Goal: Task Accomplishment & Management: Manage account settings

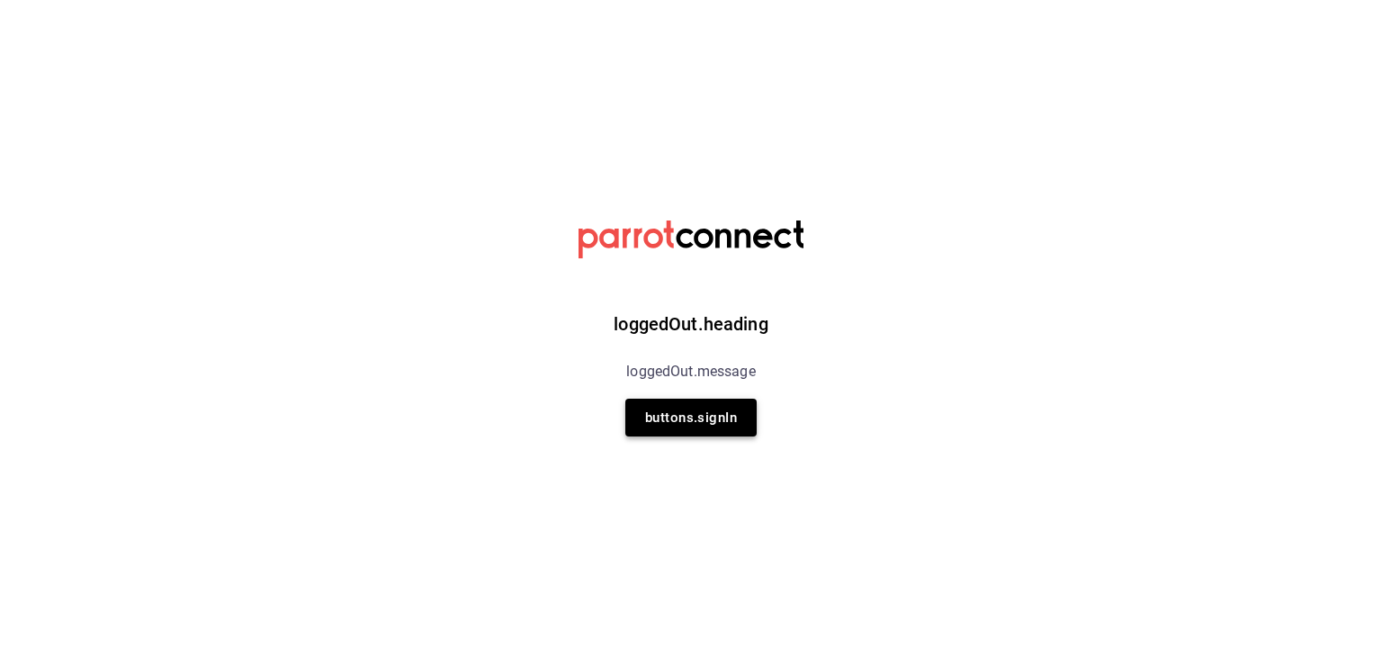
click at [675, 416] on button "buttons.signIn" at bounding box center [690, 418] width 131 height 38
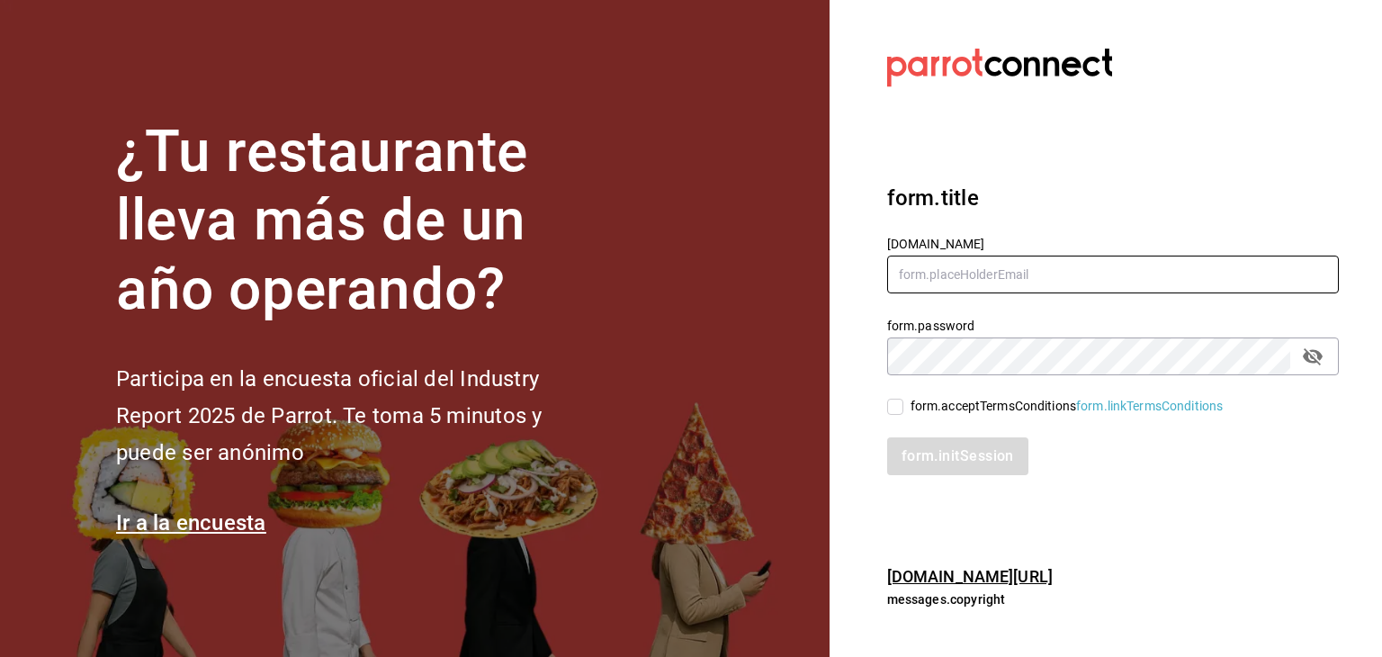
type input "jeduardo.quiroz.torres@gmail.com"
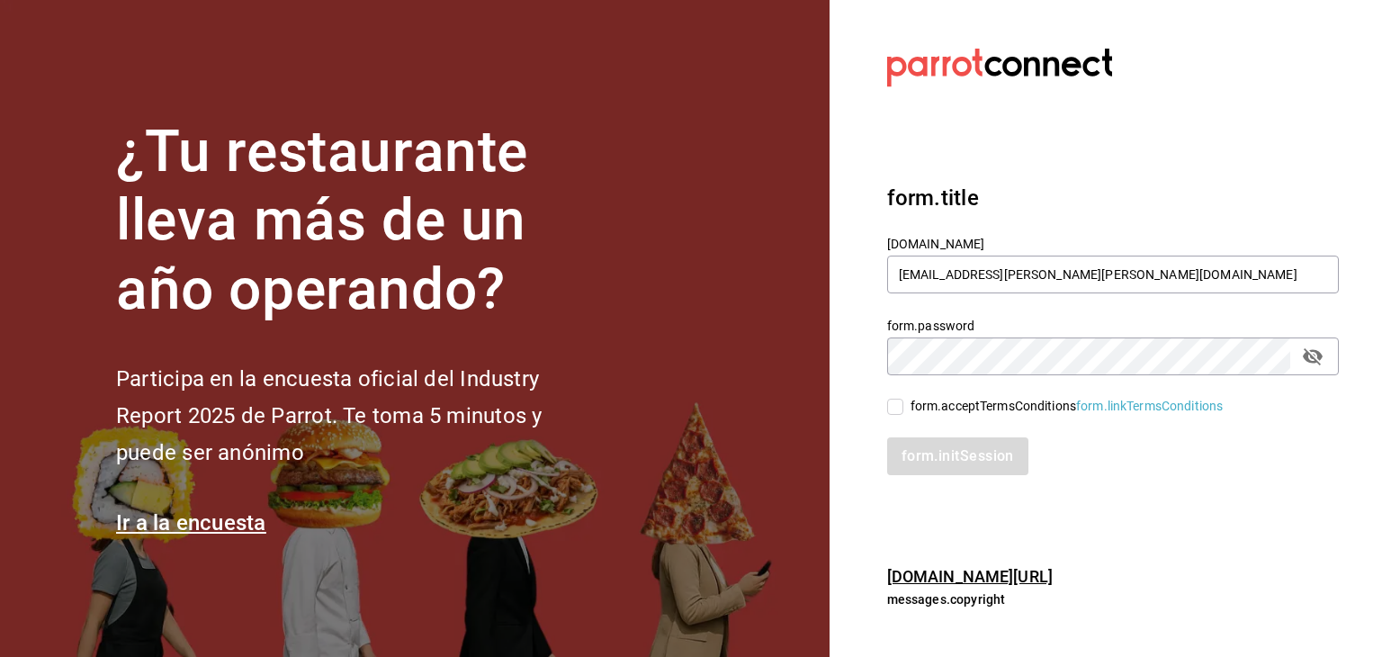
click at [898, 409] on input "form.acceptTermsConditions form.linkTermsConditions" at bounding box center [895, 407] width 16 height 16
checkbox input "true"
click at [911, 452] on button "form.initSession" at bounding box center [958, 456] width 143 height 38
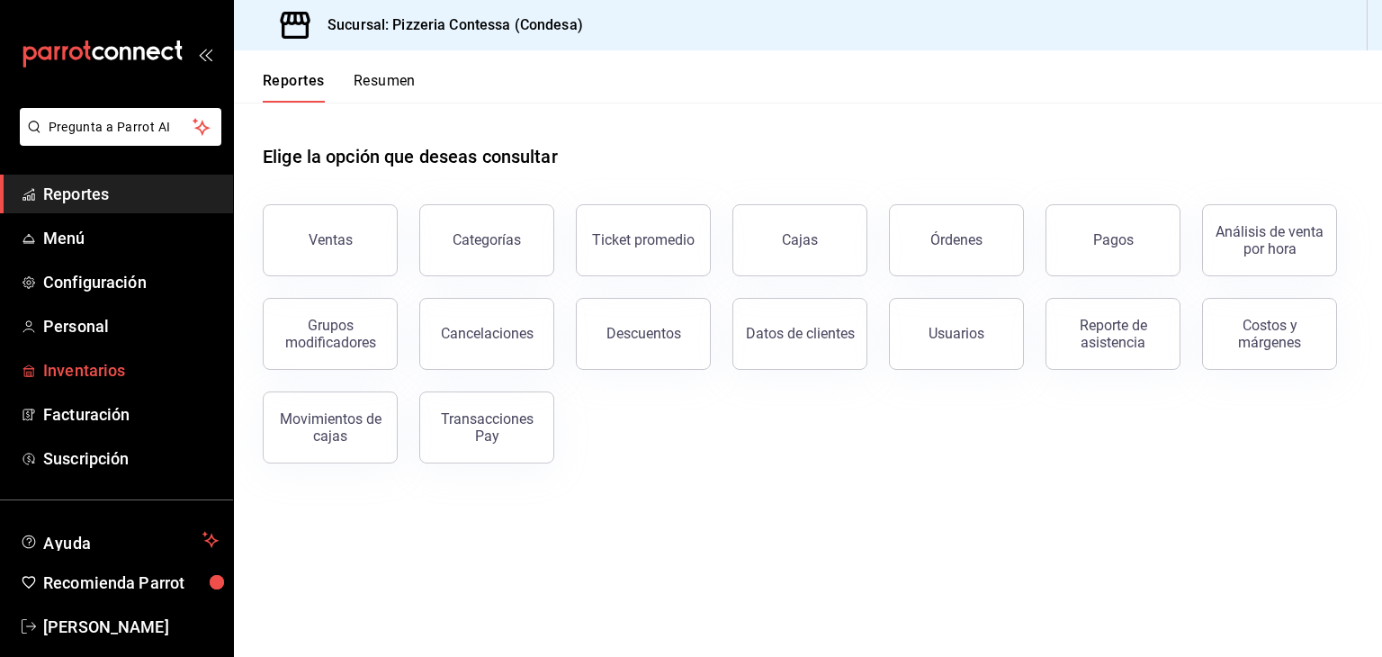
click at [126, 375] on span "Inventarios" at bounding box center [130, 370] width 175 height 24
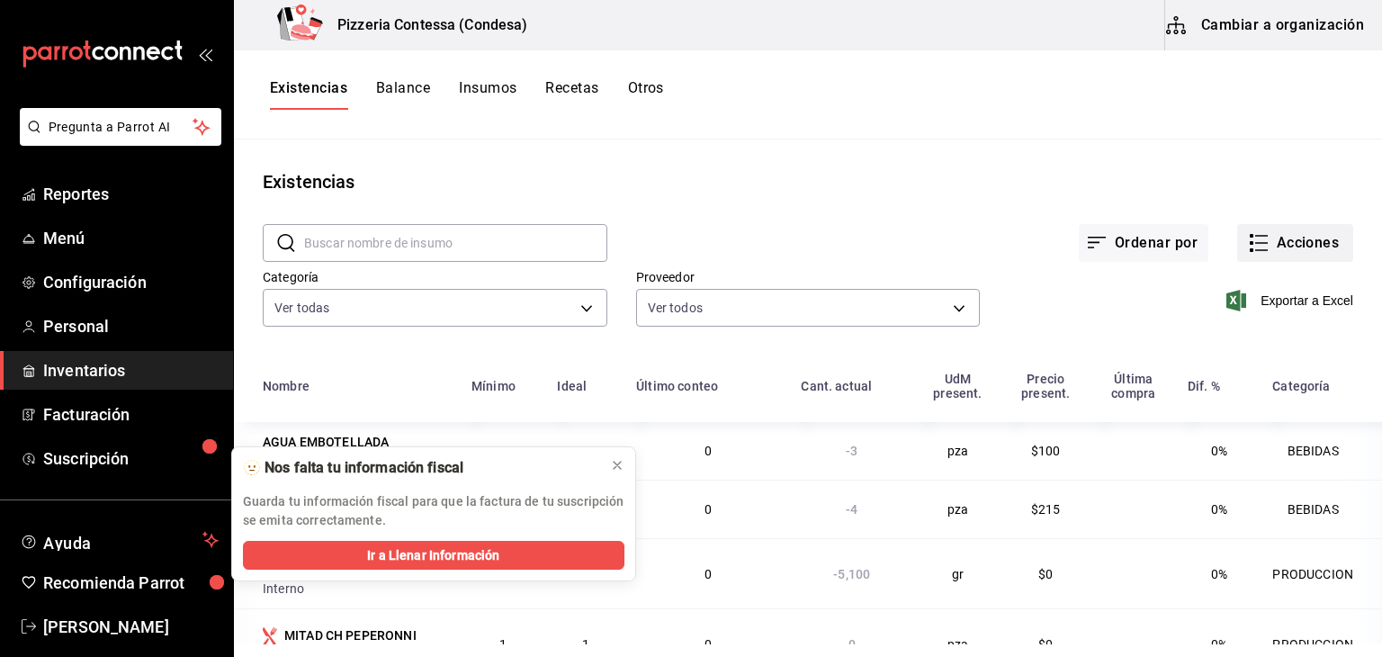
click at [1303, 250] on button "Acciones" at bounding box center [1295, 243] width 116 height 38
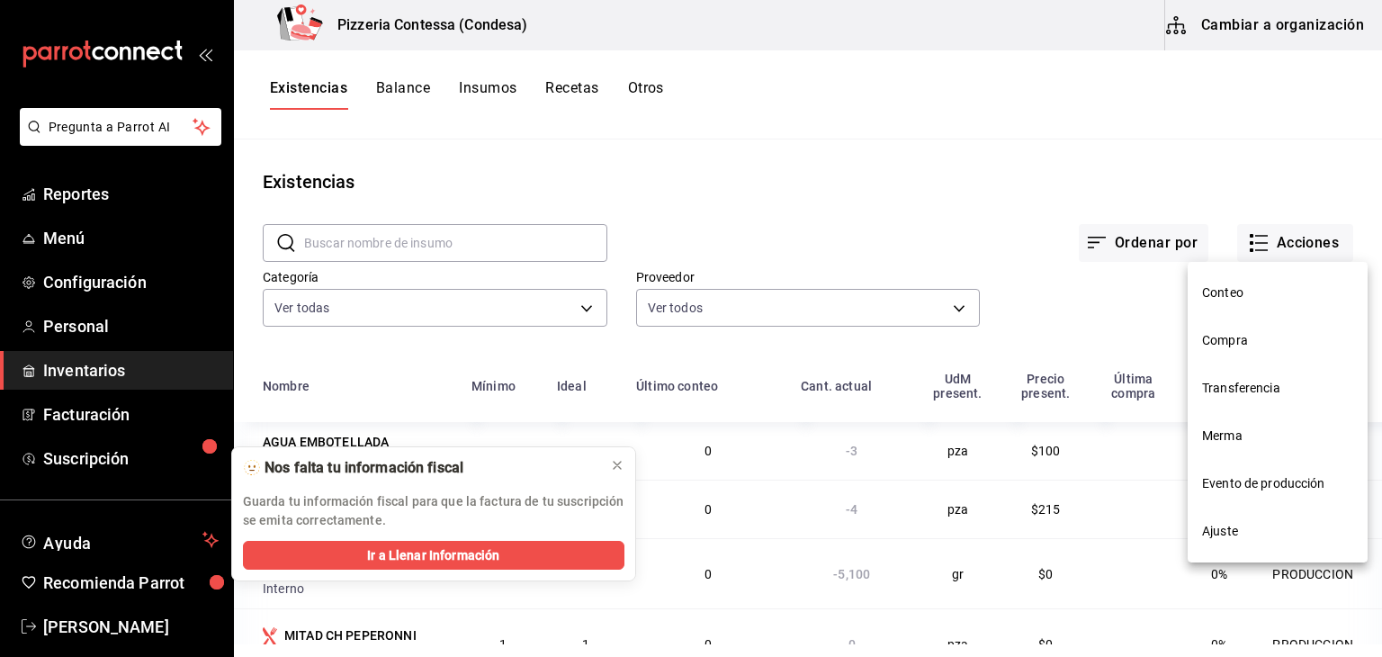
click at [1227, 343] on span "Compra" at bounding box center [1277, 340] width 151 height 19
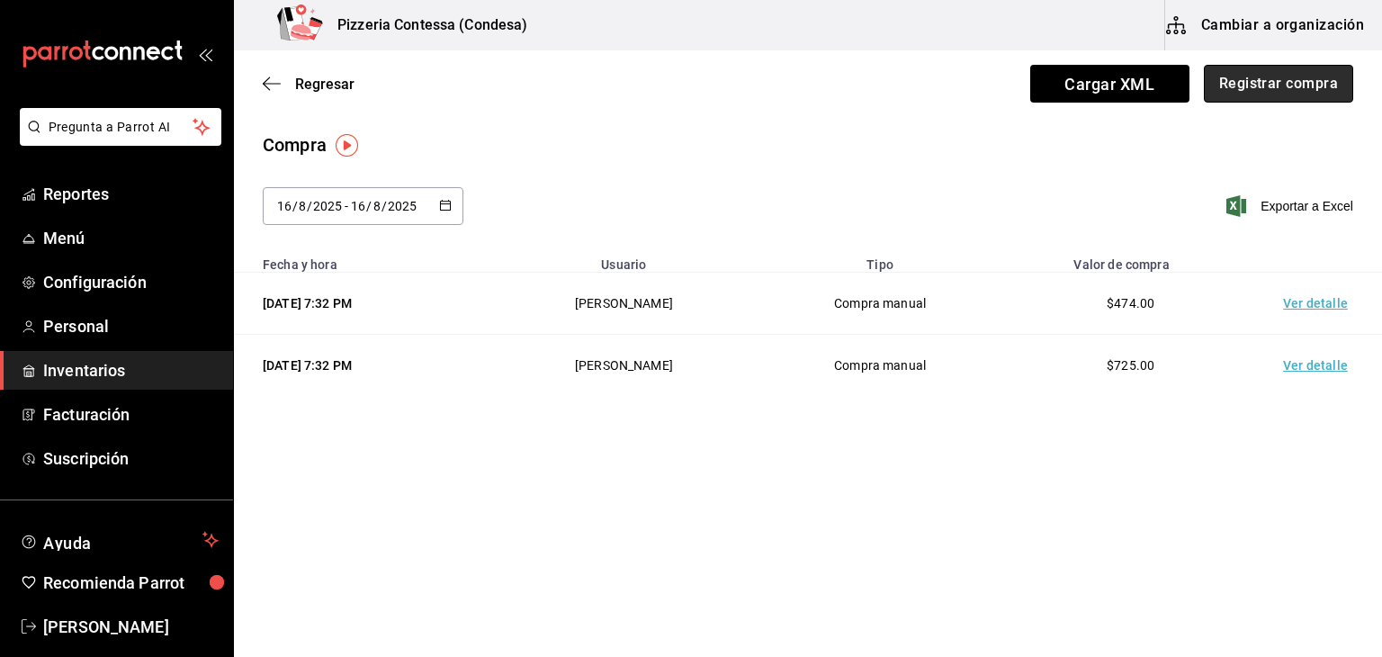
click at [1271, 82] on button "Registrar compra" at bounding box center [1278, 84] width 149 height 38
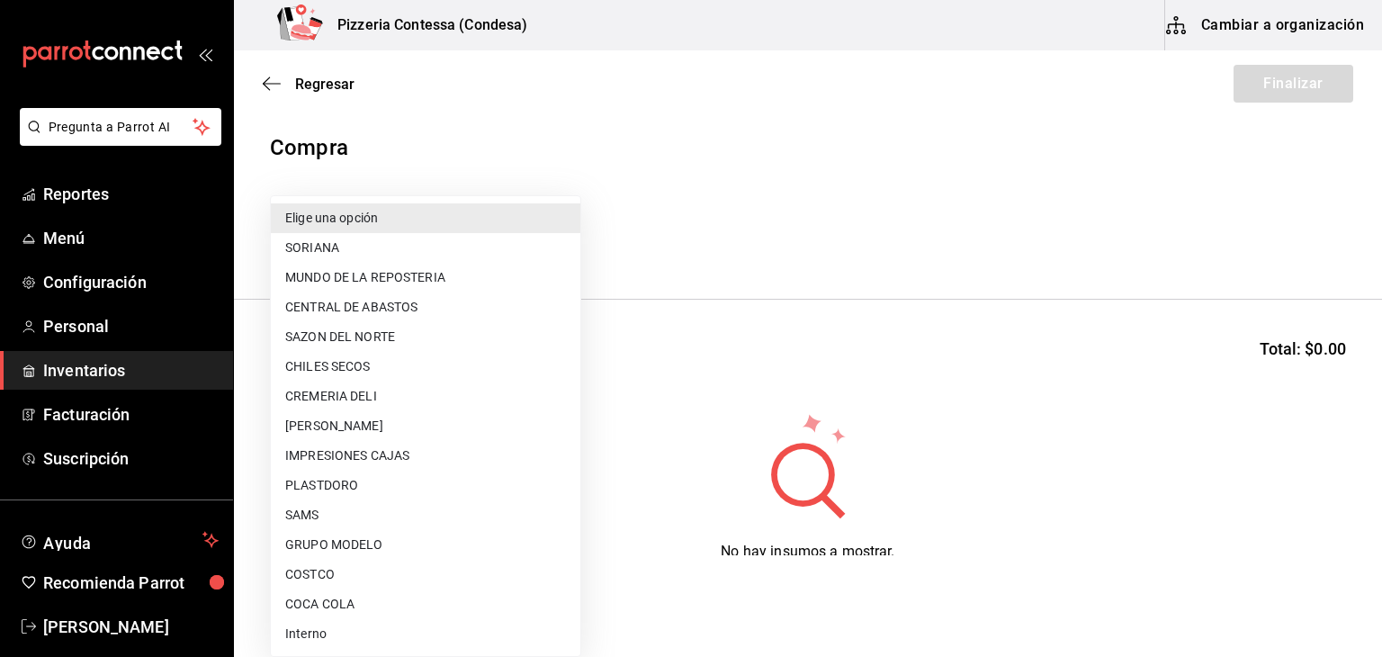
click at [509, 245] on body "Pregunta a Parrot AI Reportes Menú Configuración Personal Inventarios Facturaci…" at bounding box center [691, 277] width 1382 height 555
click at [424, 530] on li "GRUPO MODELO" at bounding box center [426, 545] width 310 height 30
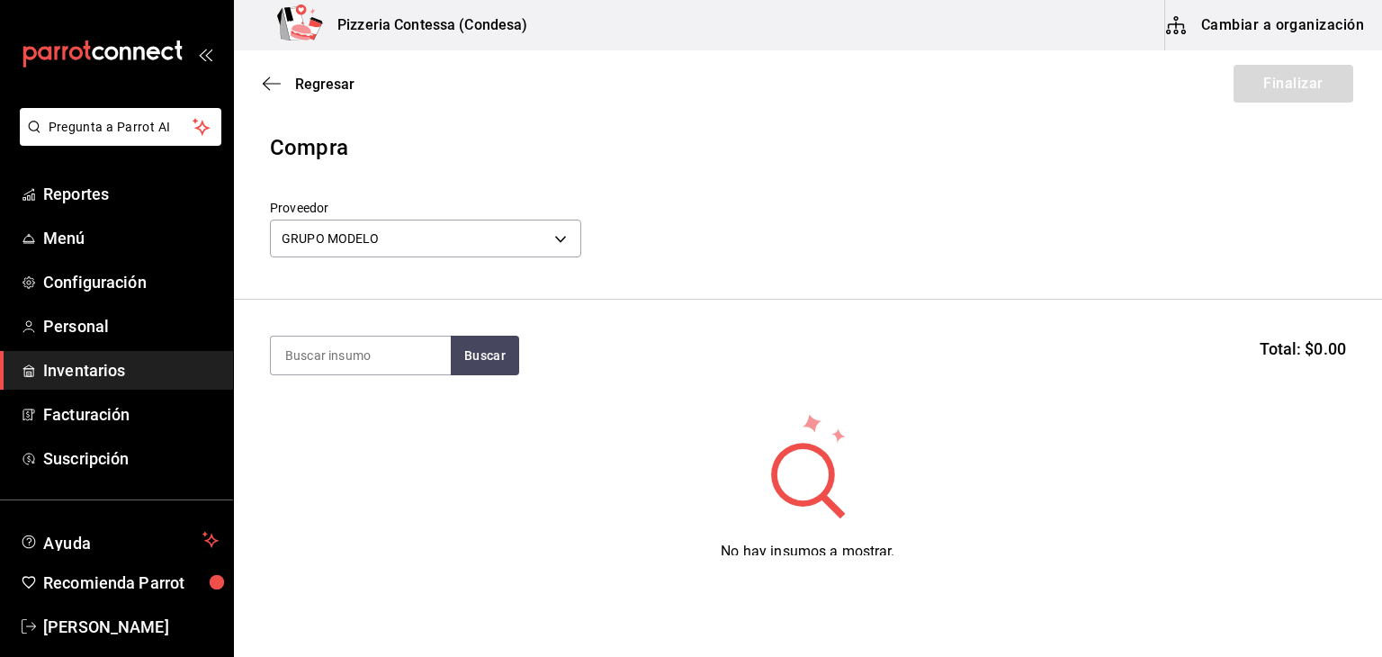
click at [432, 523] on div "No hay insumos a mostrar. Busca un insumo para agregarlo a la lista" at bounding box center [808, 497] width 1148 height 173
click at [526, 224] on body "Pregunta a Parrot AI Reportes Menú Configuración Personal Inventarios Facturaci…" at bounding box center [691, 277] width 1382 height 555
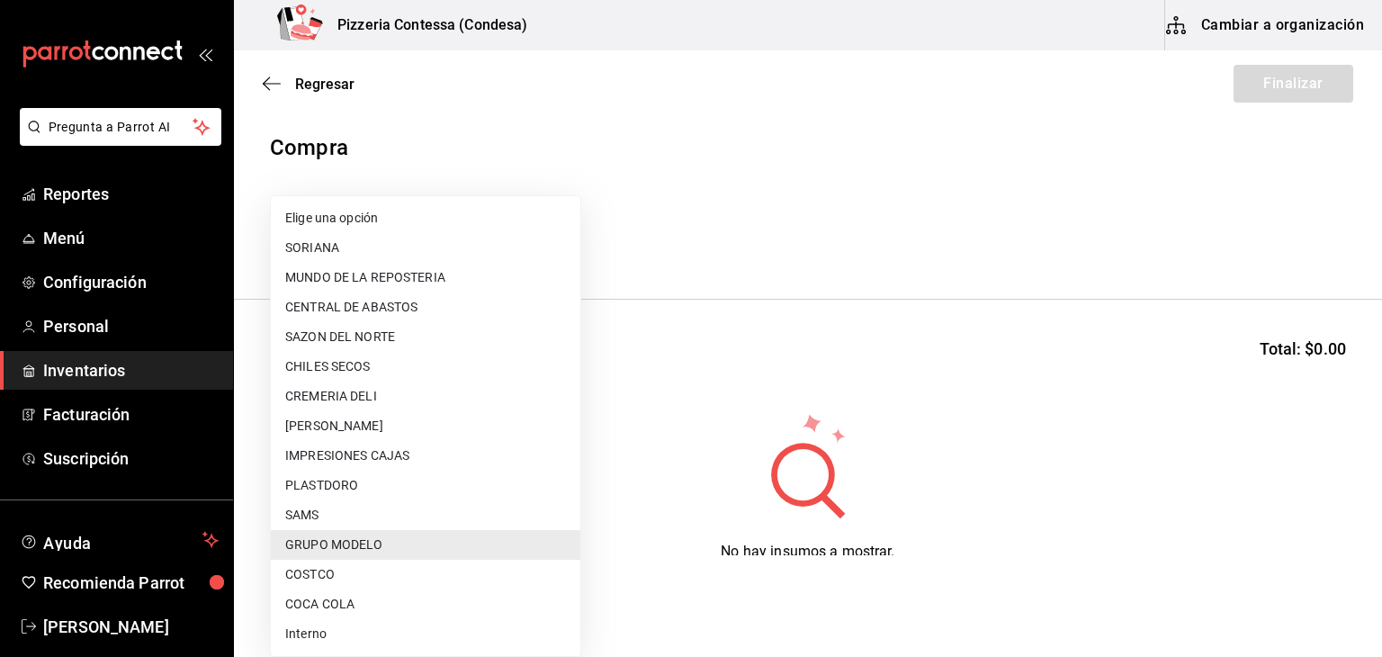
click at [403, 507] on li "SAMS" at bounding box center [426, 515] width 310 height 30
type input "fc8557d8-488e-4aee-a8e2-741fa4a4d13b"
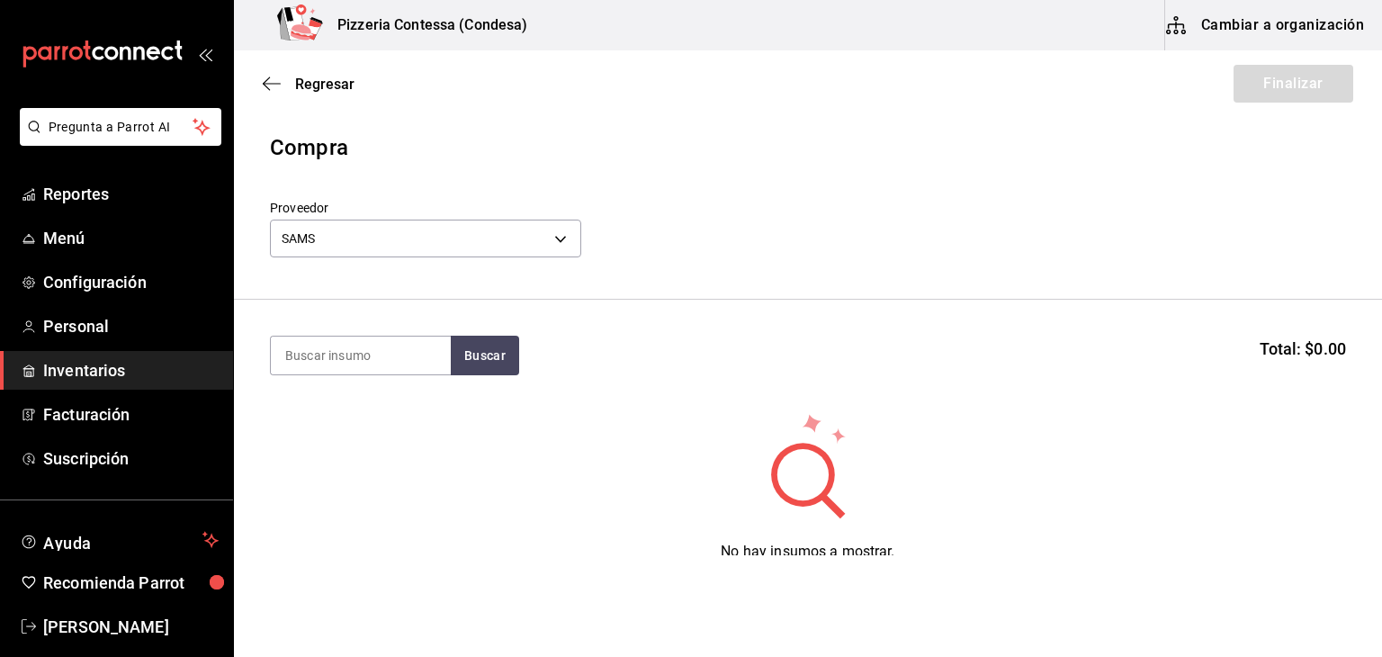
click at [348, 332] on section "Buscar Total: $0.00" at bounding box center [808, 356] width 1148 height 112
click at [353, 355] on input at bounding box center [361, 356] width 180 height 38
type input "pepsi"
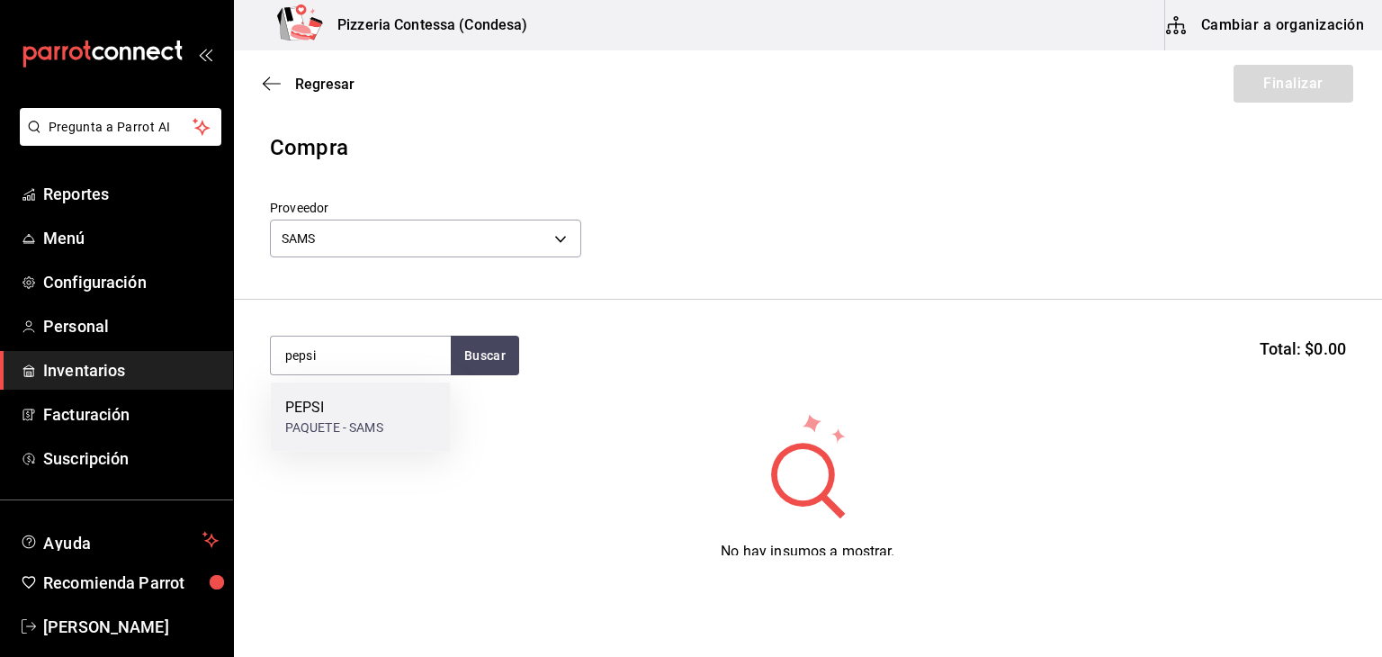
click at [346, 415] on div "PEPSI" at bounding box center [334, 408] width 98 height 22
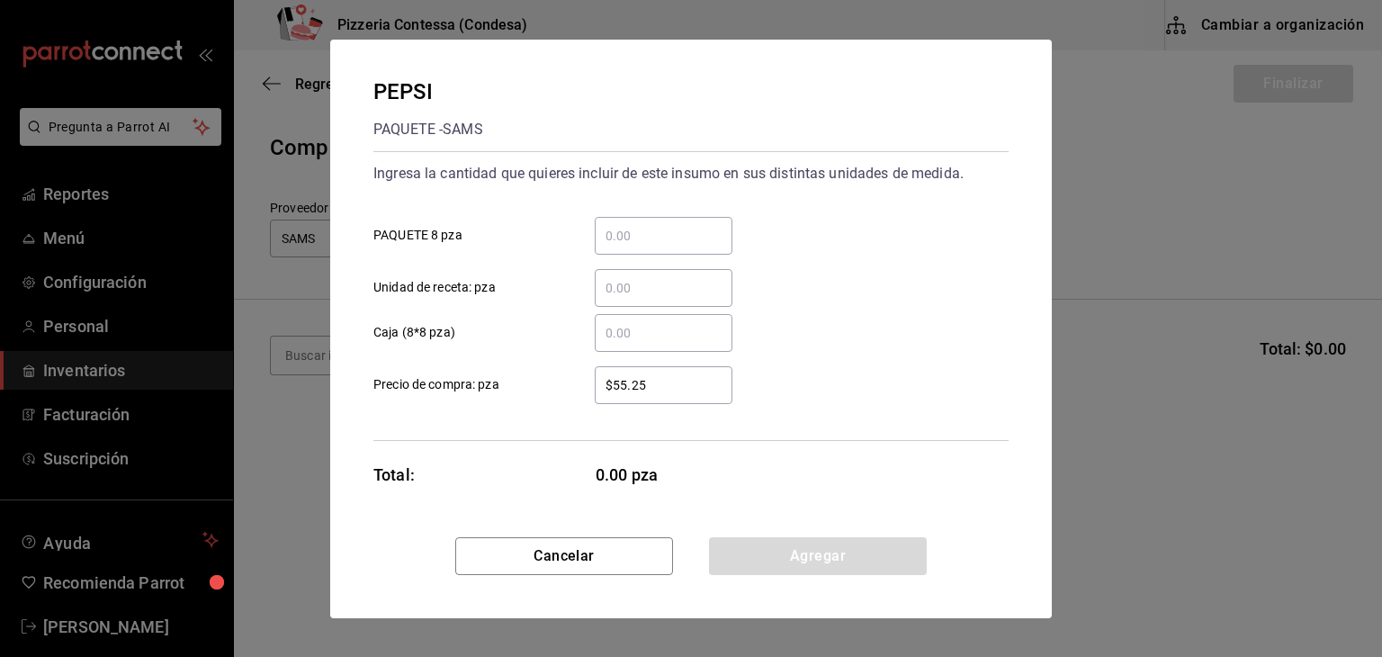
click at [636, 246] on input "​ PAQUETE 8 pza" at bounding box center [664, 236] width 138 height 22
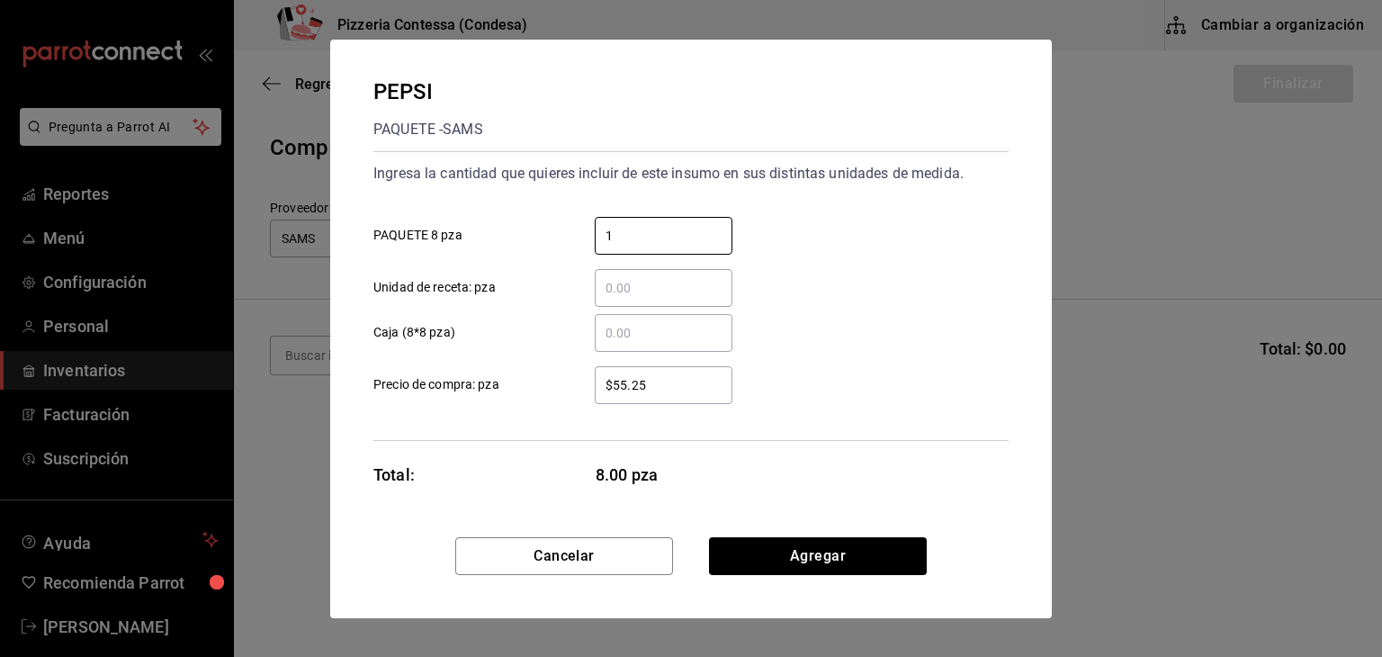
type input "1"
drag, startPoint x: 672, startPoint y: 397, endPoint x: 566, endPoint y: 385, distance: 106.8
click at [566, 385] on div "$55.25 ​" at bounding box center [649, 385] width 166 height 38
click at [709, 372] on div "$55.25 ​" at bounding box center [664, 385] width 138 height 38
click at [709, 374] on input "$55.25" at bounding box center [664, 385] width 138 height 22
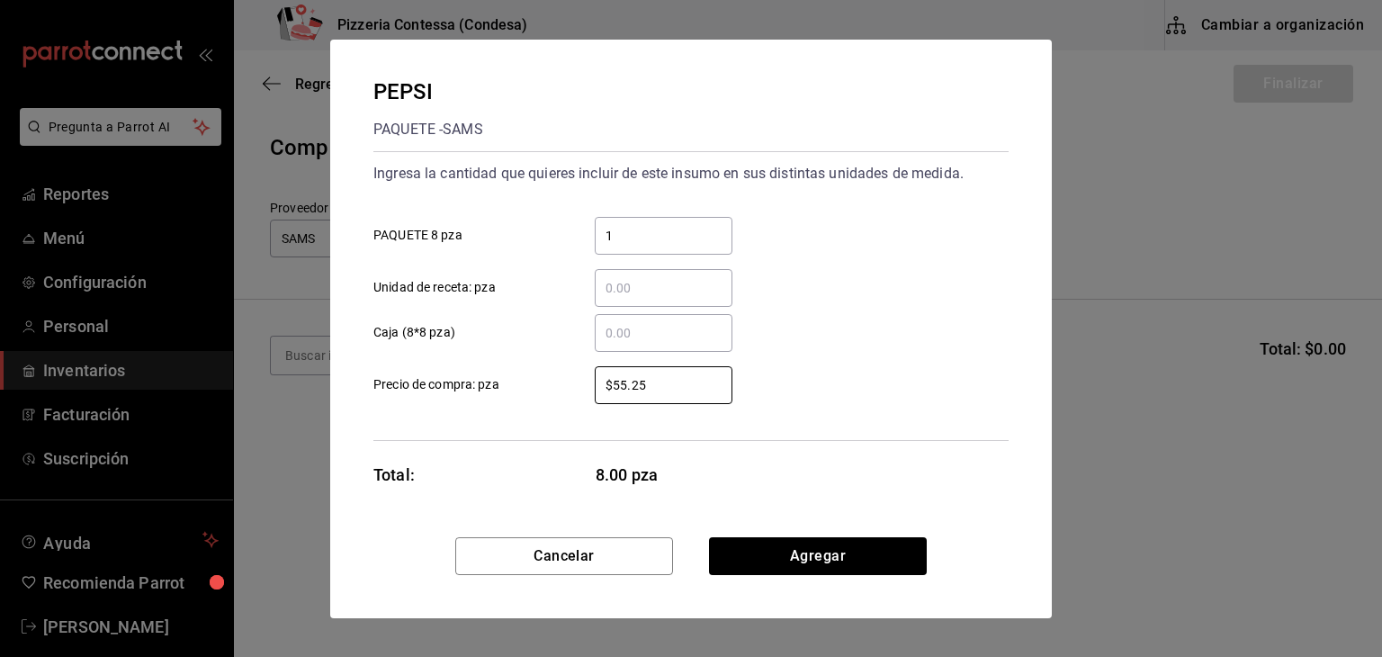
drag, startPoint x: 684, startPoint y: 387, endPoint x: 535, endPoint y: 368, distance: 149.7
click at [535, 368] on label "$55.25 ​ Precio de compra: pza" at bounding box center [552, 385] width 359 height 38
drag, startPoint x: 659, startPoint y: 382, endPoint x: 519, endPoint y: 354, distance: 142.4
click at [519, 354] on div "$55.25 ​ Precio de compra: pza" at bounding box center [684, 378] width 650 height 52
type input "$64.10"
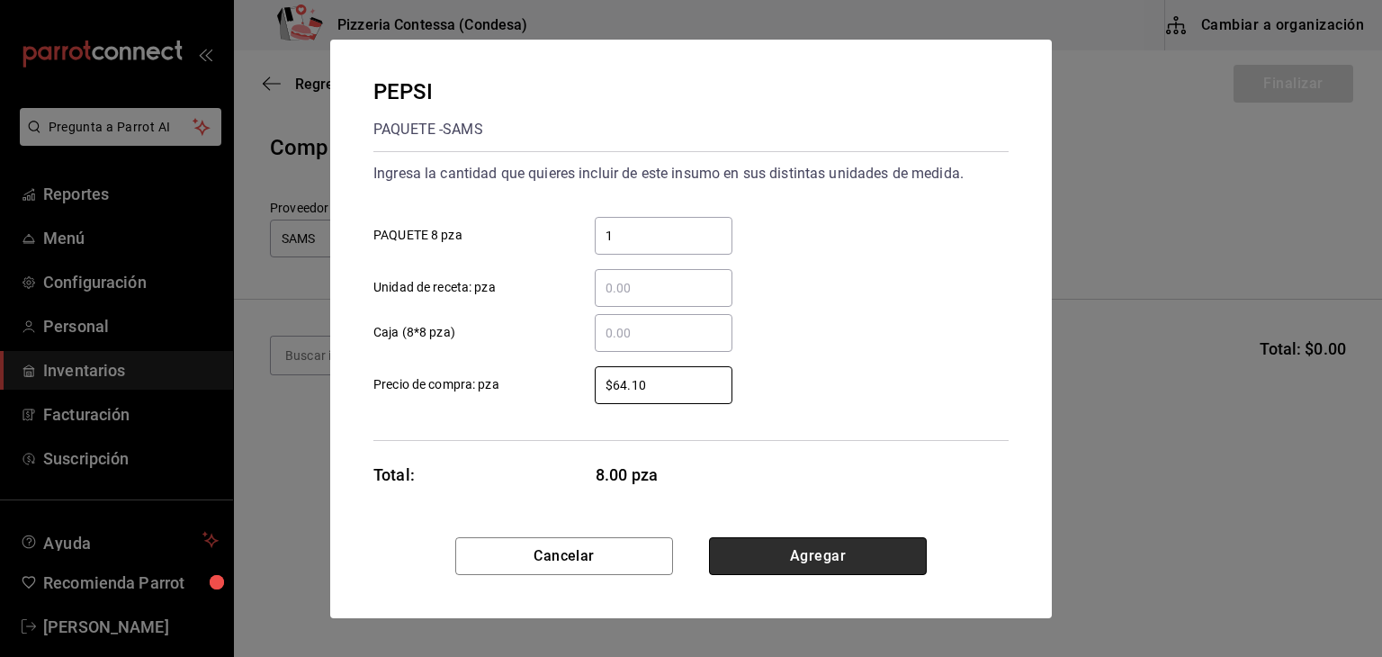
click at [849, 549] on button "Agregar" at bounding box center [818, 556] width 218 height 38
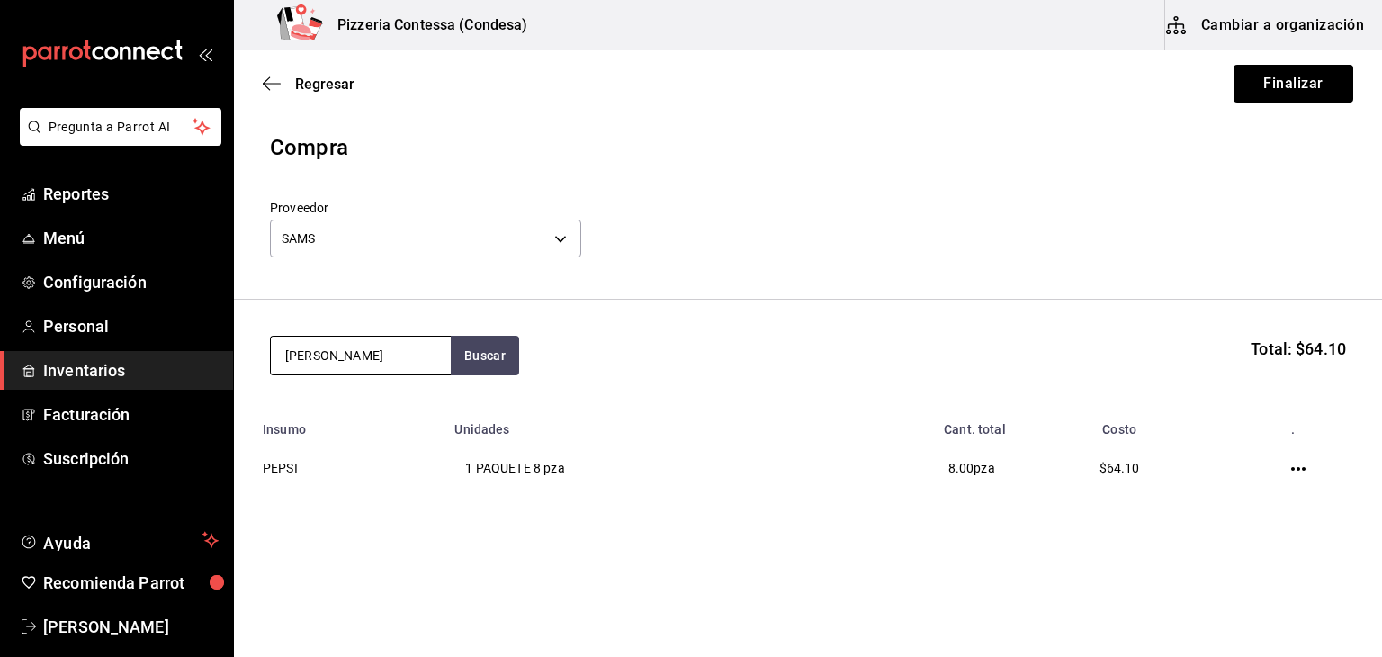
type input "[PERSON_NAME]"
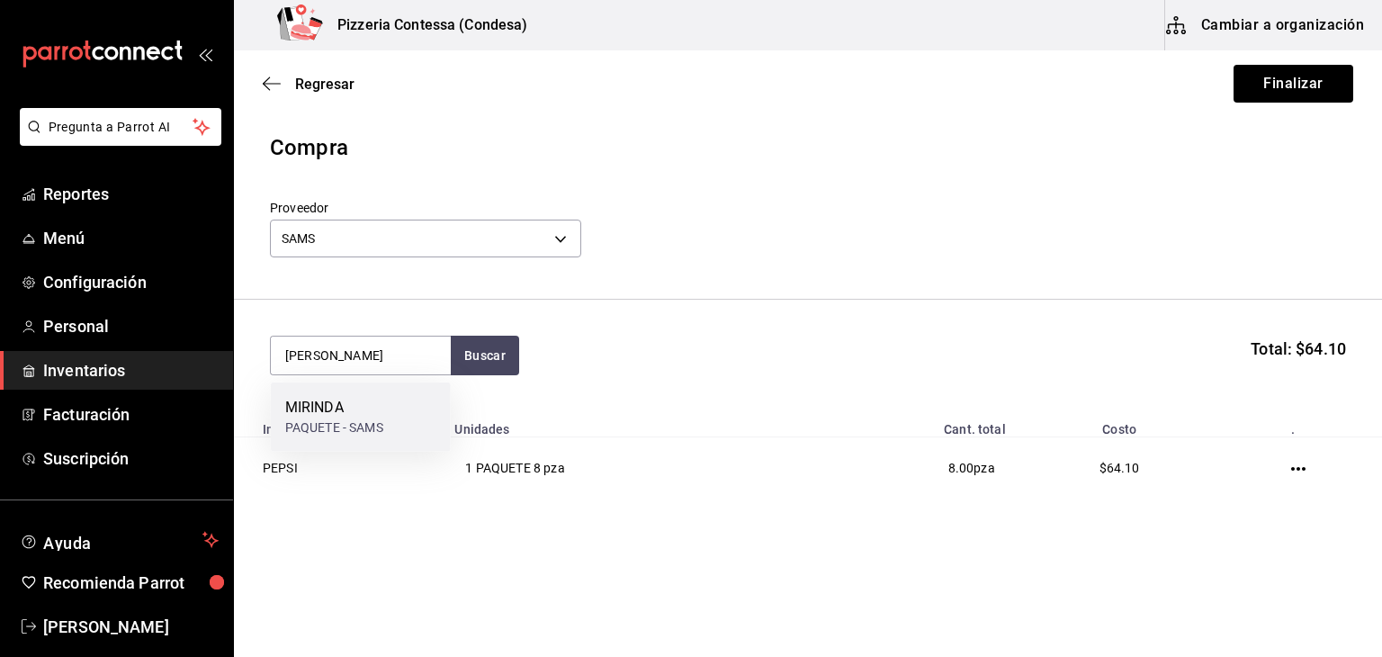
click at [342, 394] on div "[PERSON_NAME] - SAMS" at bounding box center [361, 416] width 180 height 69
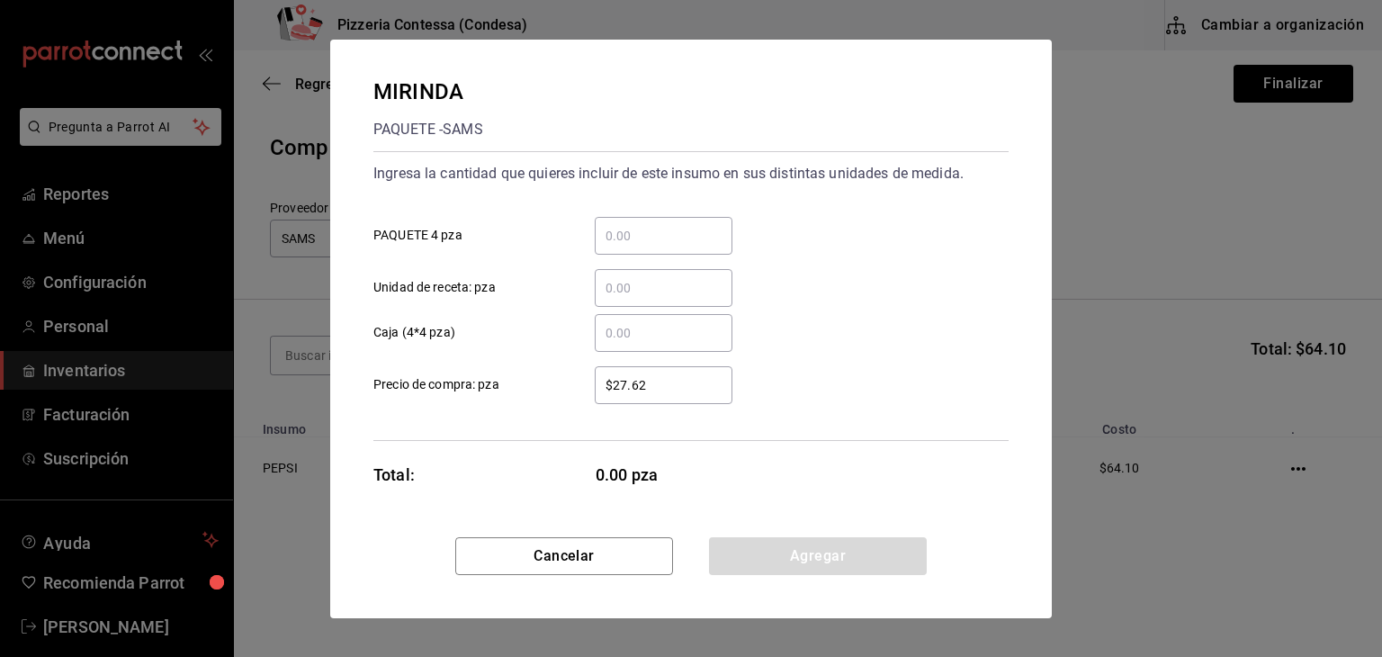
click at [666, 212] on div "​ PAQUETE 4 pza" at bounding box center [684, 228] width 650 height 52
click at [663, 215] on div "​ PAQUETE 4 pza" at bounding box center [684, 228] width 650 height 52
click at [654, 227] on input "​ PAQUETE 4 pza" at bounding box center [664, 236] width 138 height 22
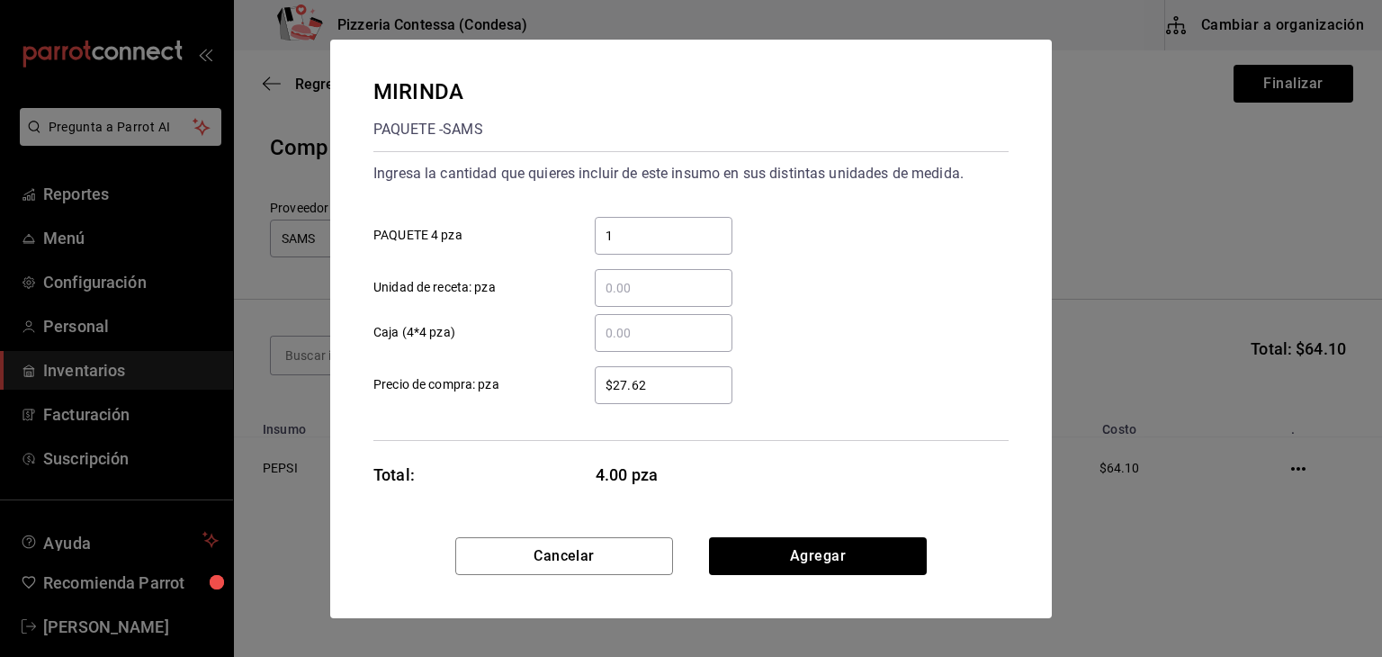
type input "1"
drag, startPoint x: 678, startPoint y: 384, endPoint x: 569, endPoint y: 383, distance: 109.8
click at [569, 383] on div "$27.62 ​" at bounding box center [649, 385] width 166 height 38
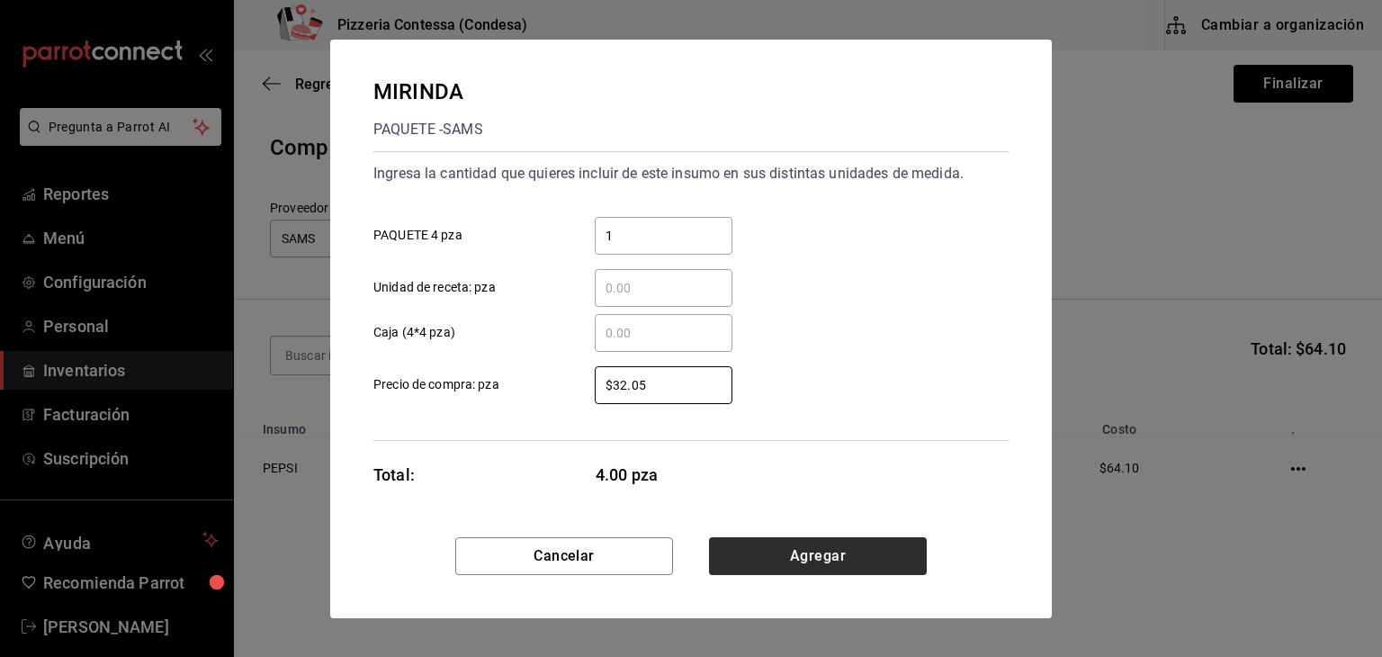
type input "$32.05"
click at [785, 542] on button "Agregar" at bounding box center [818, 556] width 218 height 38
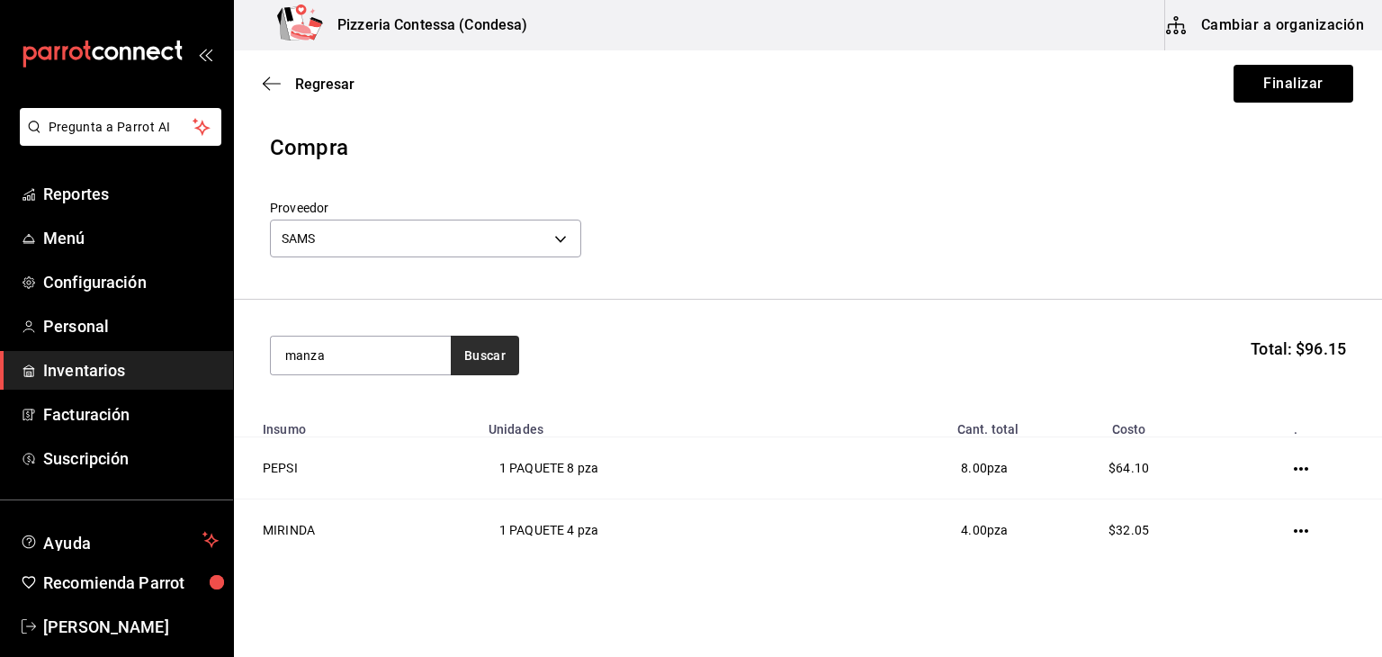
type input "manza"
click at [471, 361] on button "Buscar" at bounding box center [485, 356] width 68 height 40
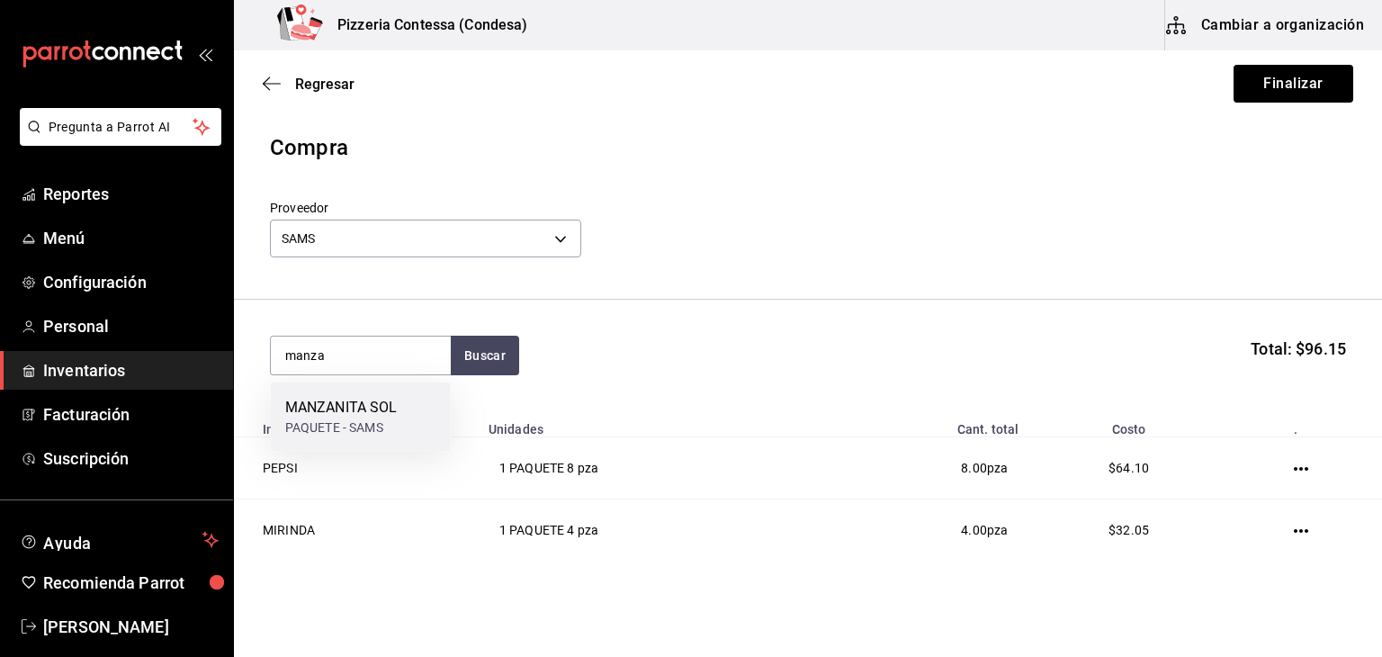
click at [386, 409] on div "MANZANITA SOL" at bounding box center [341, 408] width 112 height 22
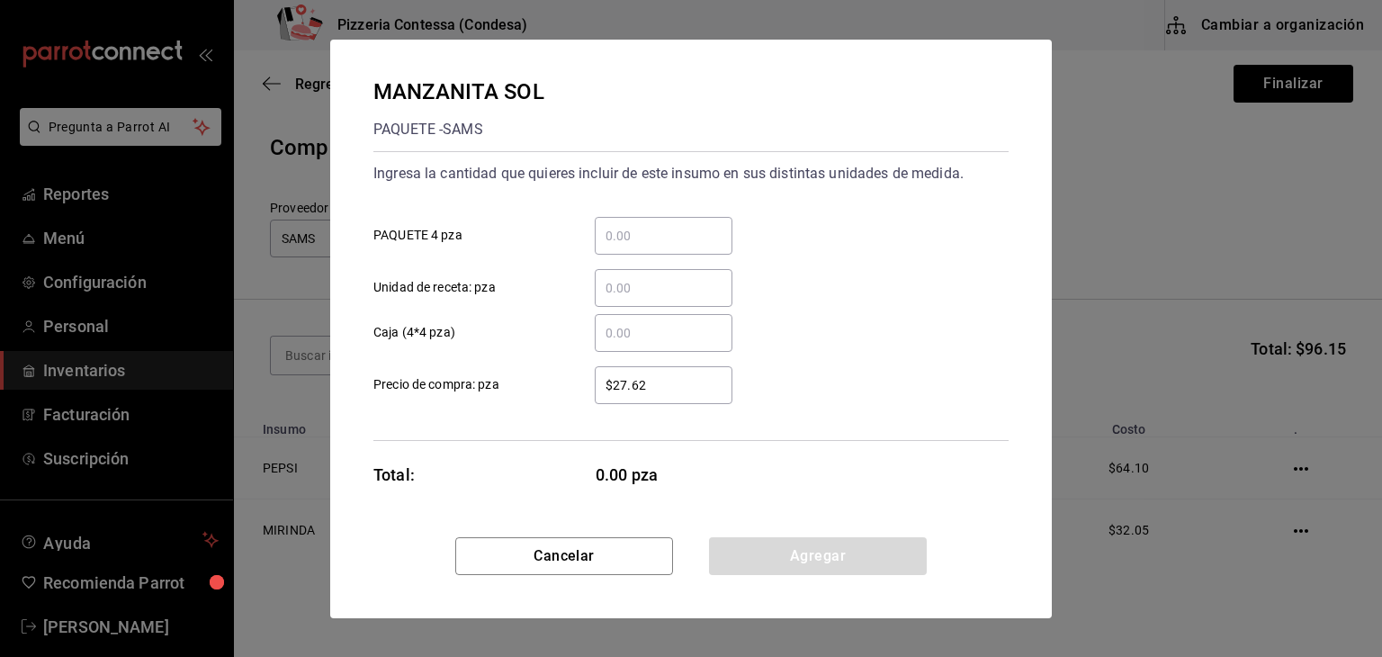
click at [619, 246] on div "​" at bounding box center [664, 236] width 138 height 38
click at [619, 246] on input "​ PAQUETE 4 pza" at bounding box center [664, 236] width 138 height 22
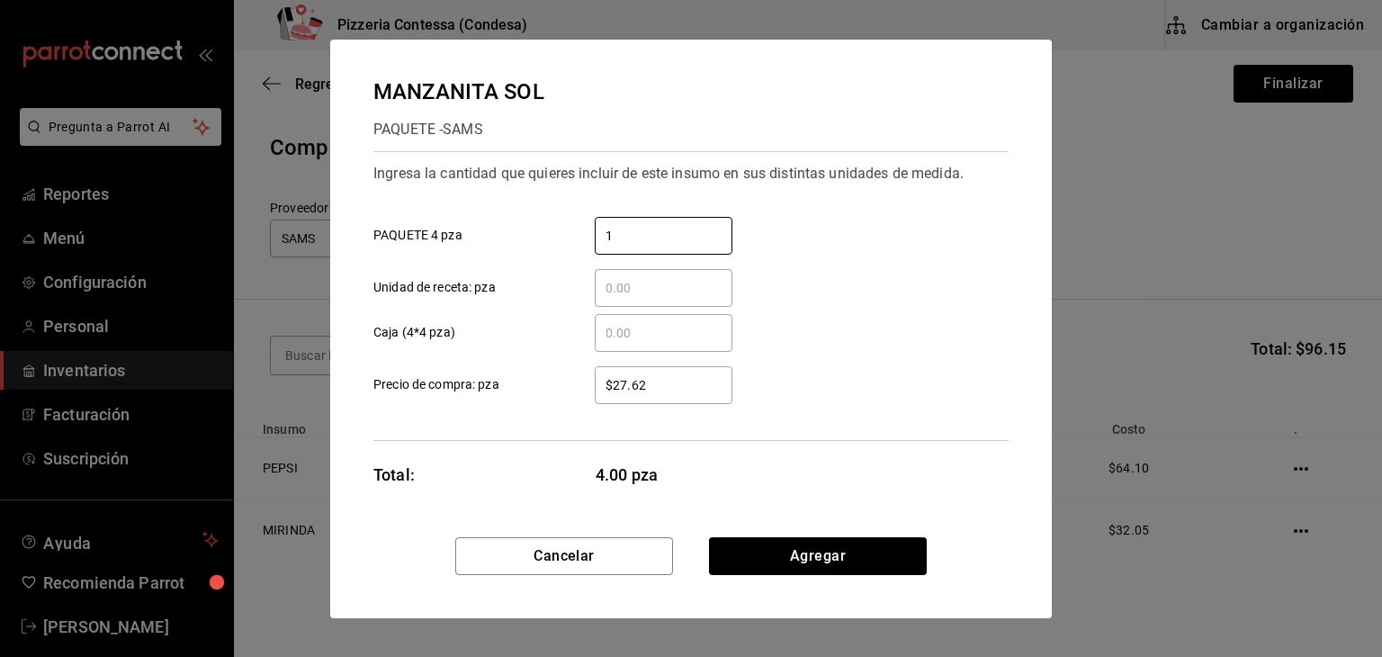
type input "1"
drag, startPoint x: 677, startPoint y: 390, endPoint x: 551, endPoint y: 388, distance: 126.0
click at [551, 388] on label "$27.62 ​ Precio de compra: pza" at bounding box center [552, 385] width 359 height 38
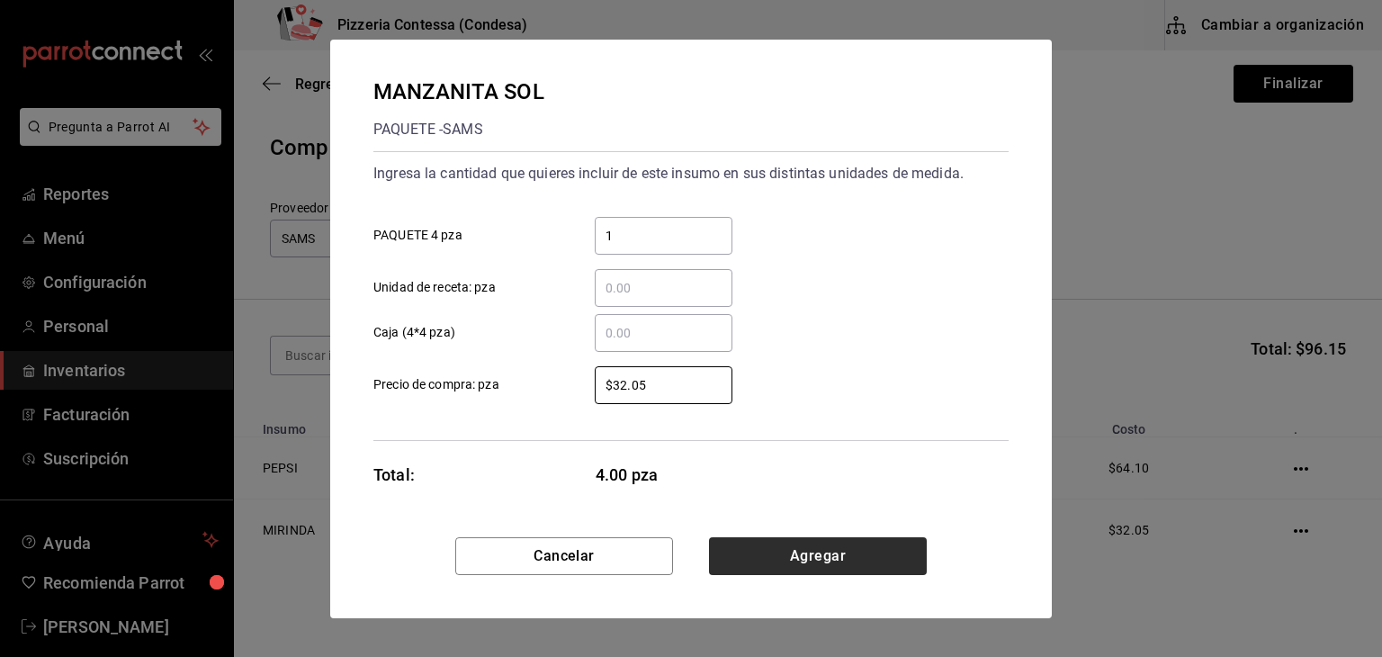
type input "$32.05"
click at [814, 568] on button "Agregar" at bounding box center [818, 556] width 218 height 38
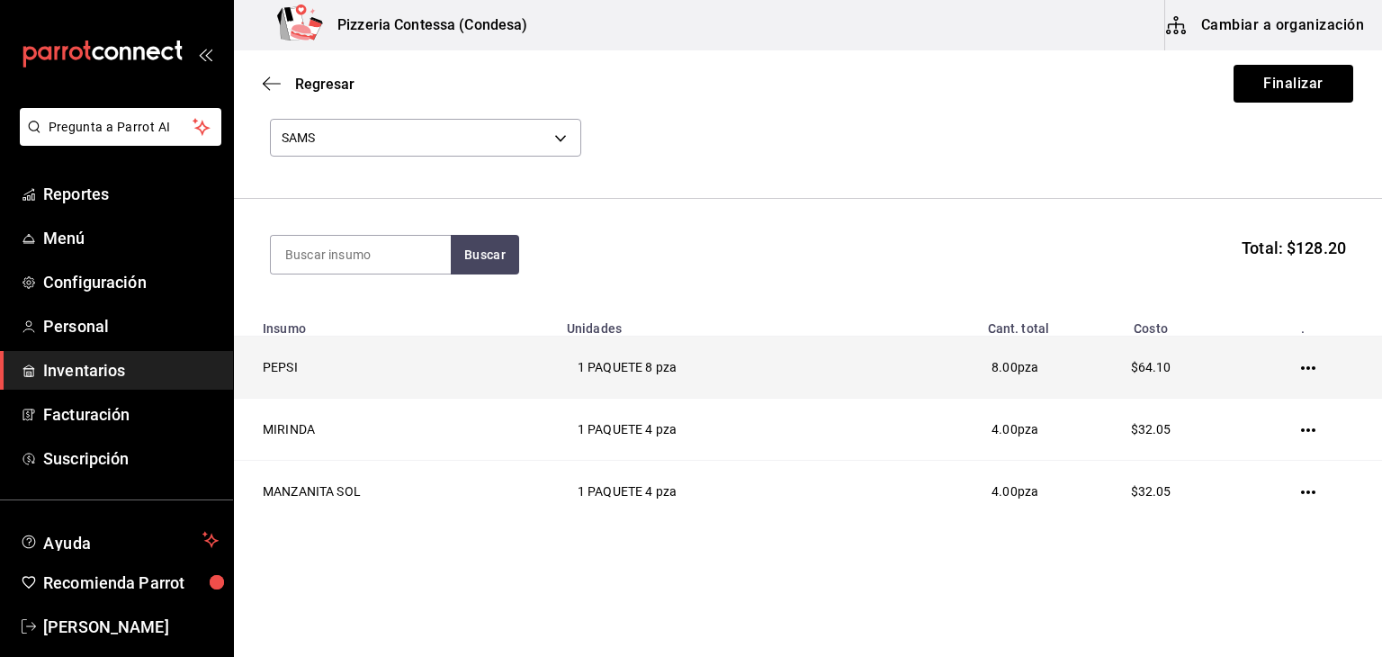
scroll to position [125, 0]
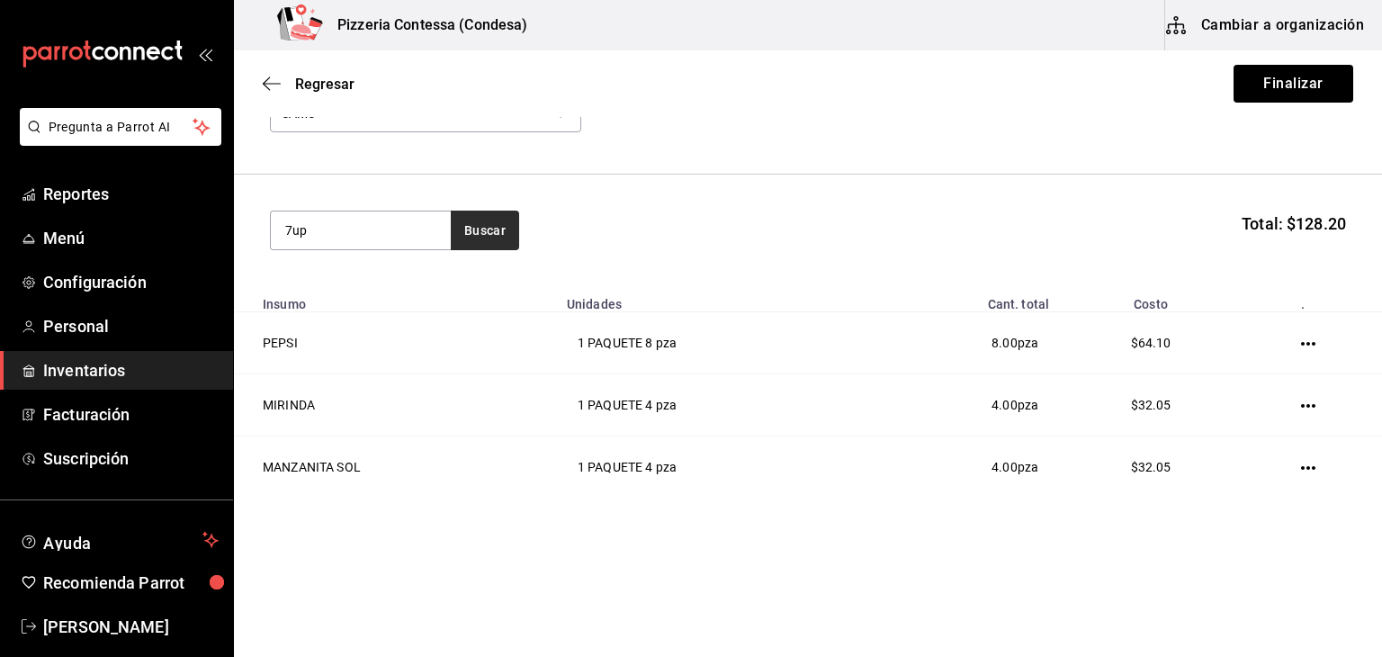
type input "7up"
click at [481, 224] on button "Buscar" at bounding box center [485, 231] width 68 height 40
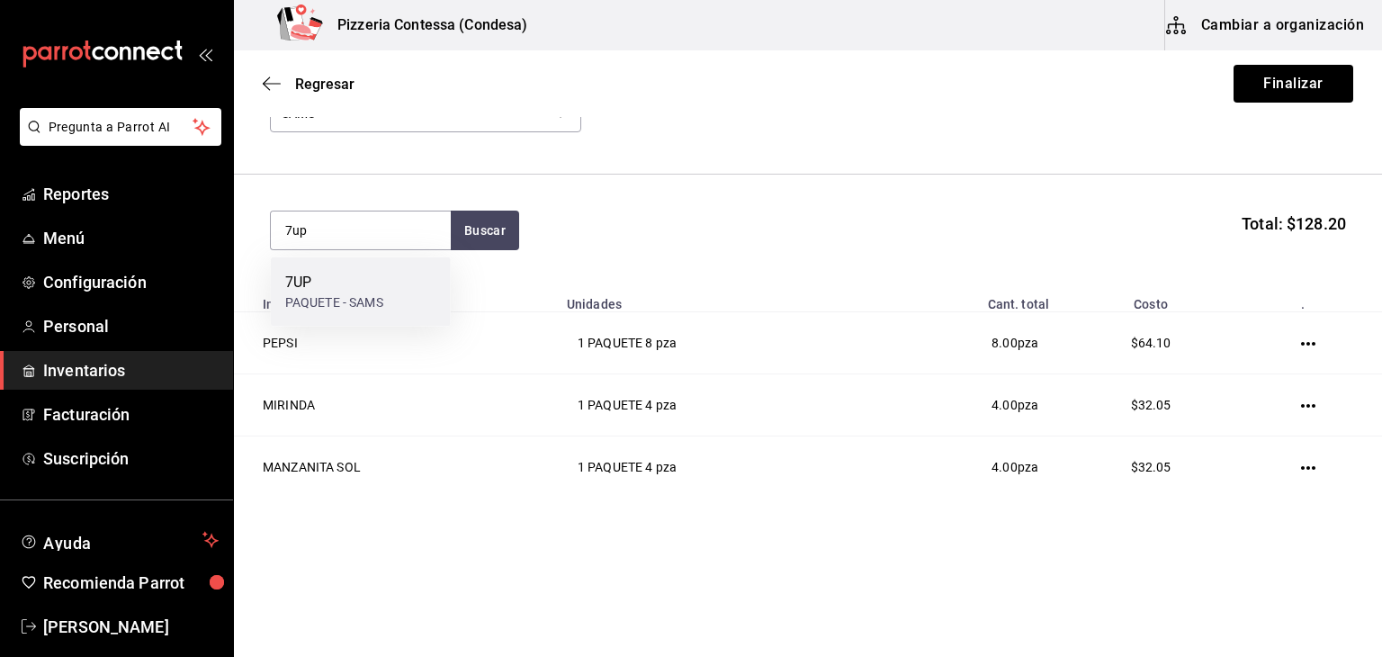
click at [381, 274] on div "7UP" at bounding box center [334, 283] width 98 height 22
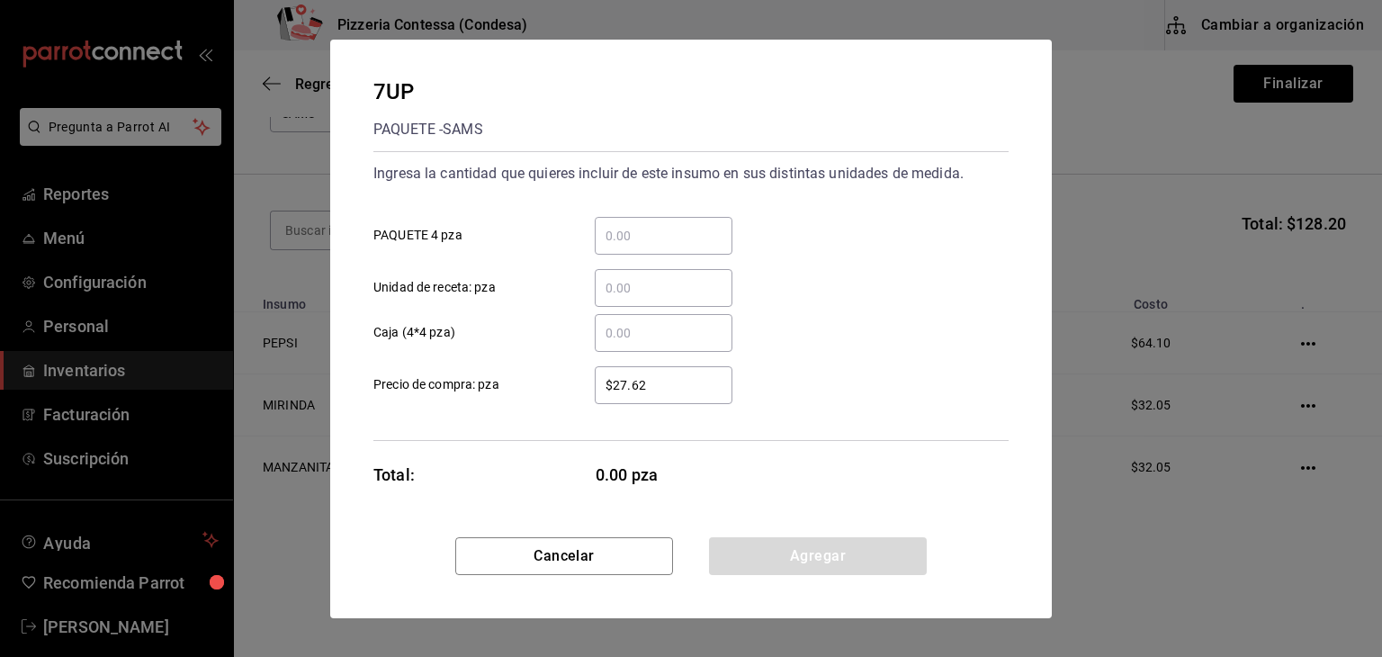
click at [669, 246] on input "​ PAQUETE 4 pza" at bounding box center [664, 236] width 138 height 22
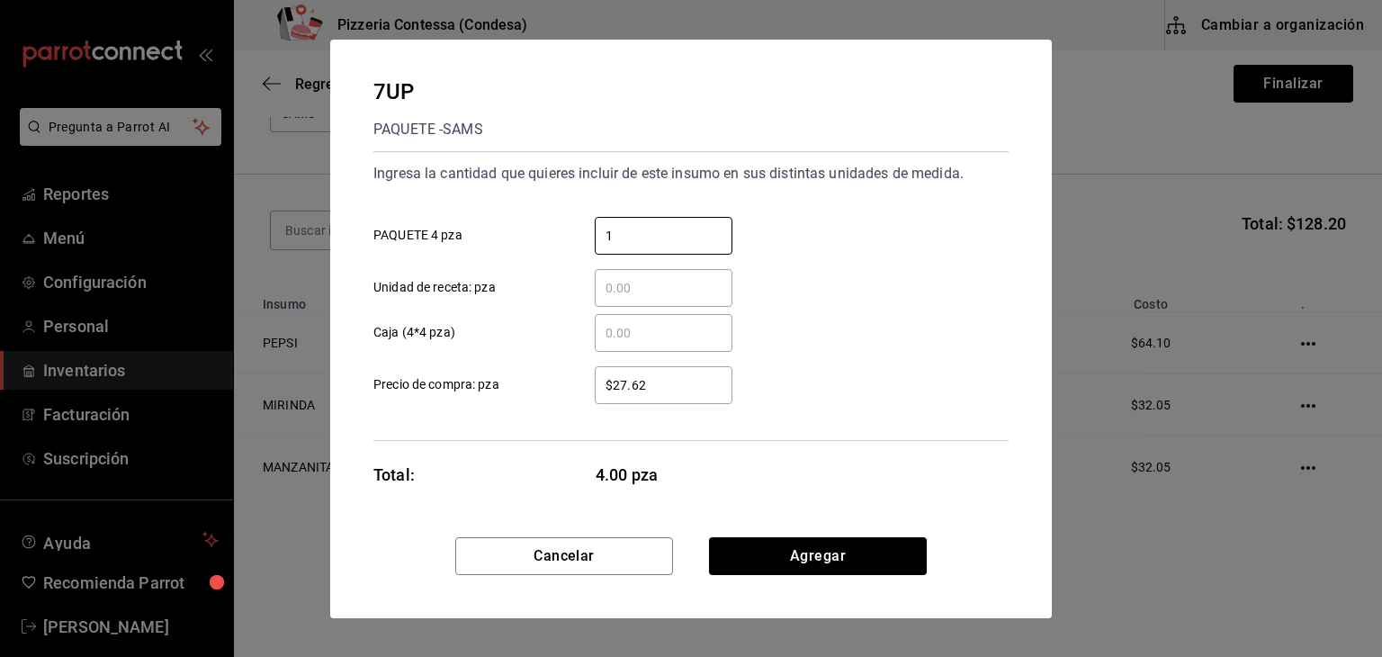
type input "1"
click at [652, 401] on div "$27.62 ​" at bounding box center [664, 385] width 138 height 38
click at [652, 396] on input "$27.62" at bounding box center [664, 385] width 138 height 22
drag, startPoint x: 662, startPoint y: 395, endPoint x: 569, endPoint y: 419, distance: 96.7
click at [569, 419] on div "Ingresa la cantidad que quieres incluir de este insumo en sus distintas unidade…" at bounding box center [690, 296] width 635 height 290
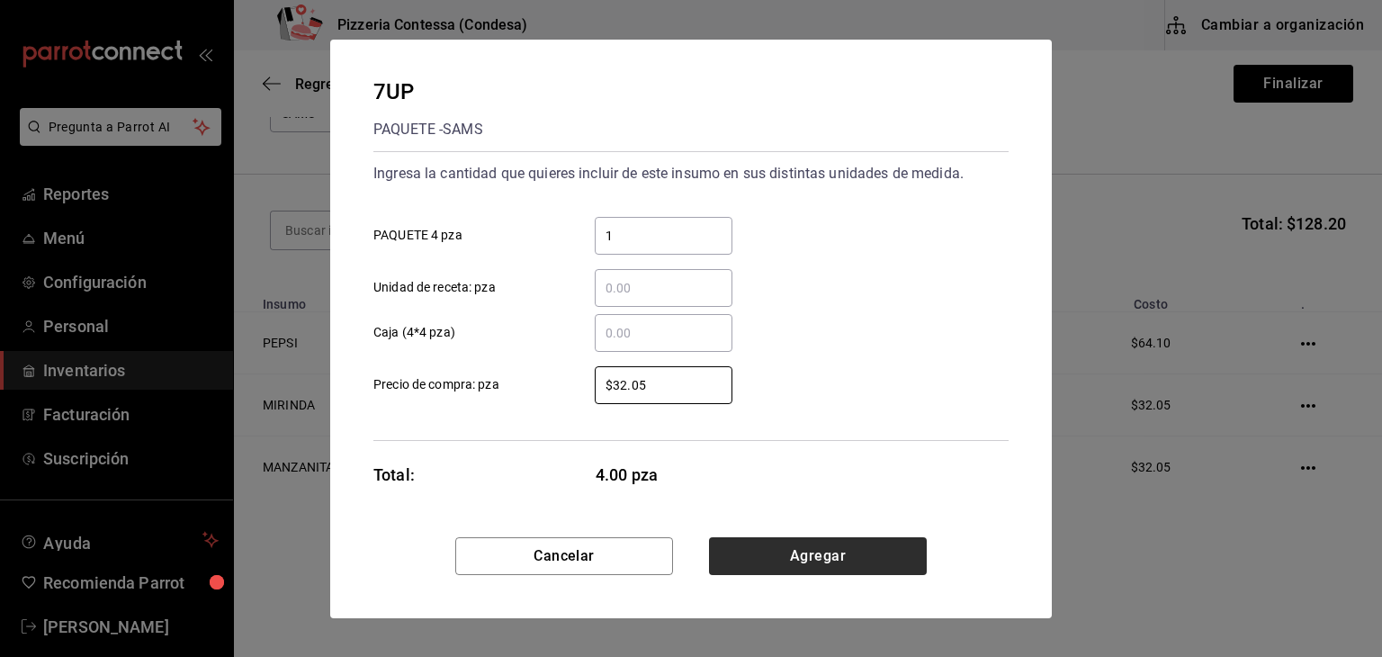
type input "$32.05"
click at [785, 557] on button "Agregar" at bounding box center [818, 556] width 218 height 38
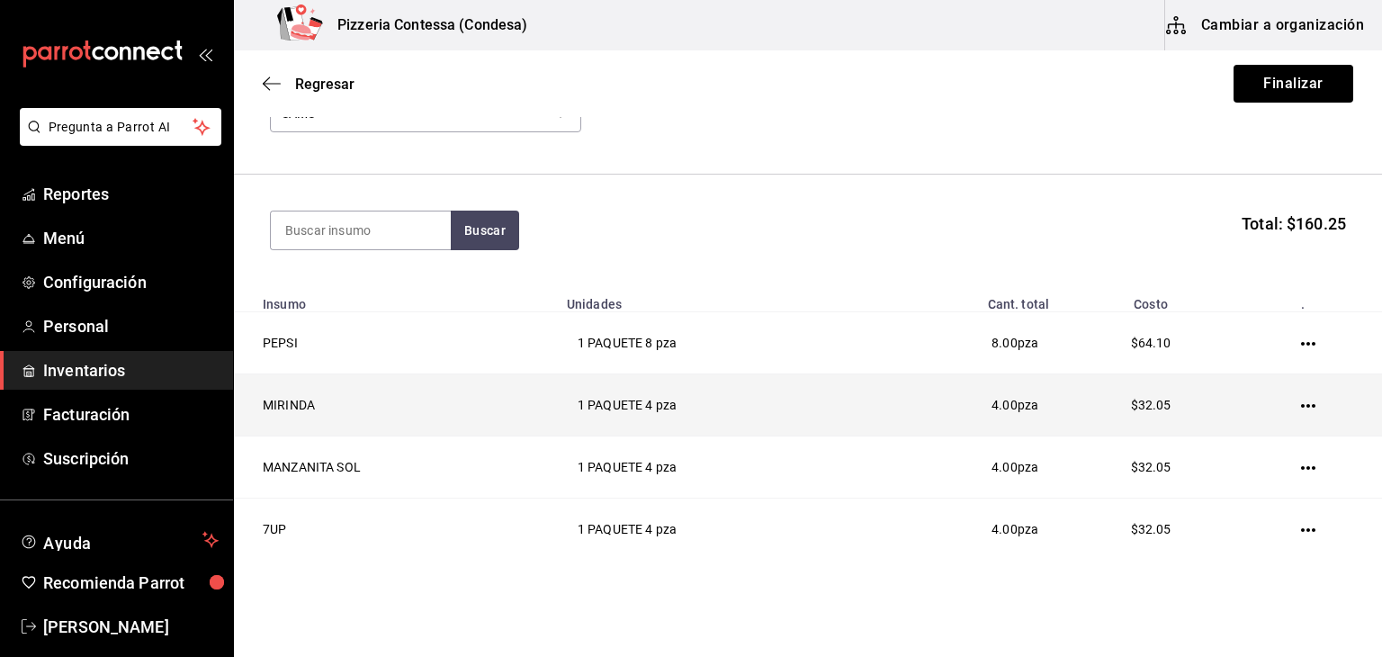
scroll to position [187, 0]
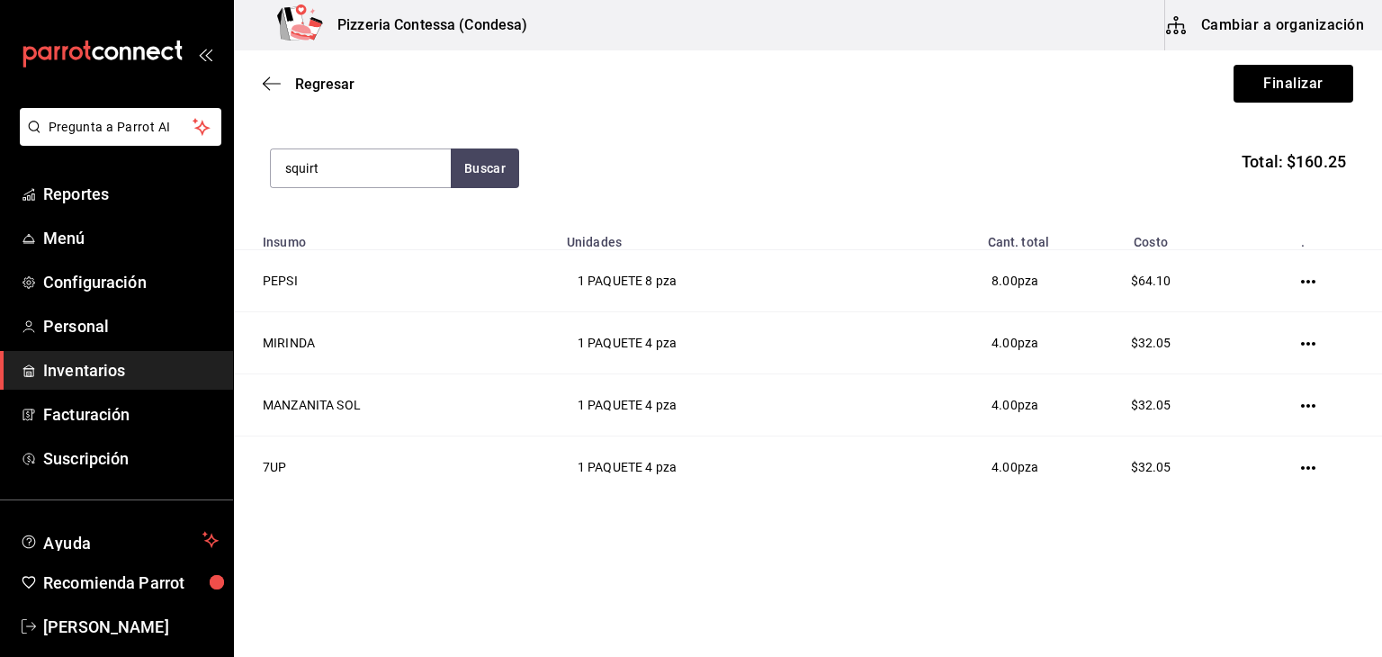
type input "squirt"
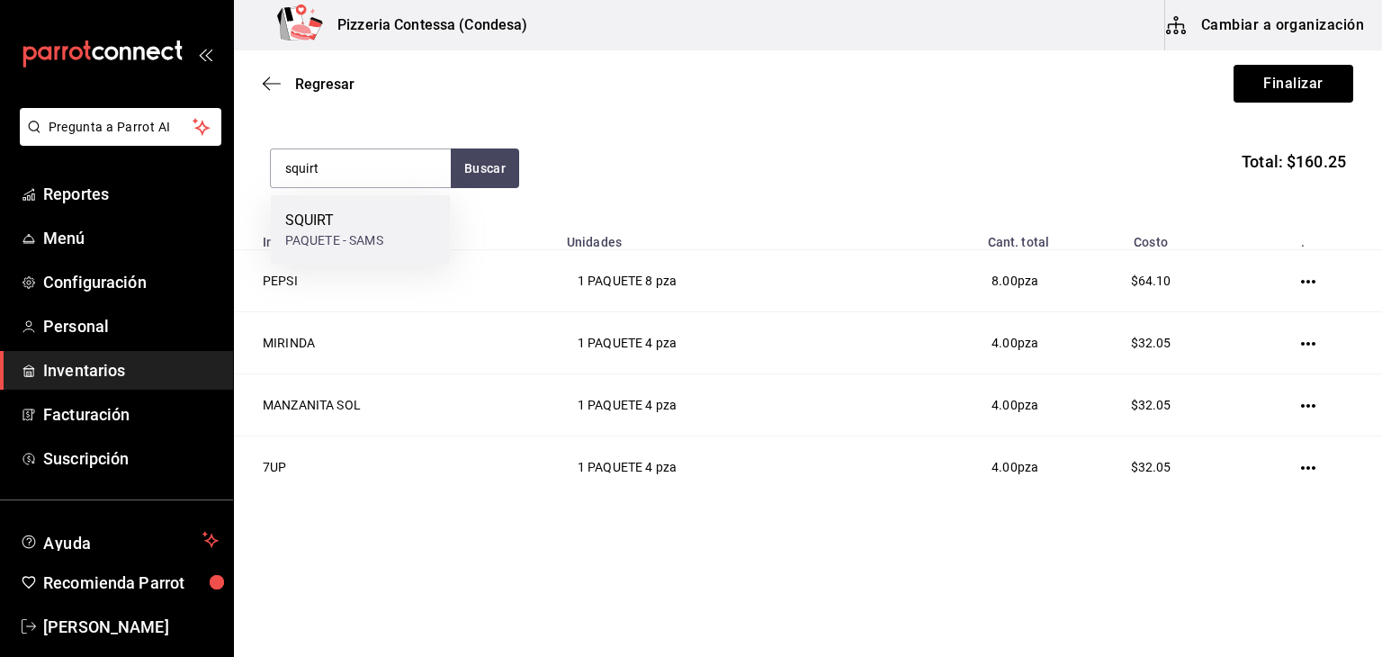
click at [317, 218] on div "SQUIRT" at bounding box center [334, 221] width 98 height 22
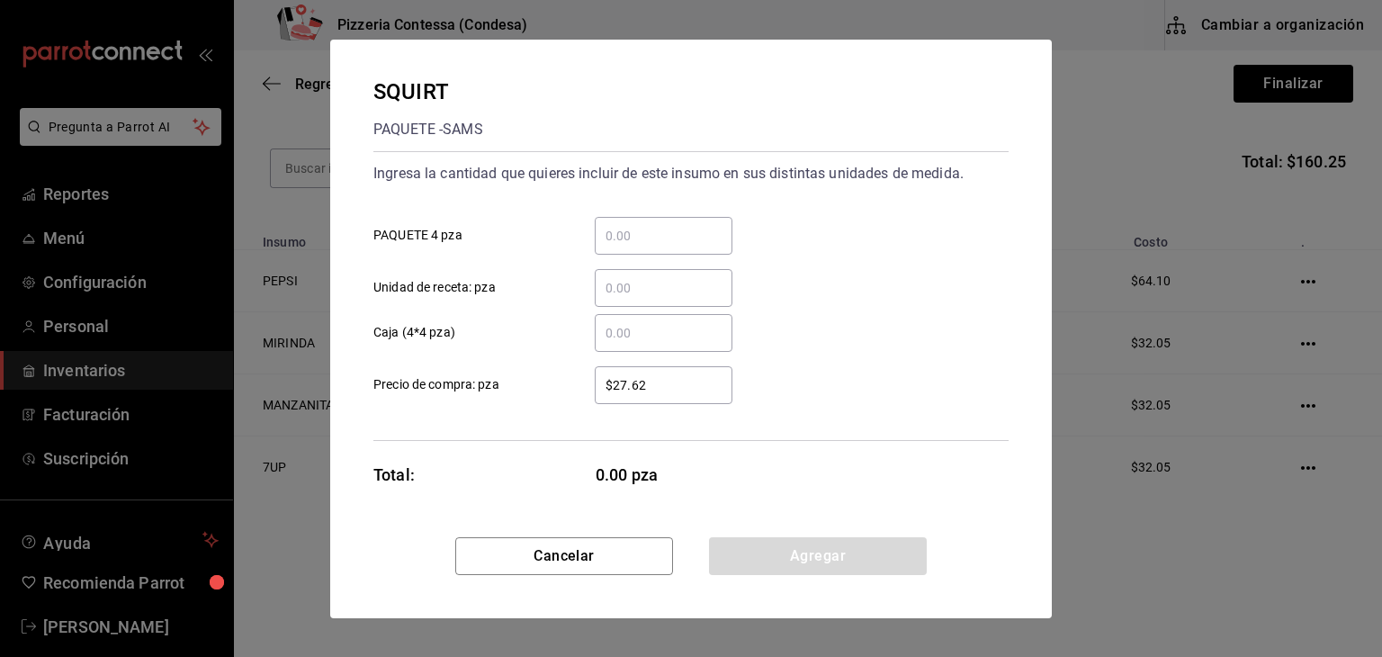
click at [667, 221] on div "​" at bounding box center [664, 236] width 138 height 38
click at [667, 225] on input "​ PAQUETE 4 pza" at bounding box center [664, 236] width 138 height 22
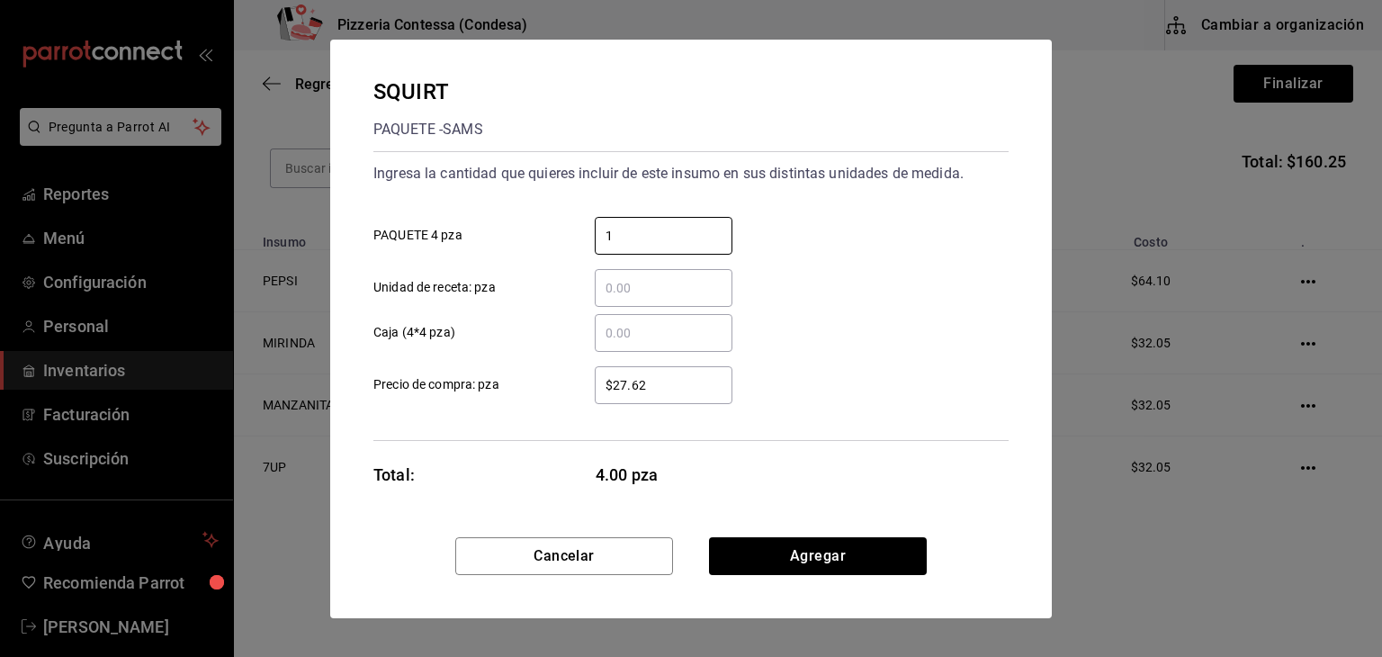
type input "1"
drag, startPoint x: 680, startPoint y: 386, endPoint x: 547, endPoint y: 405, distance: 134.5
click at [547, 405] on div "Ingresa la cantidad que quieres incluir de este insumo en sus distintas unidade…" at bounding box center [690, 296] width 635 height 290
type input "$32.05"
click at [831, 537] on button "Agregar" at bounding box center [818, 556] width 218 height 38
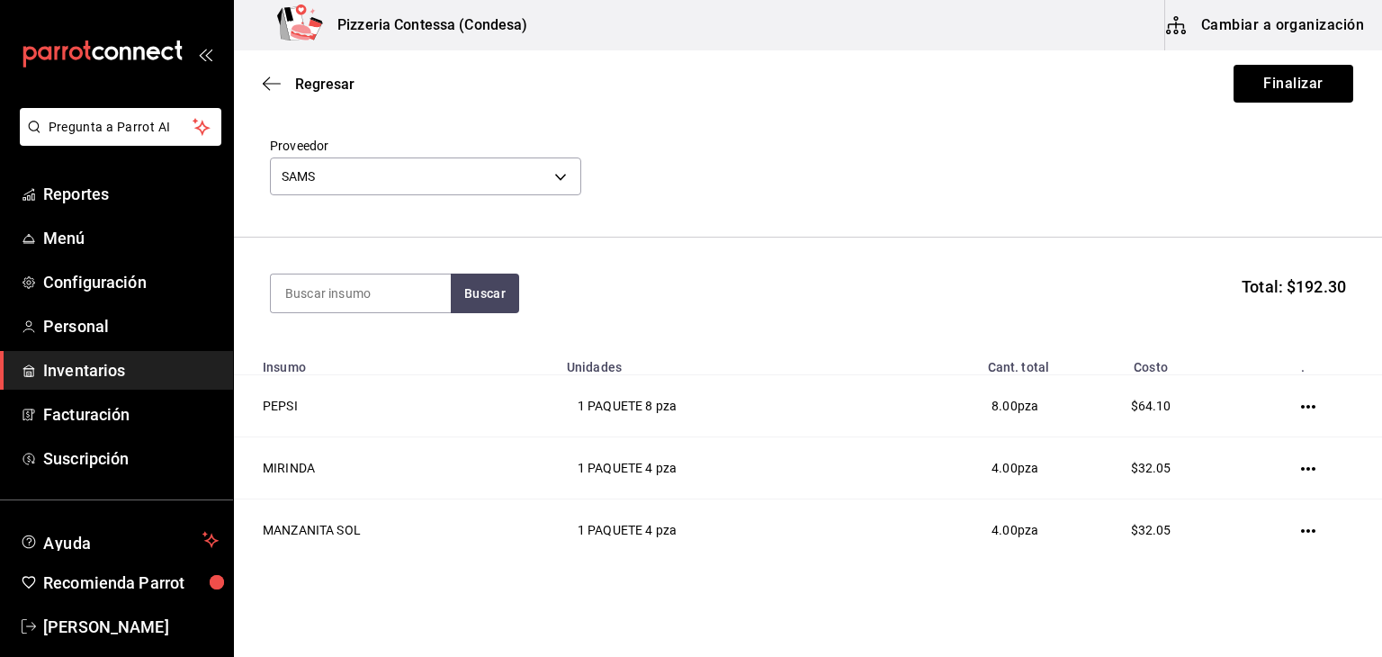
scroll to position [58, 0]
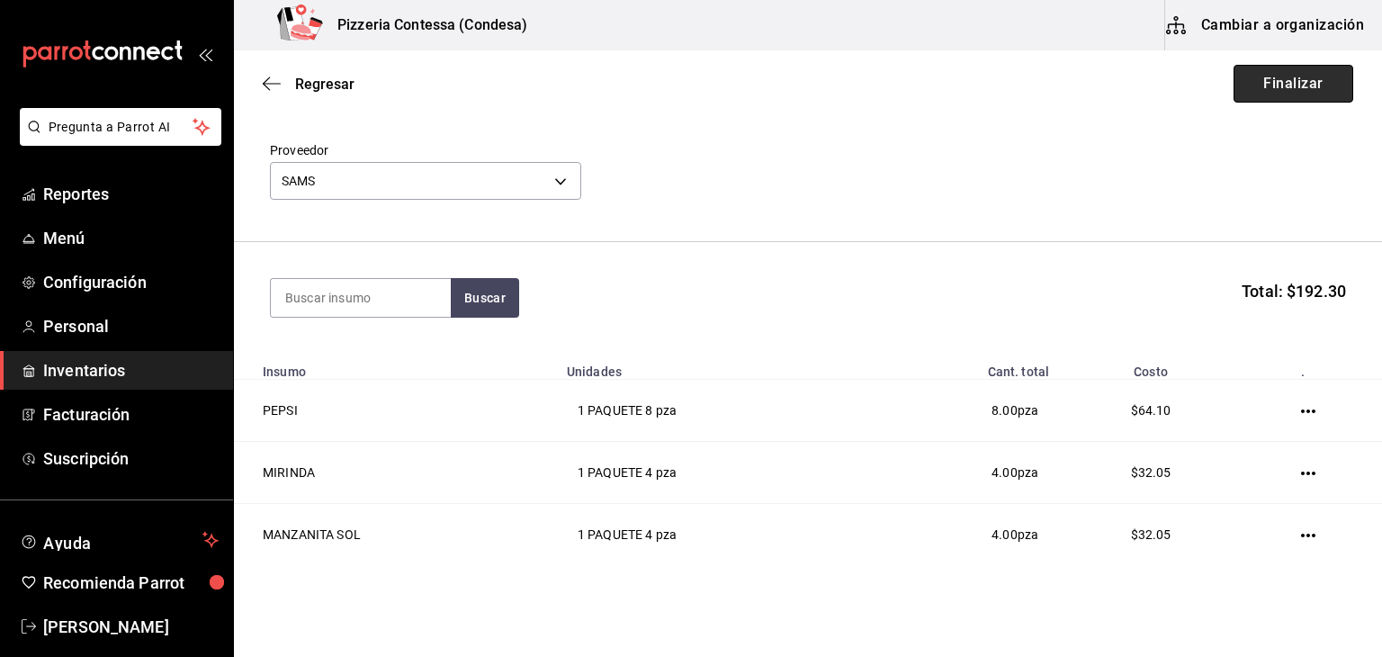
click at [1288, 90] on button "Finalizar" at bounding box center [1294, 84] width 120 height 38
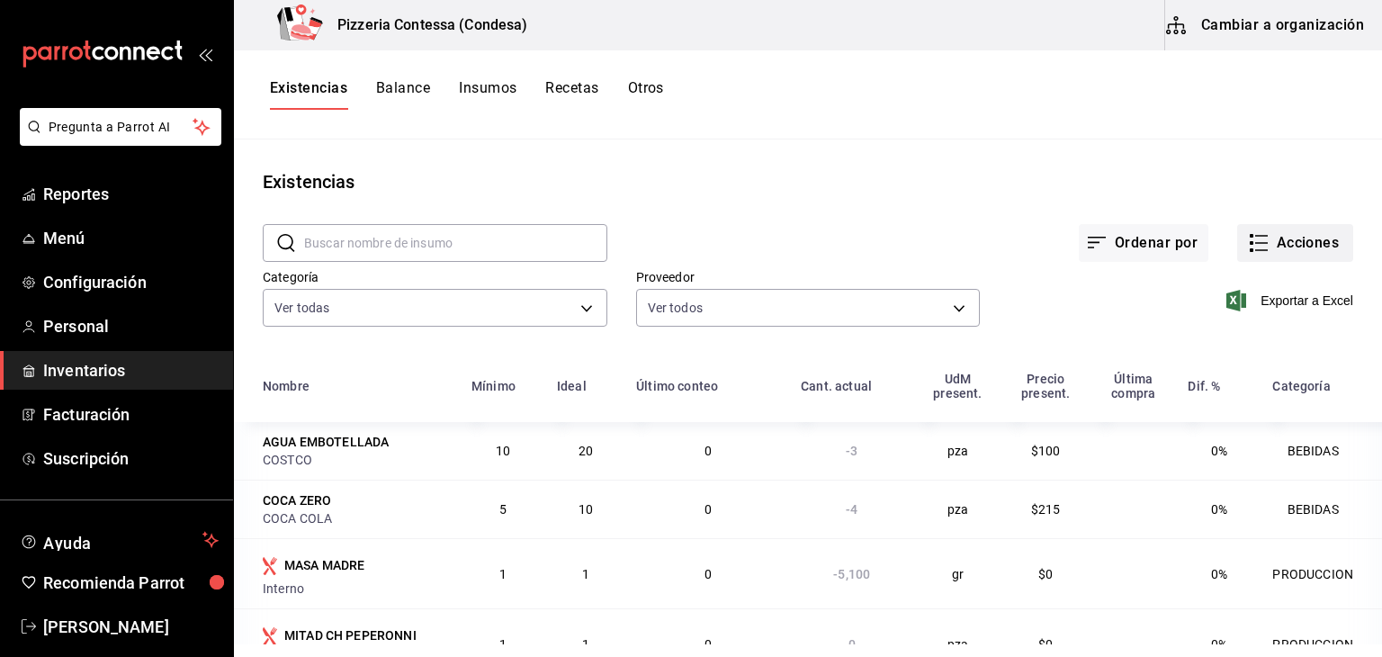
click at [1267, 242] on button "Acciones" at bounding box center [1295, 243] width 116 height 38
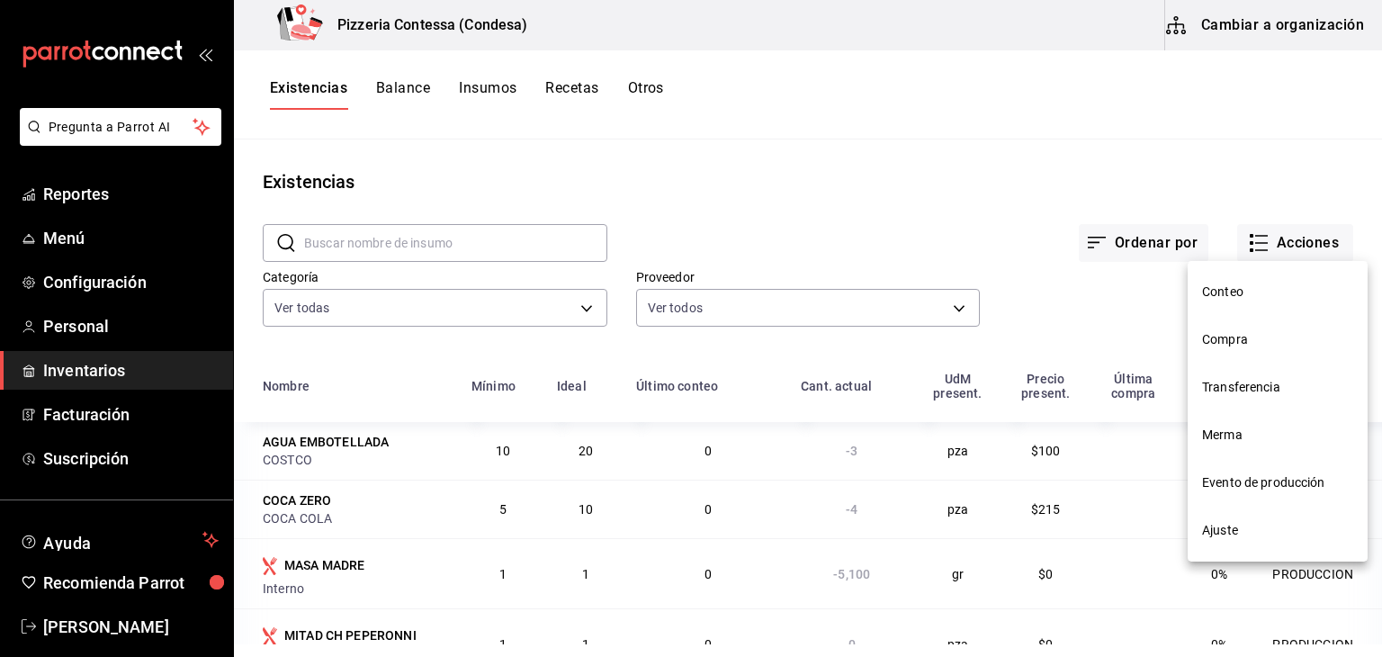
click at [1246, 339] on span "Compra" at bounding box center [1277, 339] width 151 height 19
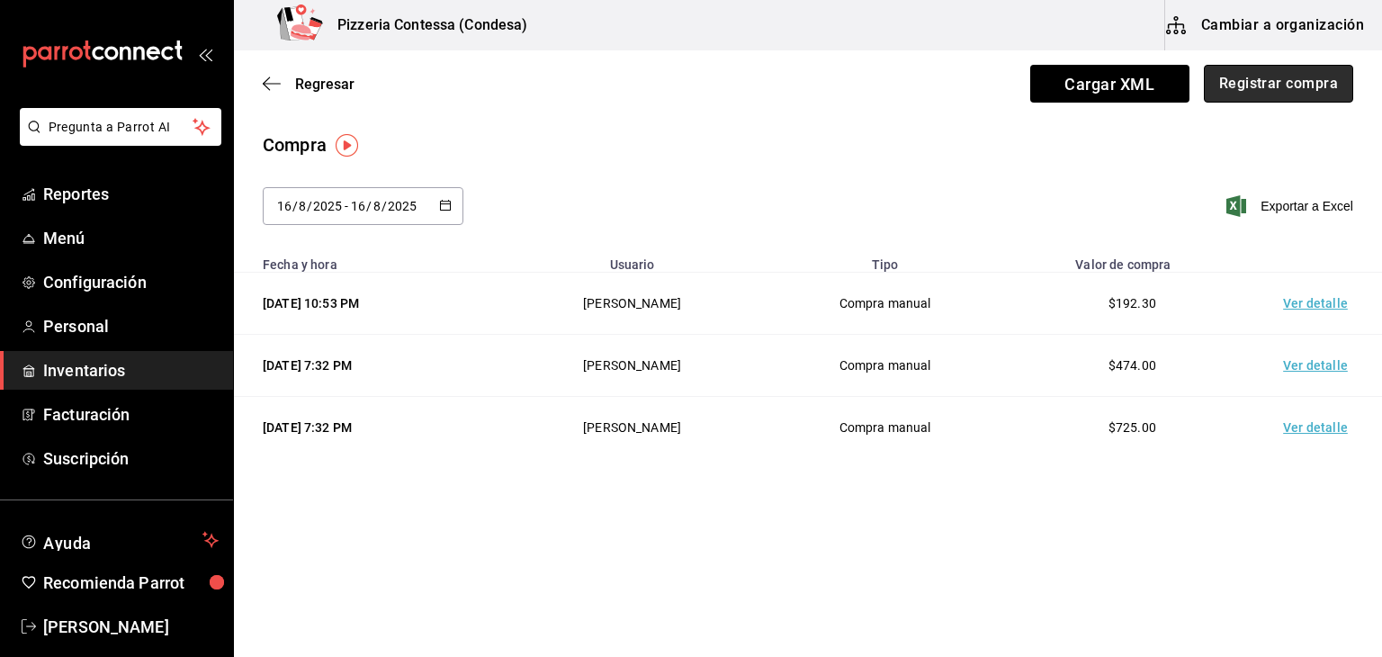
click at [1251, 77] on button "Registrar compra" at bounding box center [1278, 84] width 149 height 38
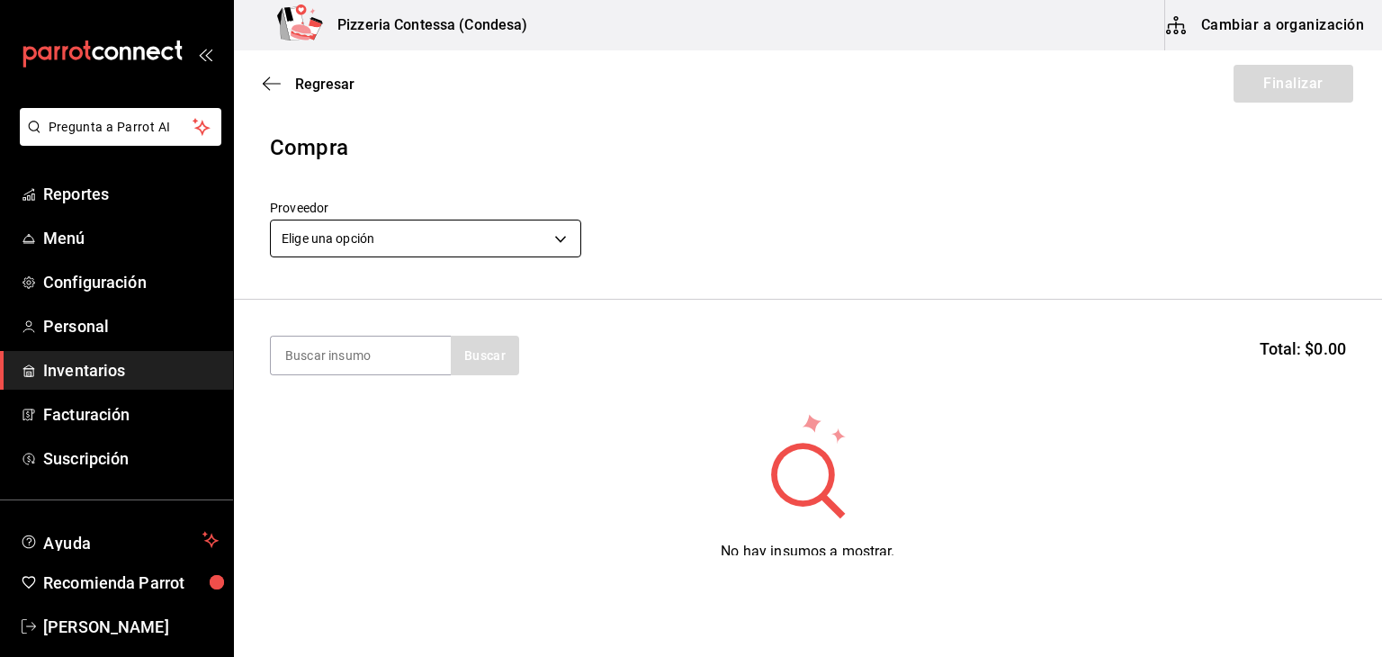
click at [468, 243] on body "Pregunta a Parrot AI Reportes Menú Configuración Personal Inventarios Facturaci…" at bounding box center [691, 277] width 1382 height 555
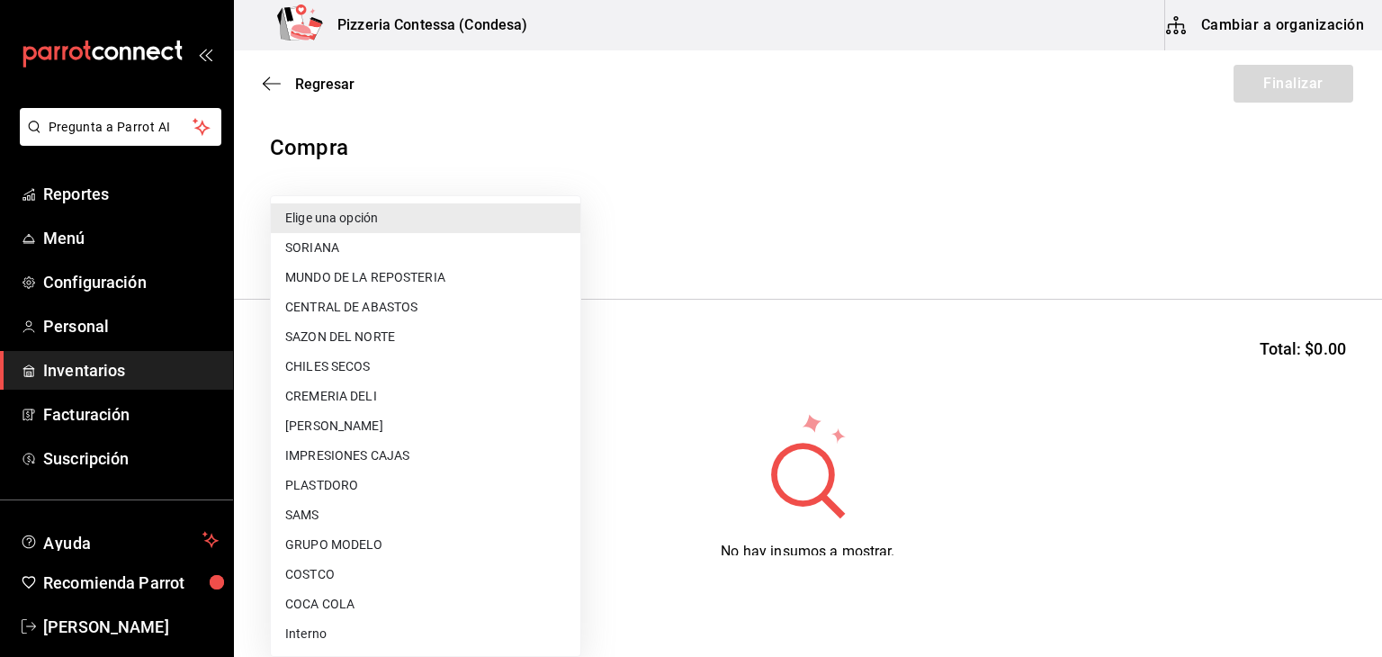
click at [364, 563] on li "COSTCO" at bounding box center [426, 575] width 310 height 30
type input "caa4dcaf-4e86-41b6-84ad-ee554ecc4aaf"
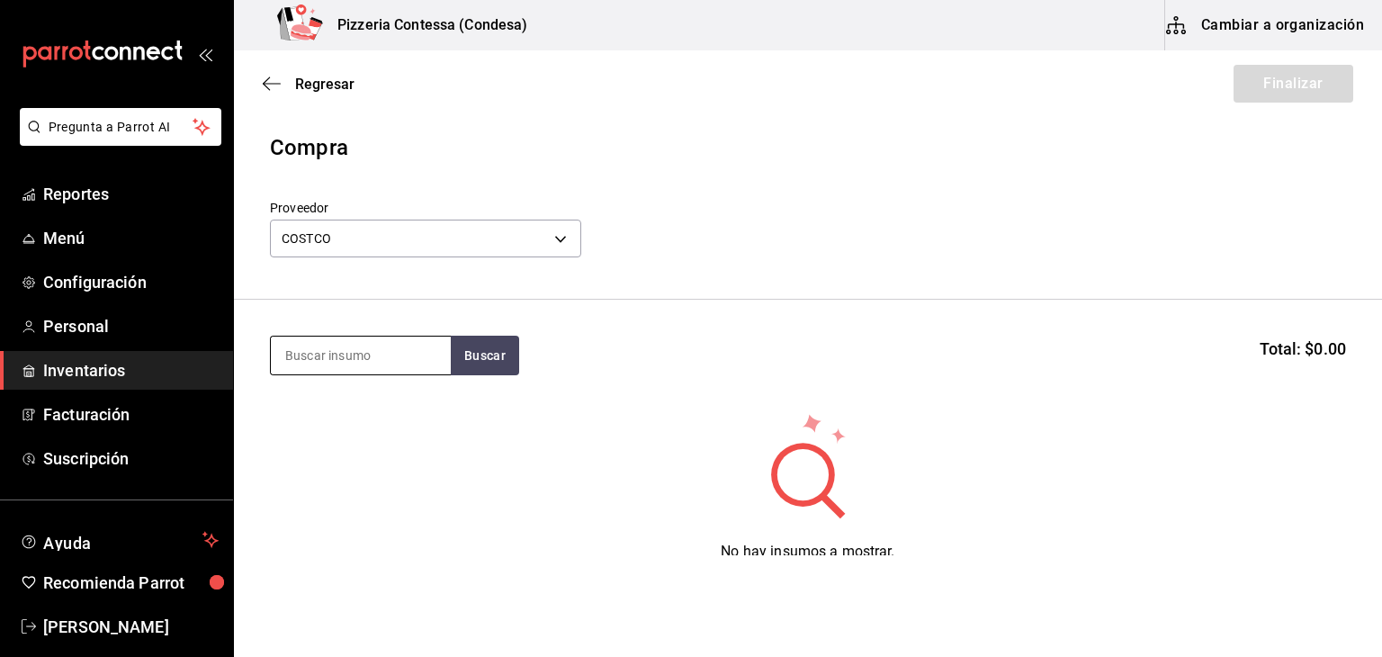
click at [363, 346] on input at bounding box center [361, 356] width 180 height 38
type input "peper"
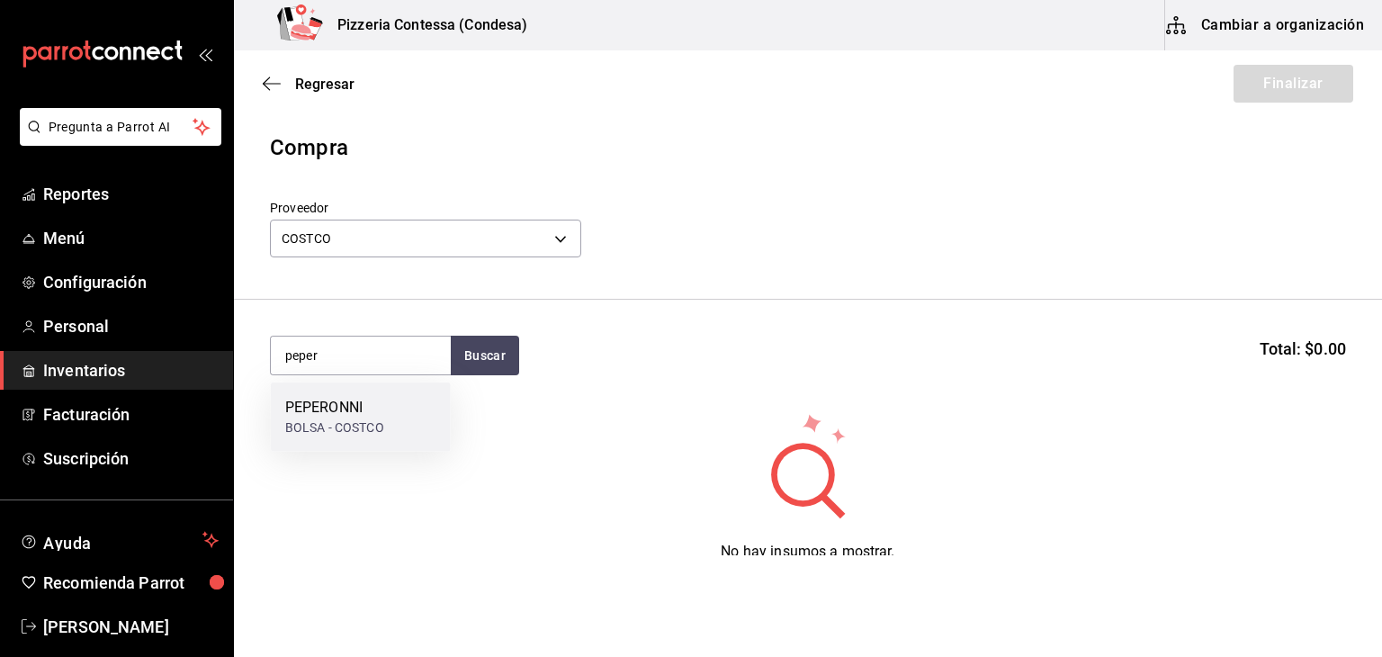
click at [364, 408] on div "PEPERONNI" at bounding box center [334, 408] width 99 height 22
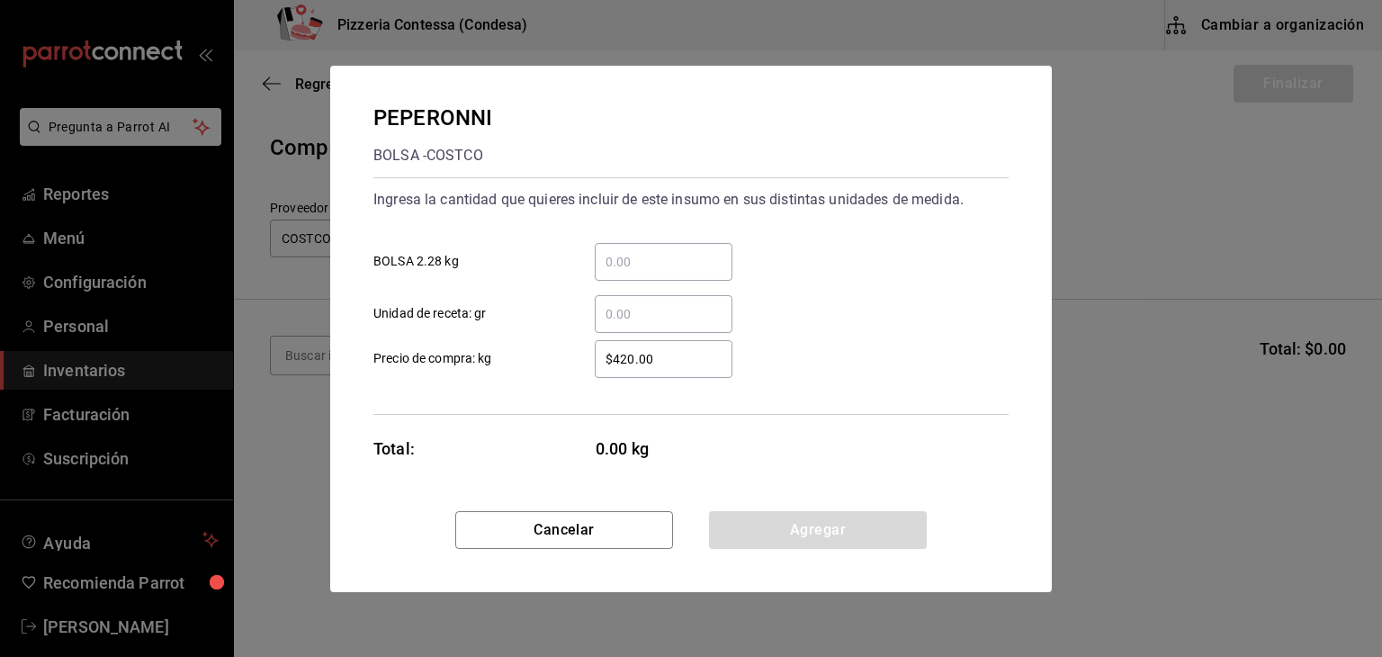
click at [673, 251] on input "​ BOLSA 2.28 kg" at bounding box center [664, 262] width 138 height 22
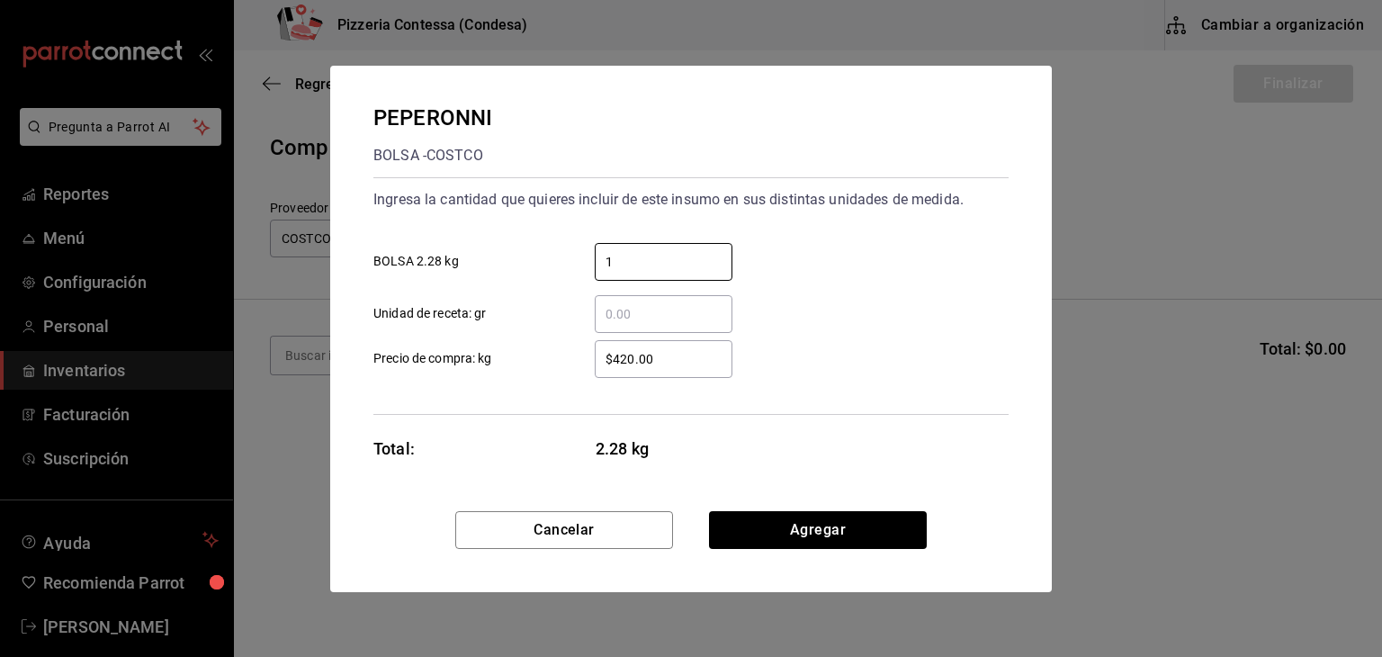
type input "1"
drag, startPoint x: 660, startPoint y: 367, endPoint x: 486, endPoint y: 336, distance: 177.4
click at [486, 336] on div "$420.00 ​ Precio de compra: kg" at bounding box center [684, 352] width 650 height 52
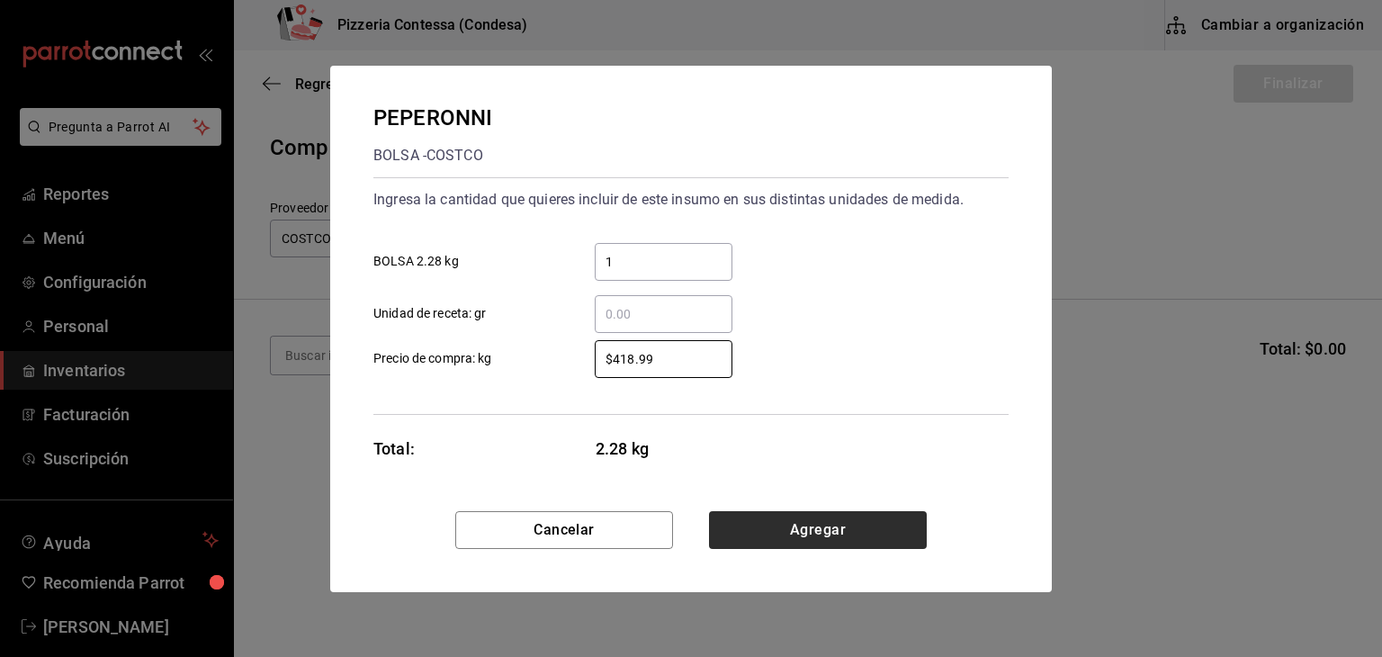
type input "$418.99"
click at [788, 530] on button "Agregar" at bounding box center [818, 530] width 218 height 38
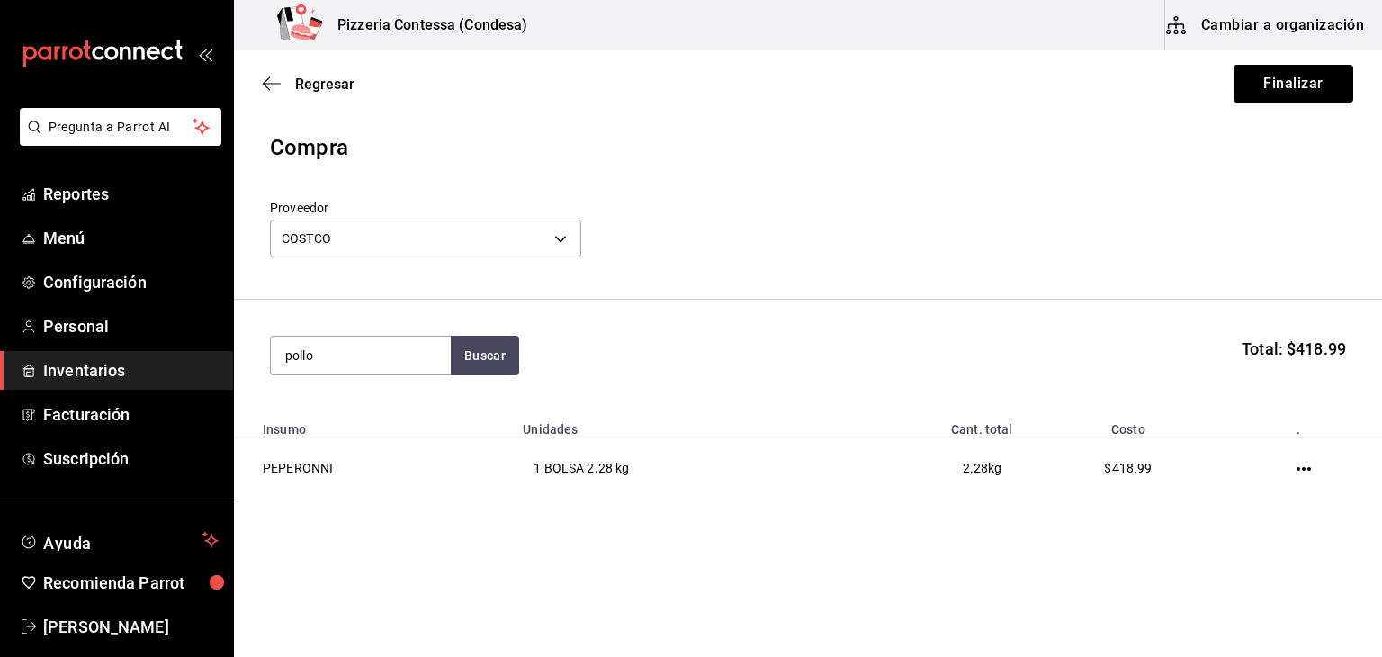
type input "pollo"
click at [350, 417] on div "POLLO" at bounding box center [323, 408] width 76 height 22
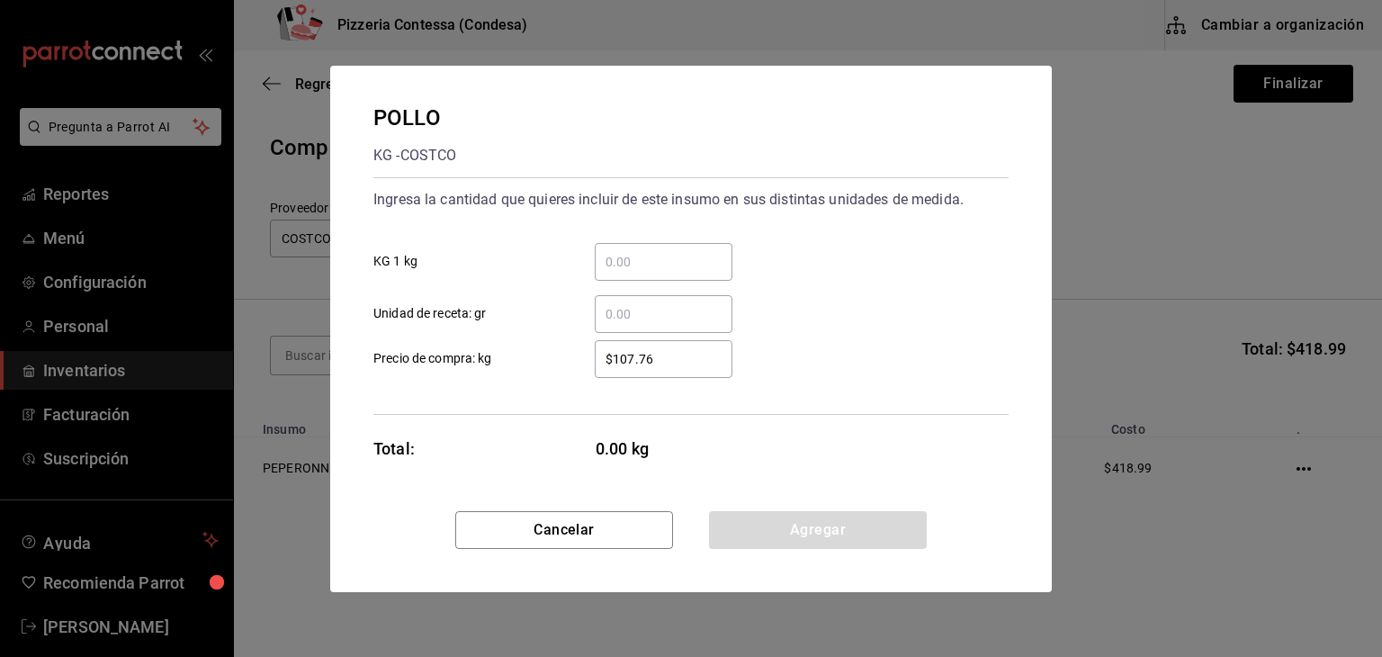
click at [684, 260] on input "​ KG 1 kg" at bounding box center [664, 262] width 138 height 22
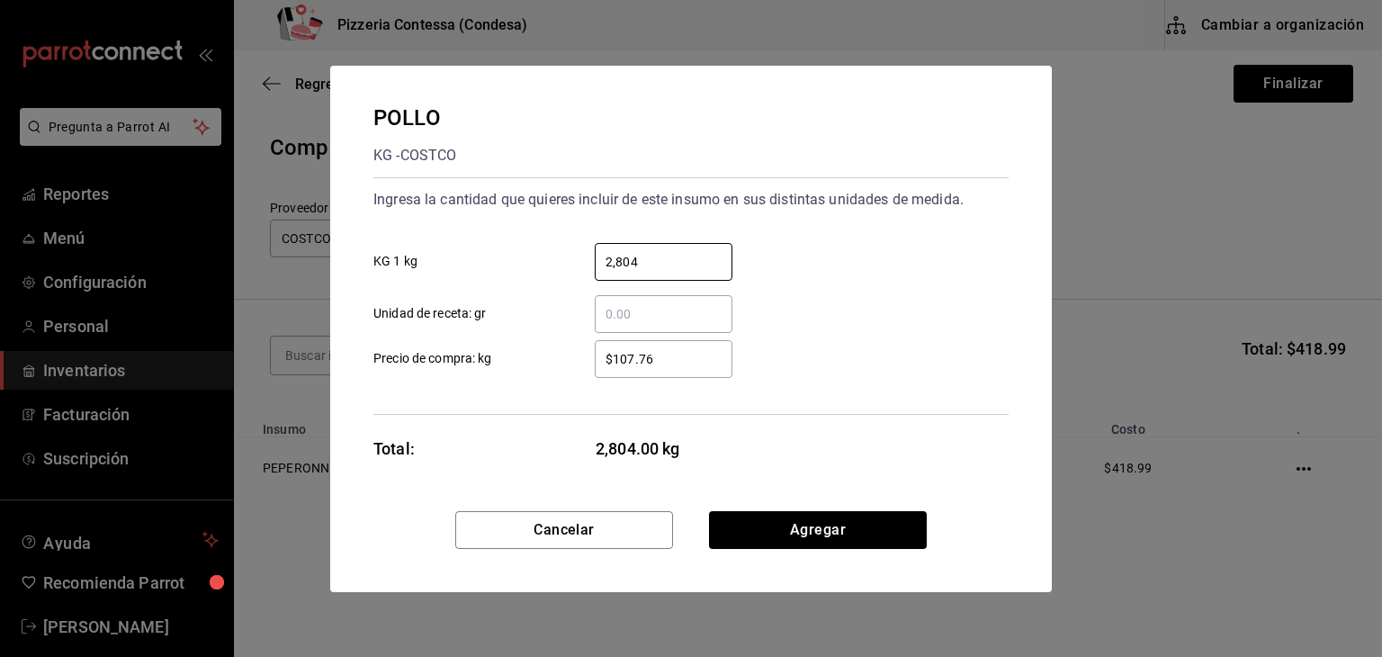
type input "2,804"
click at [577, 402] on div "Ingresa la cantidad que quieres incluir de este insumo en sus distintas unidade…" at bounding box center [690, 296] width 635 height 238
drag, startPoint x: 664, startPoint y: 374, endPoint x: 613, endPoint y: 346, distance: 58.4
click at [613, 346] on div "$107.76 ​" at bounding box center [664, 359] width 138 height 38
click at [613, 348] on input "$107.76" at bounding box center [664, 359] width 138 height 22
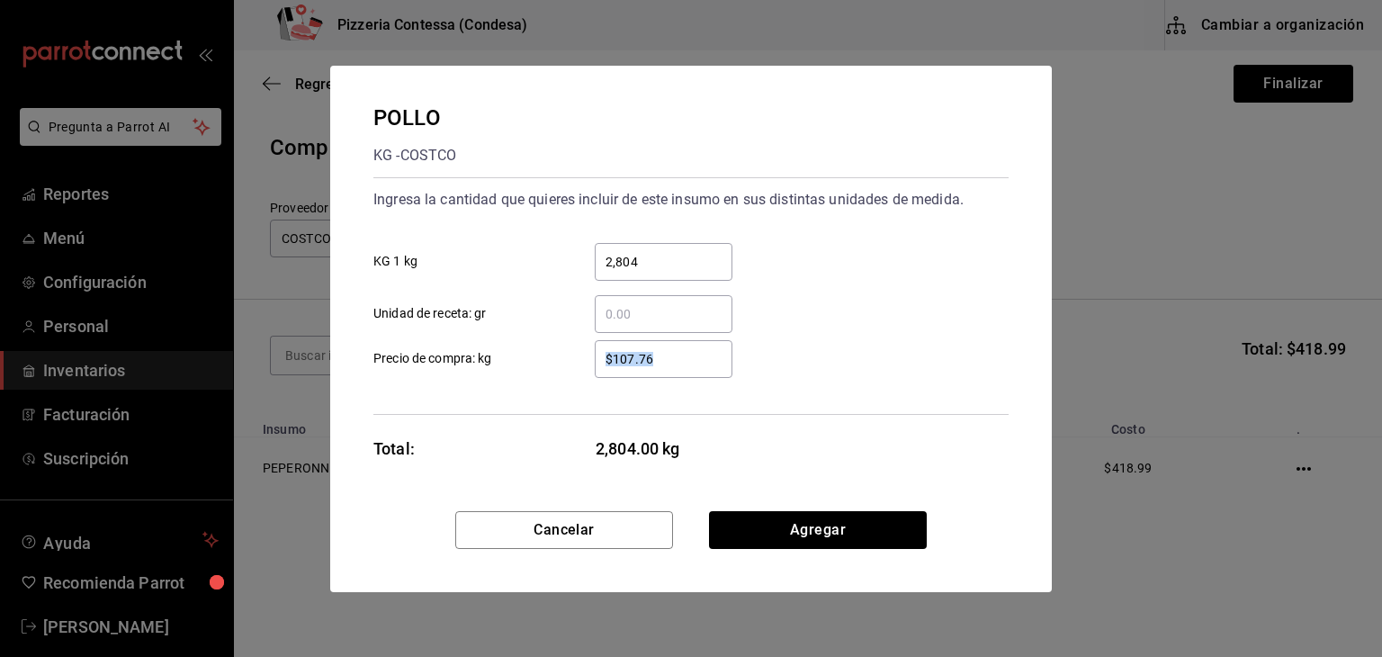
drag, startPoint x: 678, startPoint y: 346, endPoint x: 511, endPoint y: 354, distance: 167.6
click at [511, 354] on label "$107.76 ​ Precio de compra: kg" at bounding box center [552, 359] width 359 height 38
drag, startPoint x: 698, startPoint y: 361, endPoint x: 562, endPoint y: 354, distance: 136.1
click at [562, 354] on label "$107.76 ​ Precio de compra: kg" at bounding box center [552, 359] width 359 height 38
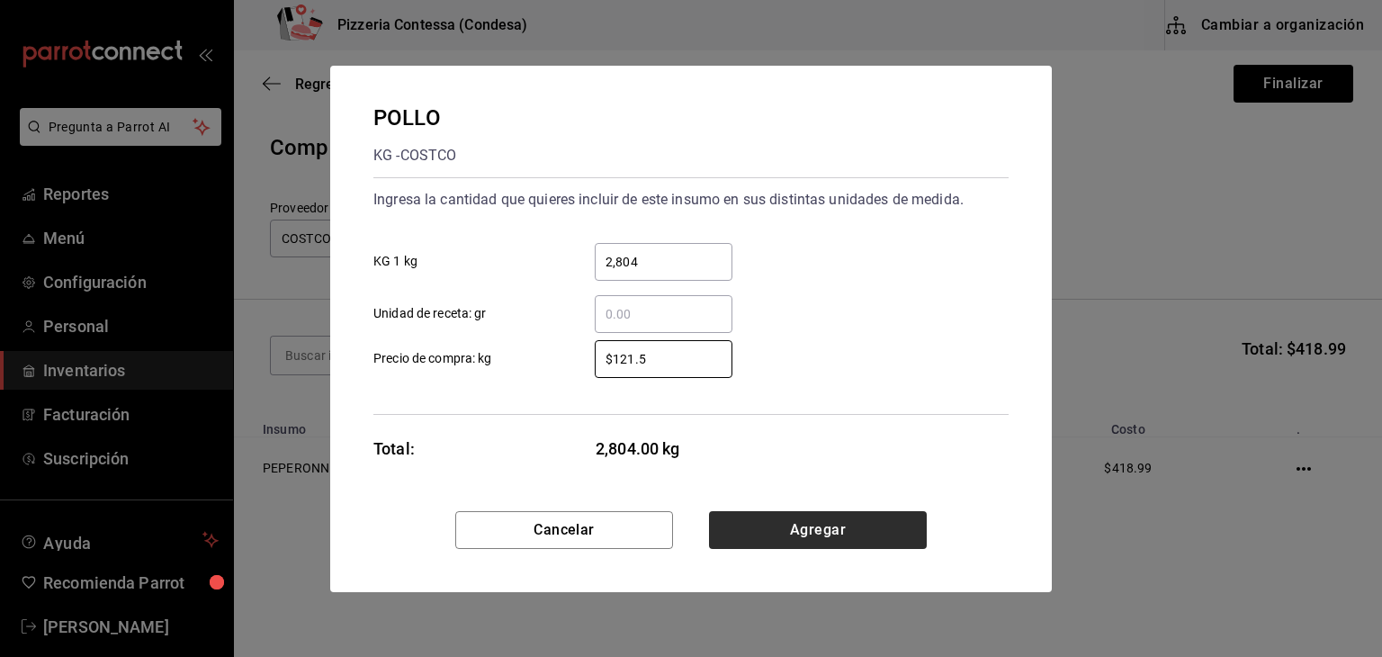
type input "$121.5"
click at [820, 523] on button "Agregar" at bounding box center [818, 530] width 218 height 38
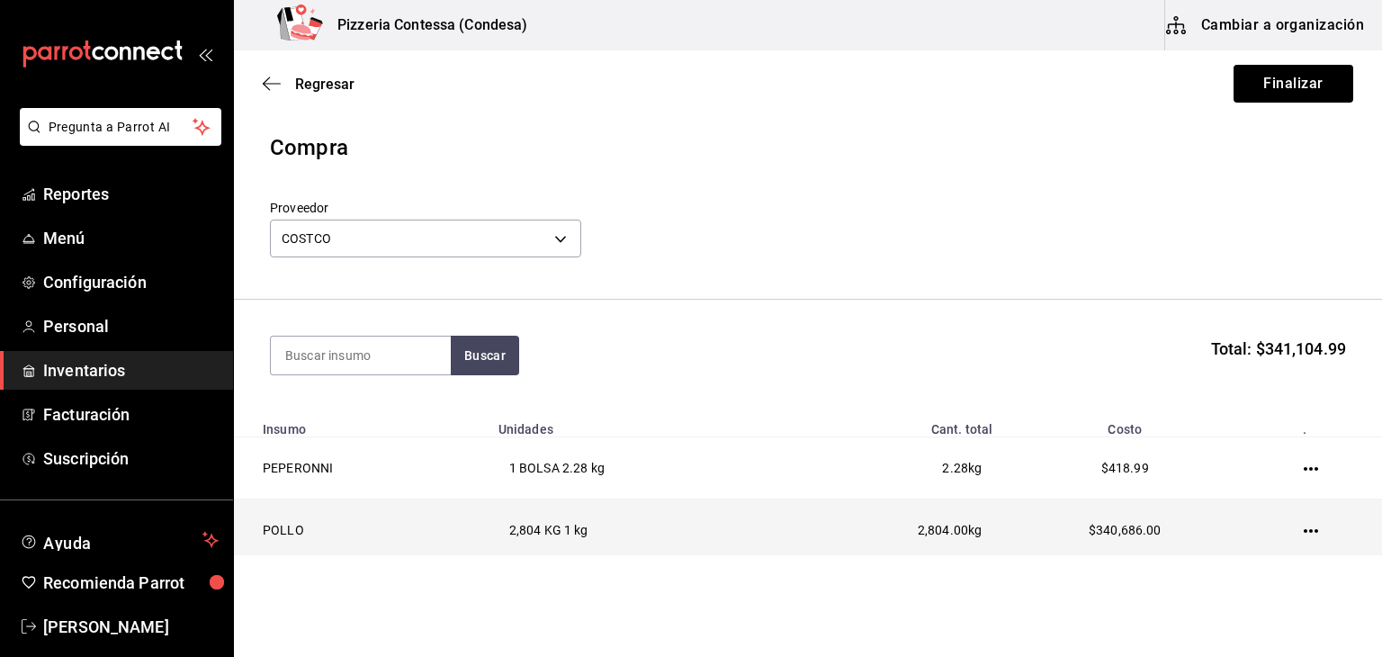
click at [1309, 523] on td at bounding box center [1314, 530] width 136 height 62
click at [1304, 527] on icon "button" at bounding box center [1311, 531] width 14 height 14
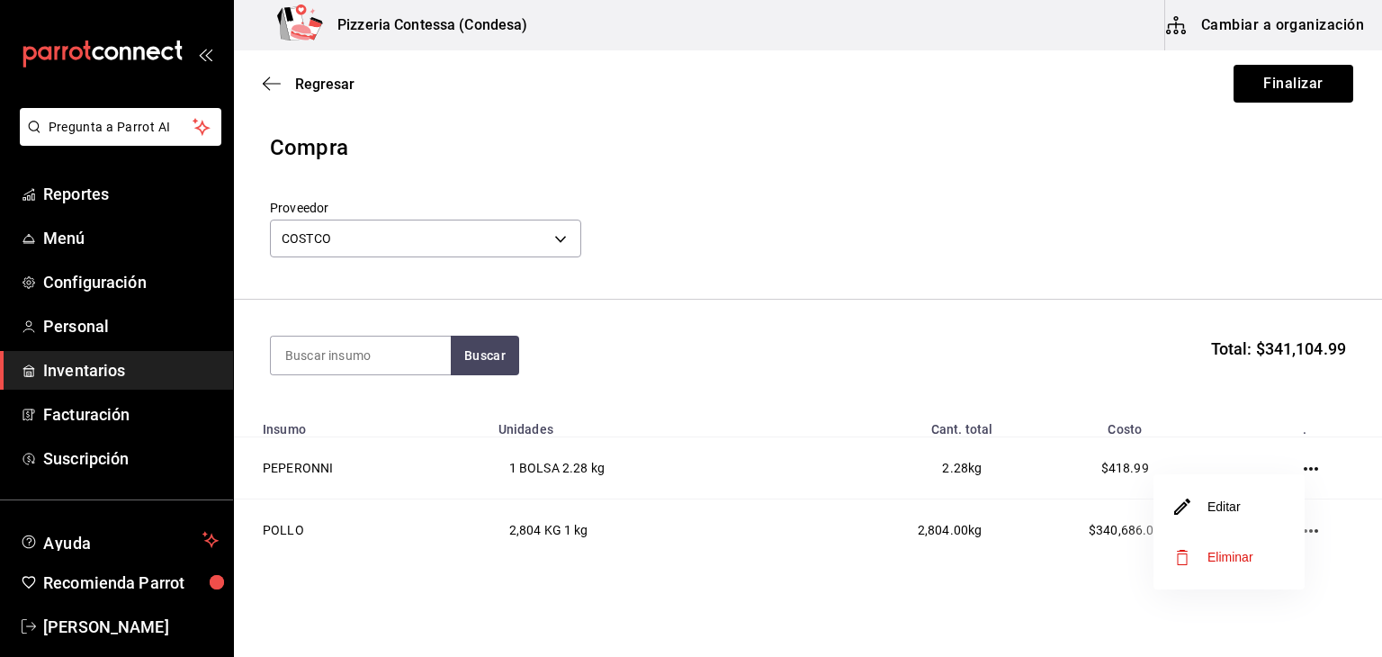
click at [1262, 505] on li "Editar" at bounding box center [1229, 506] width 151 height 50
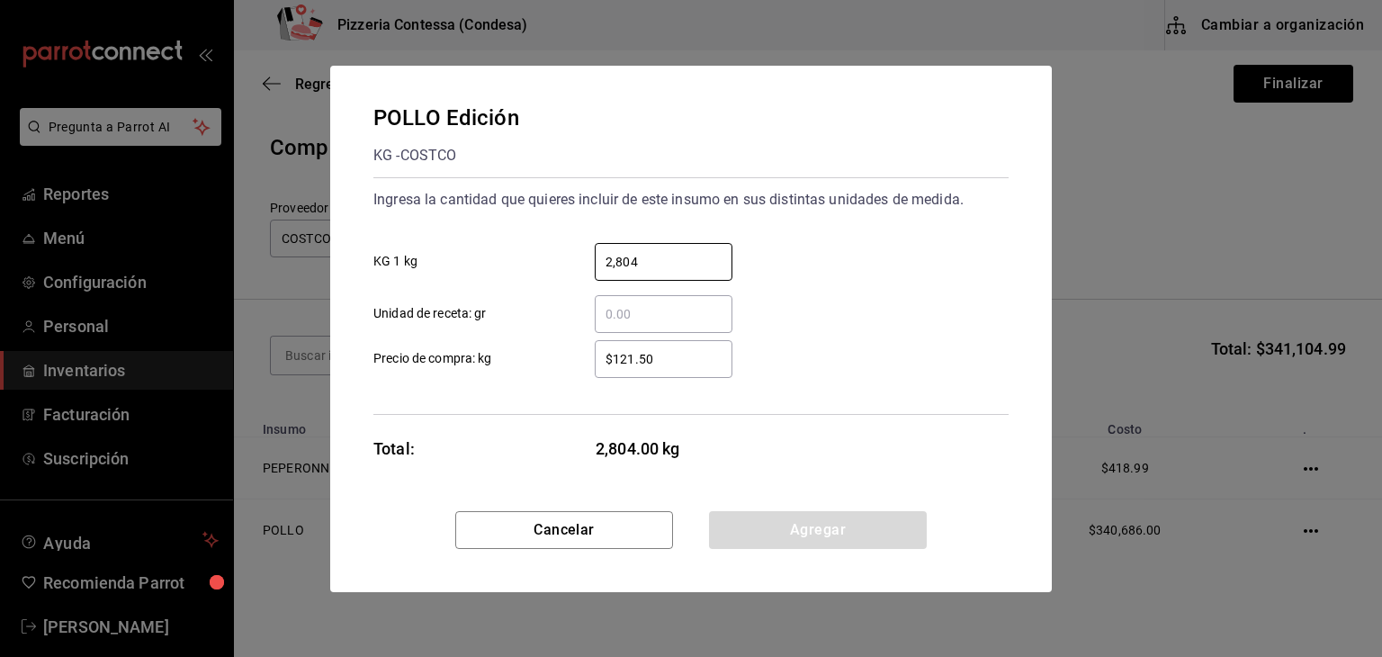
drag, startPoint x: 671, startPoint y: 267, endPoint x: 544, endPoint y: 278, distance: 128.2
click at [544, 278] on label "2,804 ​ KG 1 kg" at bounding box center [552, 262] width 359 height 38
drag, startPoint x: 633, startPoint y: 316, endPoint x: 590, endPoint y: 319, distance: 43.3
click at [590, 319] on div "​" at bounding box center [649, 314] width 166 height 38
click at [595, 319] on input "​ Unidad de receta: gr" at bounding box center [664, 314] width 138 height 22
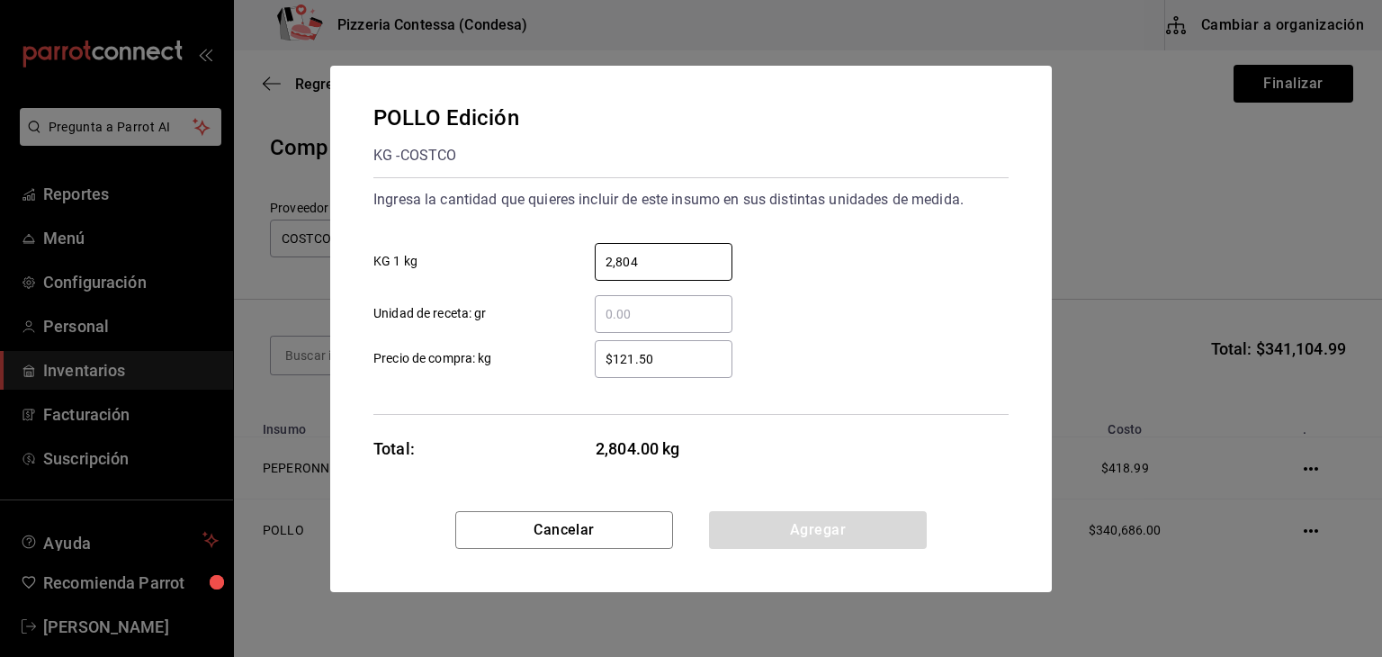
drag, startPoint x: 640, startPoint y: 262, endPoint x: 504, endPoint y: 228, distance: 140.1
click at [504, 229] on div "2,804 ​ KG 1 kg" at bounding box center [684, 255] width 650 height 52
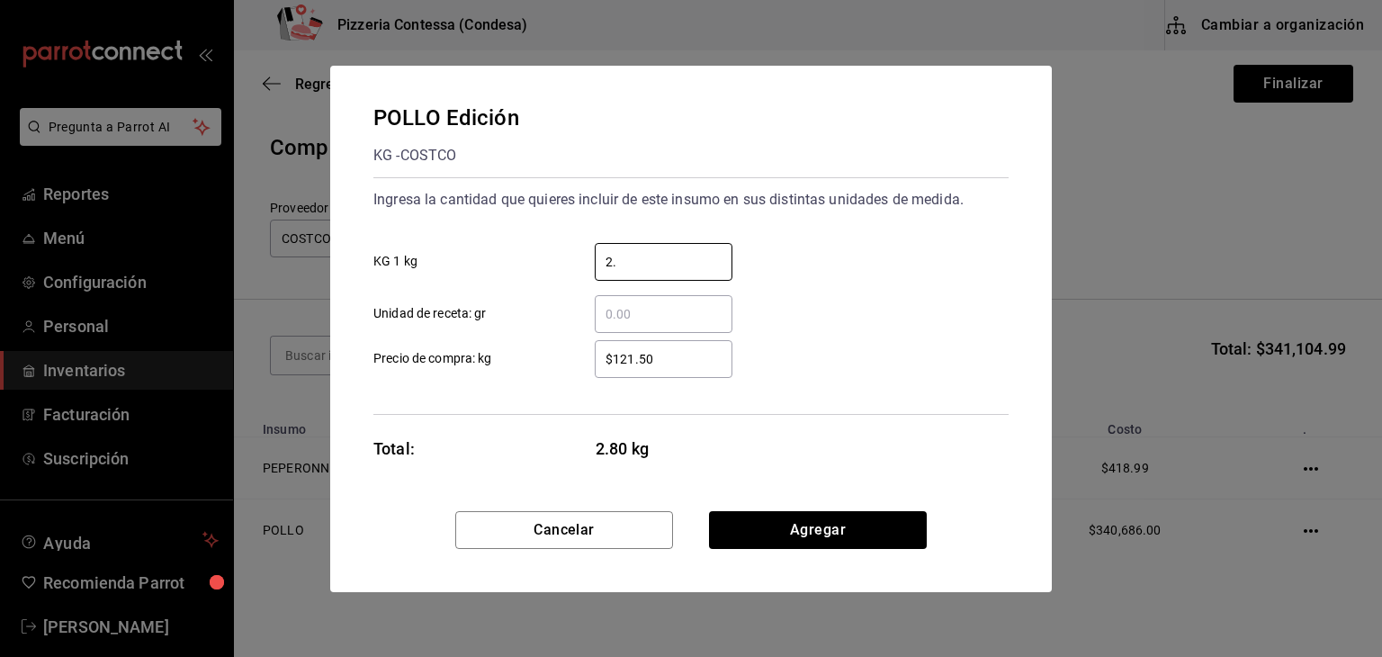
type input "2"
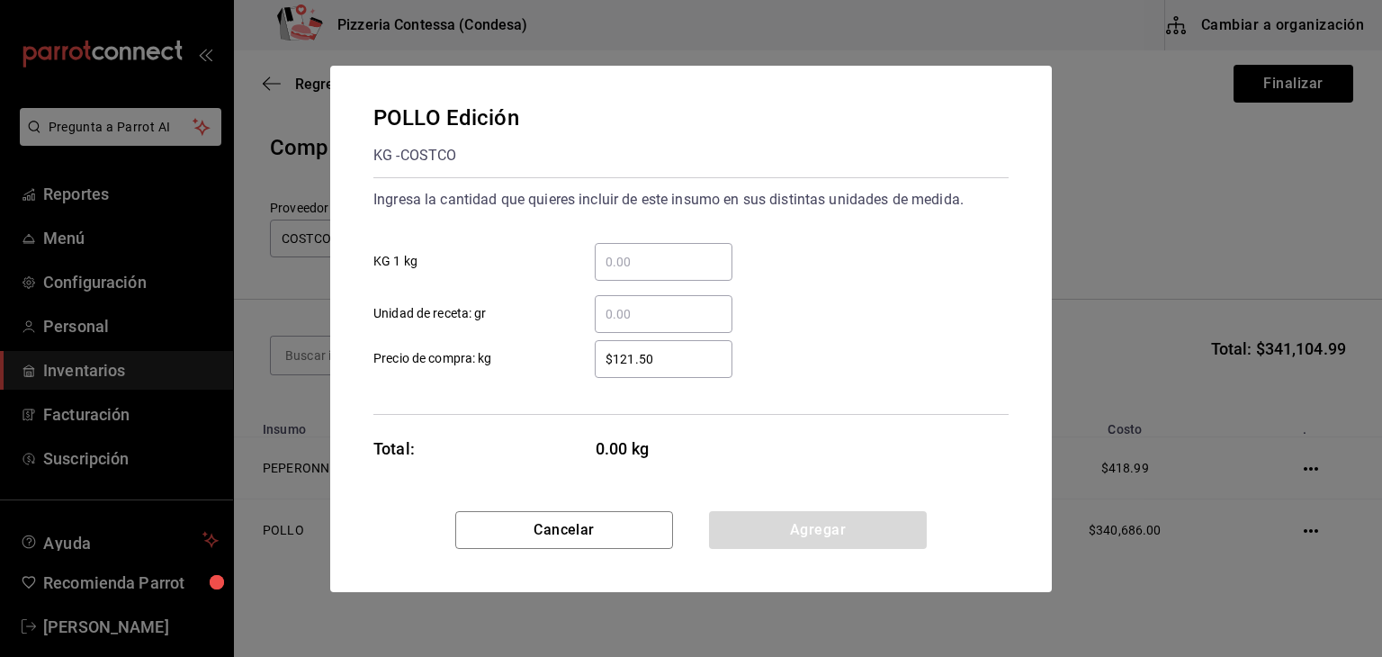
click at [624, 317] on input "​ Unidad de receta: gr" at bounding box center [664, 314] width 138 height 22
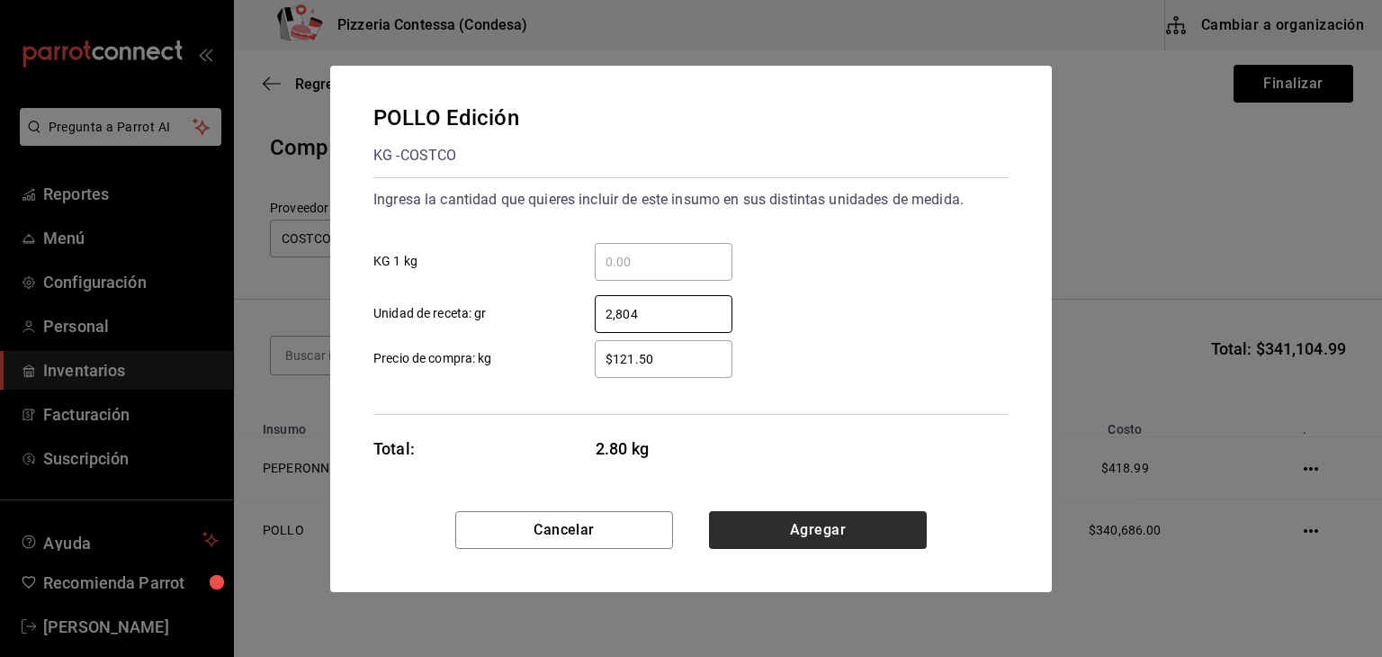
type input "2,804"
click at [796, 528] on button "Agregar" at bounding box center [818, 530] width 218 height 38
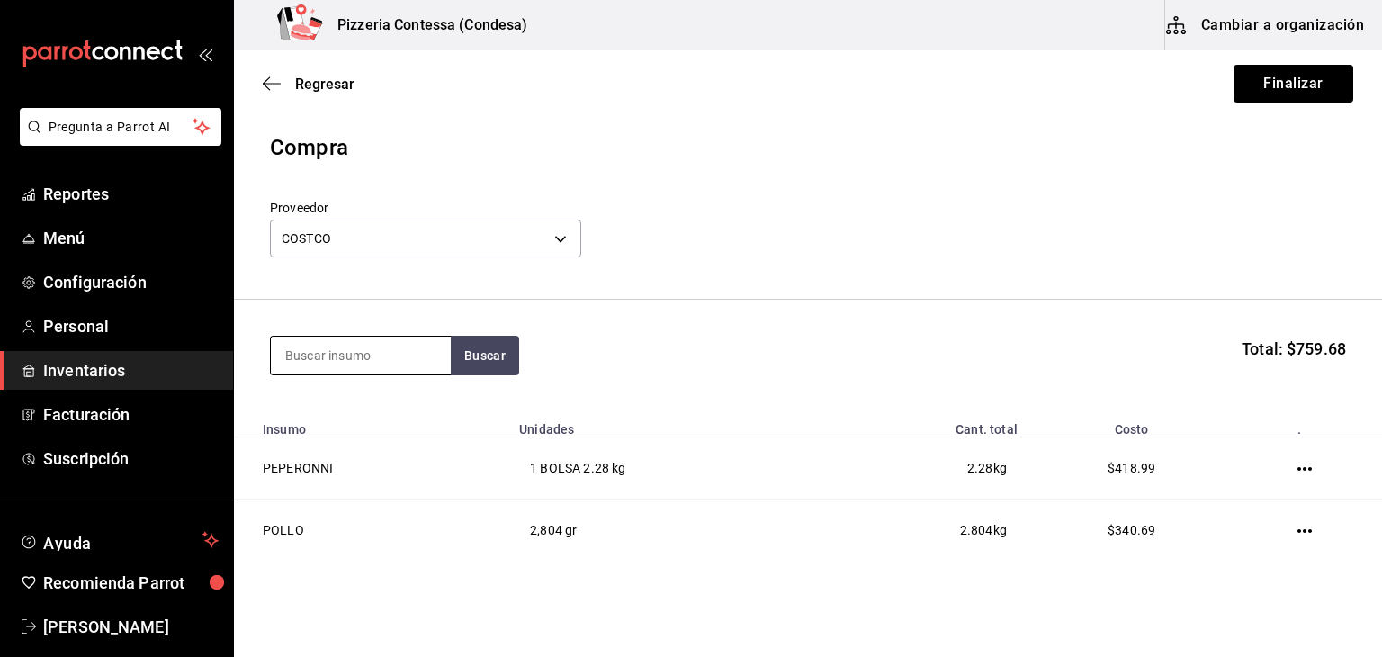
click at [397, 355] on input at bounding box center [361, 356] width 180 height 38
type input "lync"
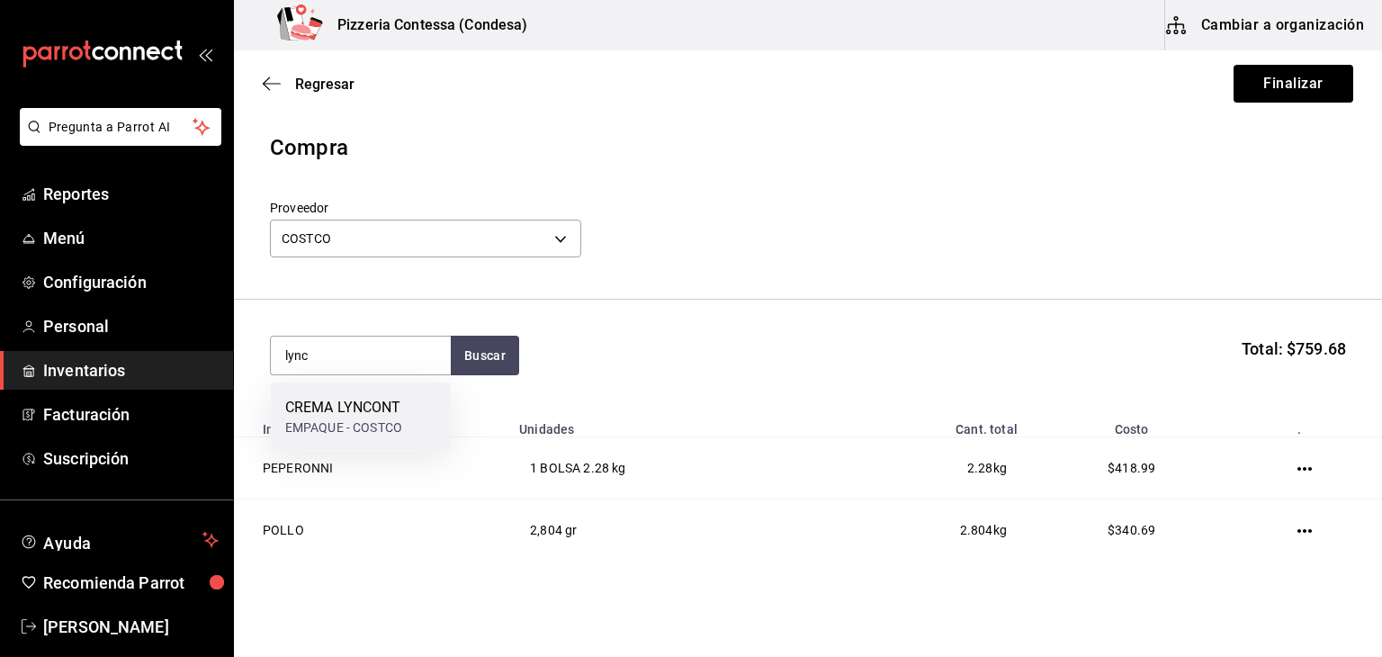
click at [371, 426] on div "EMPAQUE - COSTCO" at bounding box center [343, 427] width 117 height 19
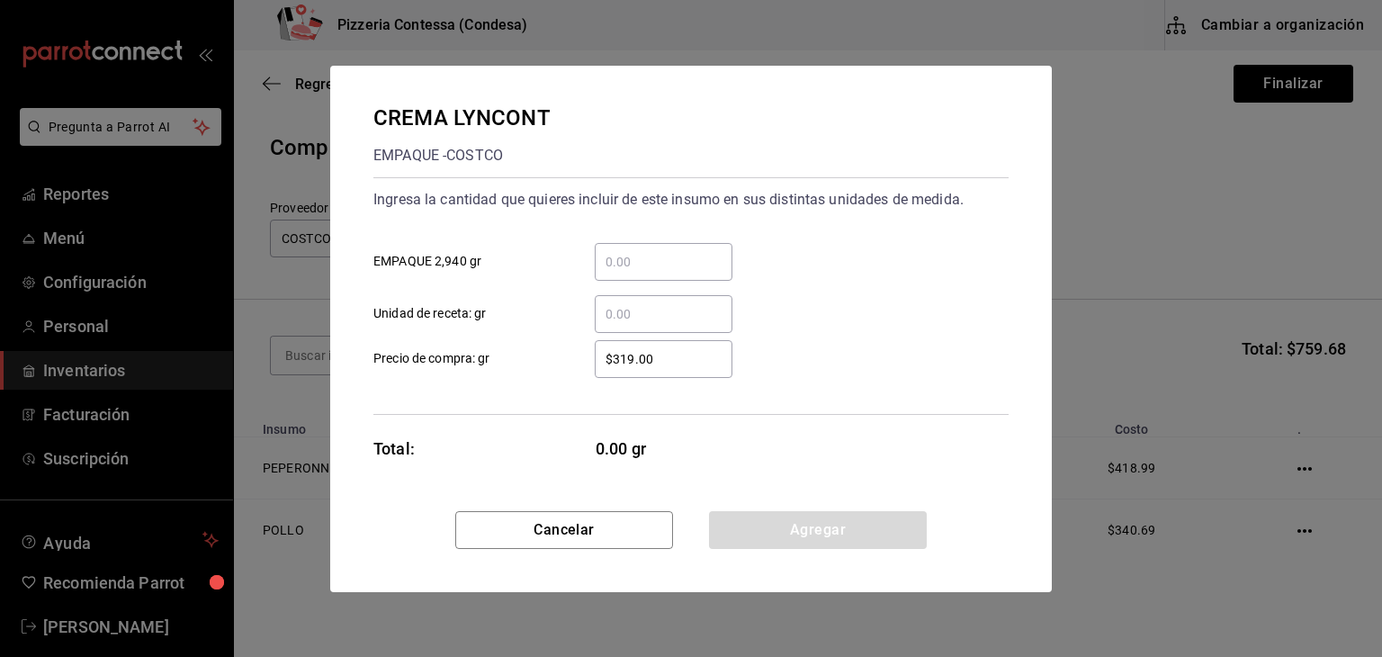
click at [664, 267] on input "​ EMPAQUE 2,940 gr" at bounding box center [664, 262] width 138 height 22
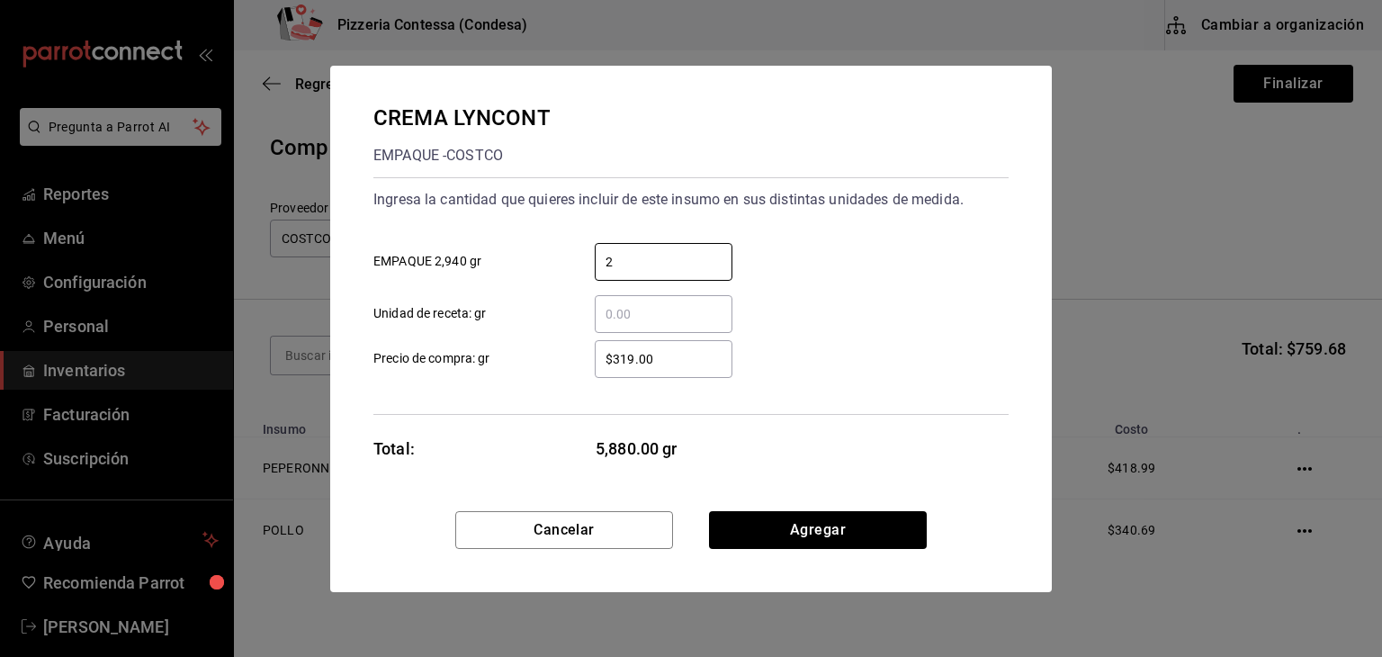
type input "2"
click at [554, 405] on div "Ingresa la cantidad que quieres incluir de este insumo en sus distintas unidade…" at bounding box center [690, 296] width 635 height 238
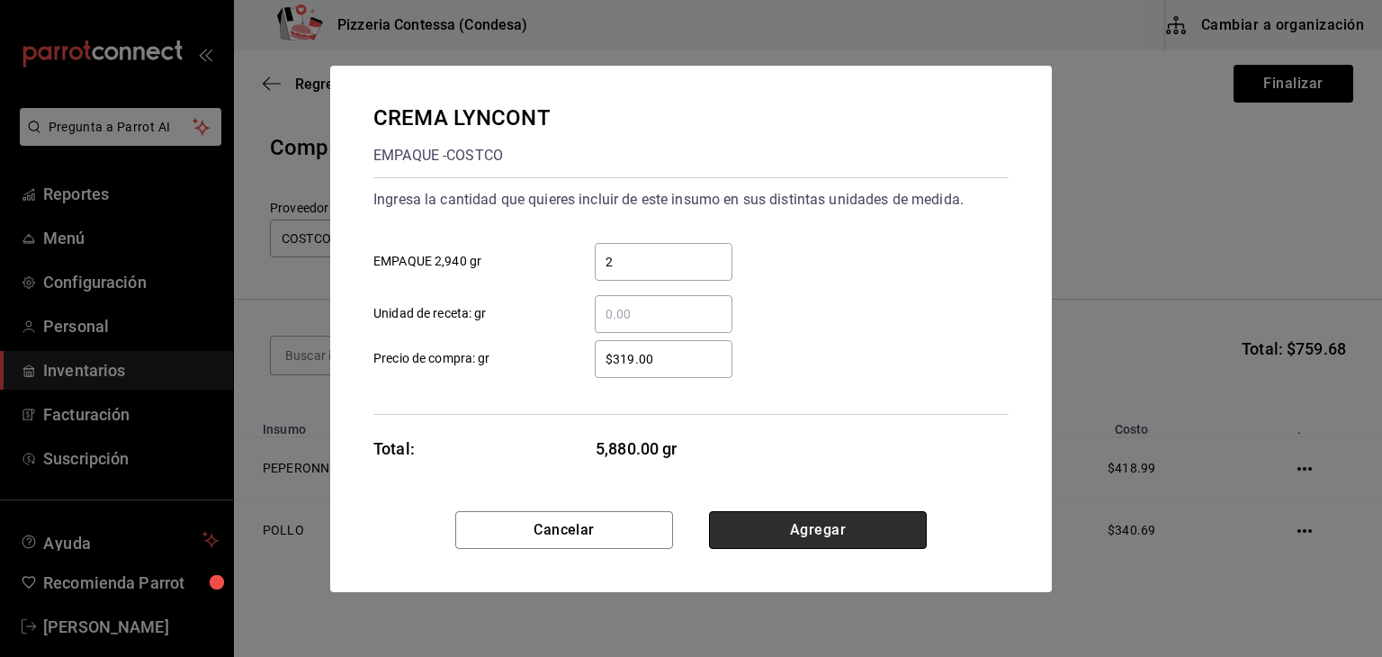
click at [788, 527] on button "Agregar" at bounding box center [818, 530] width 218 height 38
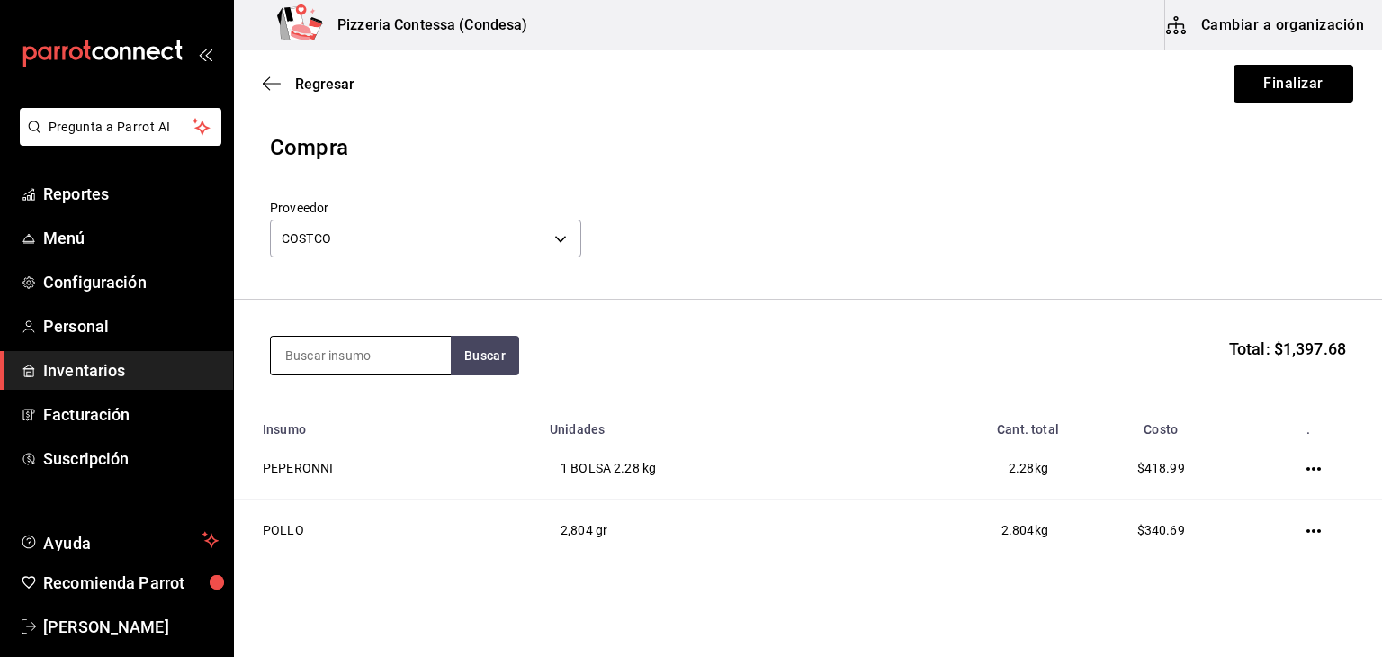
click at [355, 353] on input at bounding box center [361, 356] width 180 height 38
type input "disco"
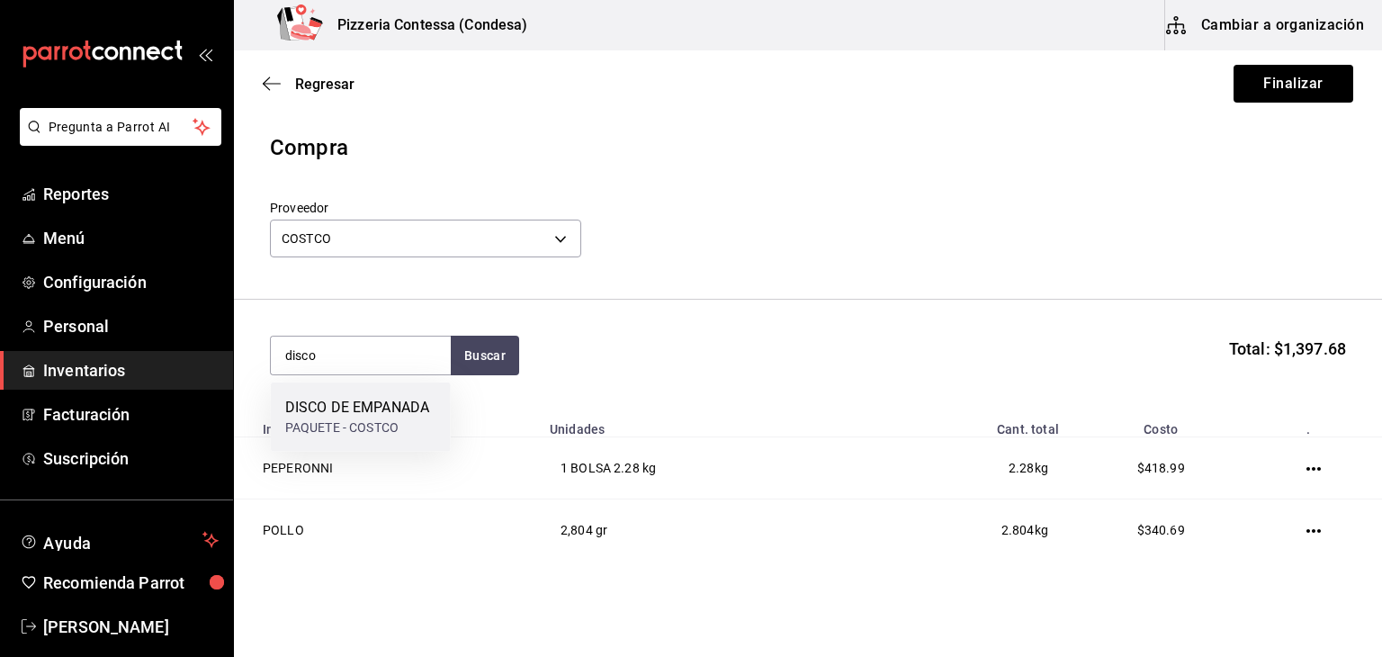
click at [366, 410] on div "DISCO DE EMPANADA" at bounding box center [357, 408] width 144 height 22
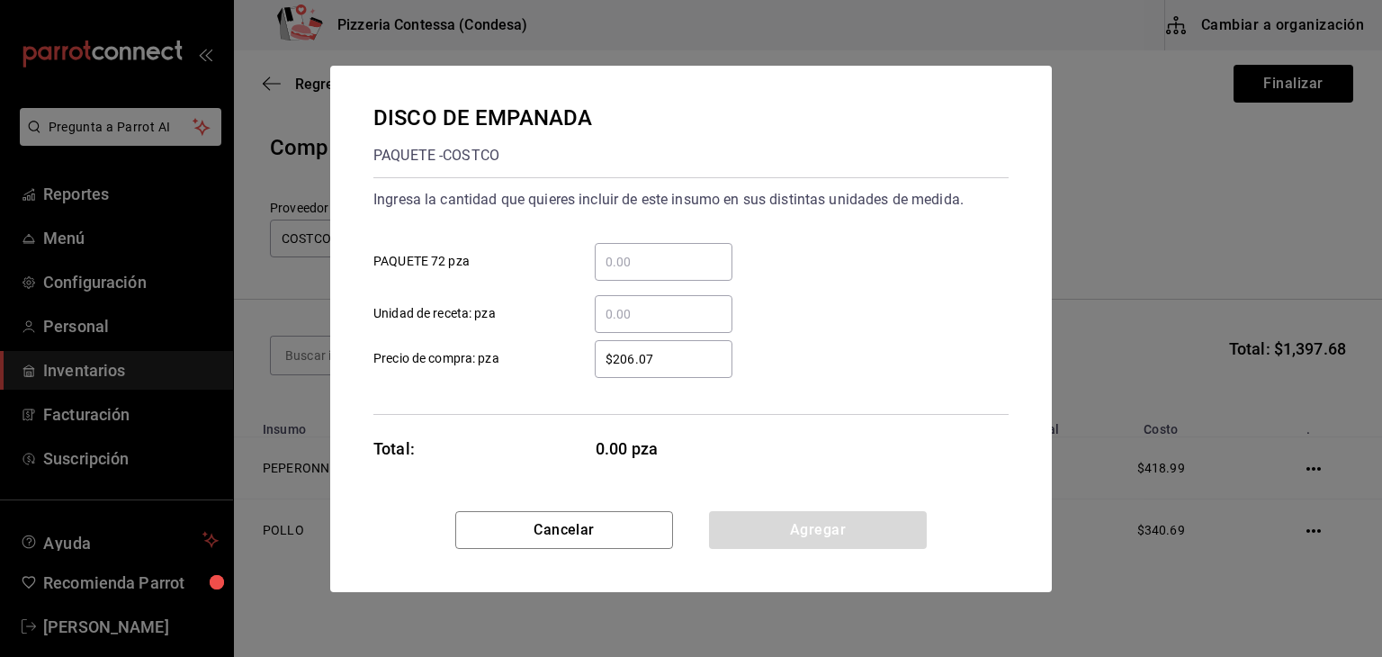
click at [659, 258] on input "​ PAQUETE 72 pza" at bounding box center [664, 262] width 138 height 22
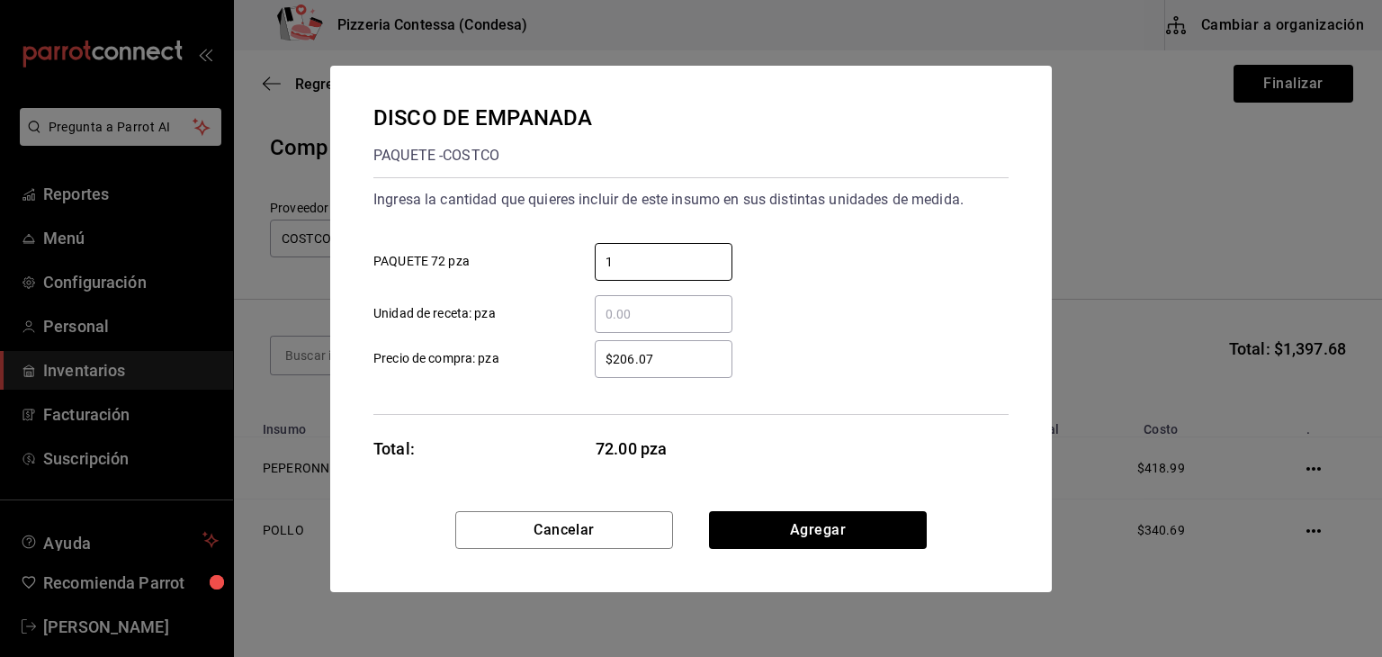
type input "1"
drag, startPoint x: 677, startPoint y: 354, endPoint x: 535, endPoint y: 388, distance: 146.2
click at [535, 388] on div "Ingresa la cantidad que quieres incluir de este insumo en sus distintas unidade…" at bounding box center [690, 296] width 635 height 238
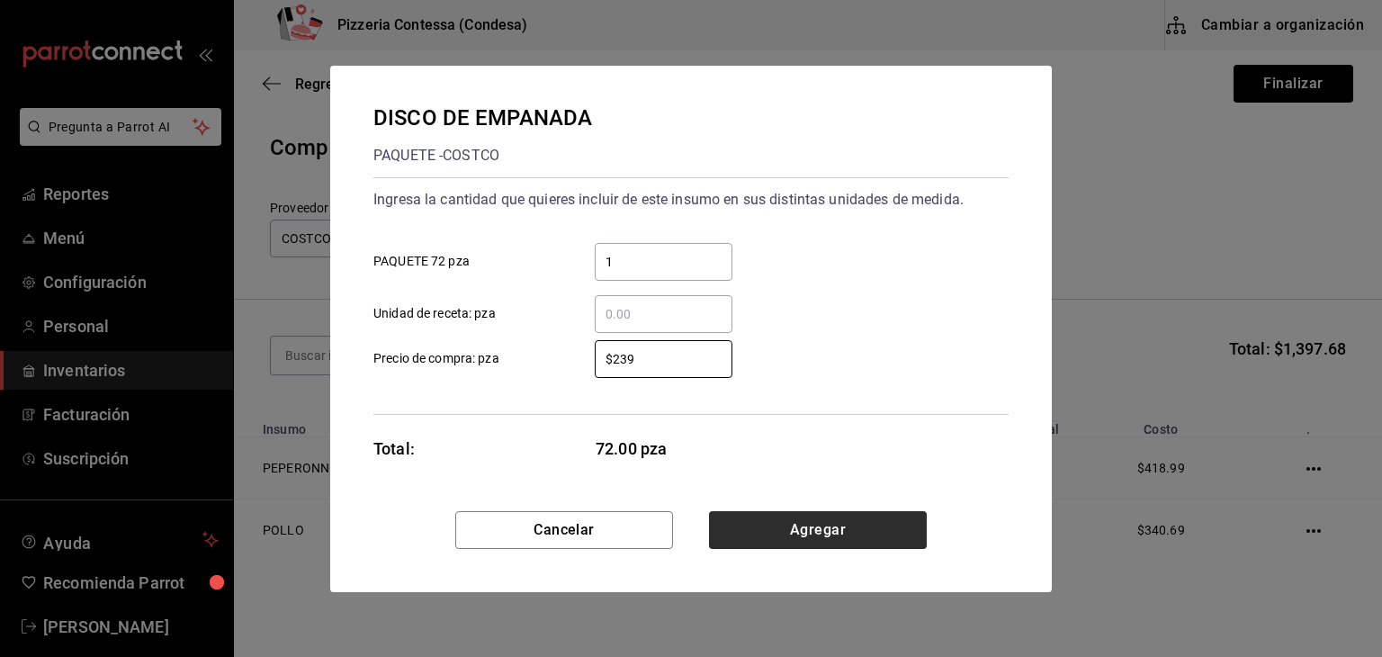
type input "$239"
click at [781, 521] on button "Agregar" at bounding box center [818, 530] width 218 height 38
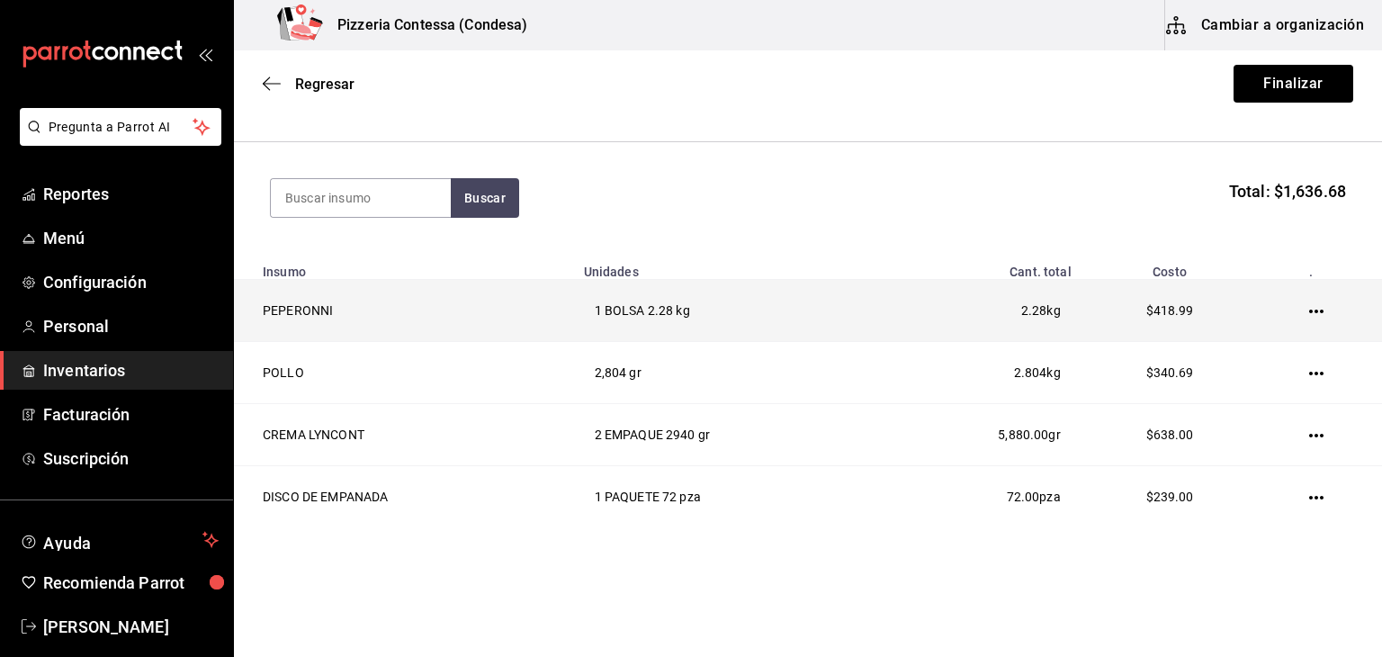
scroll to position [187, 0]
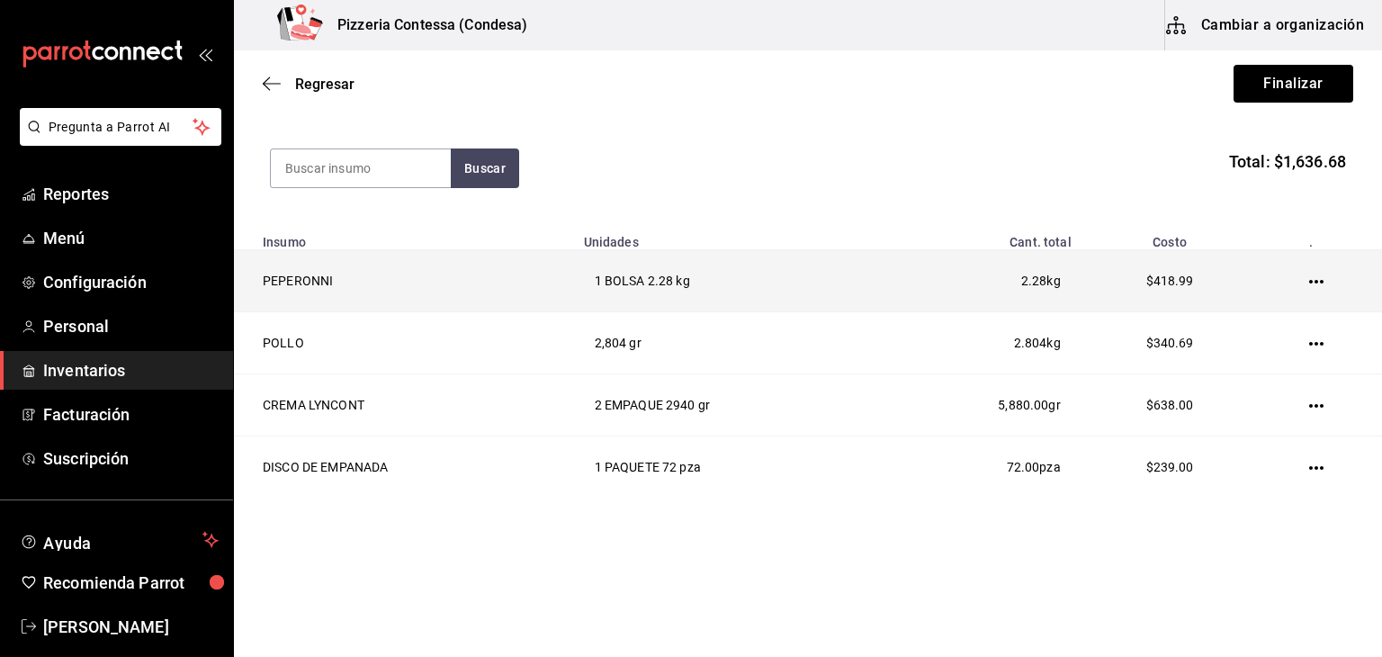
type input "o"
type input "coca"
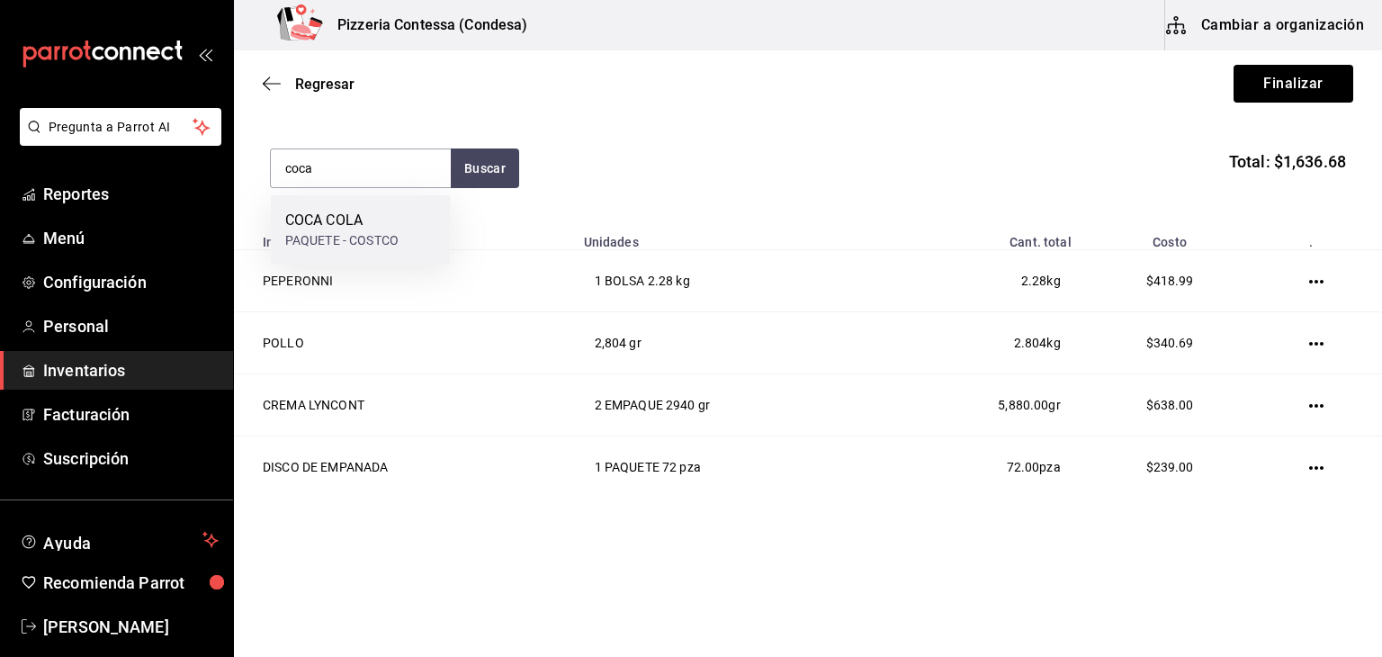
click at [378, 217] on div "COCA COLA" at bounding box center [341, 221] width 113 height 22
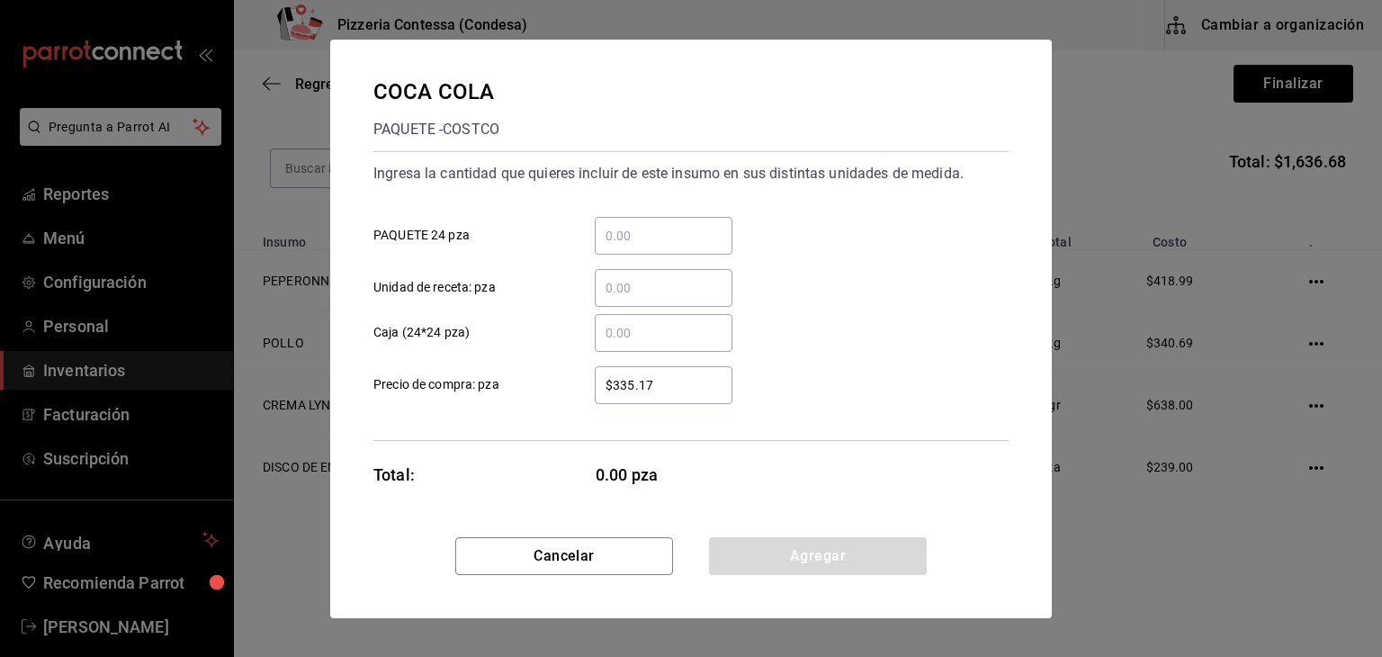
click at [637, 246] on input "​ PAQUETE 24 pza" at bounding box center [664, 236] width 138 height 22
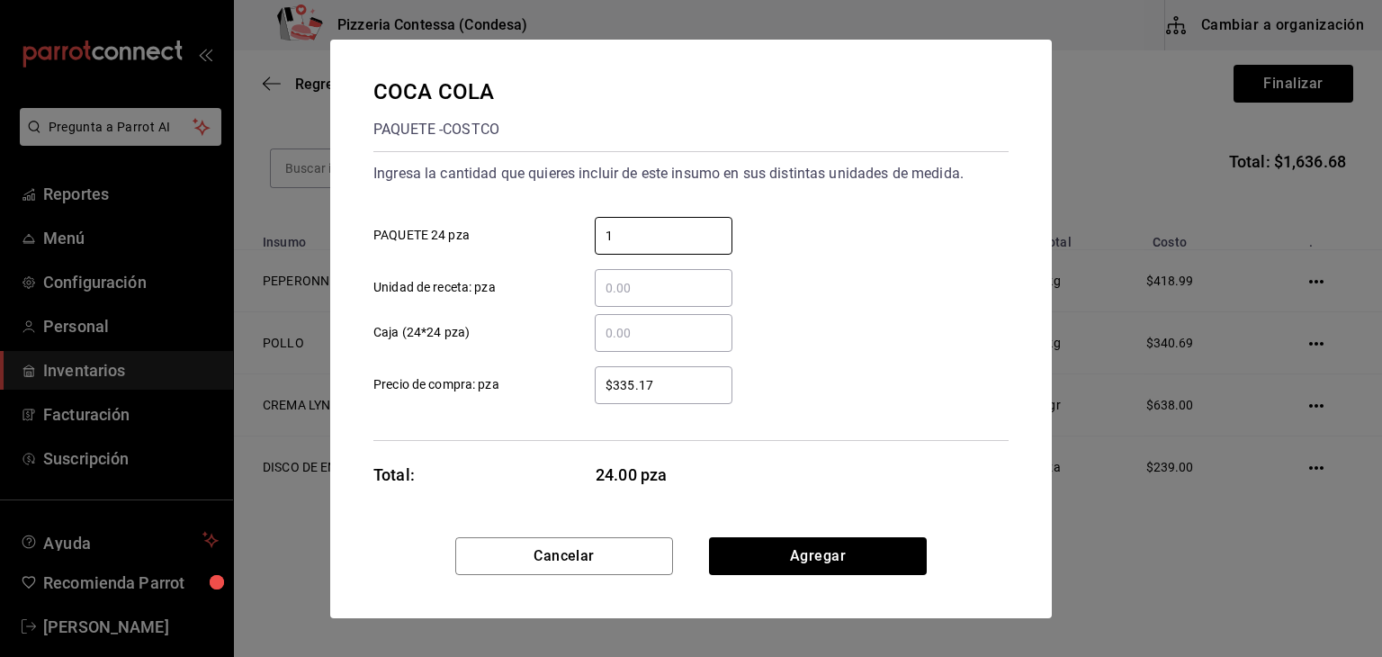
type input "1"
drag, startPoint x: 664, startPoint y: 386, endPoint x: 580, endPoint y: 382, distance: 83.8
click at [580, 382] on div "$335.17 ​" at bounding box center [649, 385] width 166 height 38
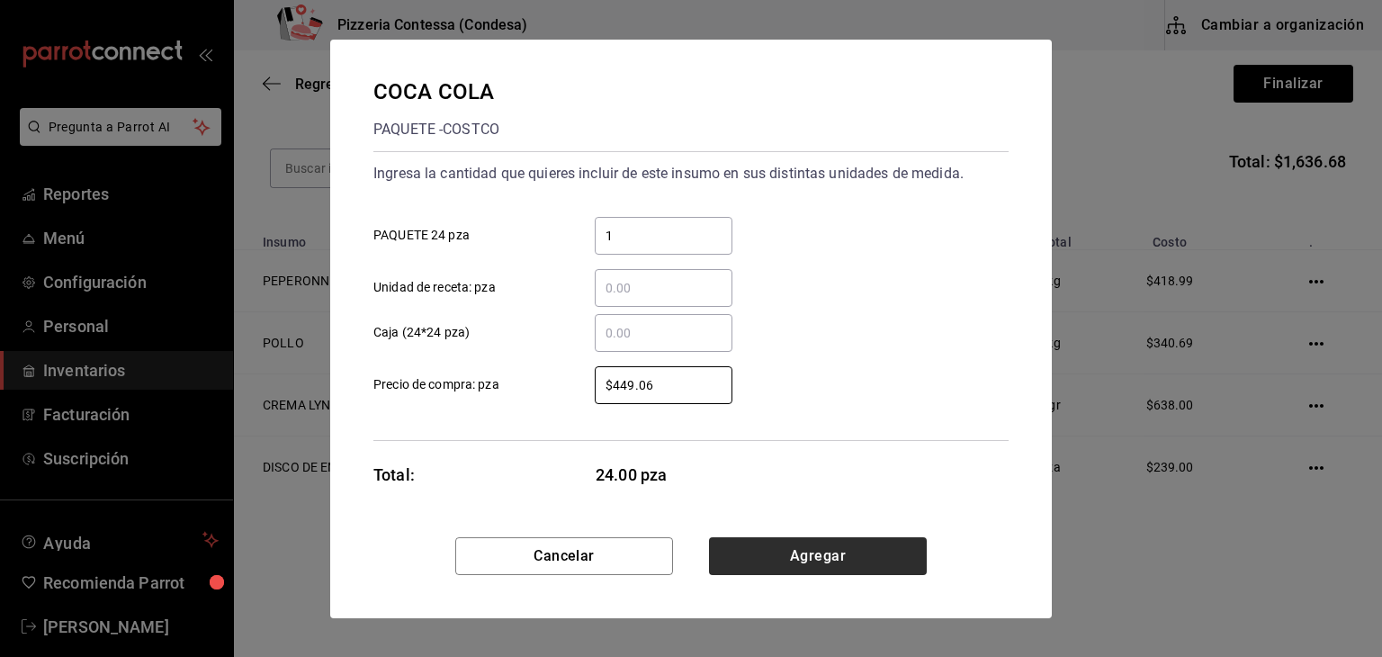
type input "$449.06"
click at [778, 555] on button "Agregar" at bounding box center [818, 556] width 218 height 38
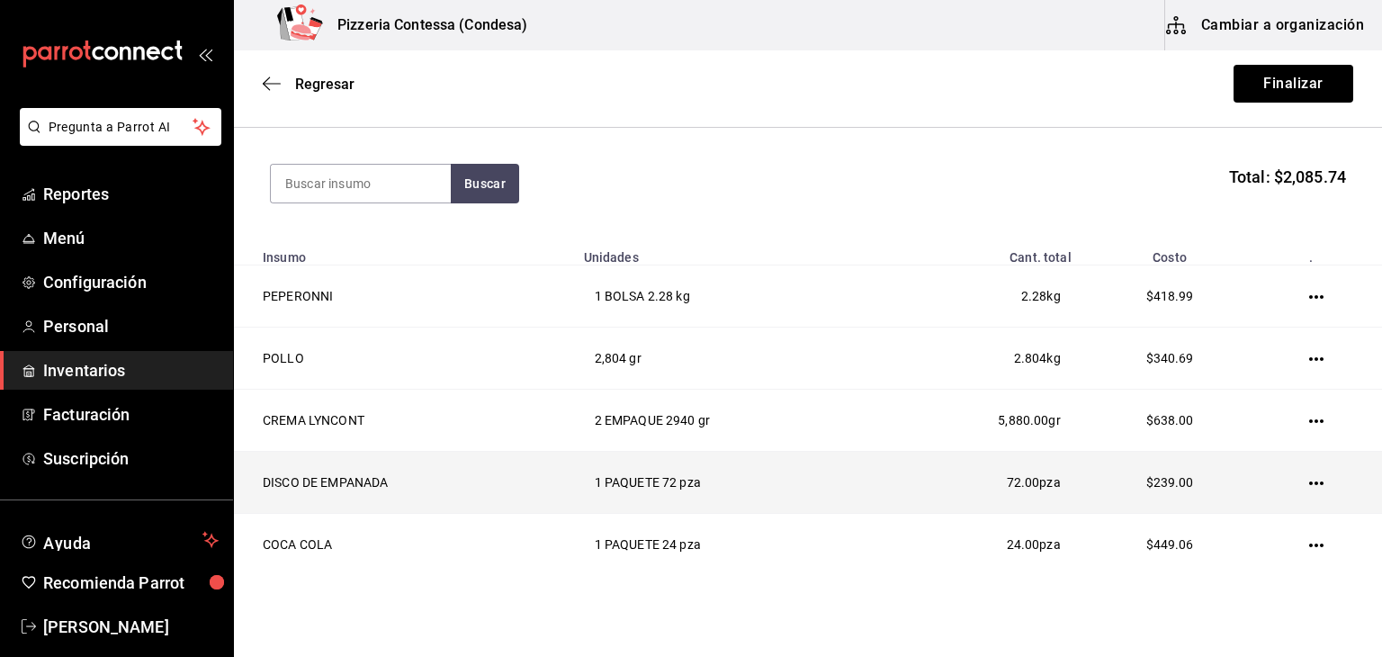
scroll to position [248, 0]
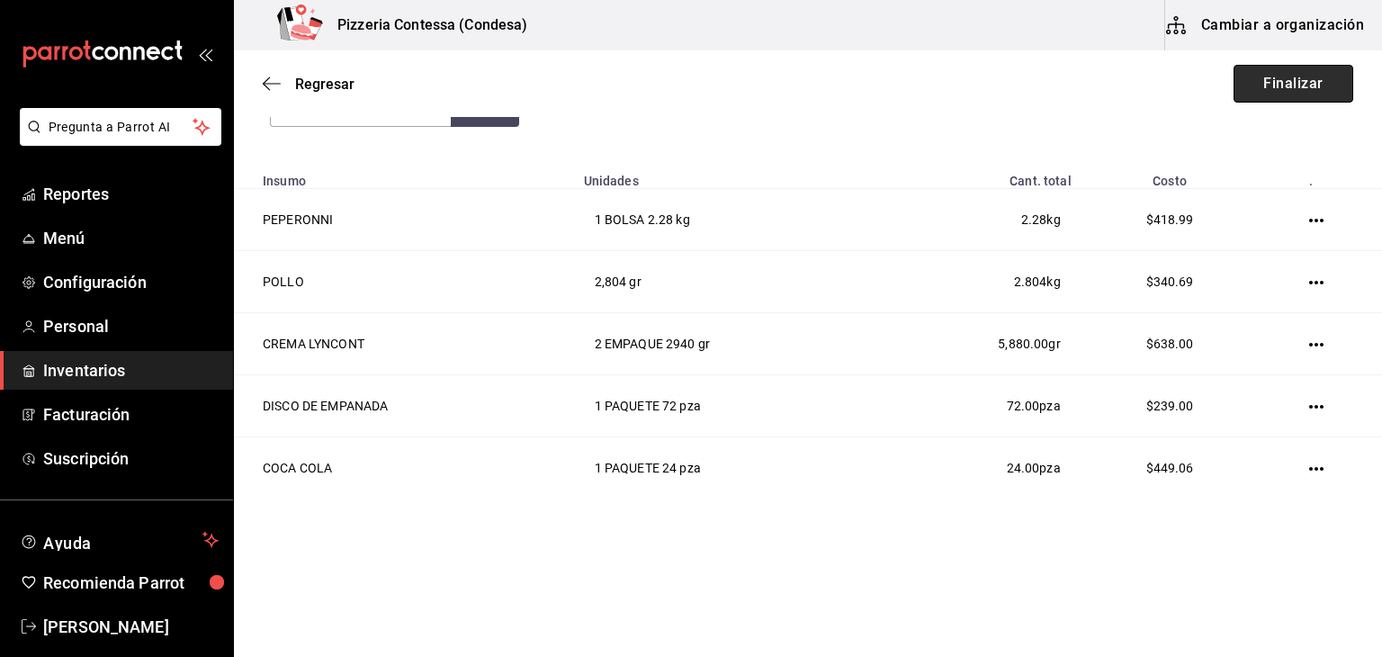
click at [1281, 96] on button "Finalizar" at bounding box center [1294, 84] width 120 height 38
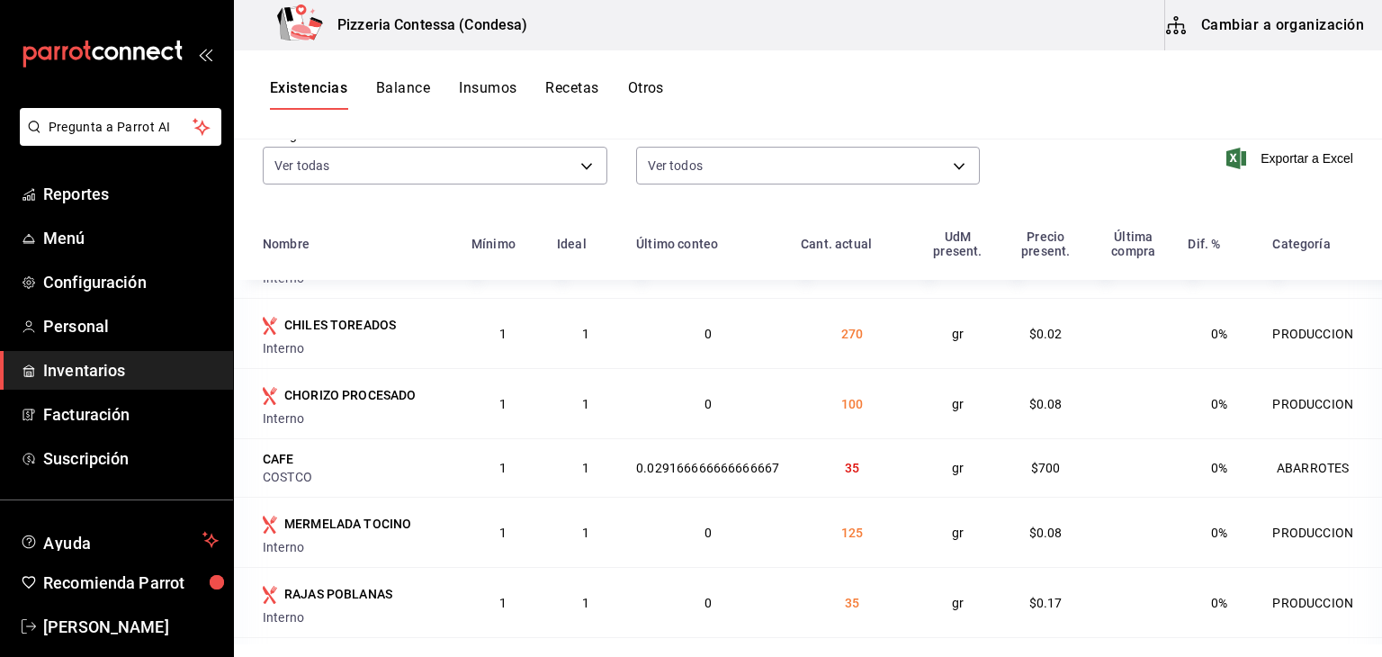
scroll to position [630, 0]
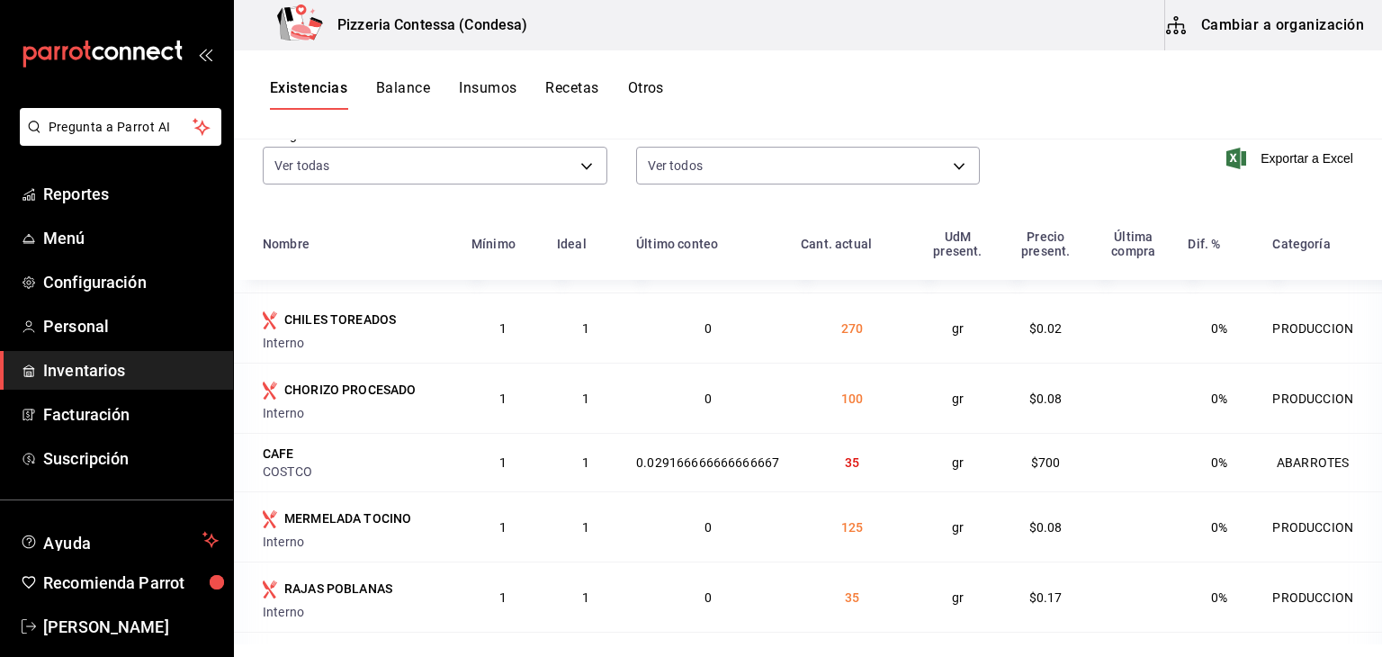
click at [408, 94] on button "Balance" at bounding box center [403, 94] width 54 height 31
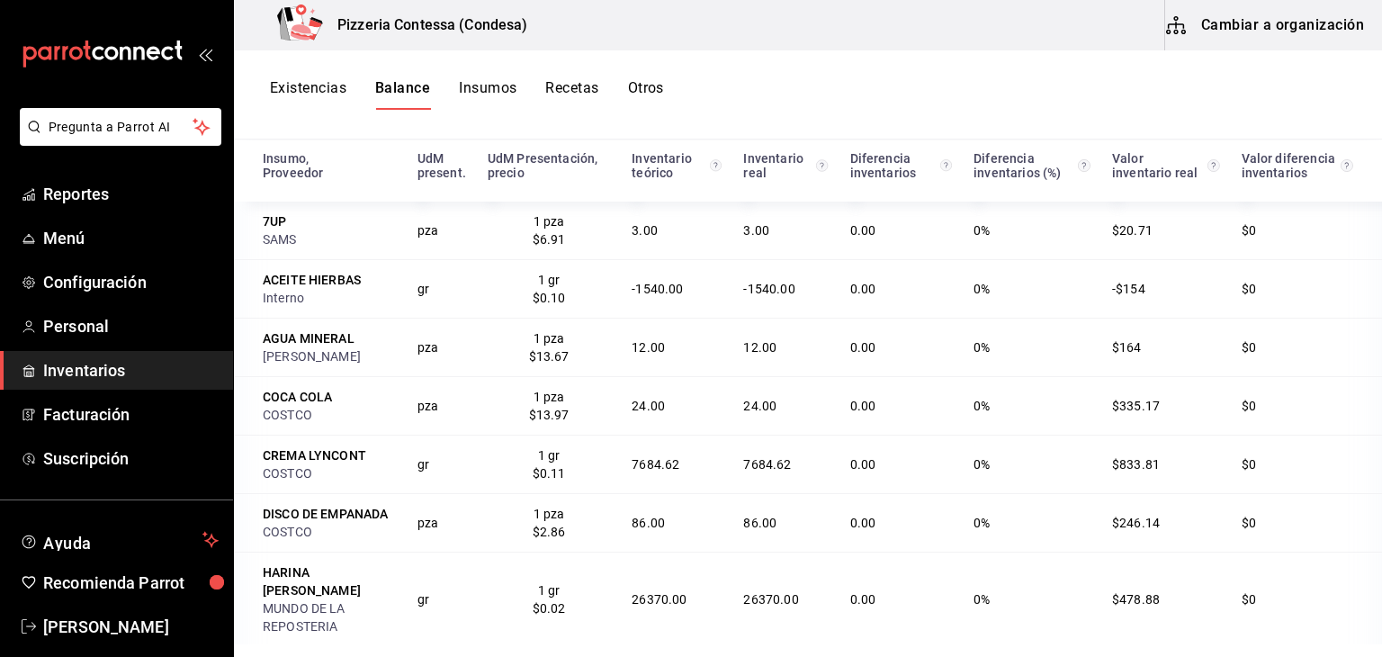
click at [308, 91] on button "Existencias" at bounding box center [308, 94] width 76 height 31
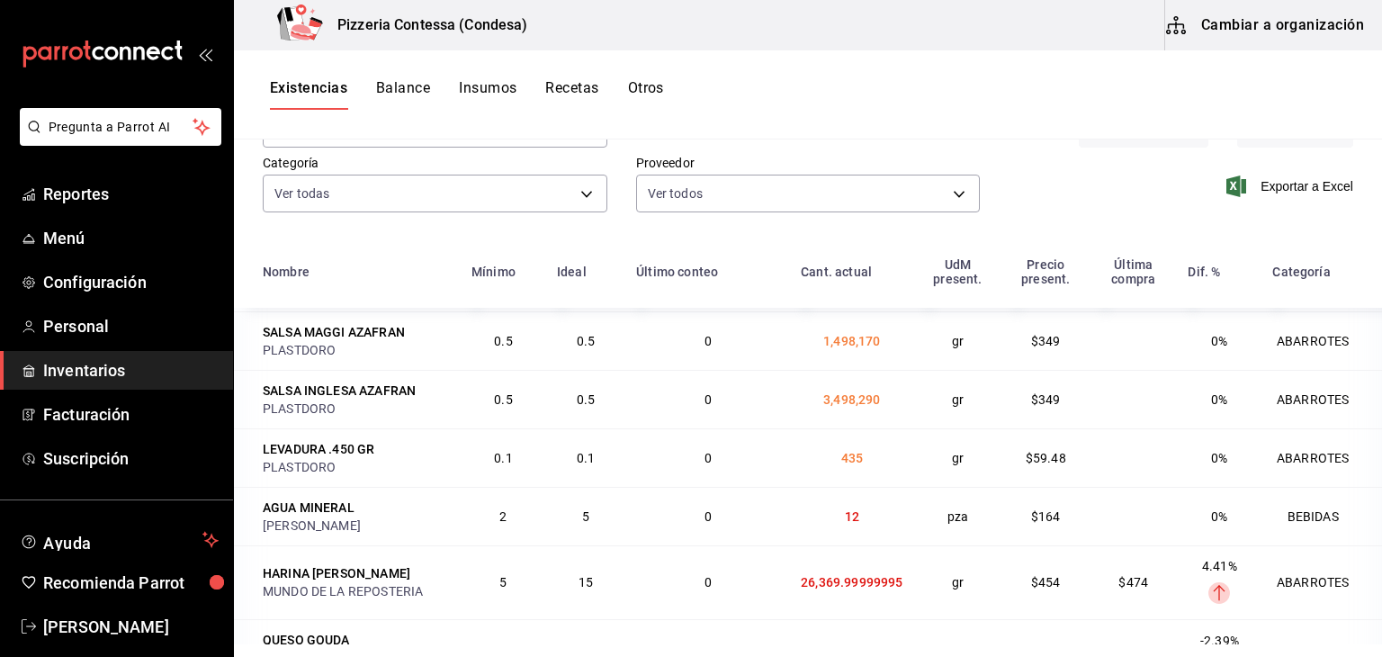
scroll to position [3375, 0]
click at [1260, 37] on button "Cambiar a organización" at bounding box center [1266, 25] width 202 height 50
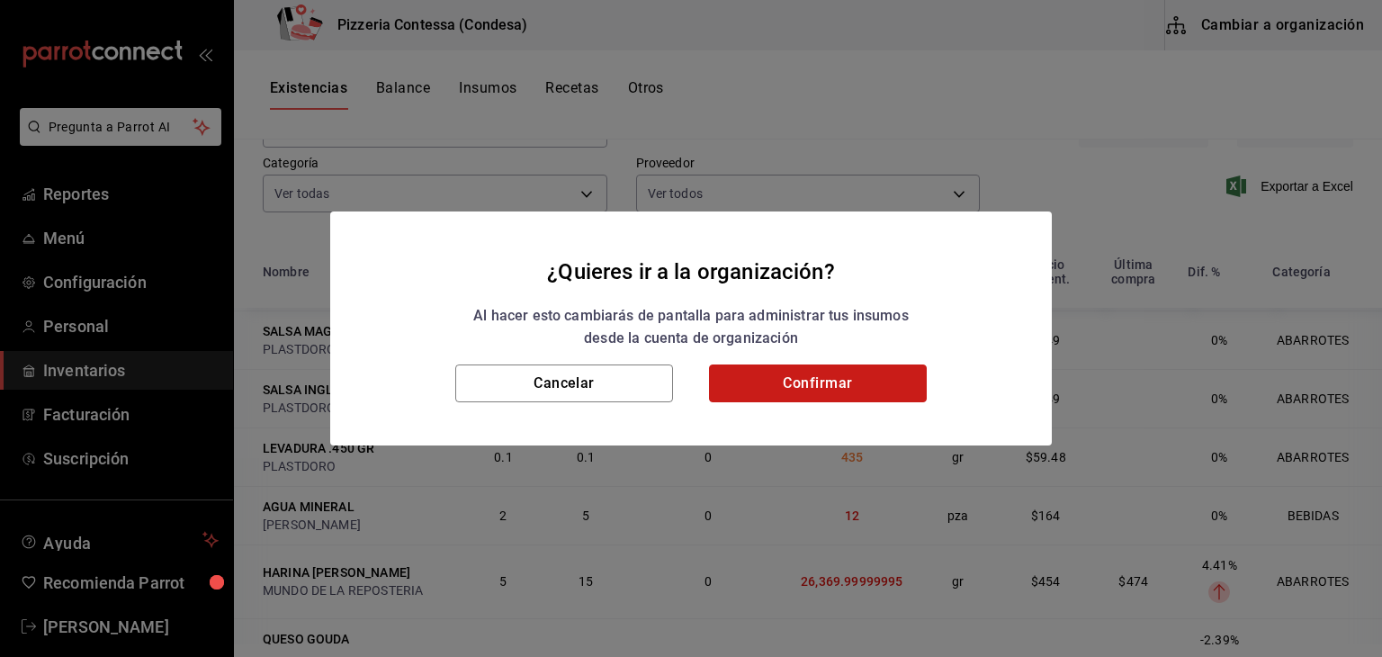
click at [839, 386] on button "Confirmar" at bounding box center [818, 383] width 218 height 38
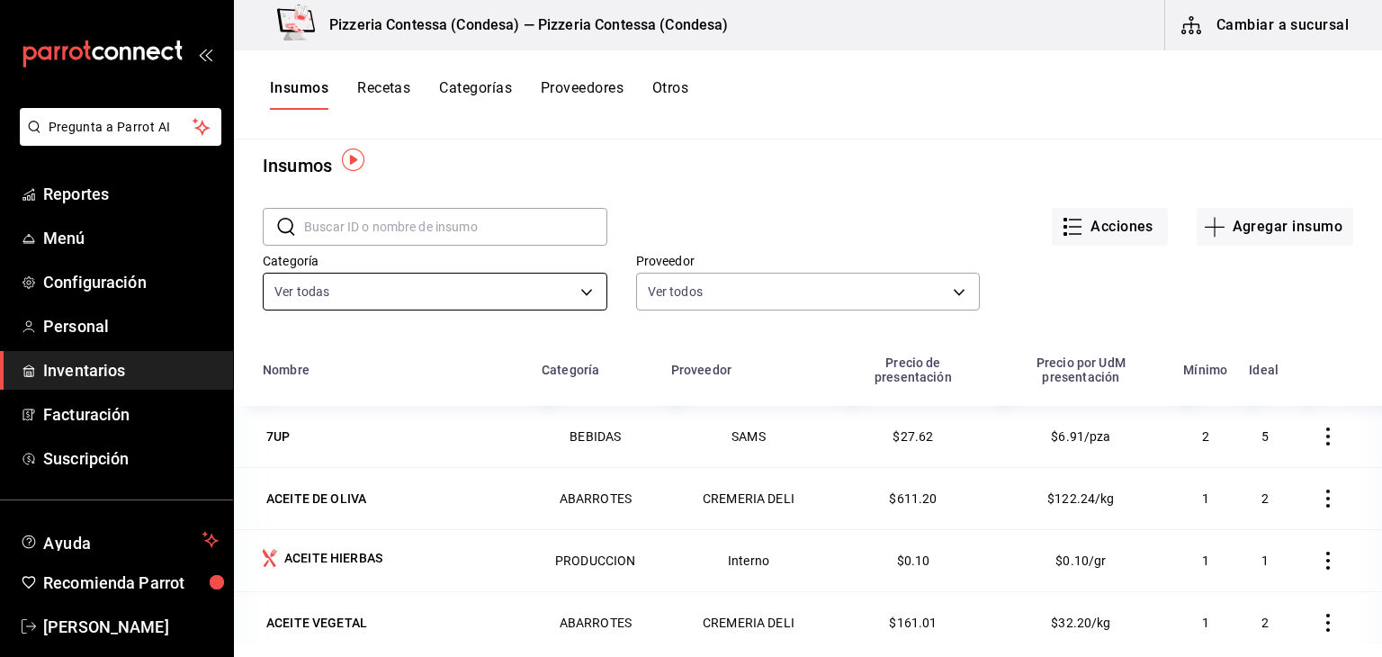
scroll to position [14, 0]
click at [401, 224] on input "text" at bounding box center [455, 229] width 303 height 36
click at [401, 224] on input "ha" at bounding box center [455, 229] width 303 height 36
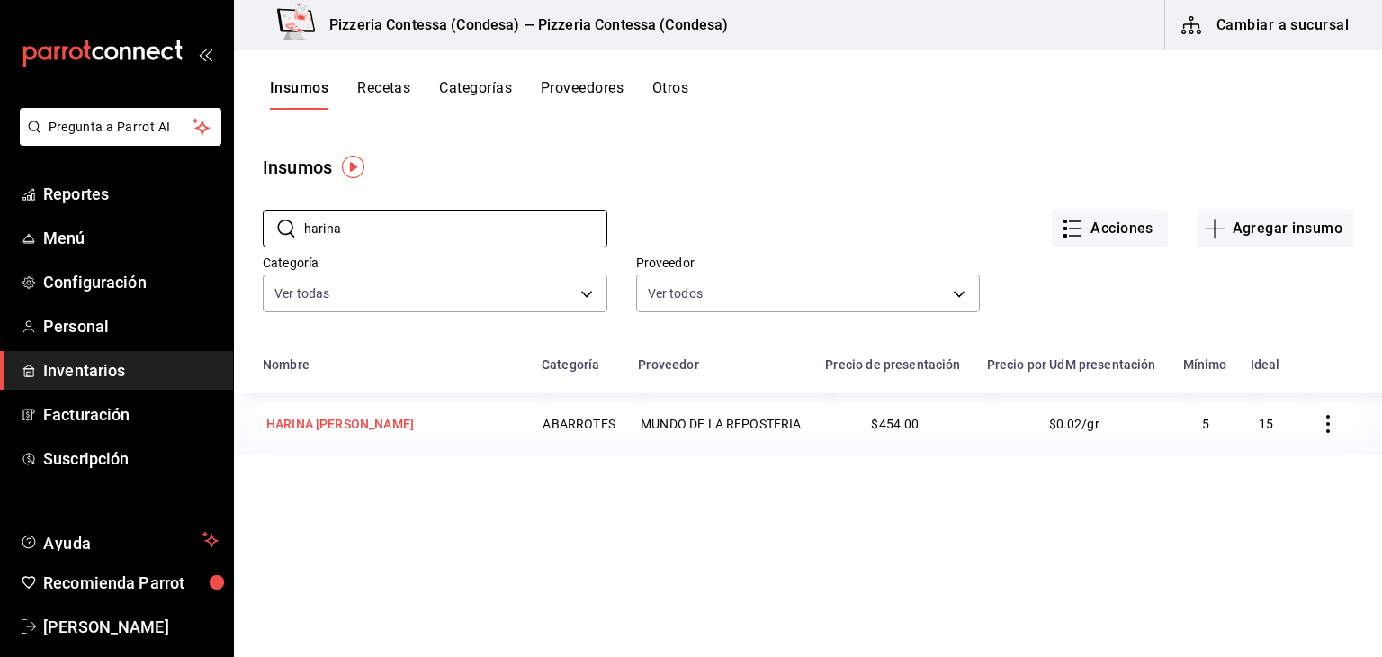
type input "harina"
click at [345, 417] on div "HARINA [PERSON_NAME]" at bounding box center [340, 424] width 148 height 18
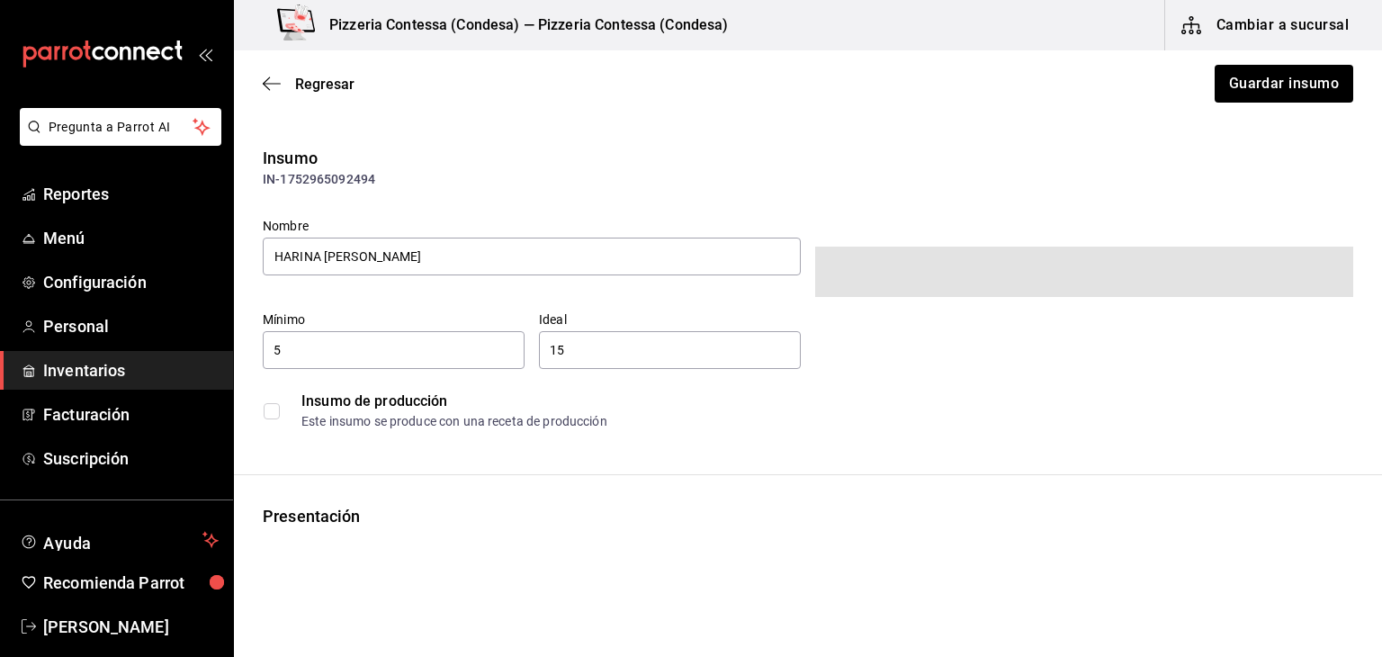
type input "$526.64"
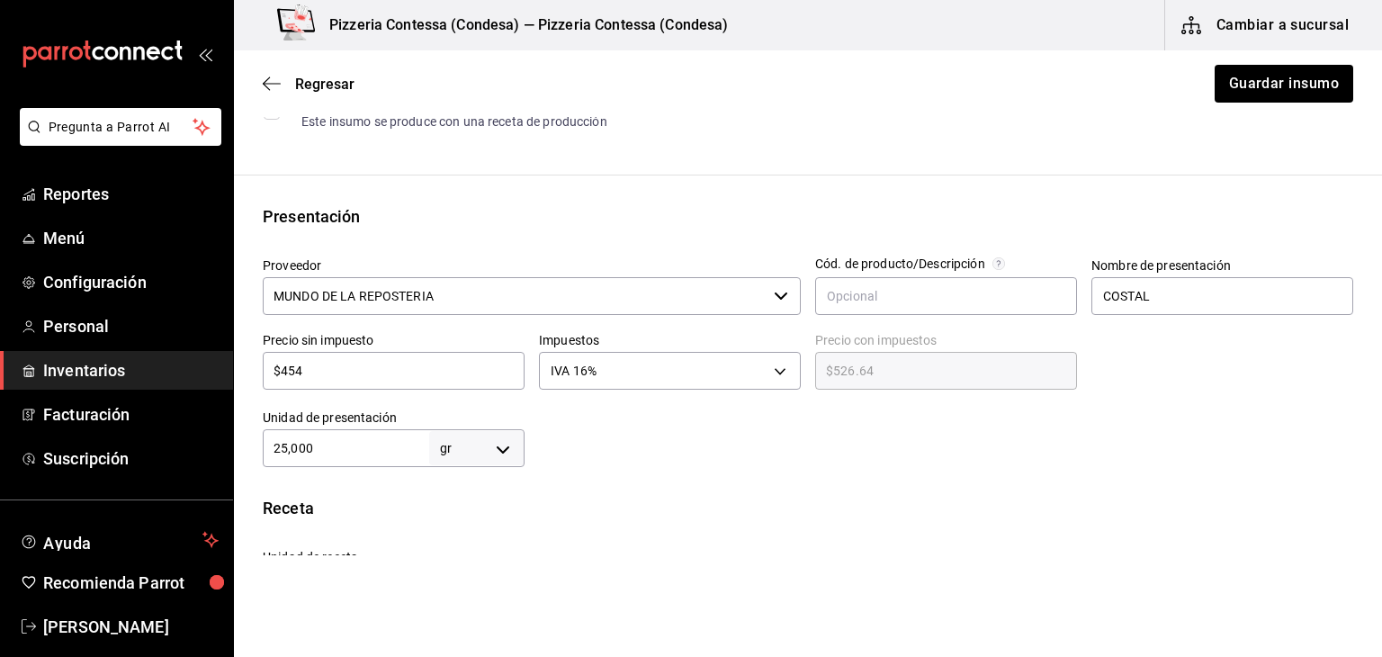
scroll to position [311, 0]
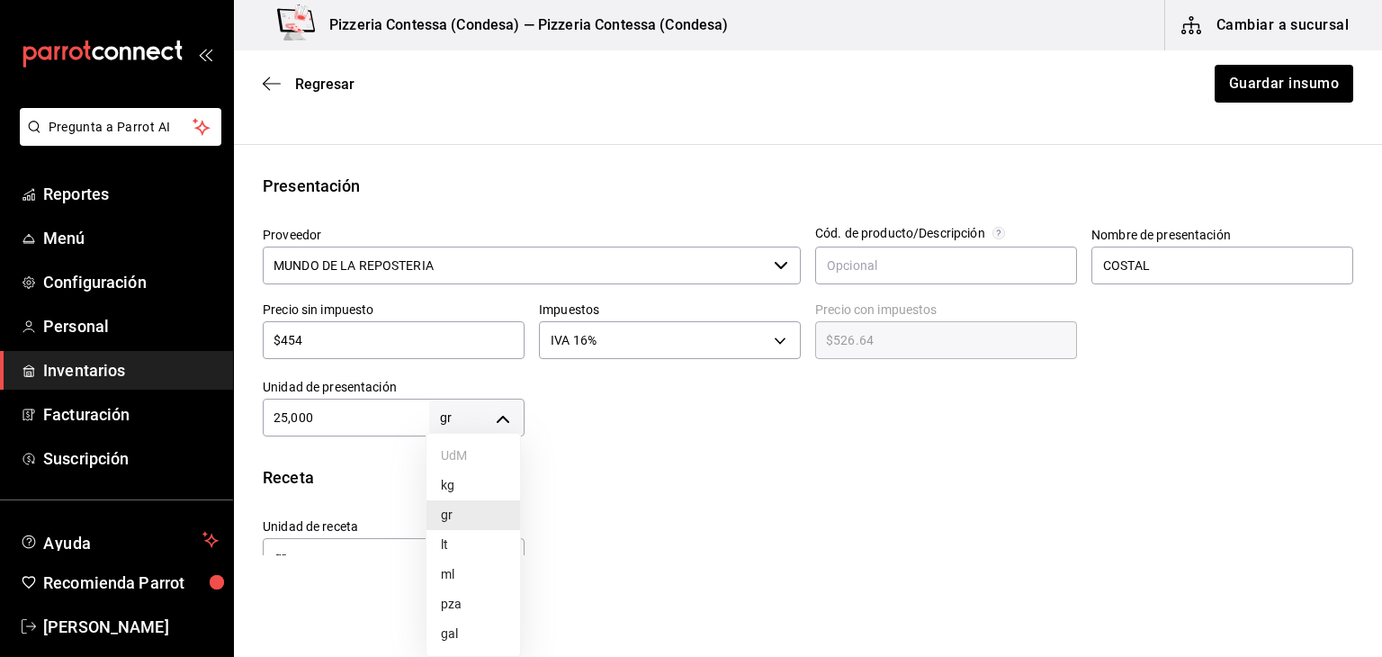
click at [499, 408] on body "Pregunta a Parrot AI Reportes Menú Configuración Personal Inventarios Facturaci…" at bounding box center [691, 277] width 1382 height 555
click at [468, 495] on li "kg" at bounding box center [474, 486] width 94 height 30
type input "KILOGRAM"
type input "25,000"
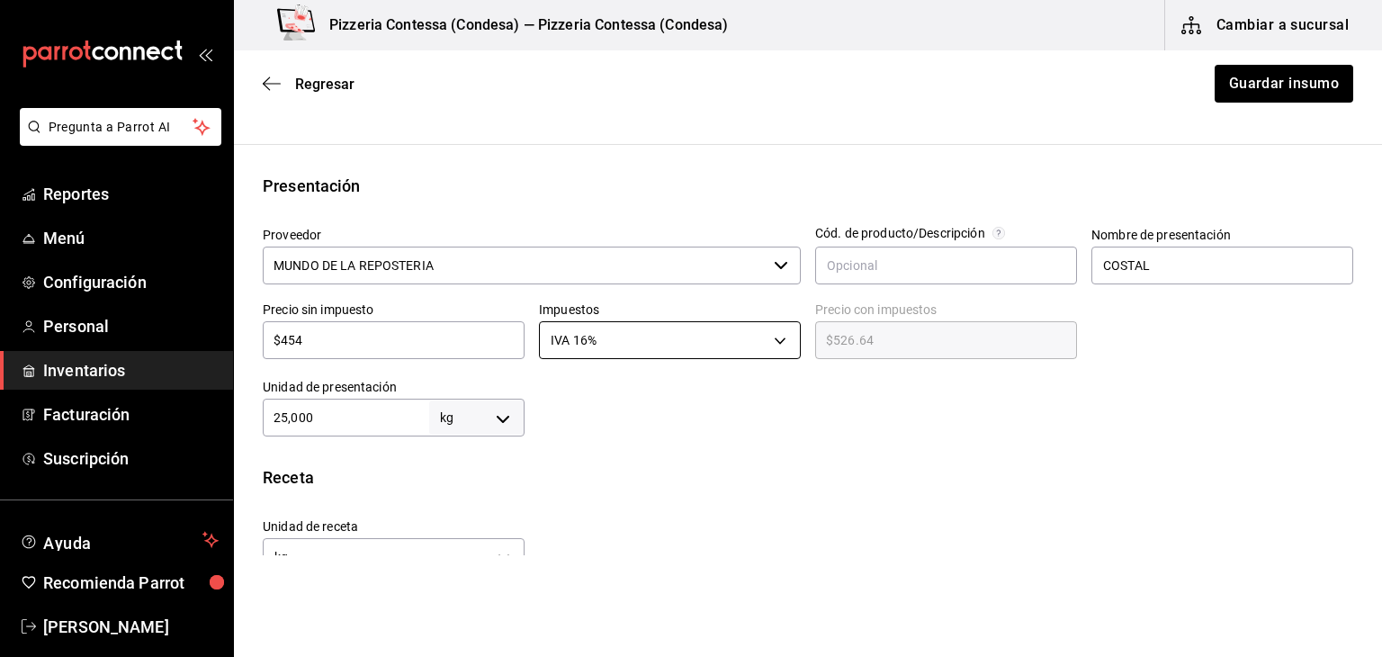
scroll to position [359, 0]
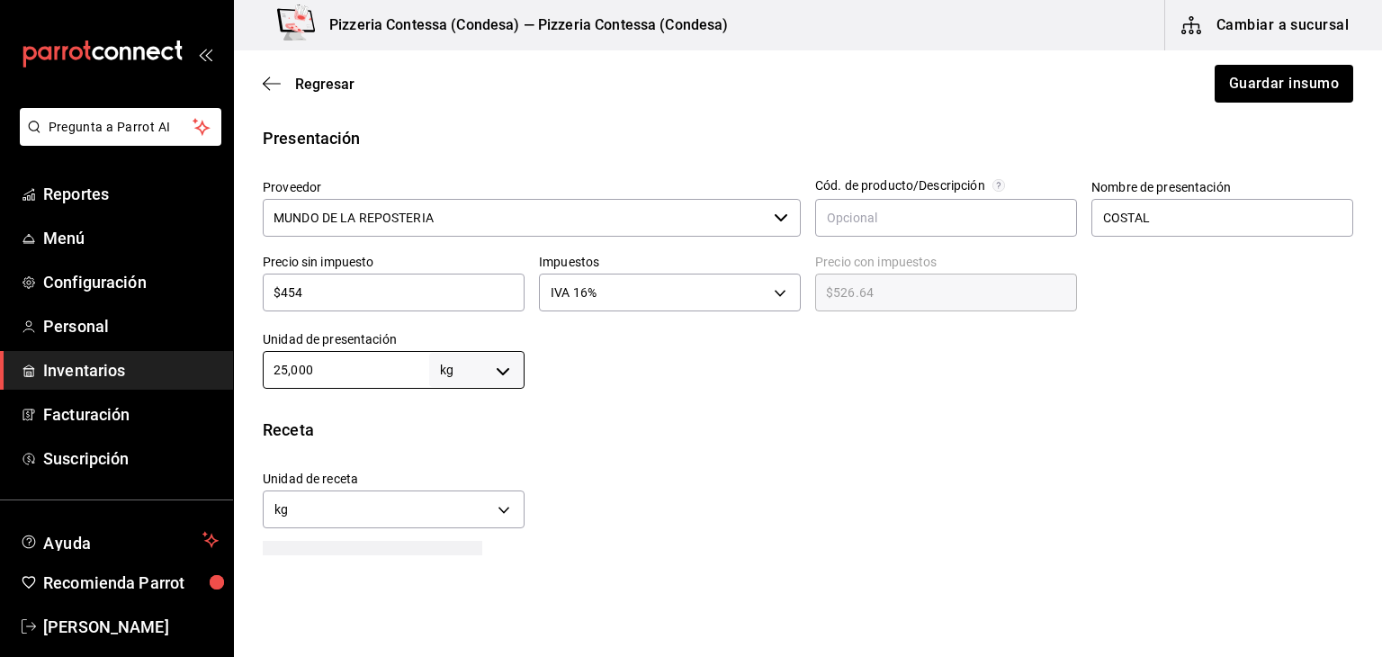
drag, startPoint x: 312, startPoint y: 370, endPoint x: 201, endPoint y: 390, distance: 113.3
click at [201, 390] on div "Pregunta a Parrot AI Reportes Menú Configuración Personal Inventarios Facturaci…" at bounding box center [691, 277] width 1382 height 555
type input "2"
type input "25"
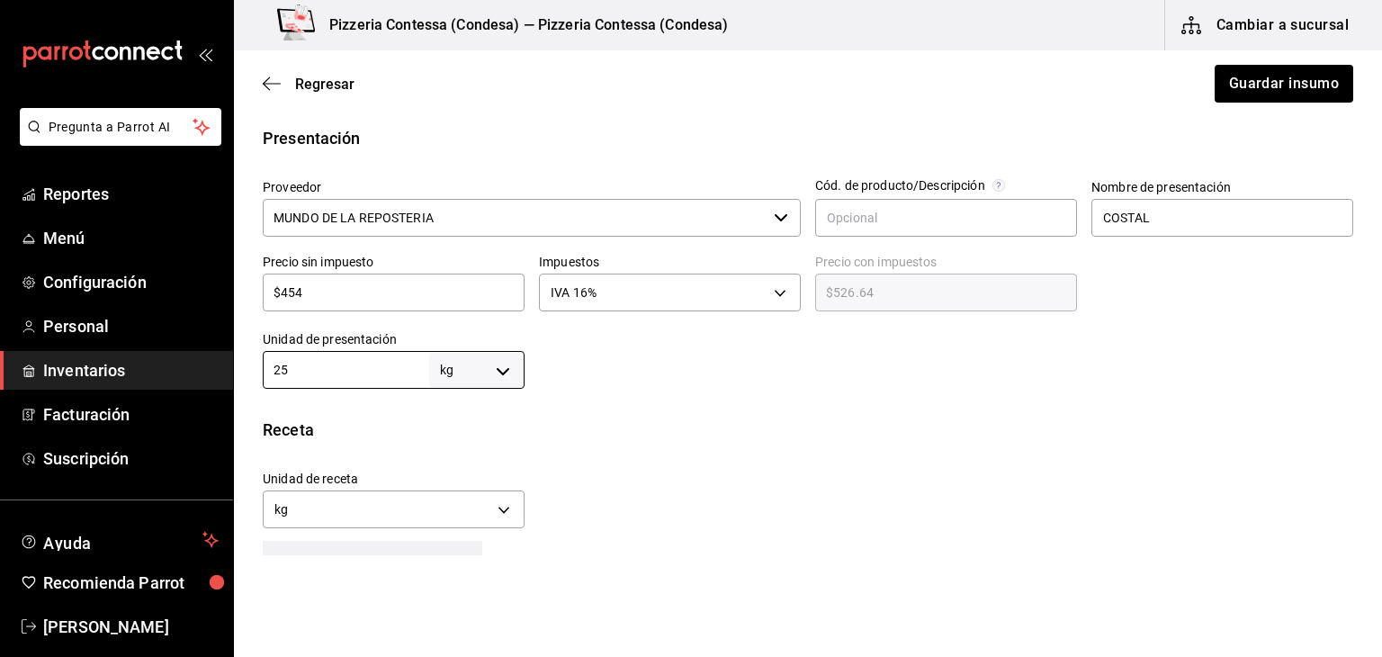
type input "25"
click at [654, 503] on div "Unidad de receta kg KILOGRAM Factor de conversión 25 ​" at bounding box center [800, 494] width 1105 height 77
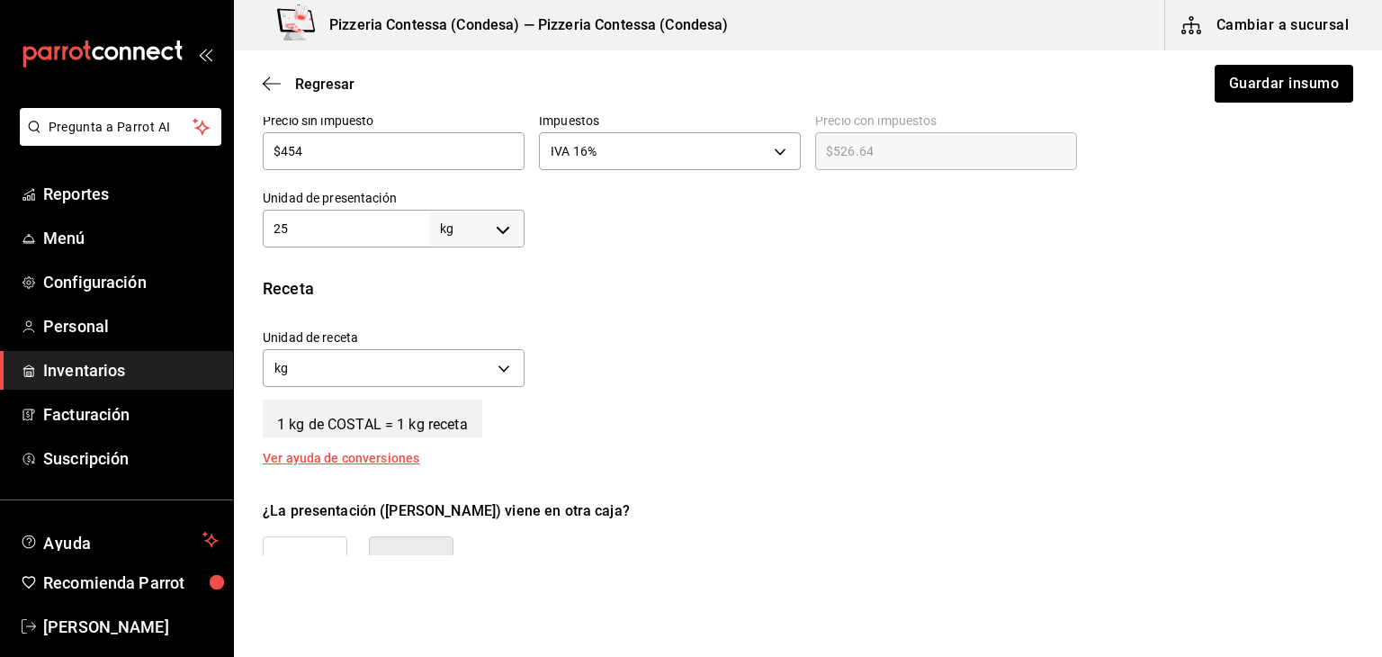
scroll to position [502, 0]
click at [495, 370] on body "Pregunta a Parrot AI Reportes Menú Configuración Personal Inventarios Facturaci…" at bounding box center [691, 277] width 1382 height 555
click at [404, 448] on li "gr" at bounding box center [392, 451] width 256 height 30
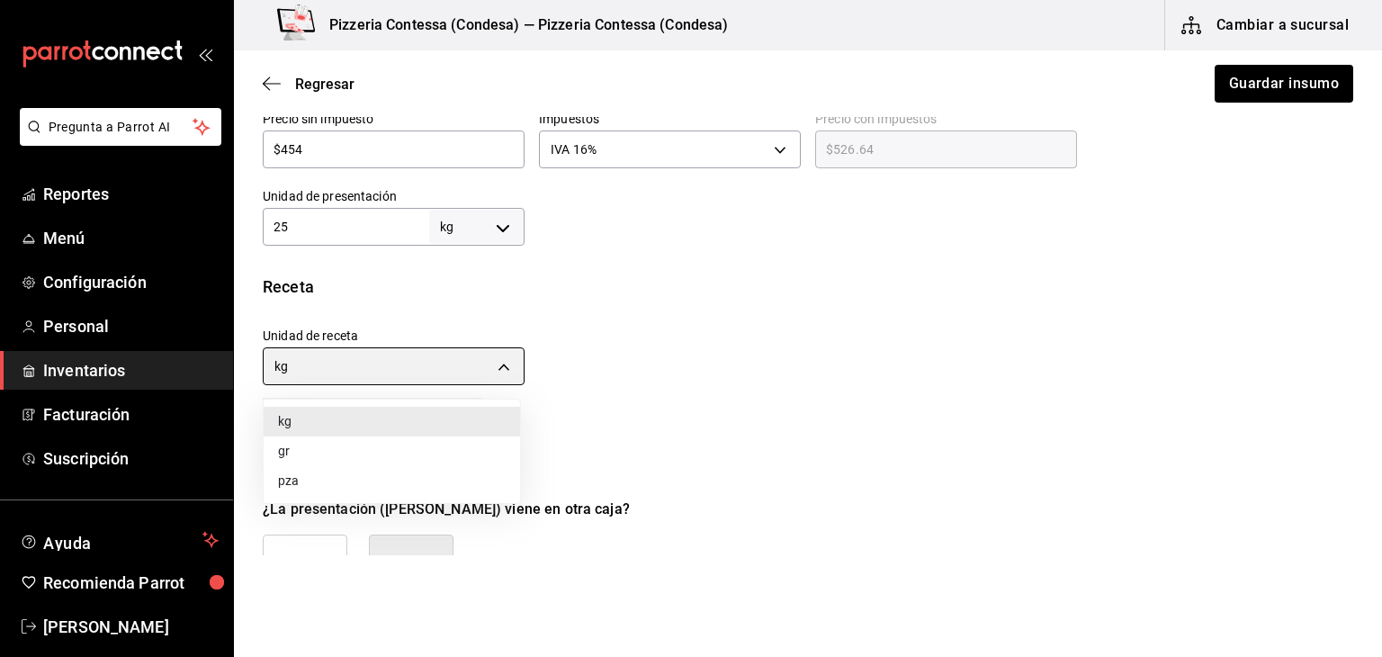
type input "GRAM"
type input "25,000"
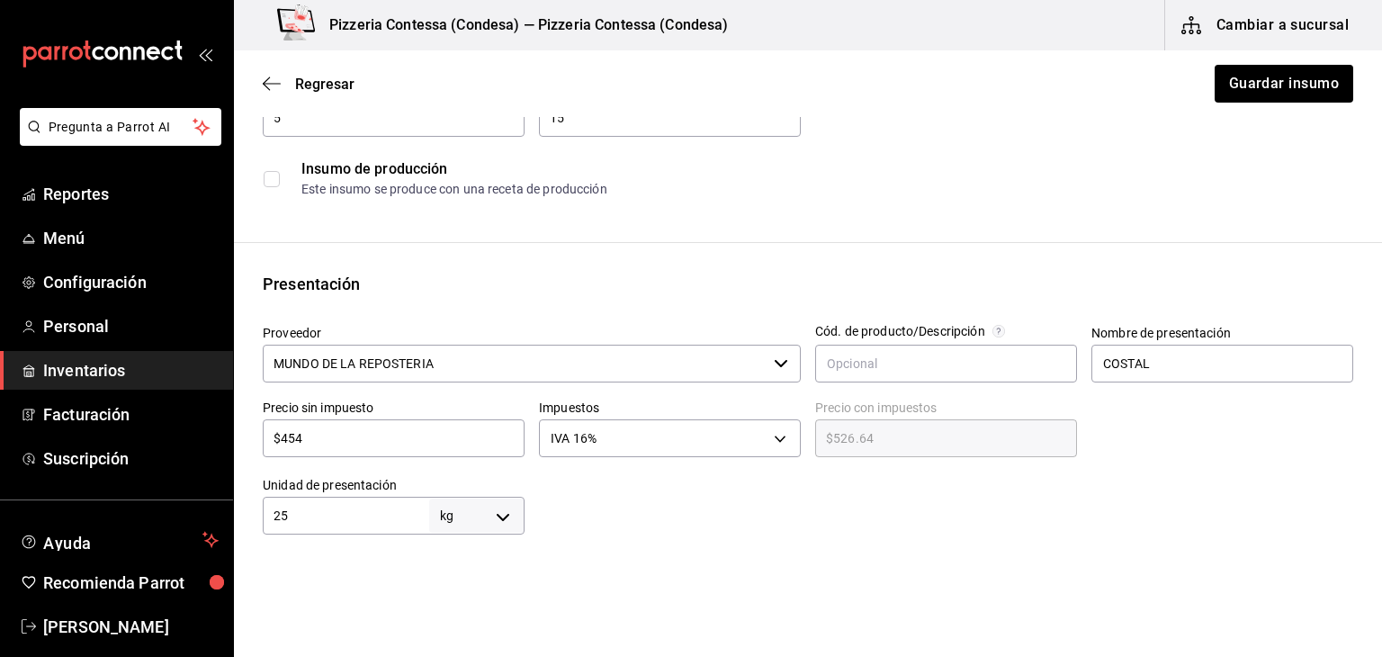
scroll to position [198, 0]
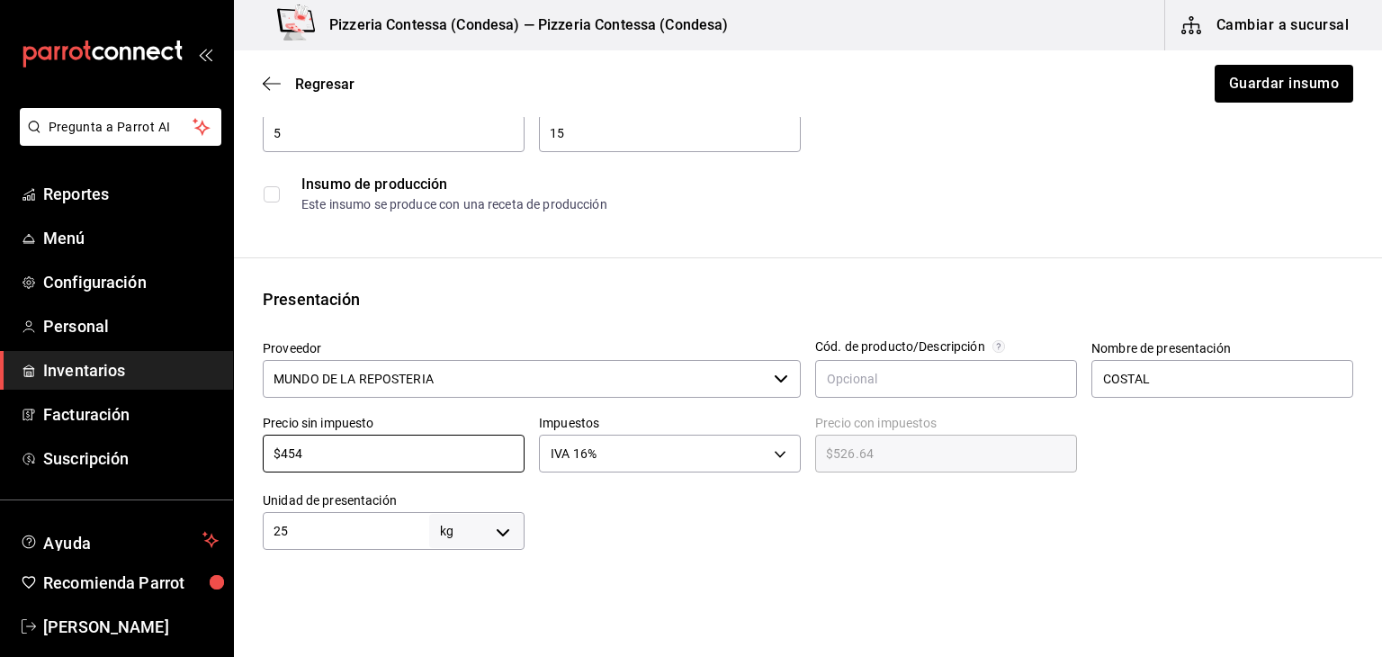
drag, startPoint x: 359, startPoint y: 458, endPoint x: 259, endPoint y: 450, distance: 100.2
click at [259, 450] on div "Precio sin impuesto $454 ​" at bounding box center [386, 438] width 276 height 77
type input "$4"
type input "$4.64"
type input "$47"
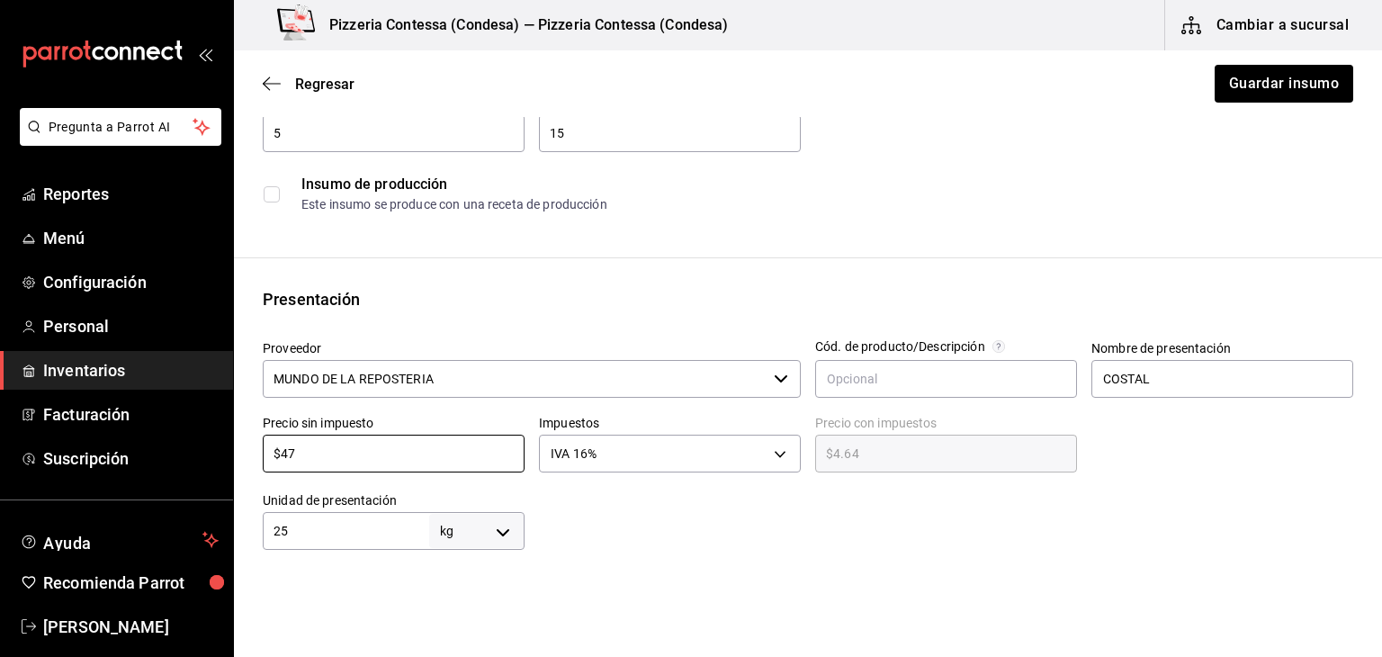
type input "$54.52"
type input "$474"
type input "$549.84"
type input "$474"
click at [1245, 78] on div at bounding box center [1057, 84] width 531 height 14
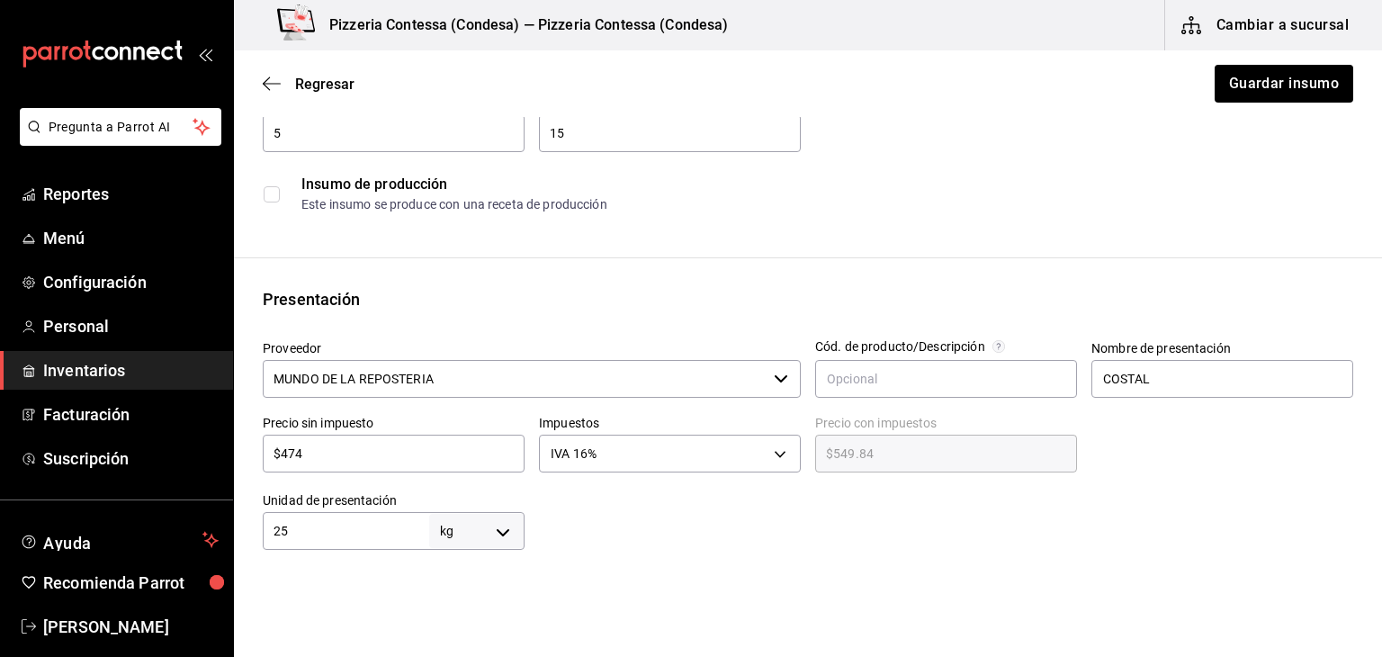
click at [1238, 84] on div at bounding box center [1057, 84] width 531 height 14
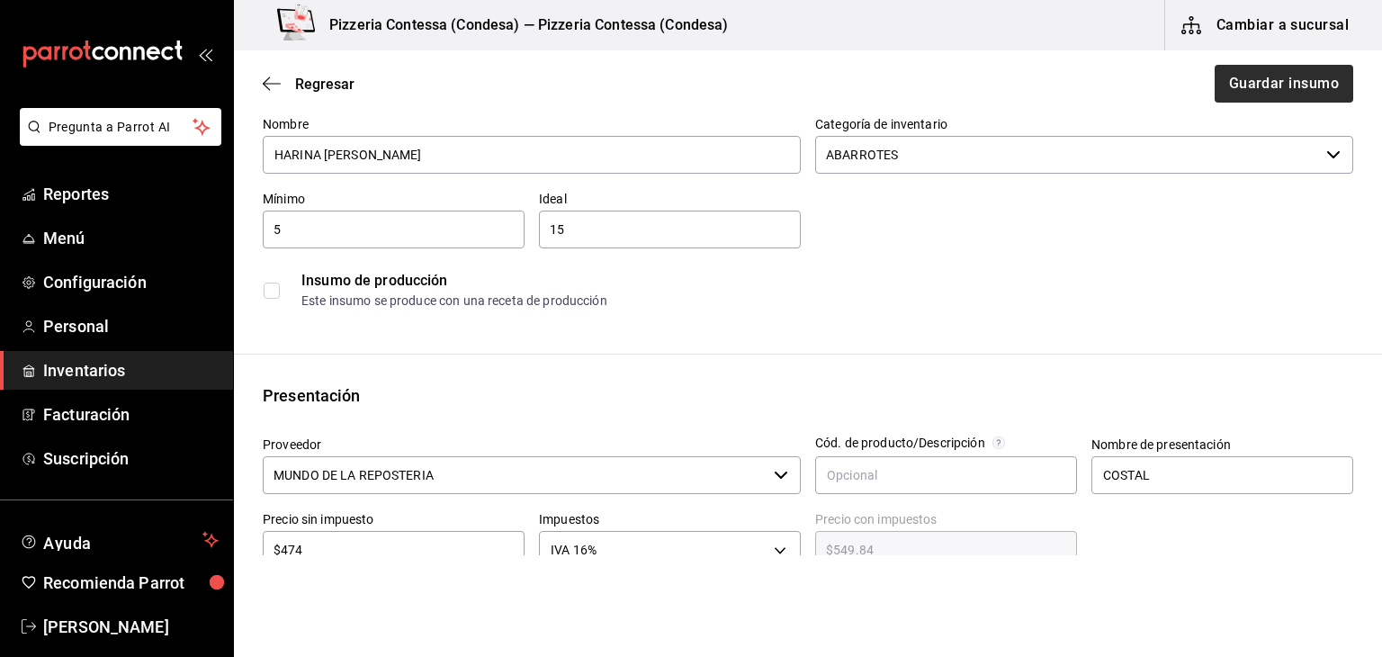
scroll to position [101, 0]
drag, startPoint x: 602, startPoint y: 238, endPoint x: 520, endPoint y: 240, distance: 81.9
click at [520, 240] on div "Nombre HARINA [PERSON_NAME] Categoría de inventario ABARROTES ​ Mínimo 5 ​ Idea…" at bounding box center [800, 211] width 1105 height 216
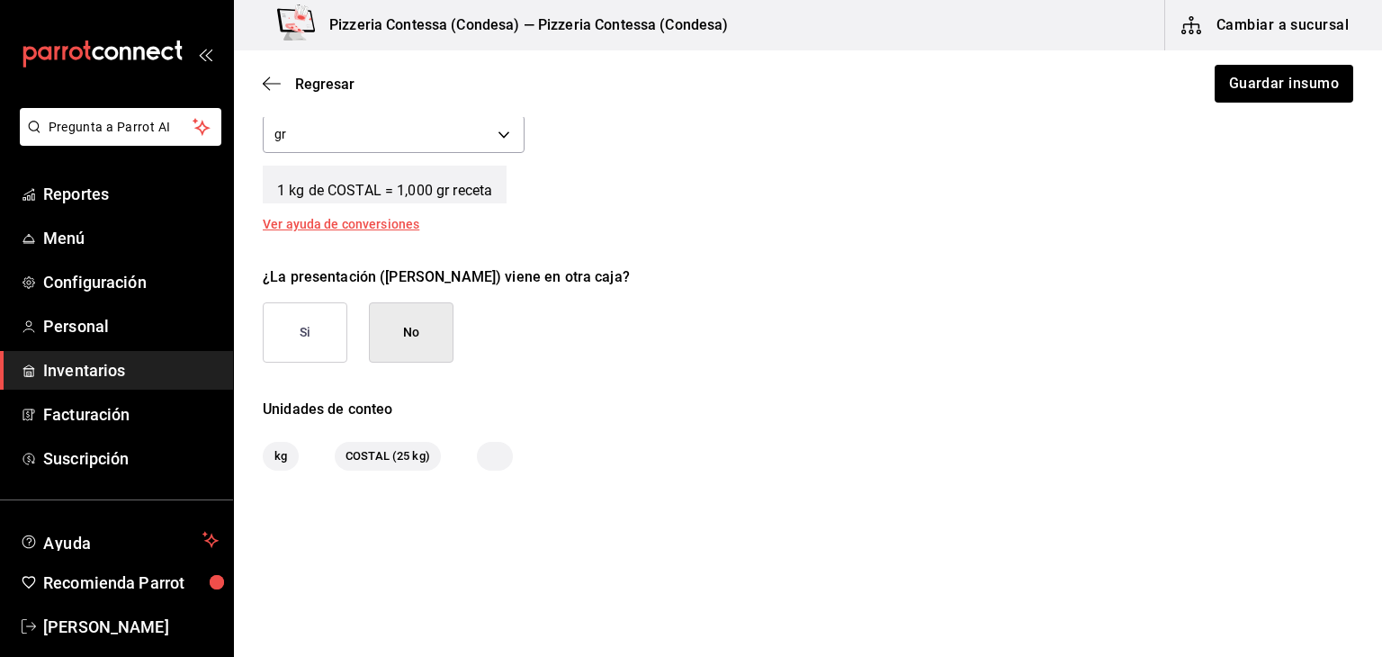
scroll to position [754, 0]
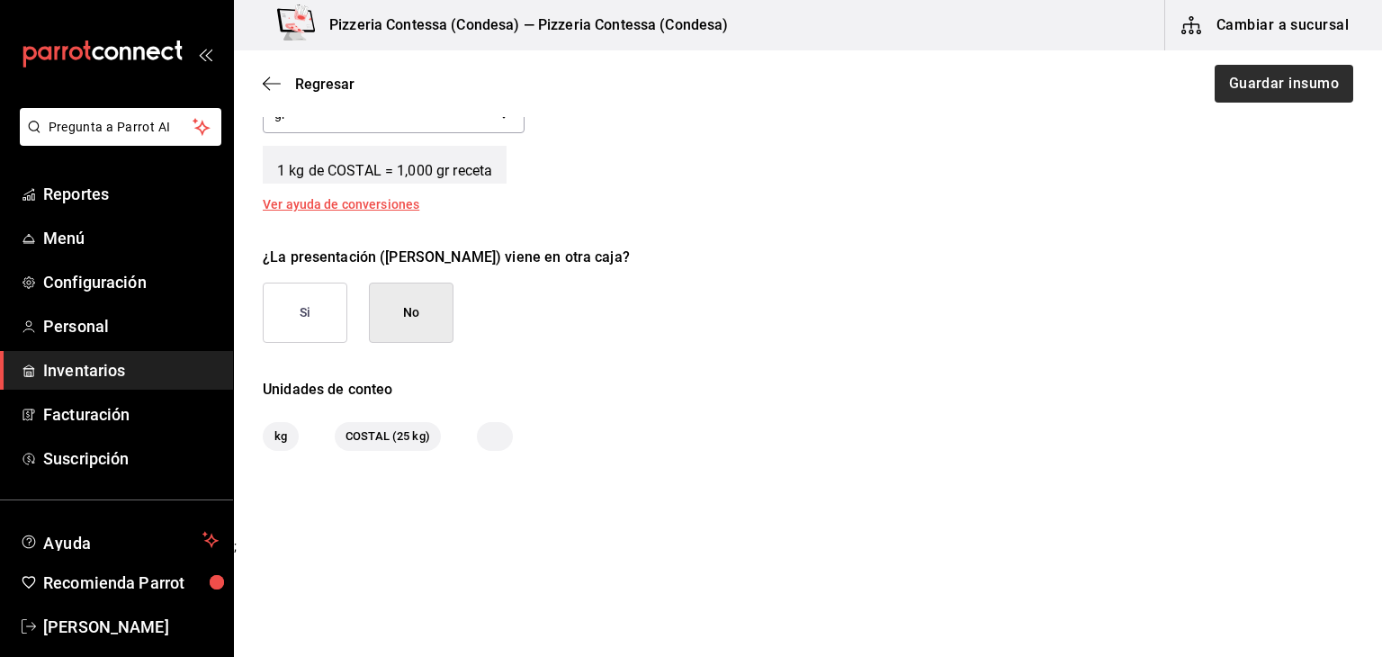
type input "10"
click at [1262, 73] on button "Guardar insumo" at bounding box center [1283, 84] width 140 height 38
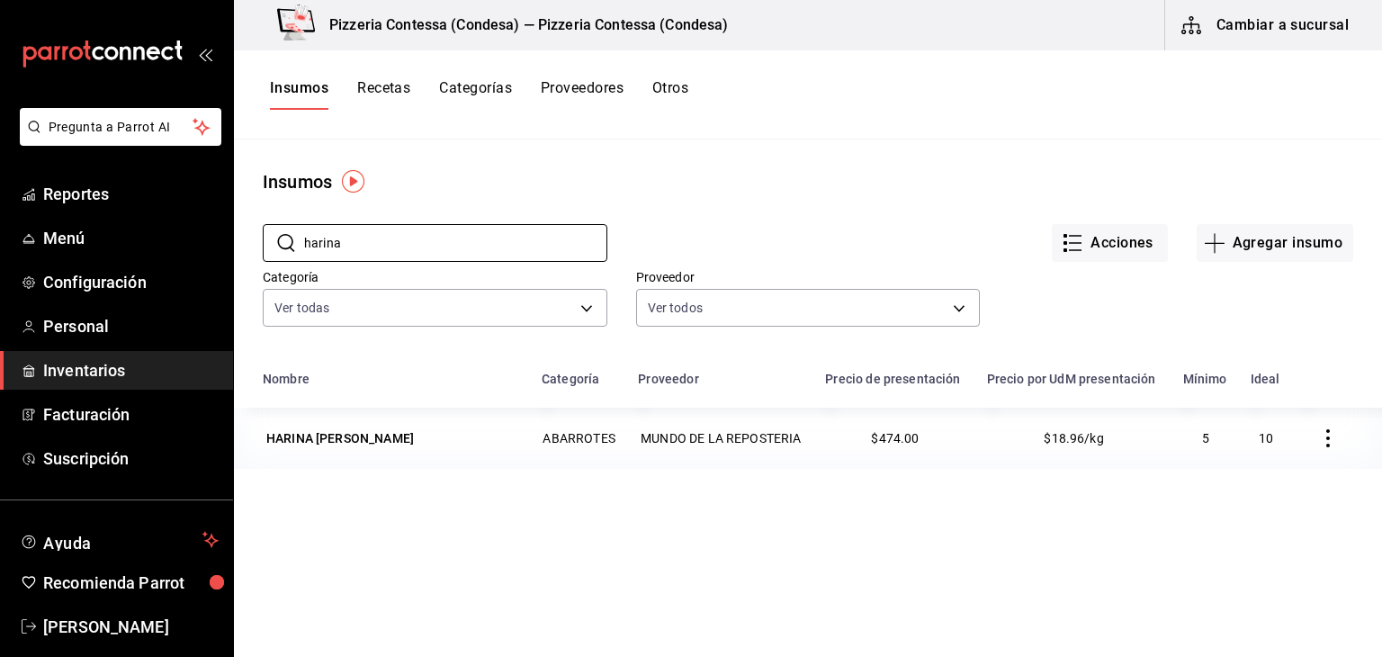
drag, startPoint x: 356, startPoint y: 243, endPoint x: 252, endPoint y: 228, distance: 105.5
click at [252, 228] on div "​ harina ​" at bounding box center [420, 228] width 373 height 67
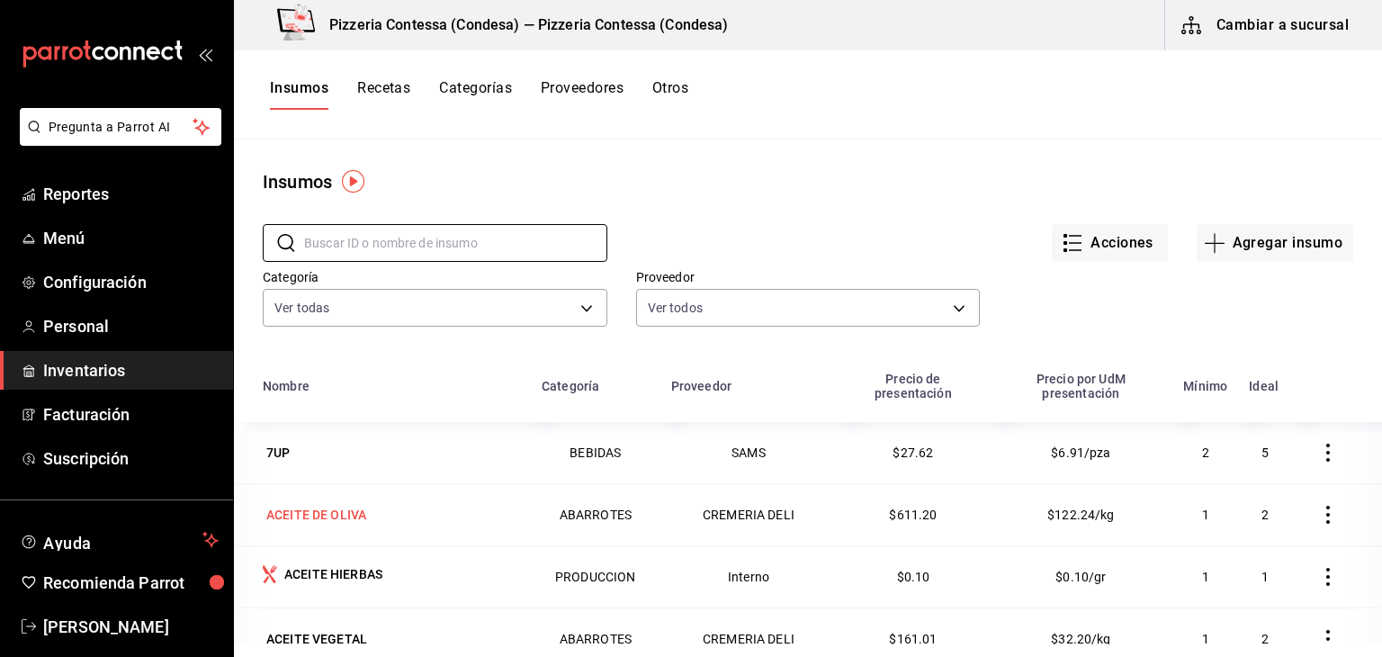
click at [335, 515] on div "ACEITE DE OLIVA" at bounding box center [316, 515] width 100 height 18
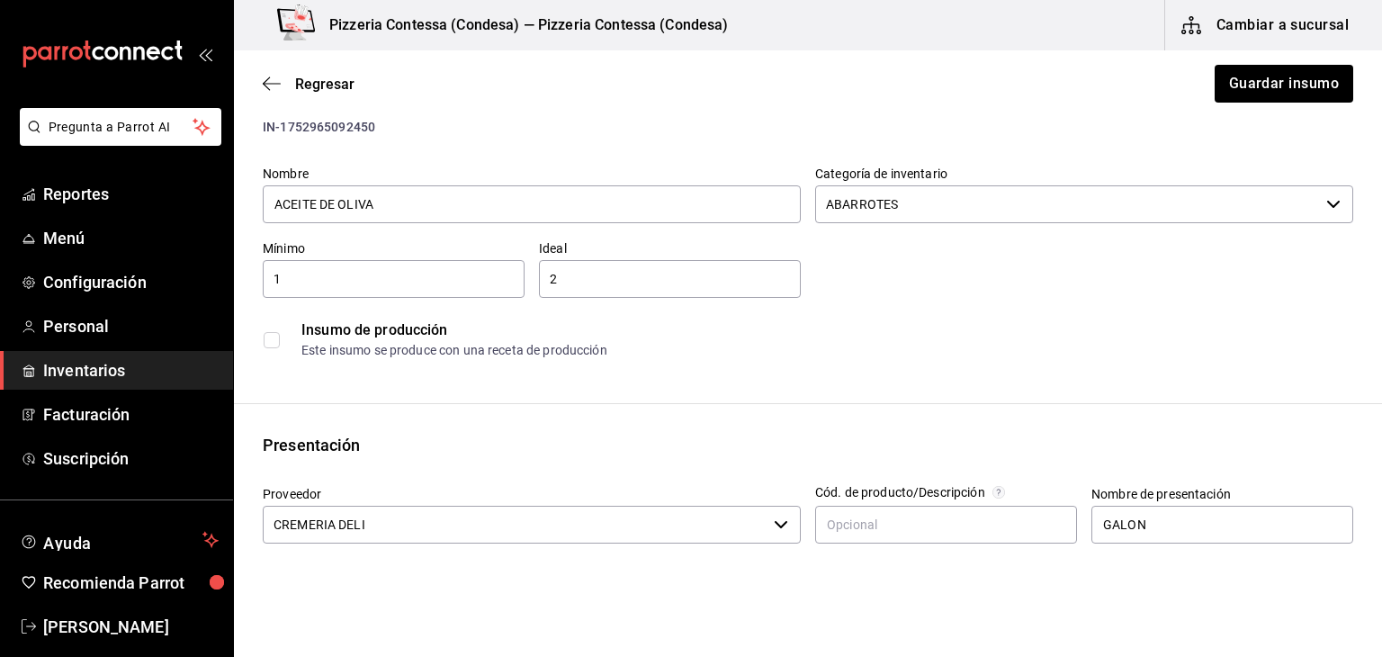
scroll to position [50, 0]
click at [1271, 88] on button "Guardar insumo" at bounding box center [1283, 84] width 140 height 38
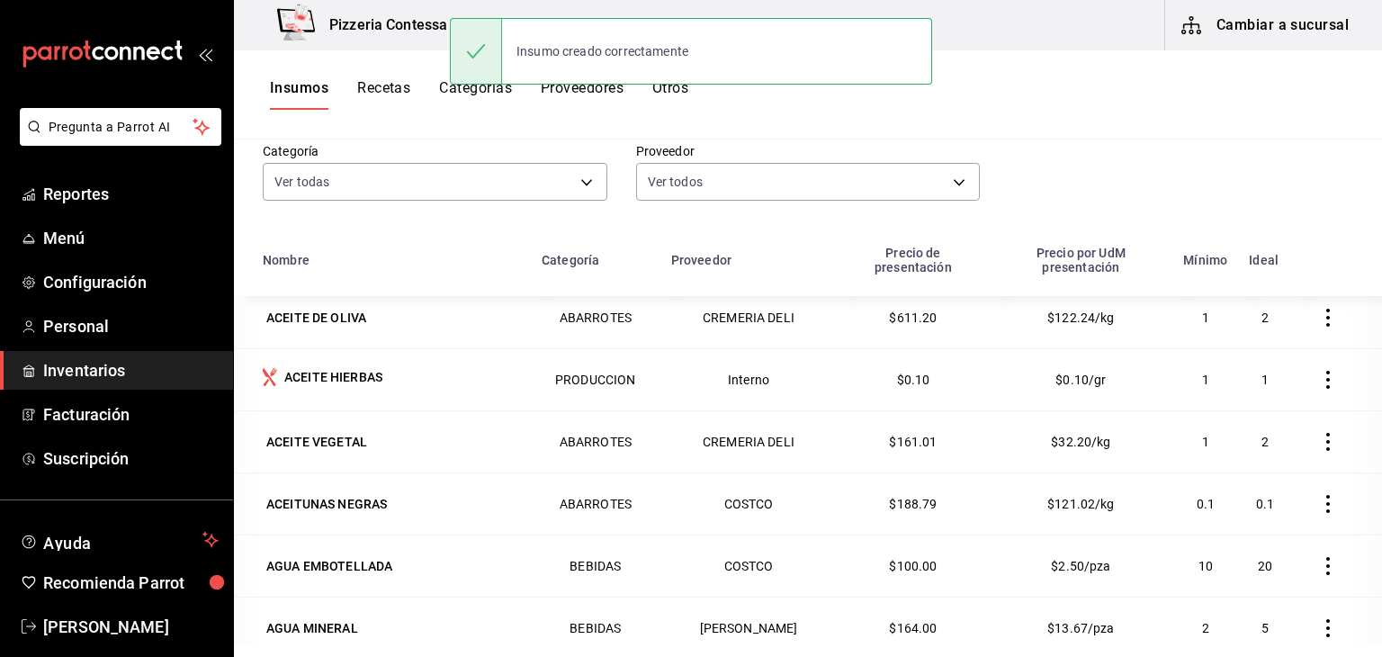
scroll to position [74, 0]
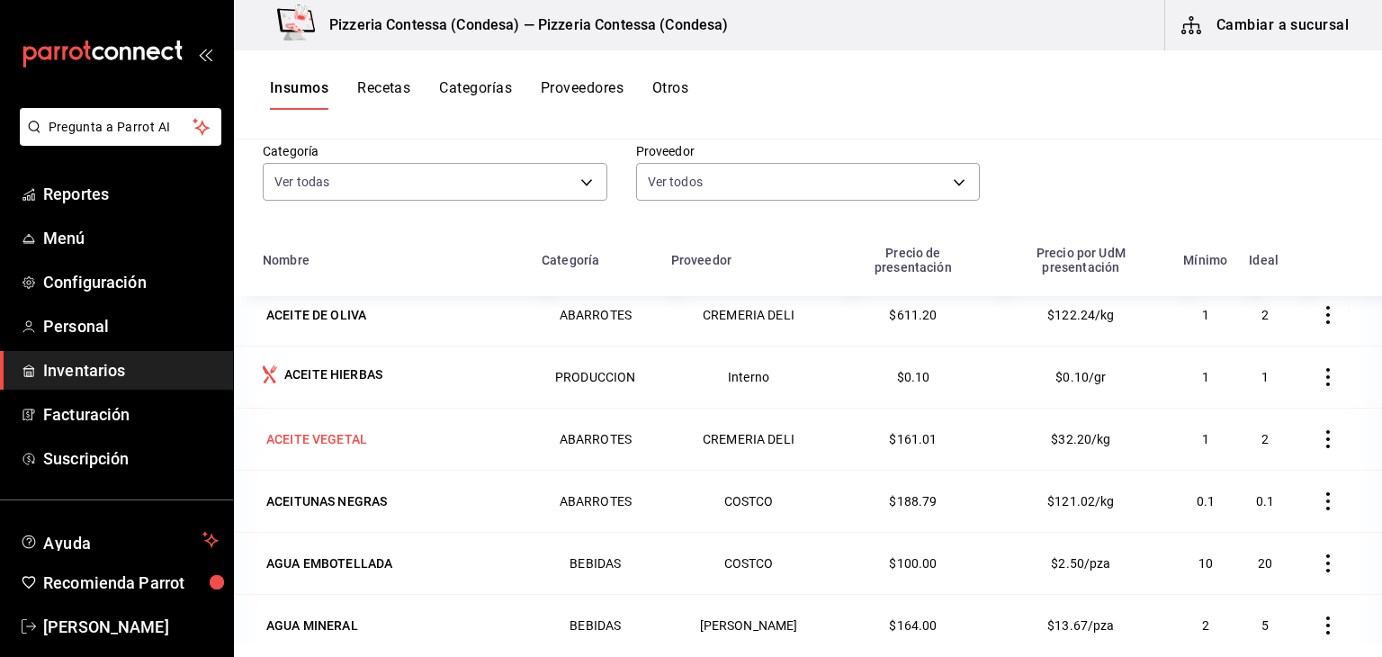
click at [357, 445] on div "ACEITE VEGETAL" at bounding box center [316, 439] width 101 height 18
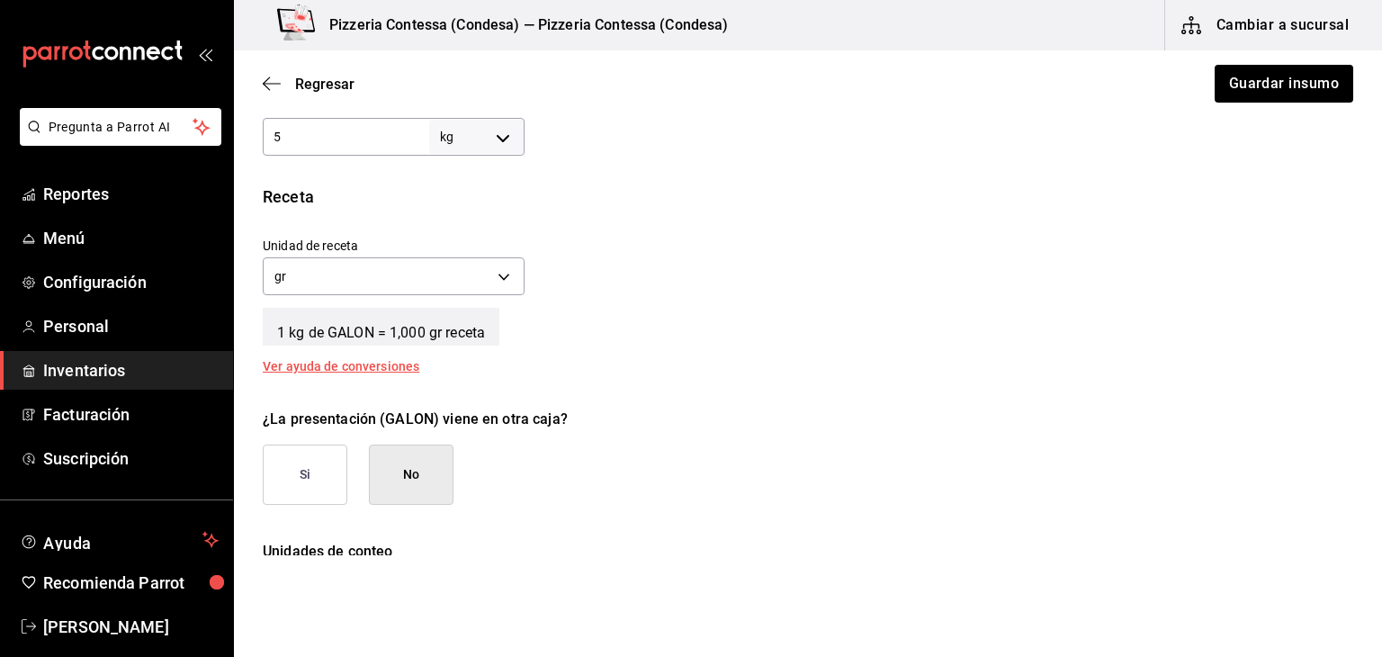
scroll to position [754, 0]
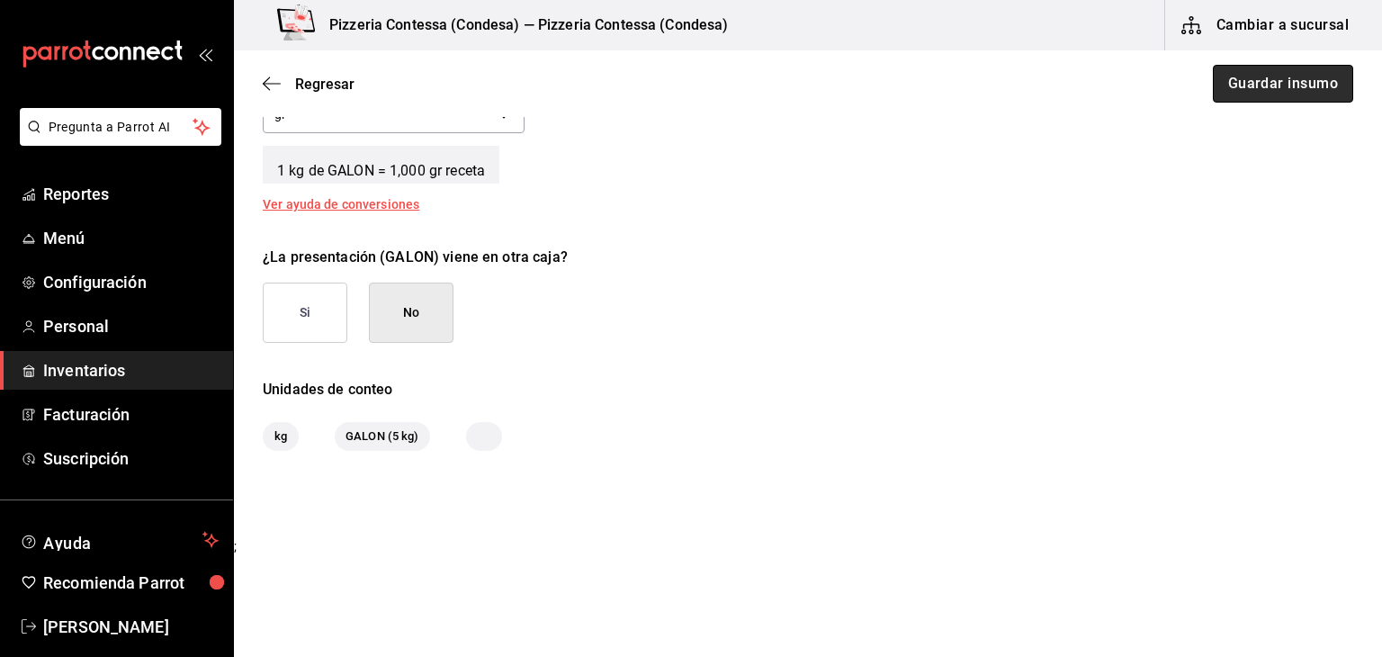
click at [1236, 87] on button "Guardar insumo" at bounding box center [1283, 84] width 140 height 38
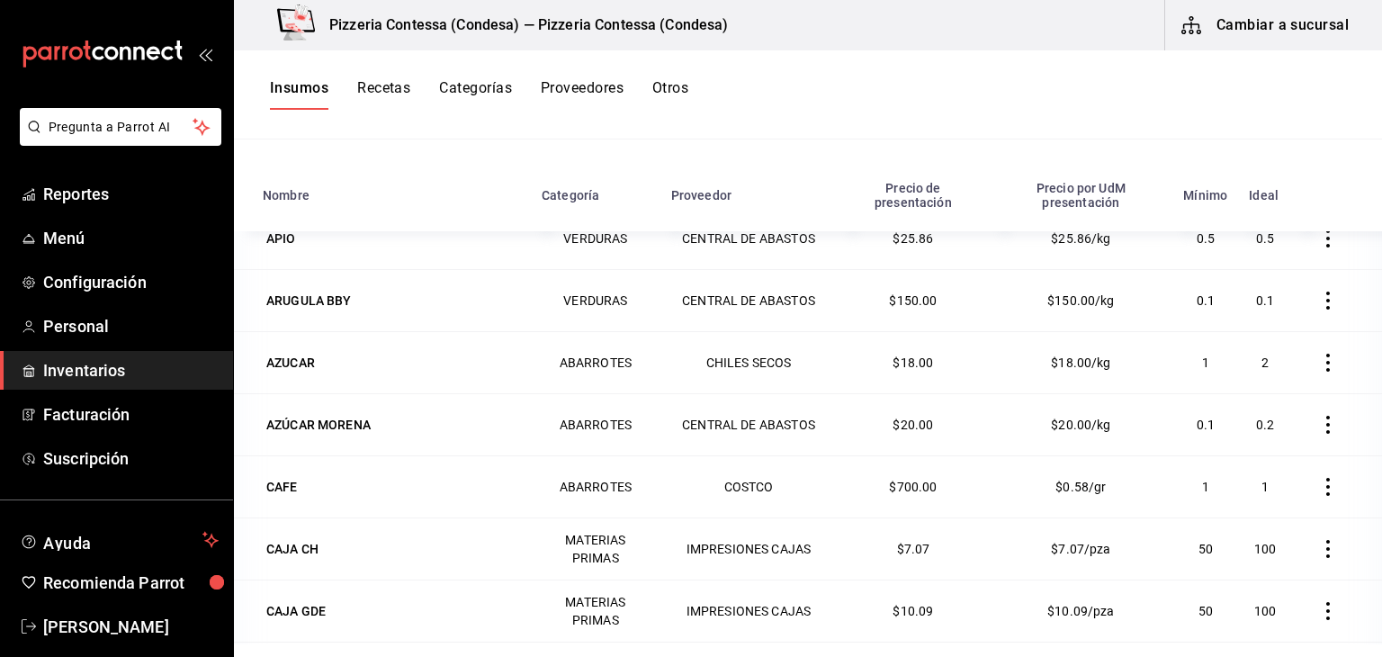
scroll to position [648, 0]
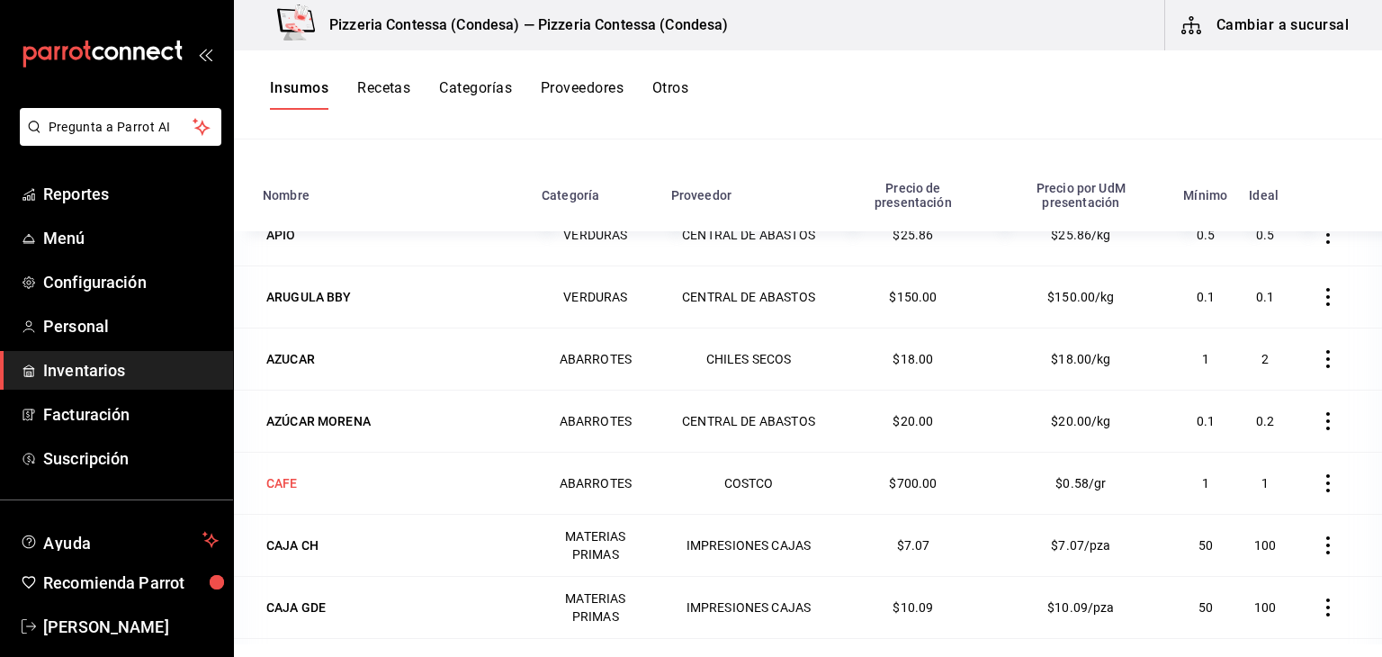
click at [289, 490] on div "CAFE" at bounding box center [282, 483] width 39 height 25
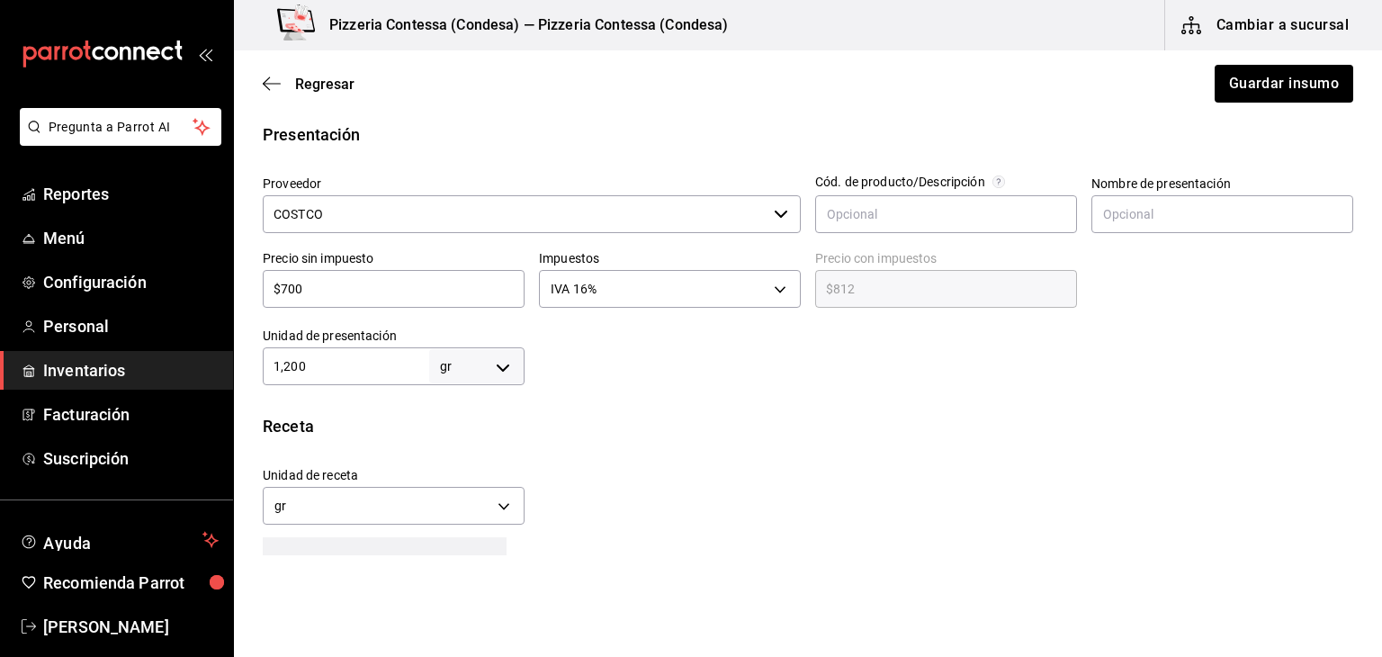
scroll to position [362, 0]
click at [479, 361] on body "Pregunta a Parrot AI Reportes Menú Configuración Personal Inventarios Facturaci…" at bounding box center [691, 277] width 1382 height 555
click at [486, 451] on li "kg" at bounding box center [474, 451] width 94 height 30
type input "KILOGRAM"
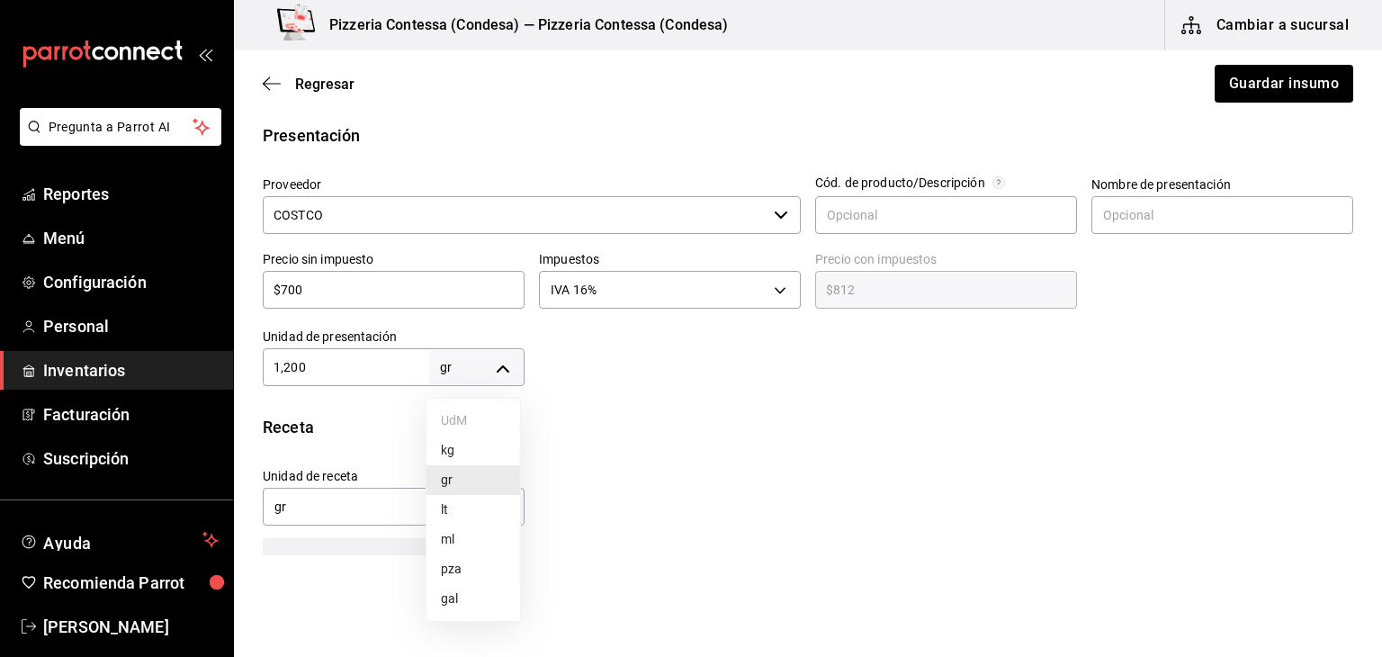
type input "1,200"
drag, startPoint x: 352, startPoint y: 364, endPoint x: 255, endPoint y: 371, distance: 97.4
click at [255, 371] on div "Unidad de presentación 1,200 kg KILOGRAM ​" at bounding box center [386, 350] width 276 height 72
type input "1"
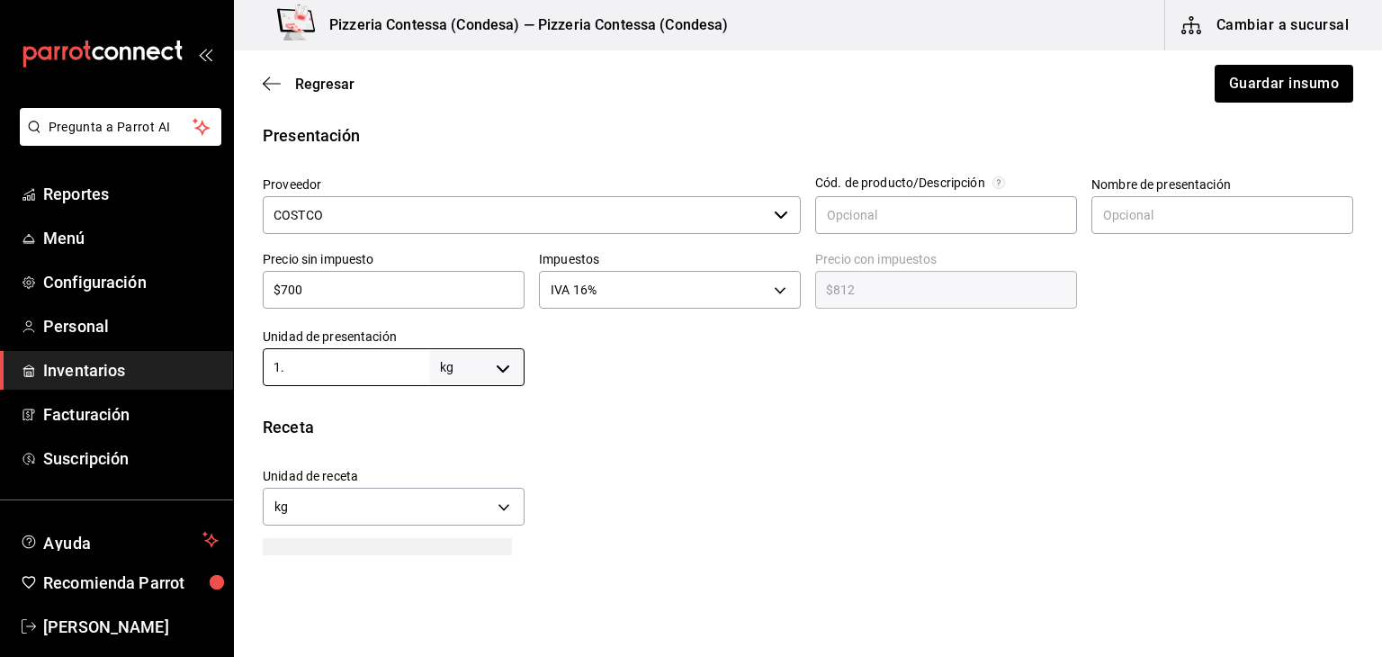
type input "1.2"
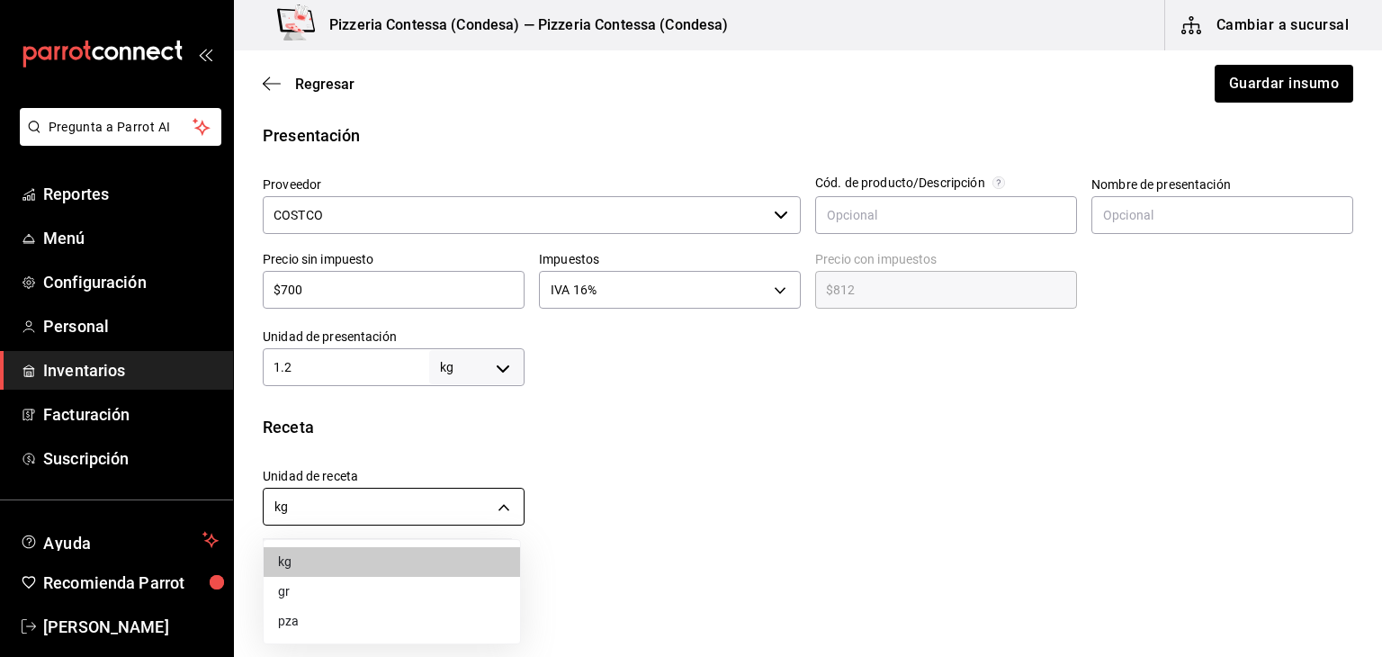
click at [482, 504] on body "Pregunta a Parrot AI Reportes Menú Configuración Personal Inventarios Facturaci…" at bounding box center [691, 277] width 1382 height 555
click at [382, 596] on li "gr" at bounding box center [392, 592] width 256 height 30
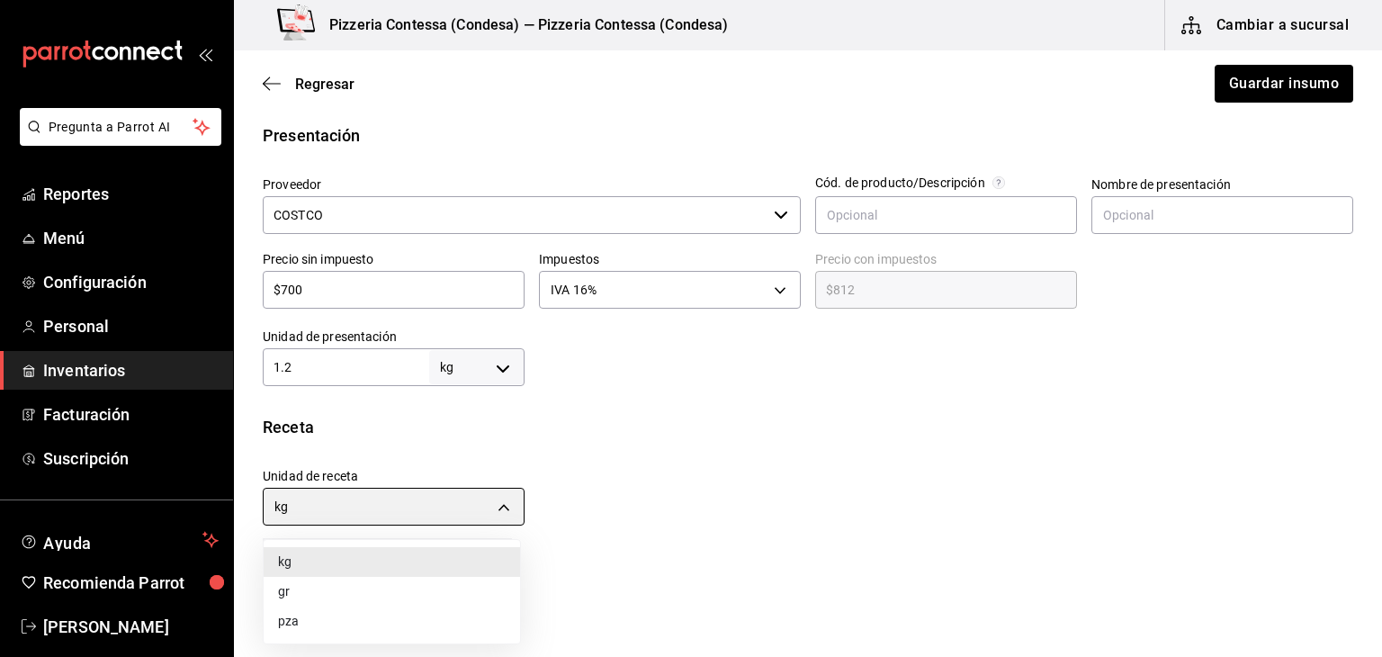
type input "GRAM"
type input "1,200"
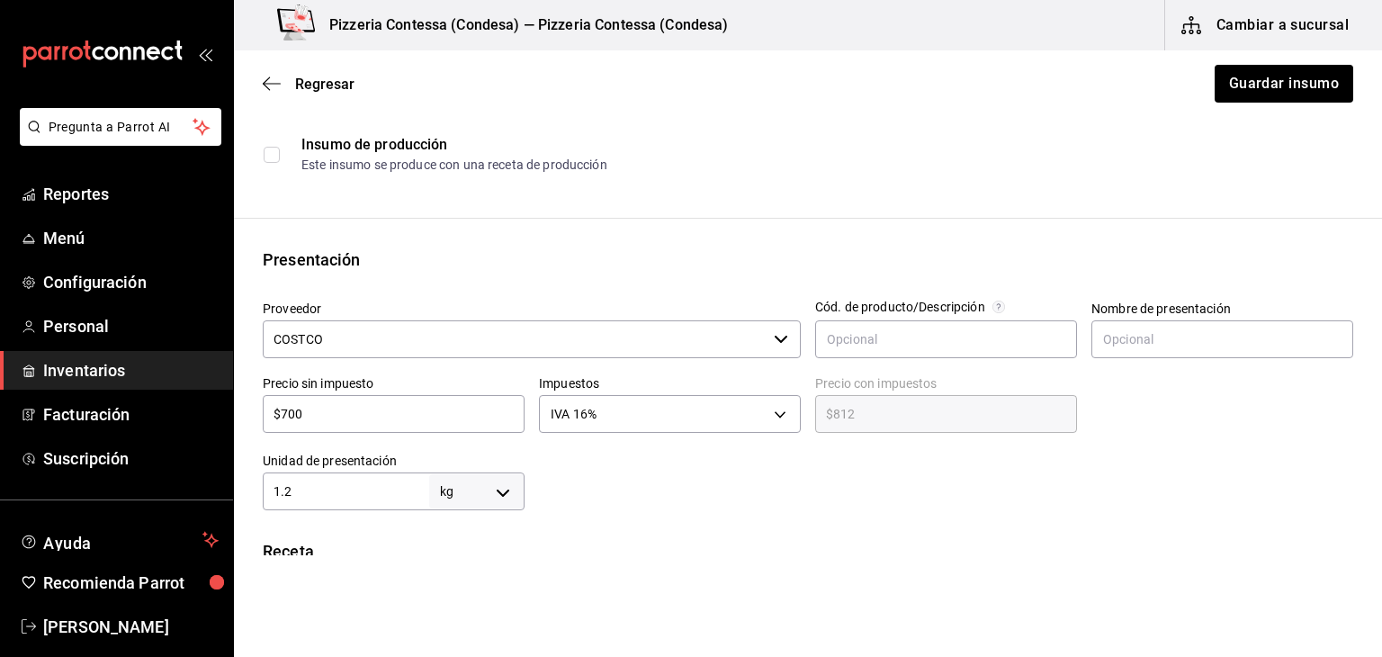
scroll to position [237, 0]
click at [1159, 354] on input "text" at bounding box center [1223, 340] width 262 height 38
type input "f"
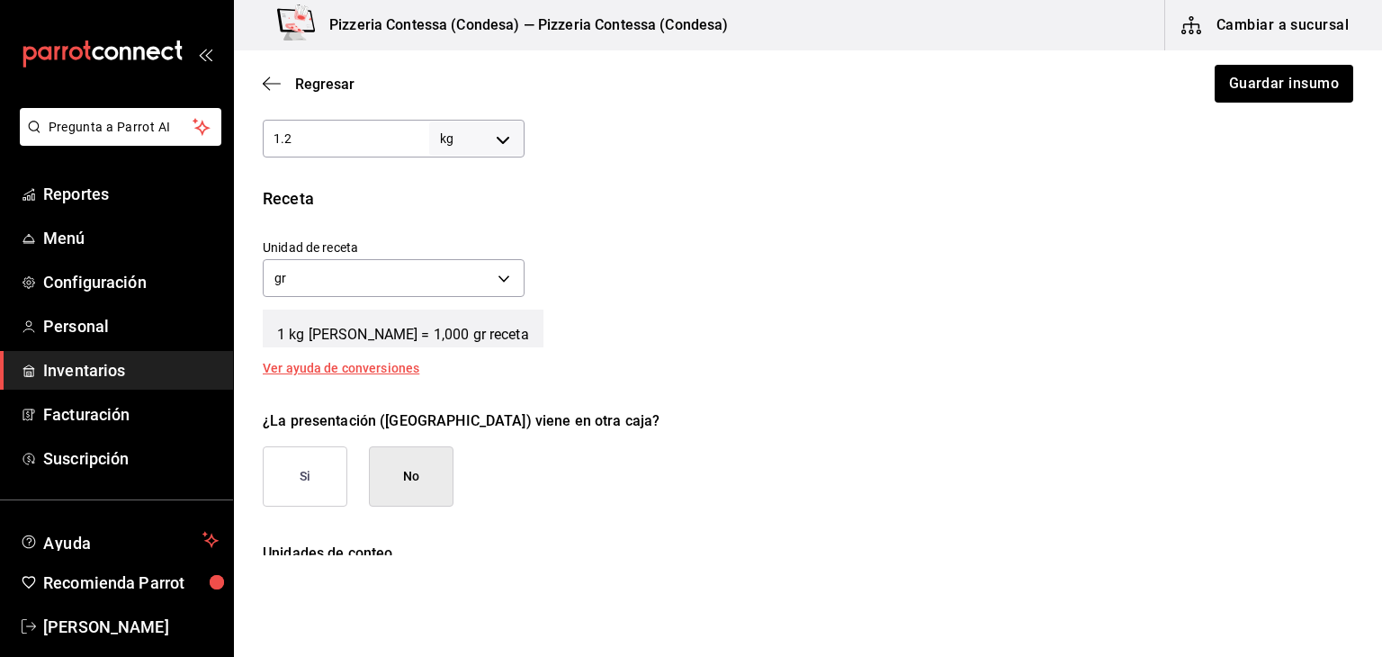
scroll to position [754, 0]
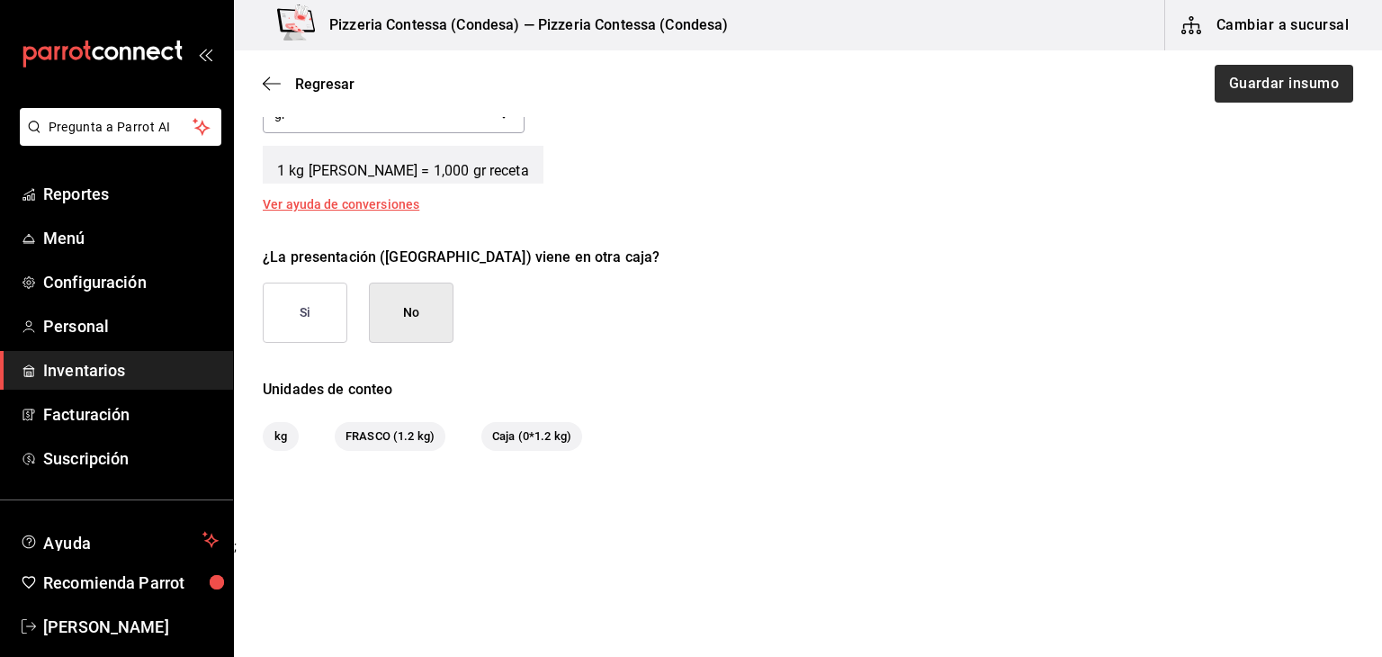
type input "FRASCO"
click at [1260, 94] on button "Guardar insumo" at bounding box center [1283, 84] width 140 height 38
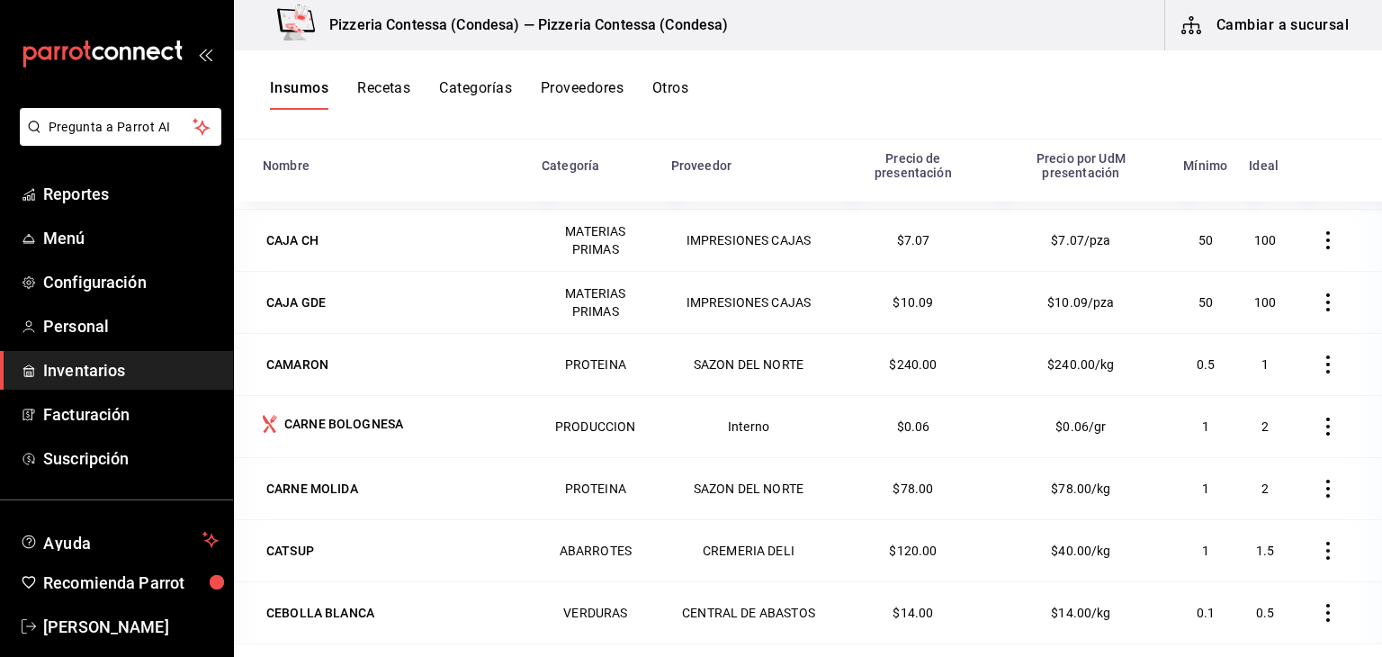
scroll to position [964, 0]
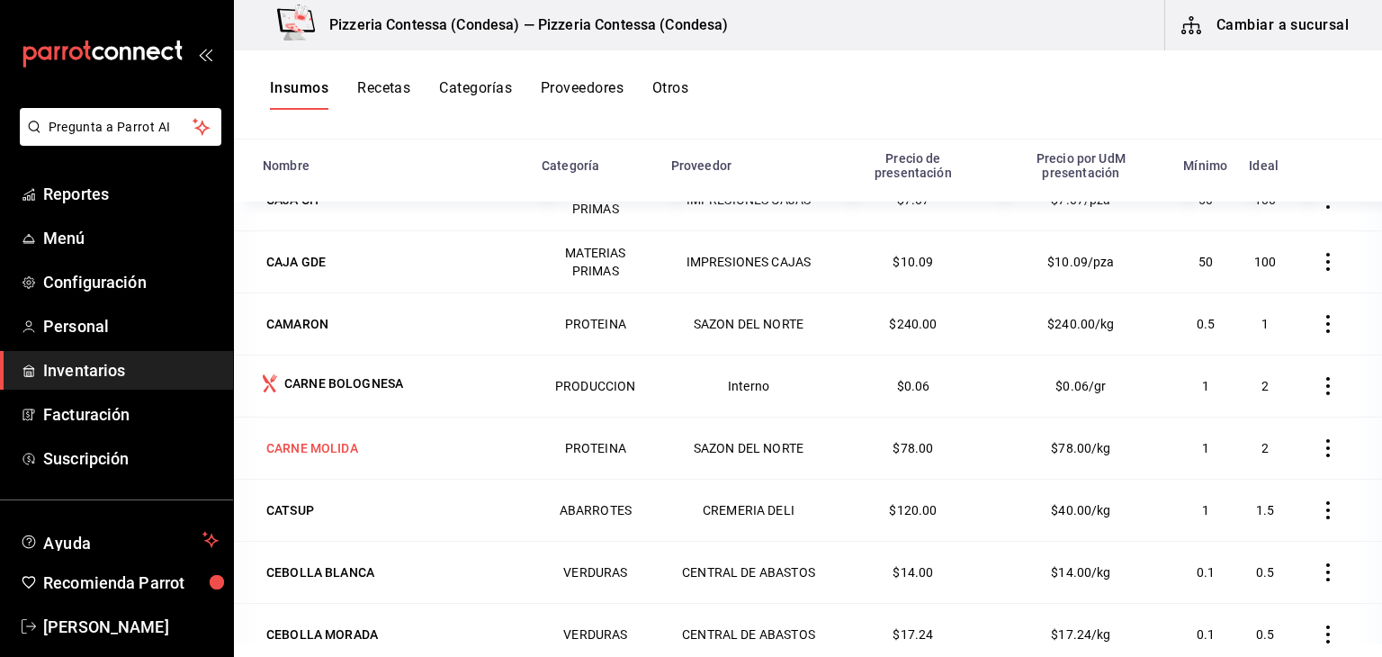
click at [331, 447] on div "CARNE MOLIDA" at bounding box center [312, 448] width 92 height 18
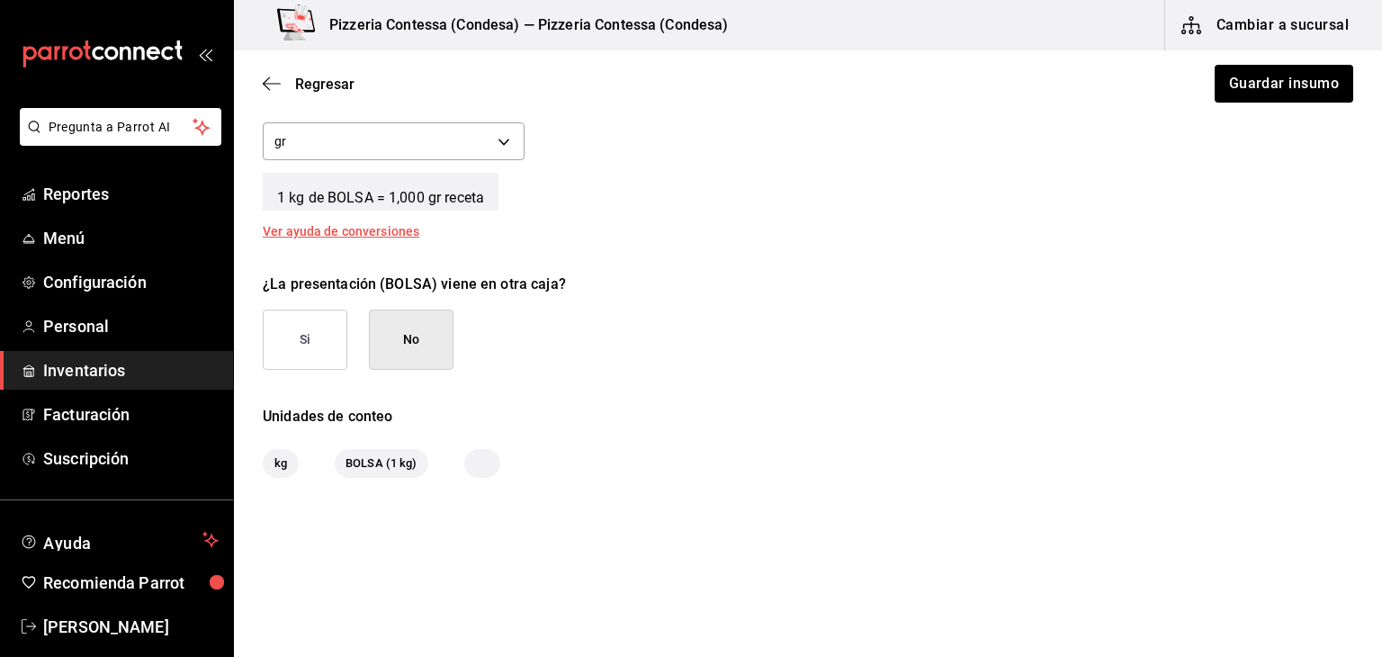
scroll to position [730, 0]
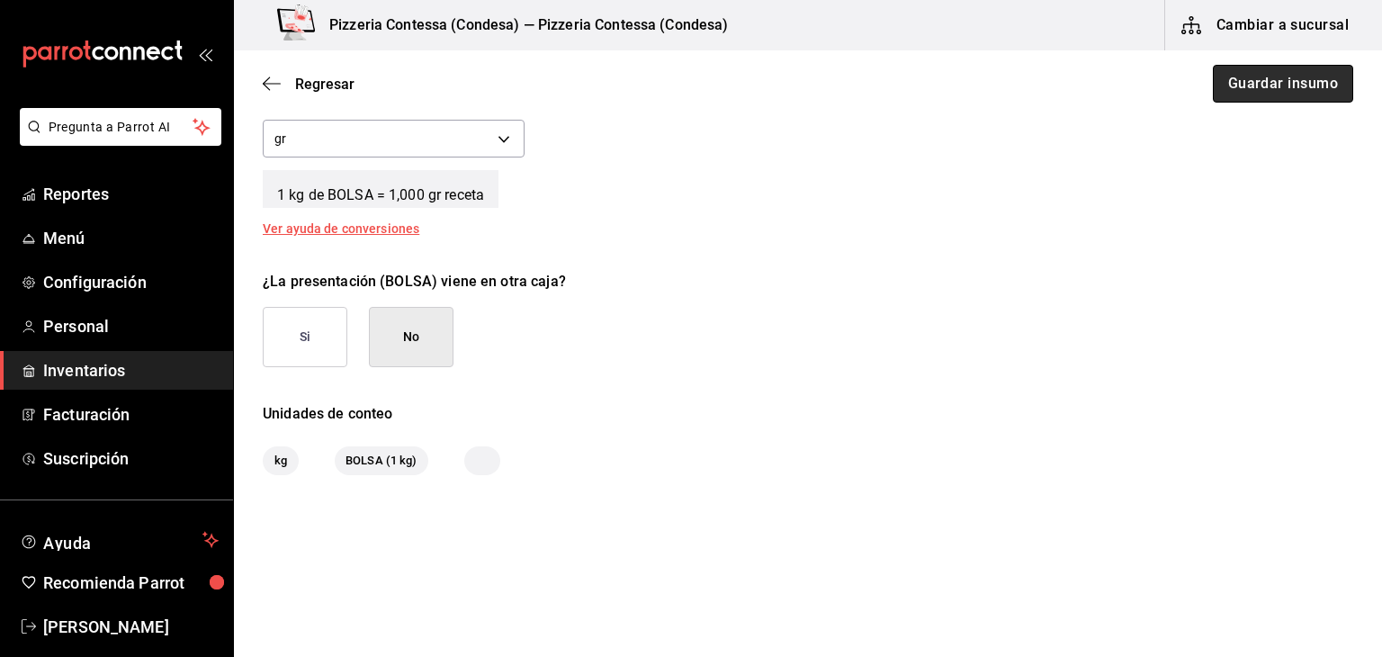
click at [1246, 90] on button "Guardar insumo" at bounding box center [1283, 84] width 140 height 38
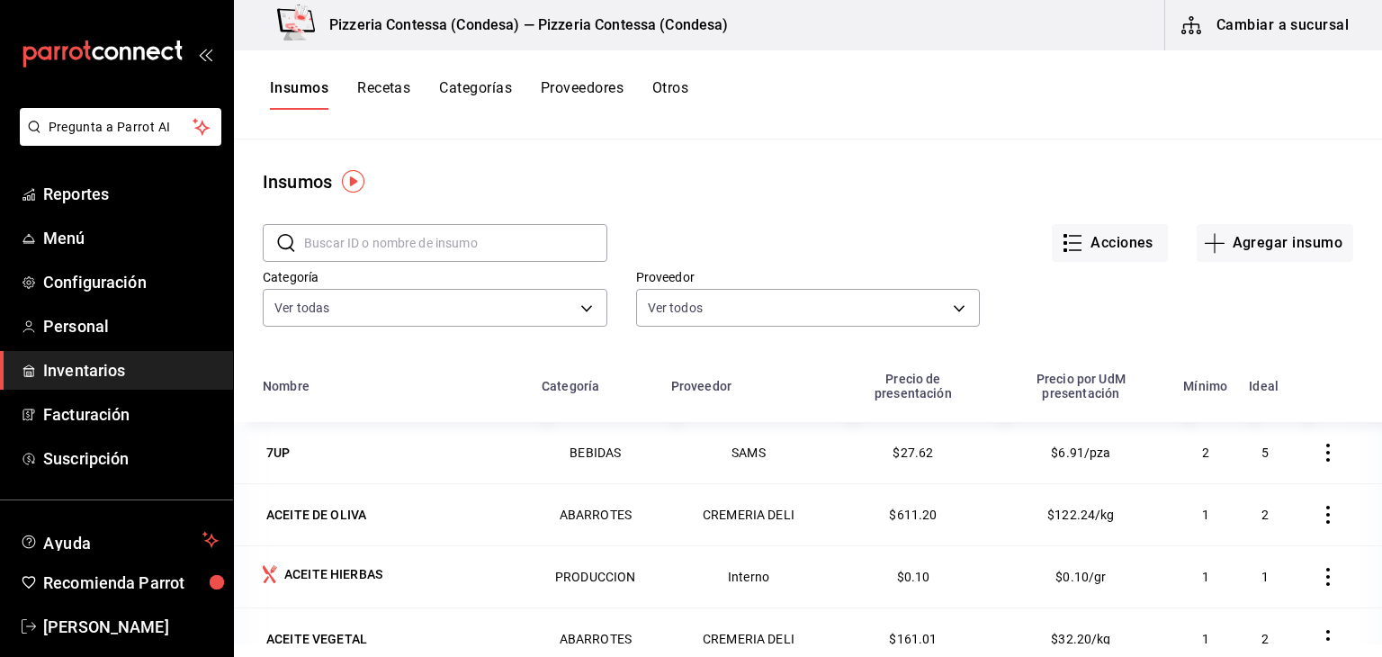
click at [400, 247] on input "text" at bounding box center [455, 243] width 303 height 36
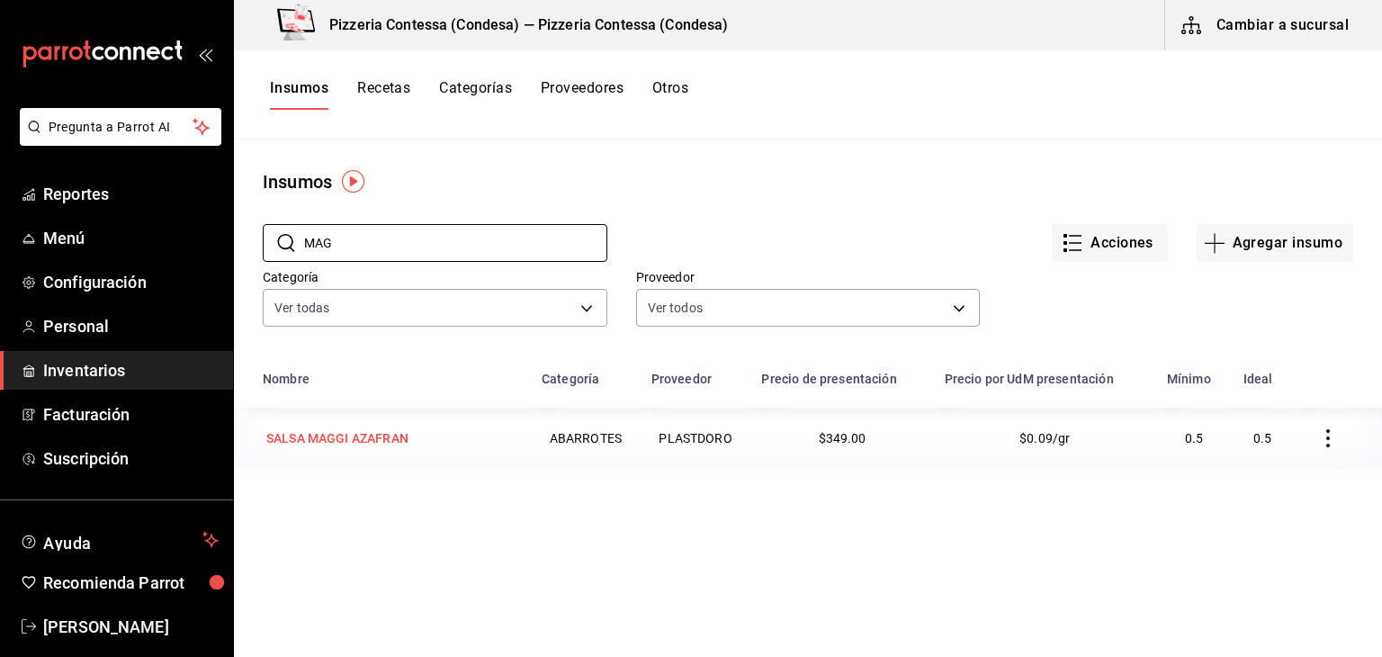
type input "MAG"
click at [372, 431] on div "SALSA MAGGI AZAFRAN" at bounding box center [337, 438] width 142 height 18
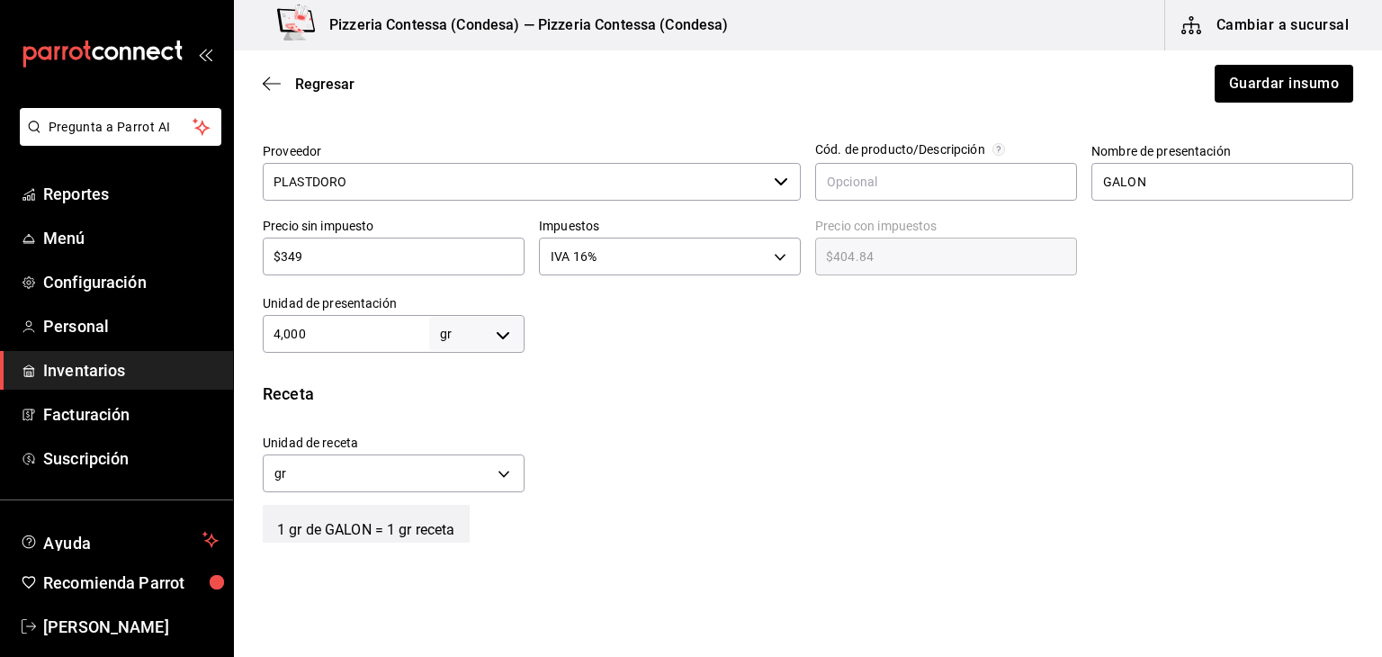
scroll to position [425, 0]
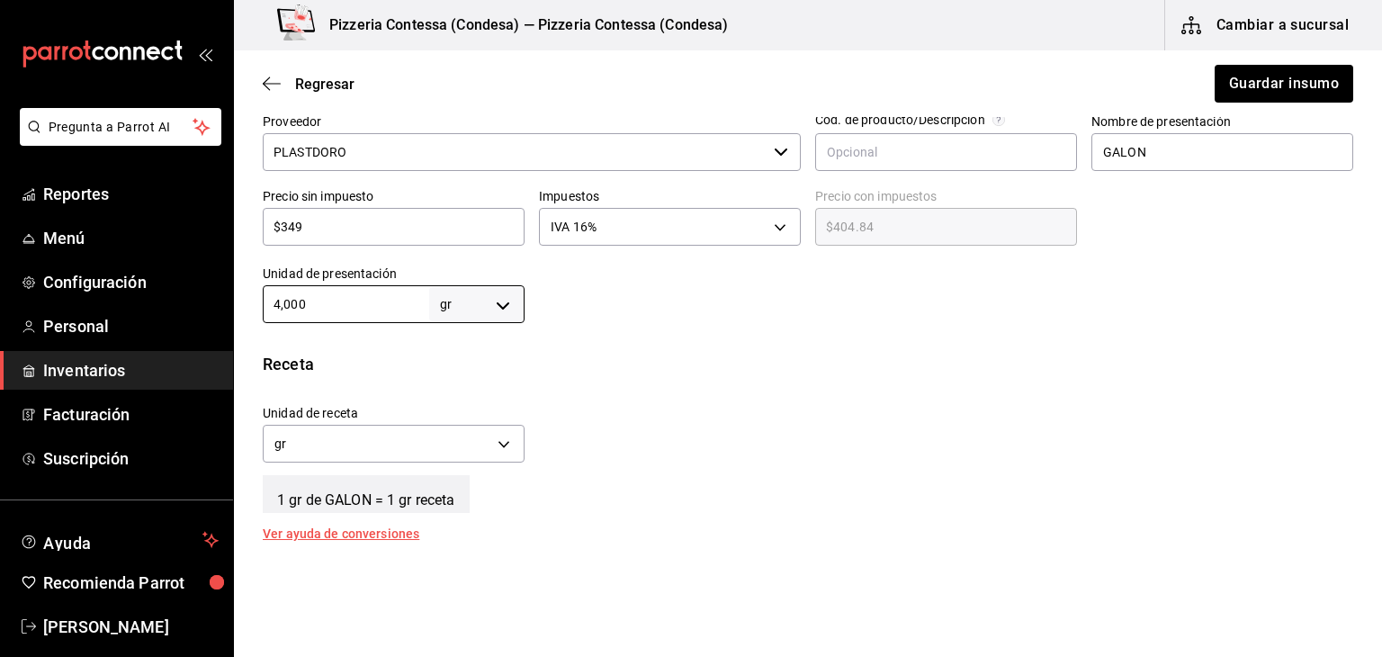
drag, startPoint x: 339, startPoint y: 307, endPoint x: 256, endPoint y: 310, distance: 83.8
click at [256, 310] on div "Unidad de presentación 4,000 gr GRAM ​" at bounding box center [386, 287] width 276 height 72
click at [499, 296] on body "Pregunta a Parrot AI Reportes Menú Configuración Personal Inventarios Facturaci…" at bounding box center [691, 277] width 1382 height 555
click at [481, 386] on li "kg" at bounding box center [474, 388] width 94 height 30
type input "KILOGRAM"
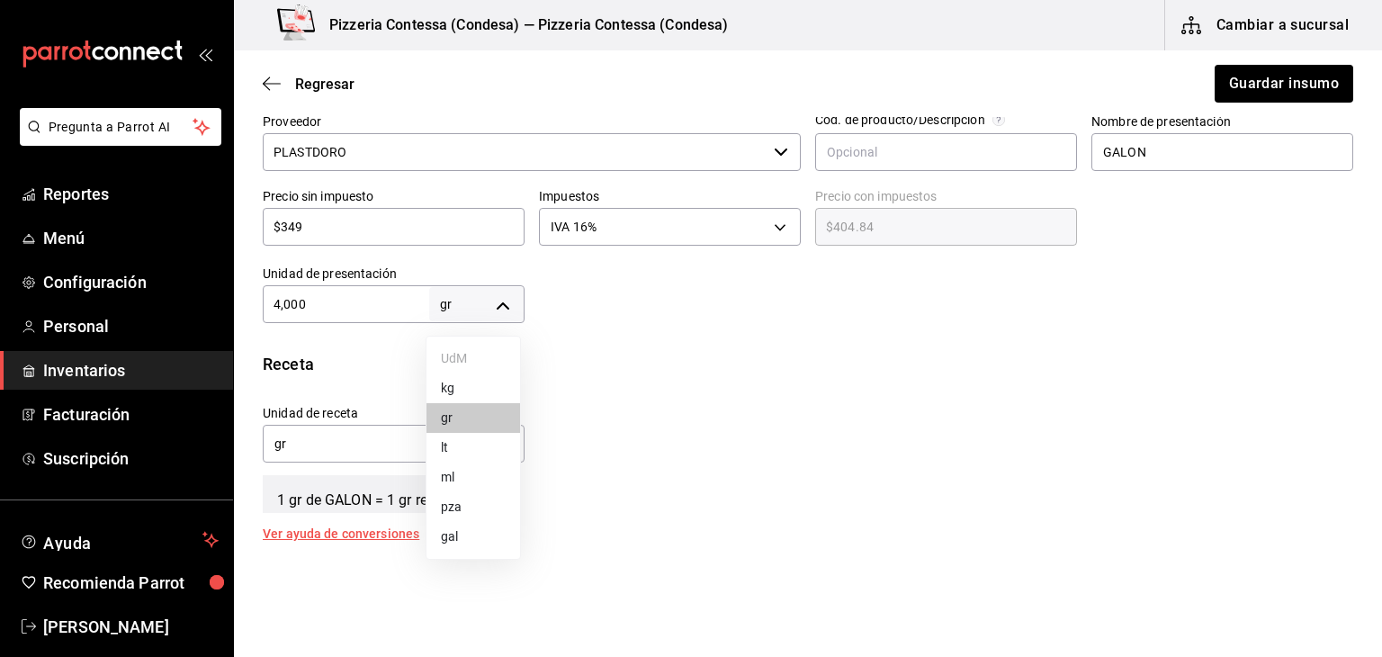
type input "KILOGRAM"
type input "4,000"
drag, startPoint x: 319, startPoint y: 303, endPoint x: 238, endPoint y: 309, distance: 81.2
click at [238, 309] on div "Presentación Proveedor PLASTDORO ​ Cód. de producto/Descripción Nombre de prese…" at bounding box center [808, 191] width 1148 height 263
drag, startPoint x: 389, startPoint y: 293, endPoint x: 220, endPoint y: 301, distance: 169.4
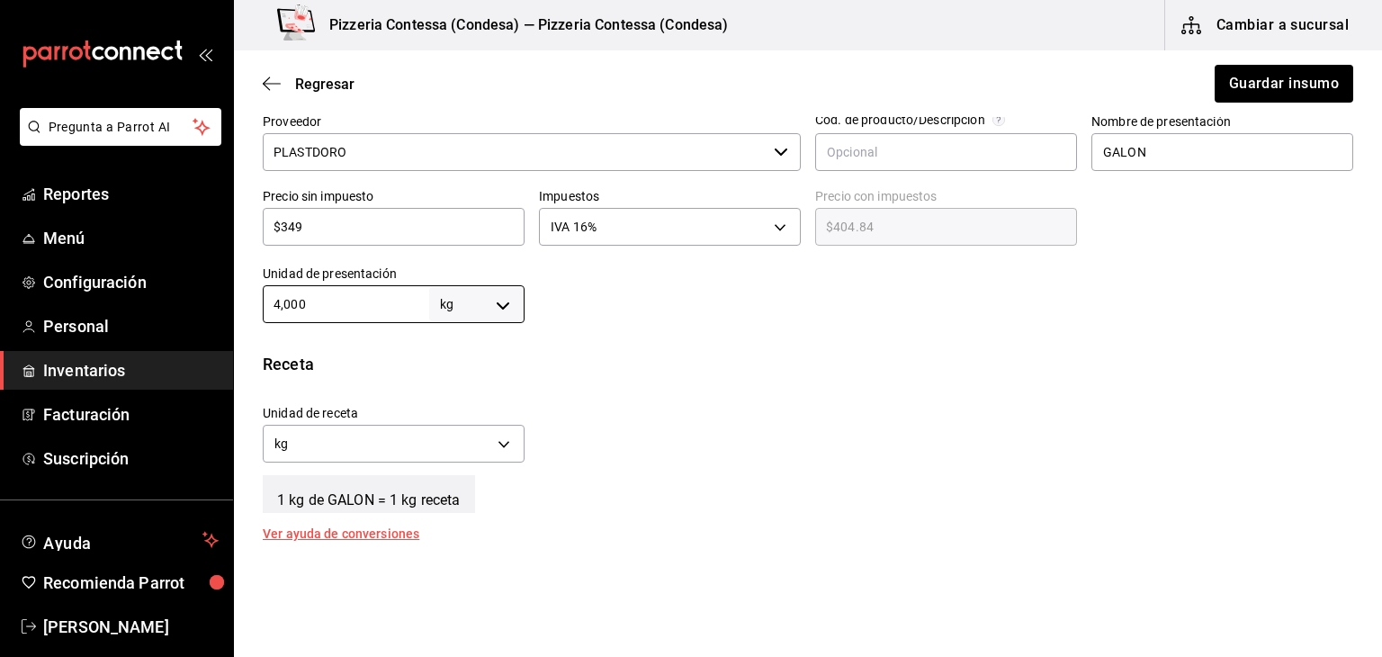
click at [220, 301] on div "Pregunta a Parrot AI Reportes Menú Configuración Personal Inventarios Facturaci…" at bounding box center [691, 277] width 1382 height 555
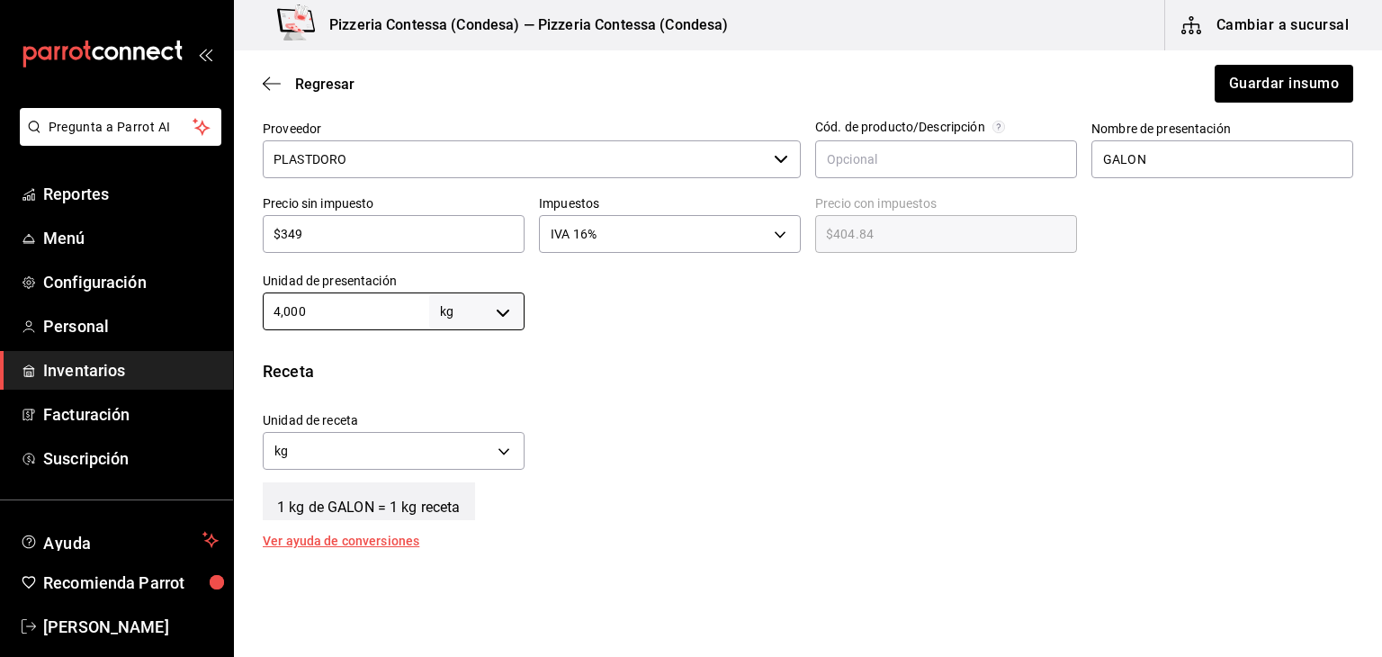
scroll to position [417, 0]
click at [486, 319] on body "Pregunta a Parrot AI Reportes Menú Configuración Personal Inventarios Facturaci…" at bounding box center [691, 277] width 1382 height 555
click at [470, 409] on li "kg" at bounding box center [474, 397] width 94 height 30
click at [522, 457] on div "Unidad de receta kg KILOGRAM Factor de conversión 4,000 ​" at bounding box center [800, 437] width 1105 height 77
click at [513, 457] on body "Pregunta a Parrot AI Reportes Menú Configuración Personal Inventarios Facturaci…" at bounding box center [691, 277] width 1382 height 555
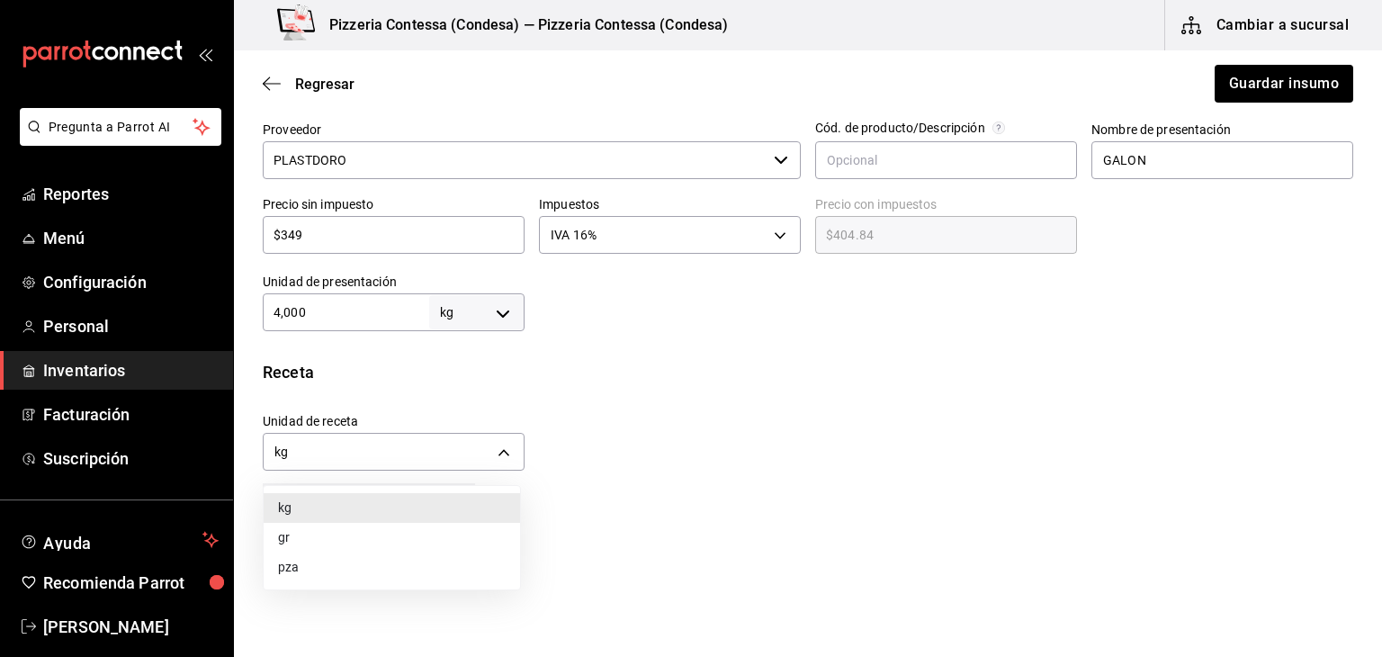
click at [417, 534] on li "gr" at bounding box center [392, 538] width 256 height 30
type input "GRAM"
type input "4,000,000"
drag, startPoint x: 346, startPoint y: 314, endPoint x: 266, endPoint y: 307, distance: 79.5
click at [266, 307] on input "4,000" at bounding box center [346, 312] width 166 height 22
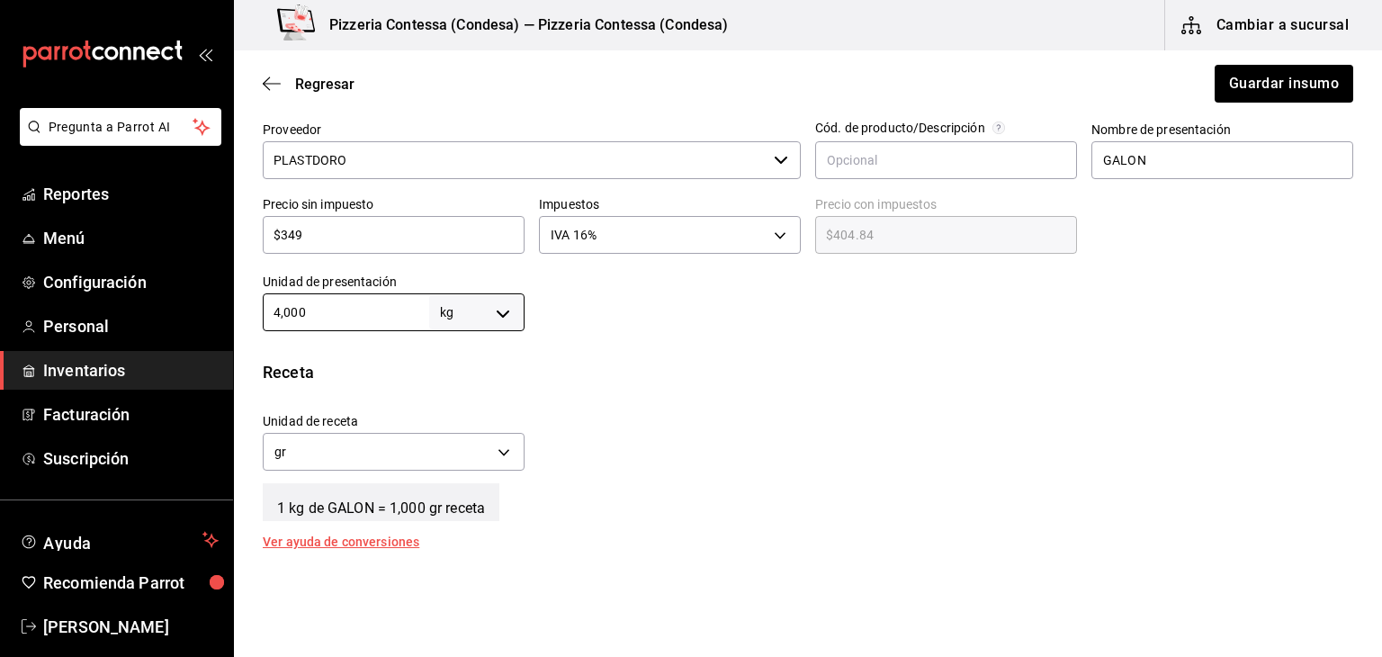
drag, startPoint x: 324, startPoint y: 314, endPoint x: 248, endPoint y: 312, distance: 75.6
click at [248, 312] on div "Unidad de presentación 4,000 kg KILOGRAM ​" at bounding box center [386, 295] width 276 height 72
type input "4"
type input "4,000"
type input "4"
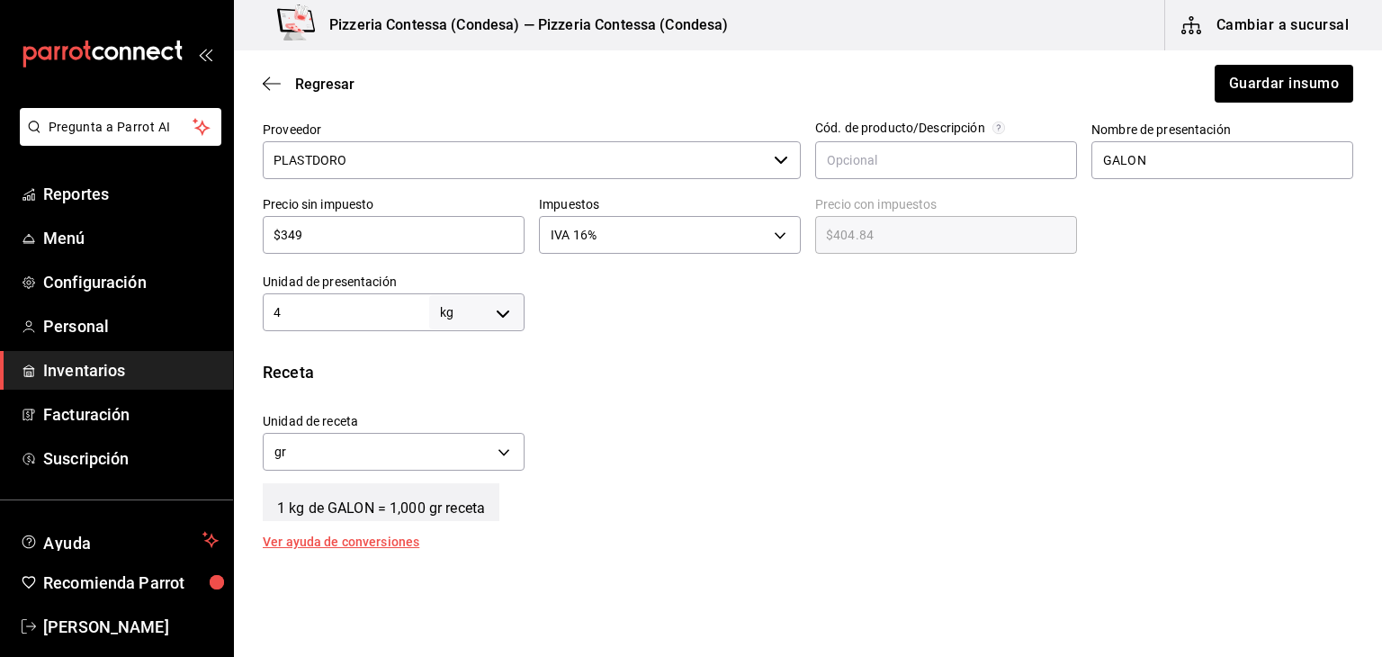
click at [652, 385] on div "Receta Unidad de receta gr GRAM Factor de conversión 4,000 ​ 1 kg de GALON = 1,…" at bounding box center [808, 454] width 1148 height 188
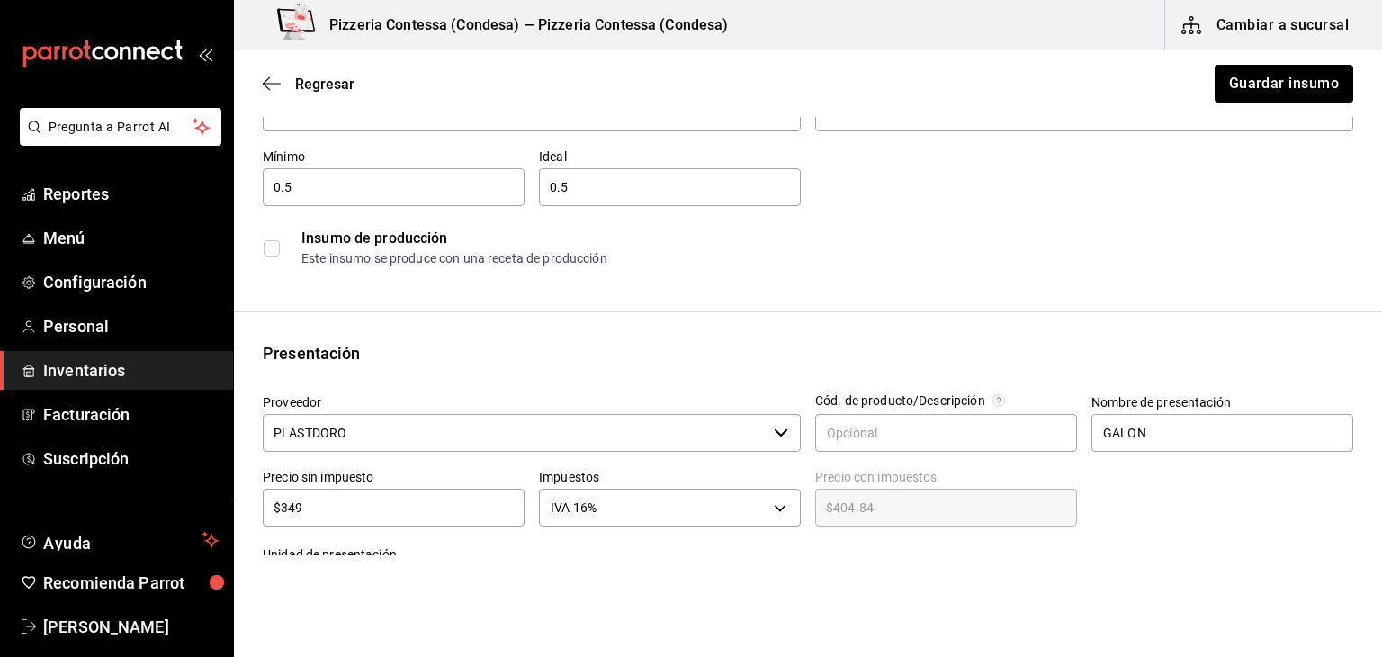
scroll to position [145, 0]
click at [1292, 72] on button "Guardar insumo" at bounding box center [1283, 84] width 140 height 38
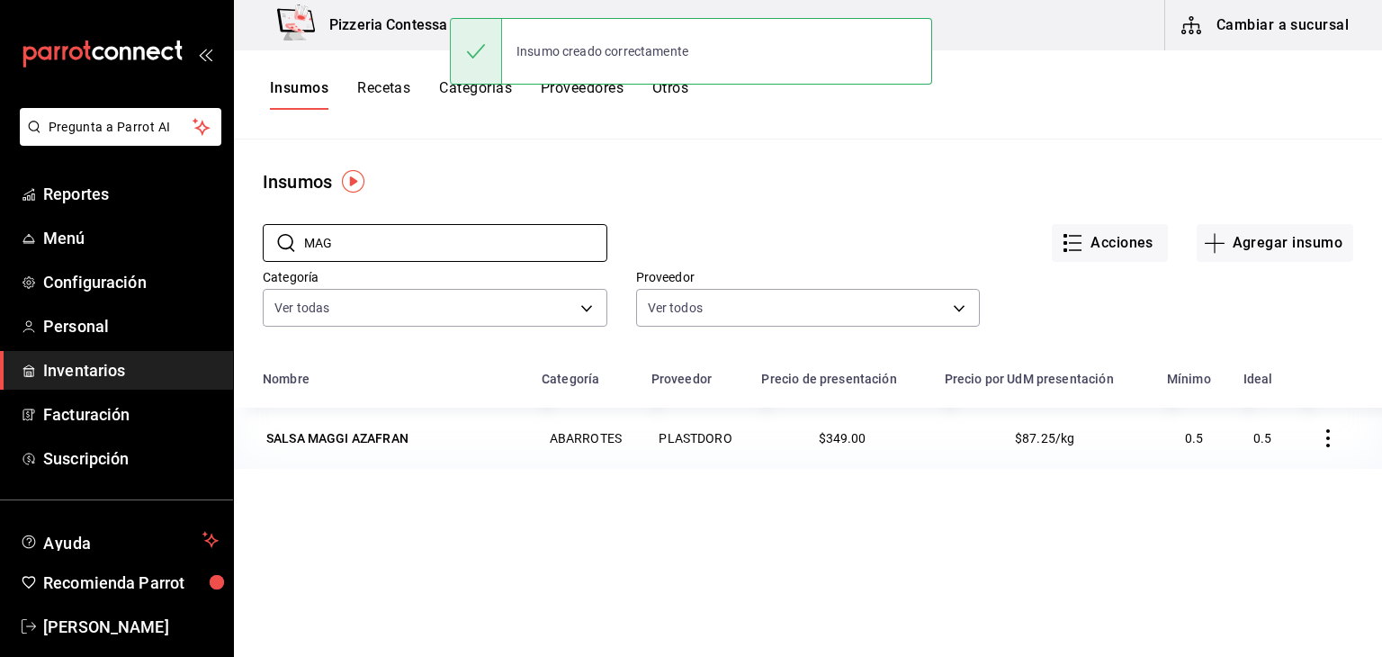
drag, startPoint x: 346, startPoint y: 247, endPoint x: 258, endPoint y: 232, distance: 89.5
click at [258, 232] on div "​ MAG ​" at bounding box center [420, 228] width 373 height 67
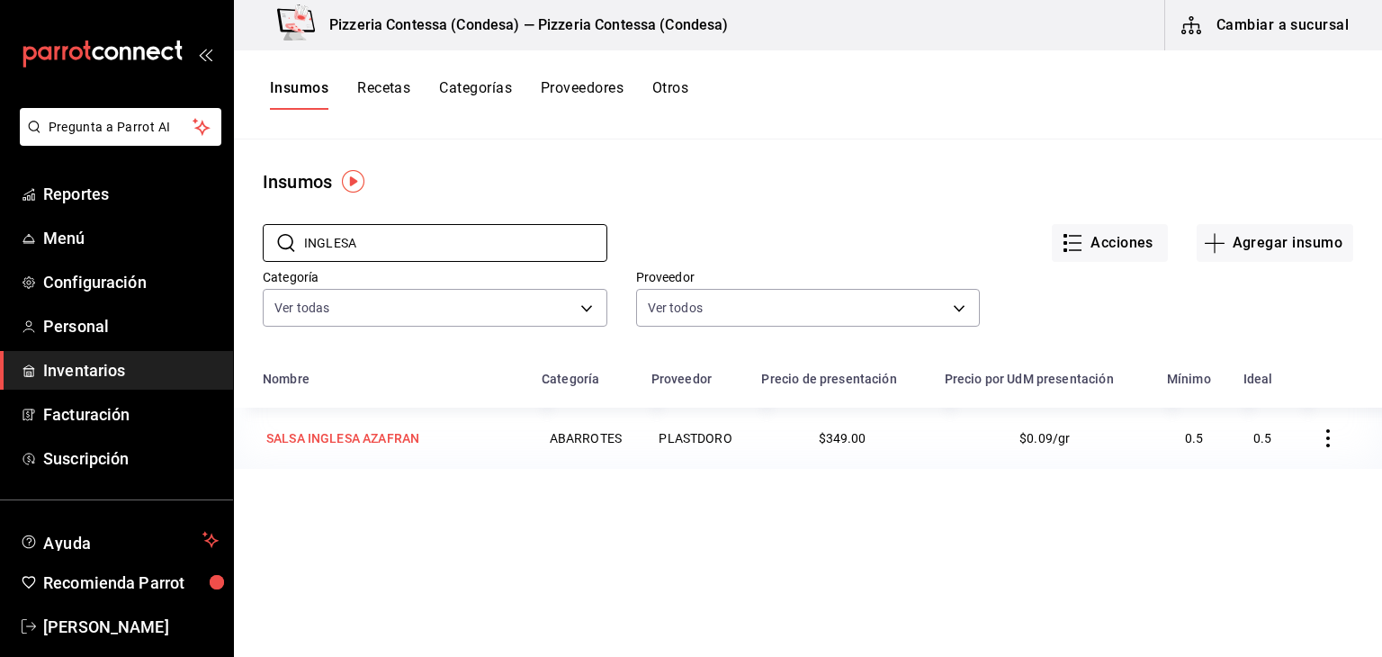
type input "INGLESA"
click at [382, 451] on div "SALSA INGLESA AZAFRAN" at bounding box center [343, 438] width 160 height 25
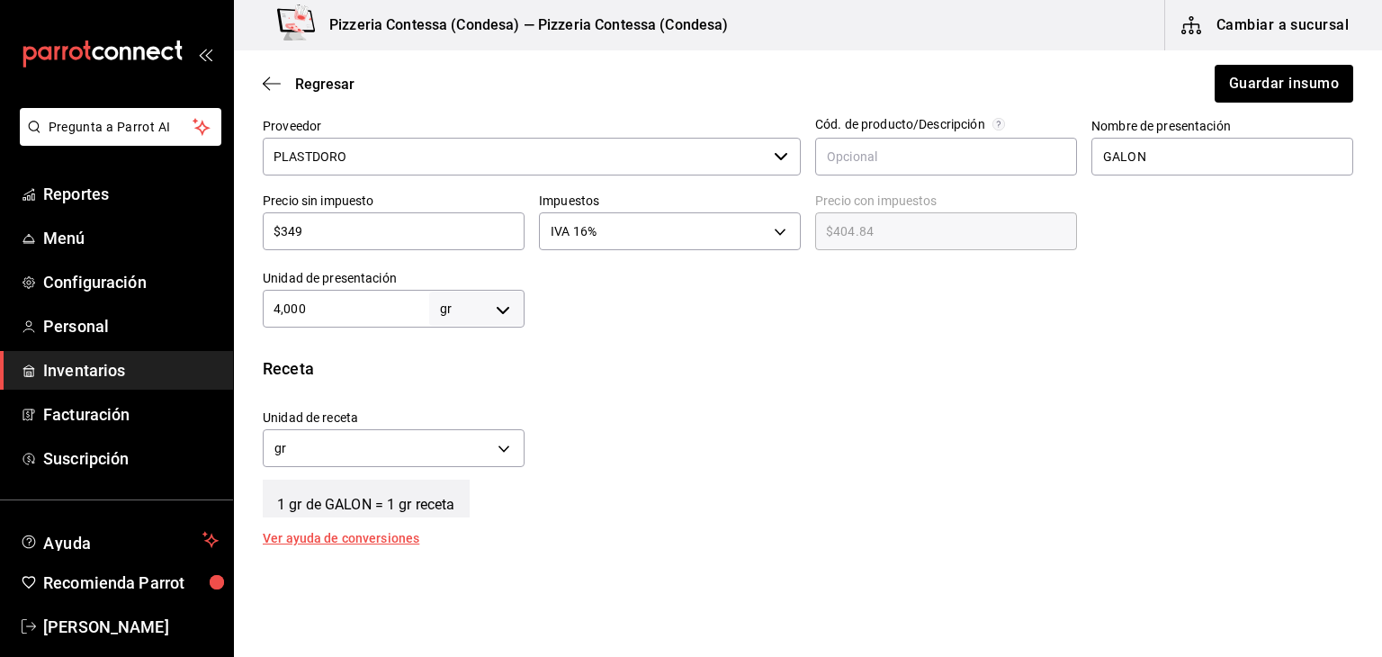
scroll to position [421, 0]
drag, startPoint x: 315, startPoint y: 313, endPoint x: 227, endPoint y: 304, distance: 88.6
click at [227, 304] on div "Pregunta a Parrot AI Reportes Menú Configuración Personal Inventarios Facturaci…" at bounding box center [691, 277] width 1382 height 555
type input "4"
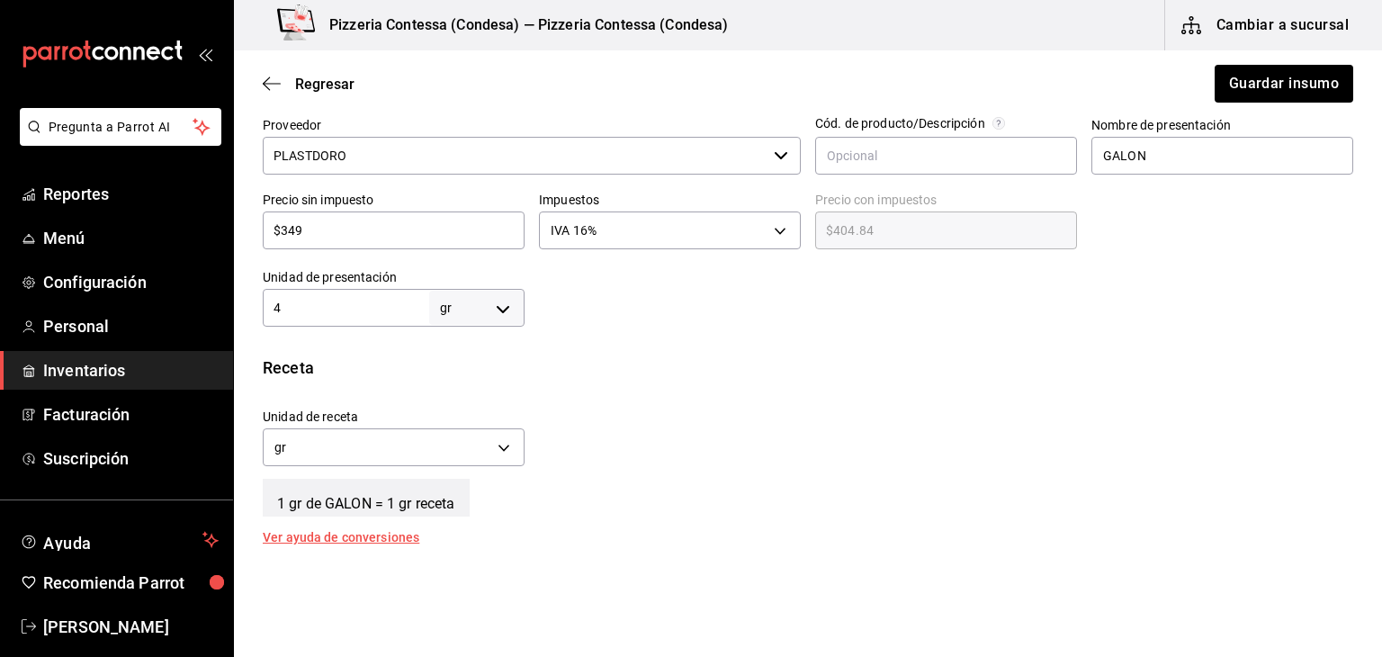
type input "4"
click at [479, 307] on body "Pregunta a Parrot AI Reportes Menú Configuración Personal Inventarios Facturaci…" at bounding box center [691, 277] width 1382 height 555
click at [462, 408] on li "gr" at bounding box center [474, 421] width 94 height 30
click at [511, 318] on body "Pregunta a Parrot AI Reportes Menú Configuración Personal Inventarios Facturaci…" at bounding box center [691, 277] width 1382 height 555
click at [472, 399] on li "kg" at bounding box center [474, 391] width 94 height 30
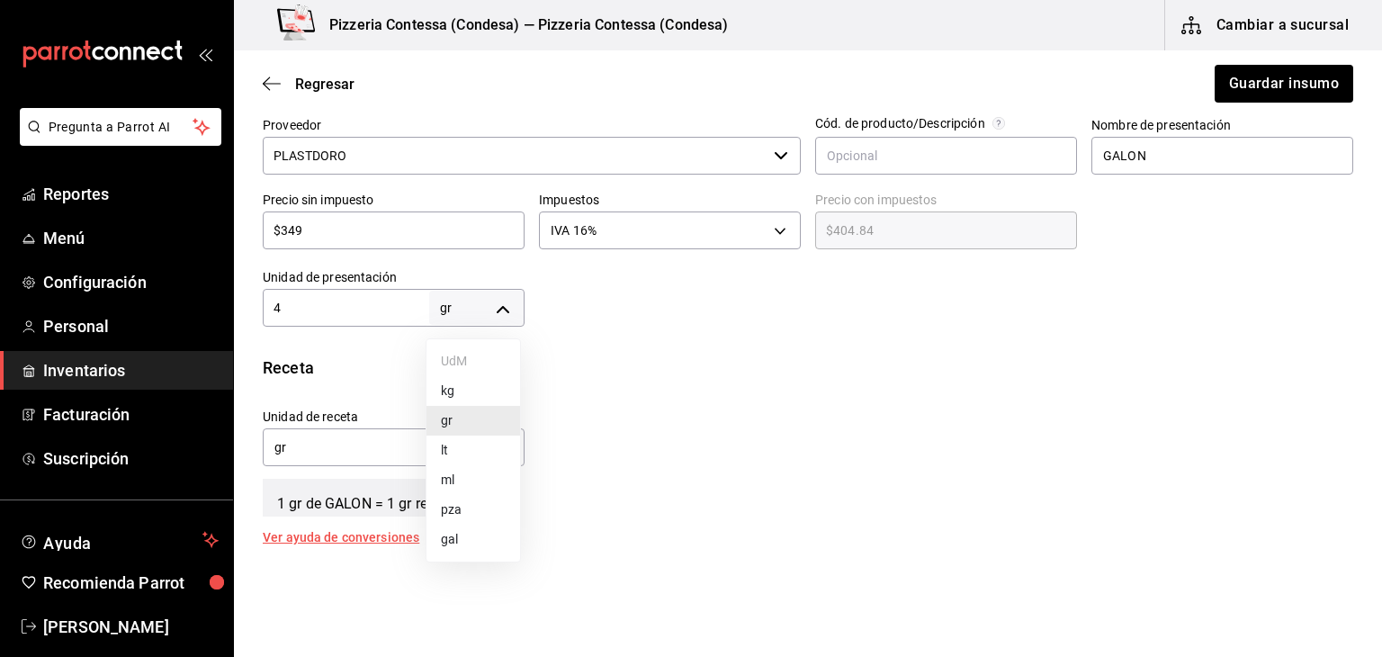
type input "KILOGRAM"
type input "4"
click at [472, 458] on body "Pregunta a Parrot AI Reportes Menú Configuración Personal Inventarios Facturaci…" at bounding box center [691, 277] width 1382 height 555
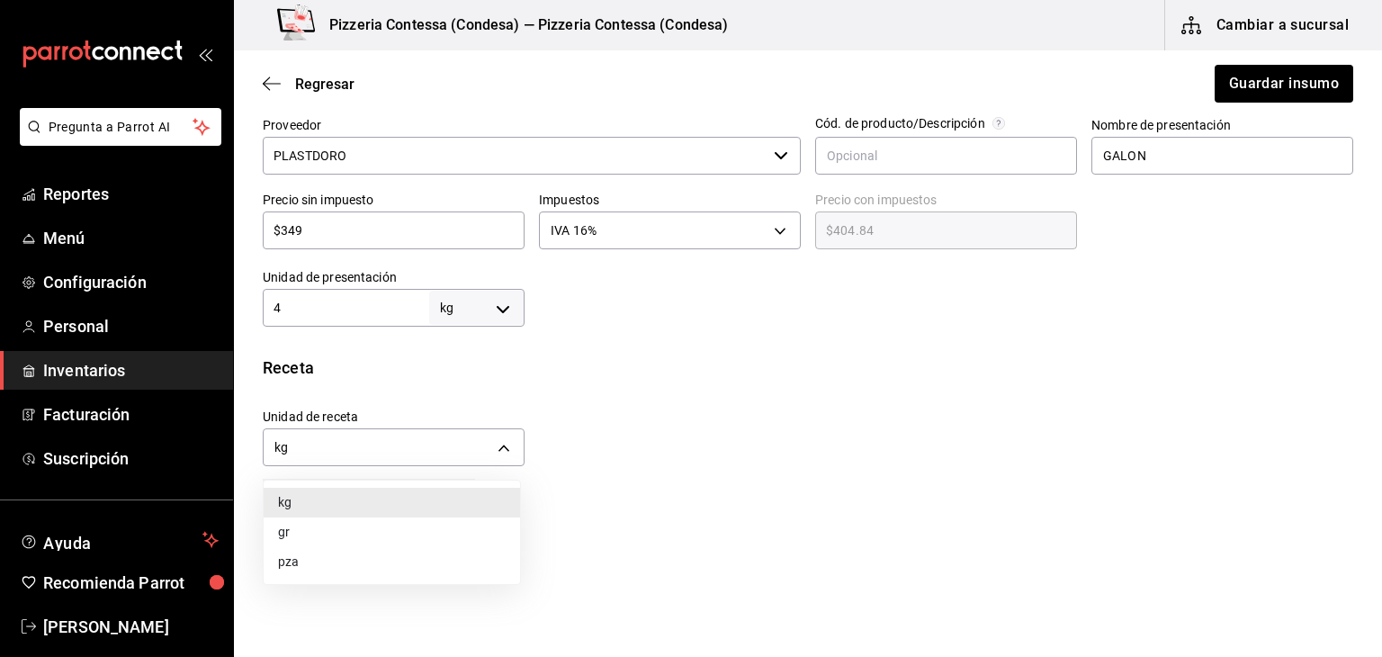
click at [435, 526] on li "gr" at bounding box center [392, 532] width 256 height 30
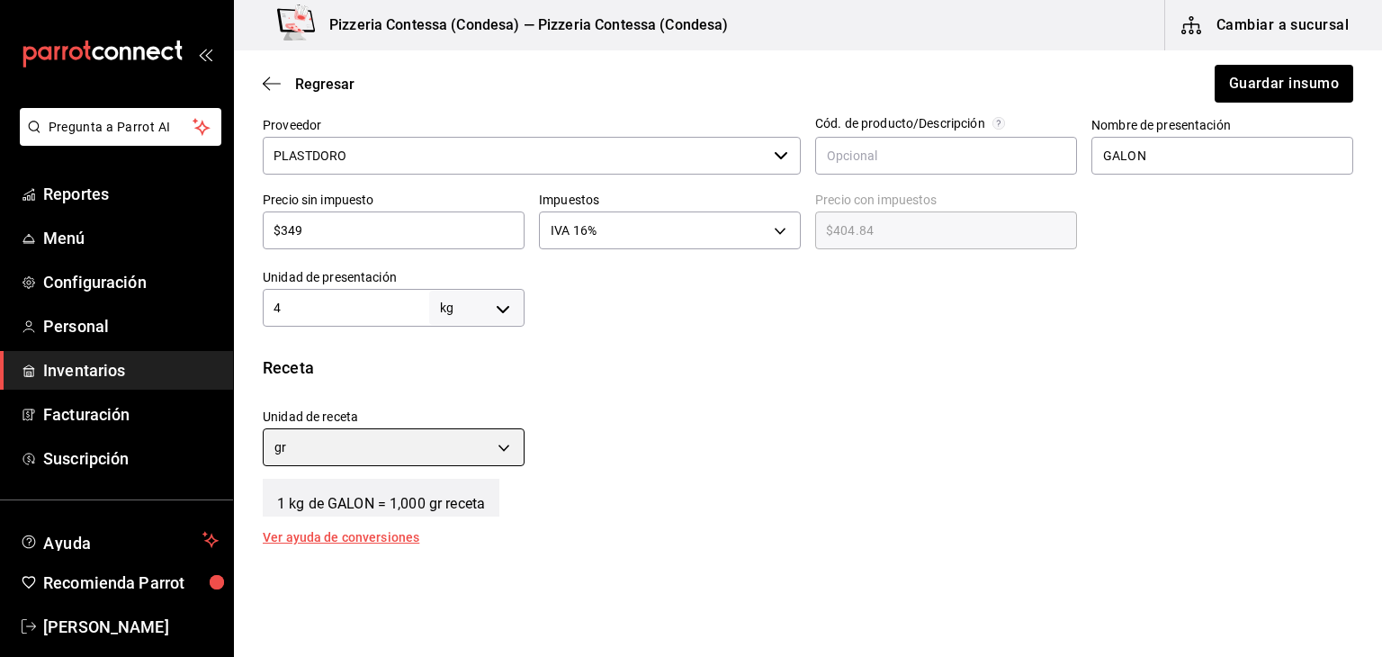
type input "GRAM"
type input "4,000"
click at [726, 473] on div "1 kg de GALON = 1,000 gr receta" at bounding box center [808, 494] width 1091 height 45
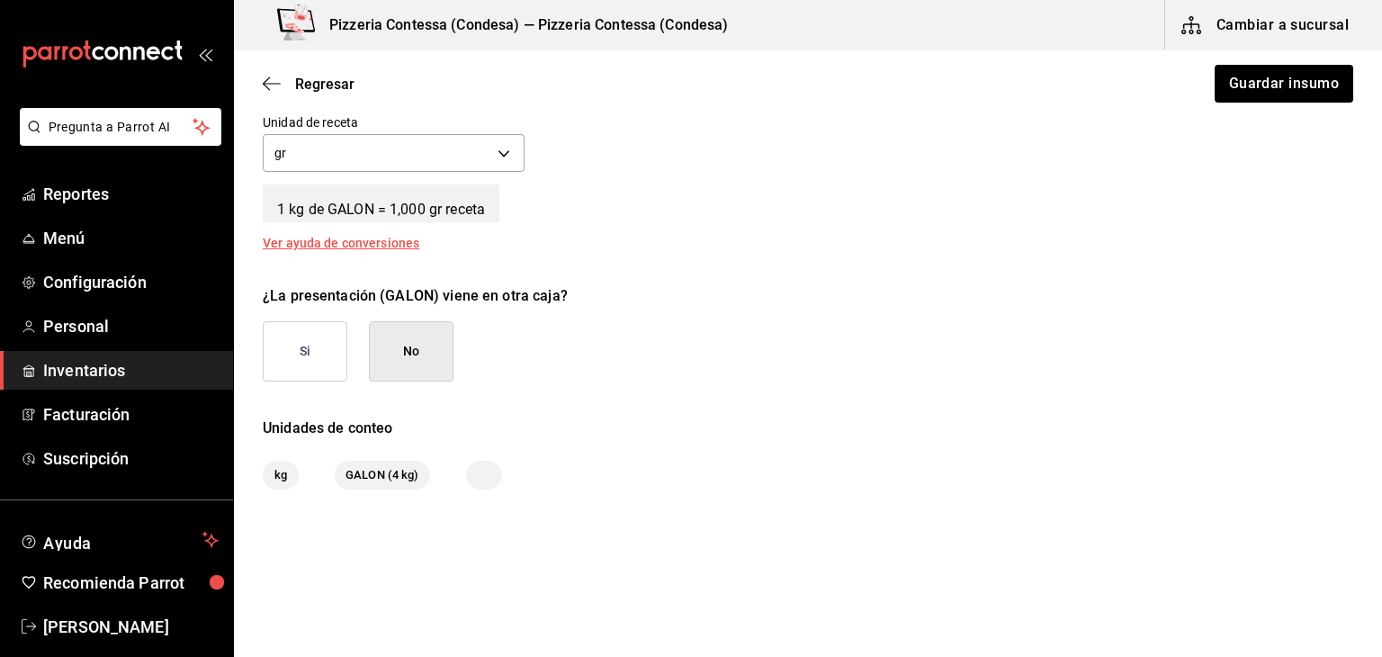
scroll to position [718, 0]
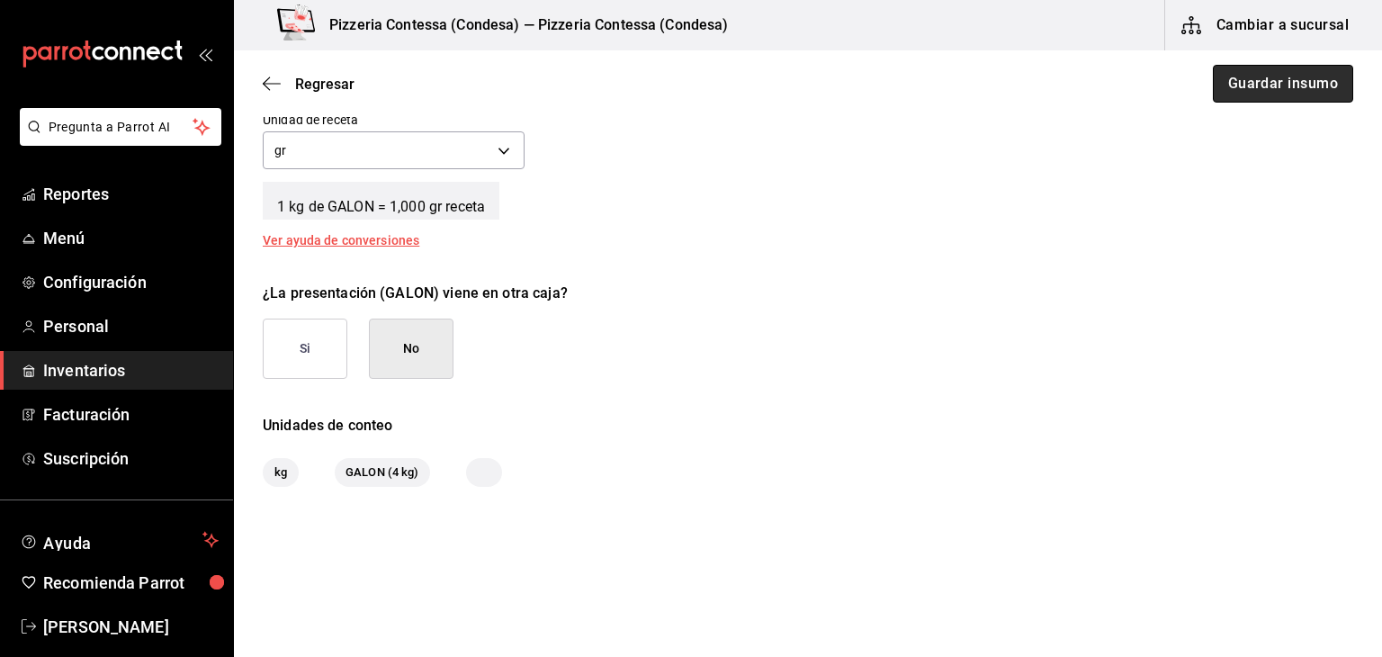
click at [1271, 97] on button "Guardar insumo" at bounding box center [1283, 84] width 140 height 38
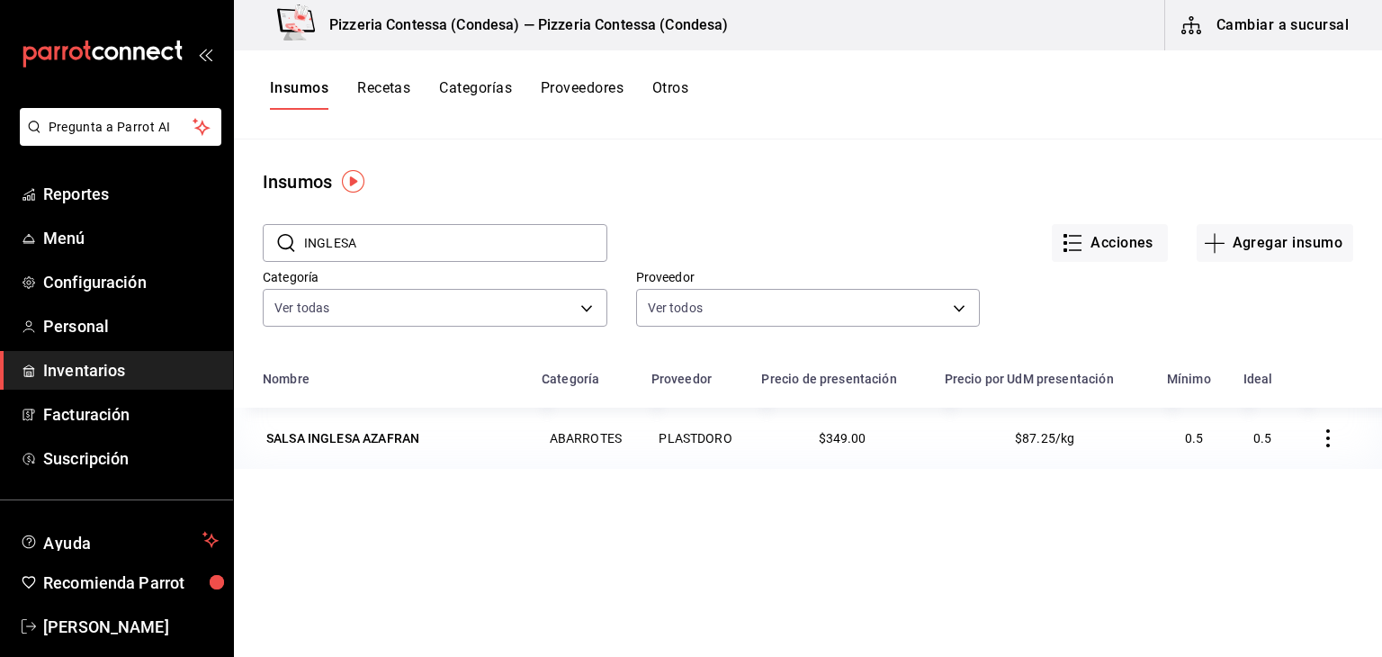
drag, startPoint x: 369, startPoint y: 246, endPoint x: 274, endPoint y: 230, distance: 95.7
click at [274, 230] on div "​ INGLESA ​" at bounding box center [435, 243] width 345 height 38
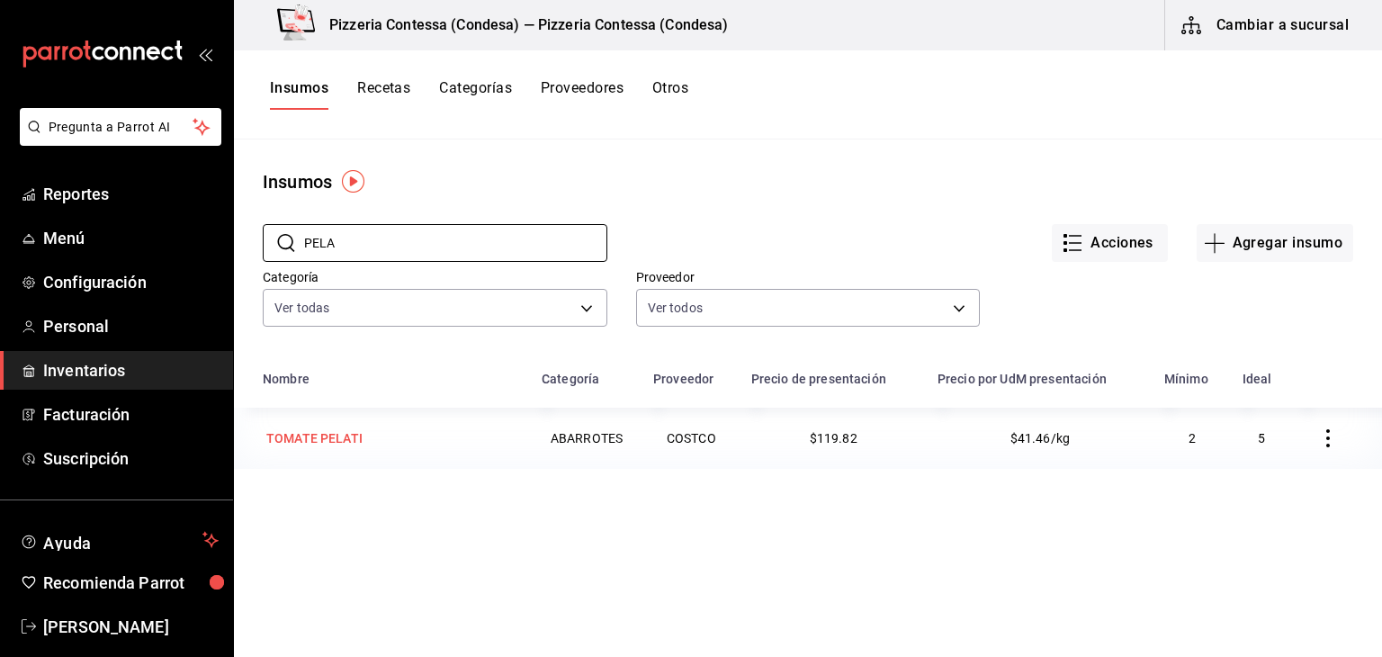
type input "PELA"
click at [380, 444] on div "TOMATE PELATI" at bounding box center [391, 438] width 257 height 25
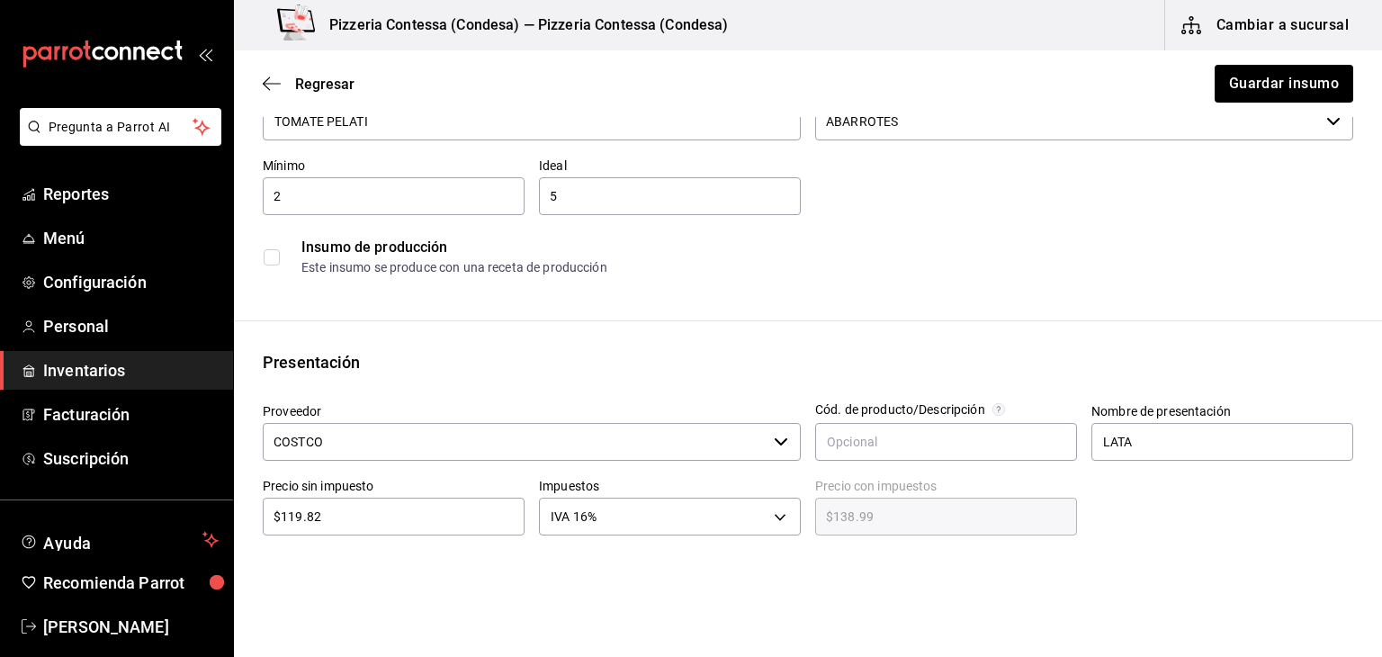
scroll to position [147, 0]
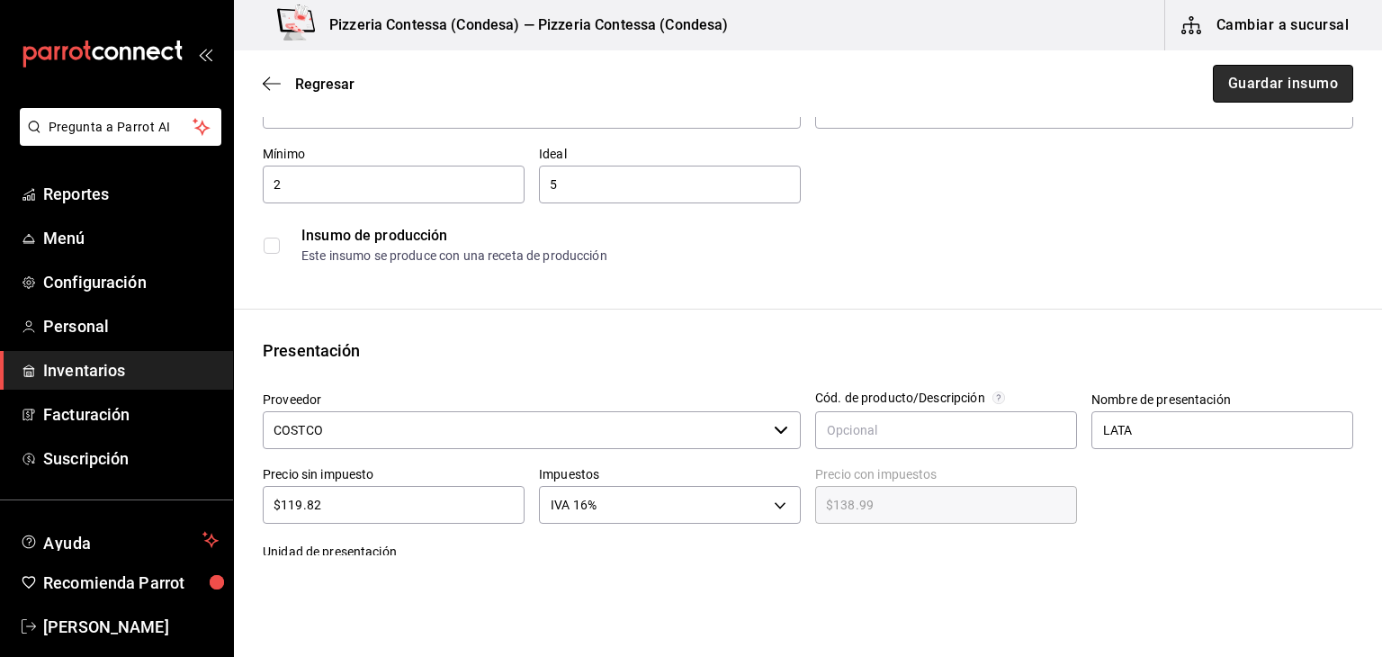
click at [1222, 93] on button "Guardar insumo" at bounding box center [1283, 84] width 140 height 38
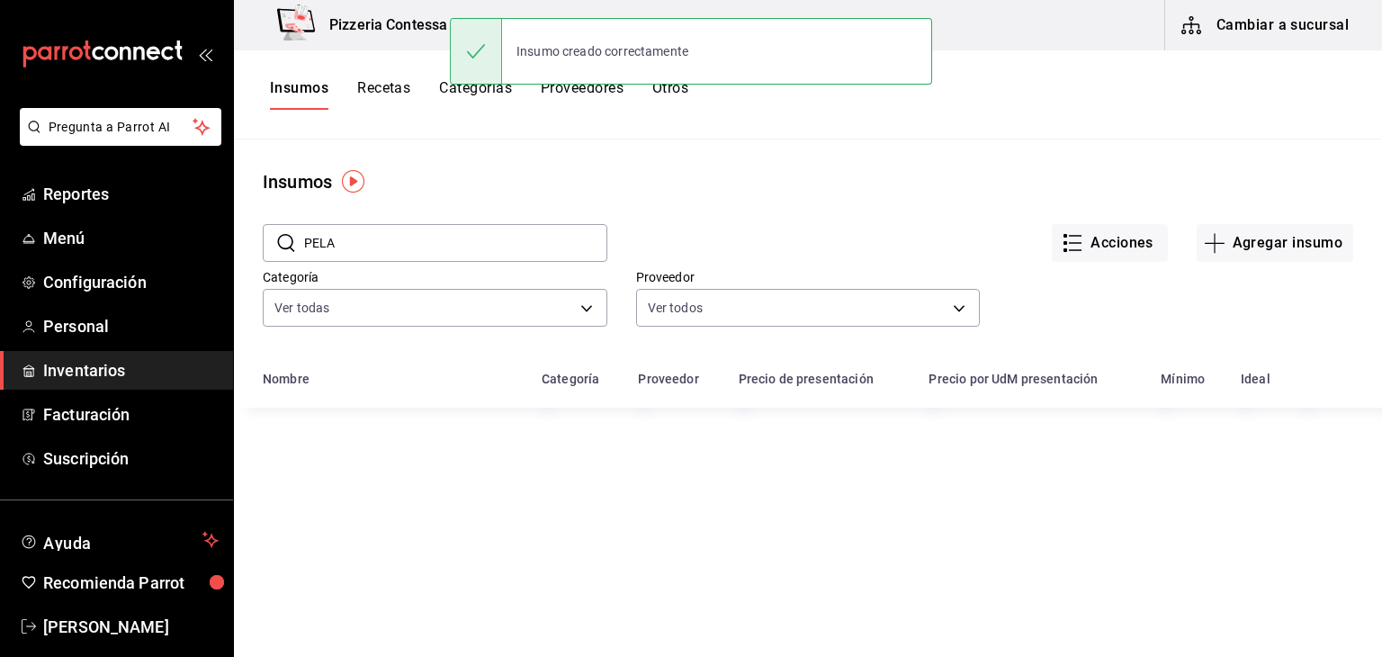
drag, startPoint x: 360, startPoint y: 252, endPoint x: 273, endPoint y: 250, distance: 87.3
click at [273, 250] on div "​ PELA ​" at bounding box center [435, 243] width 345 height 38
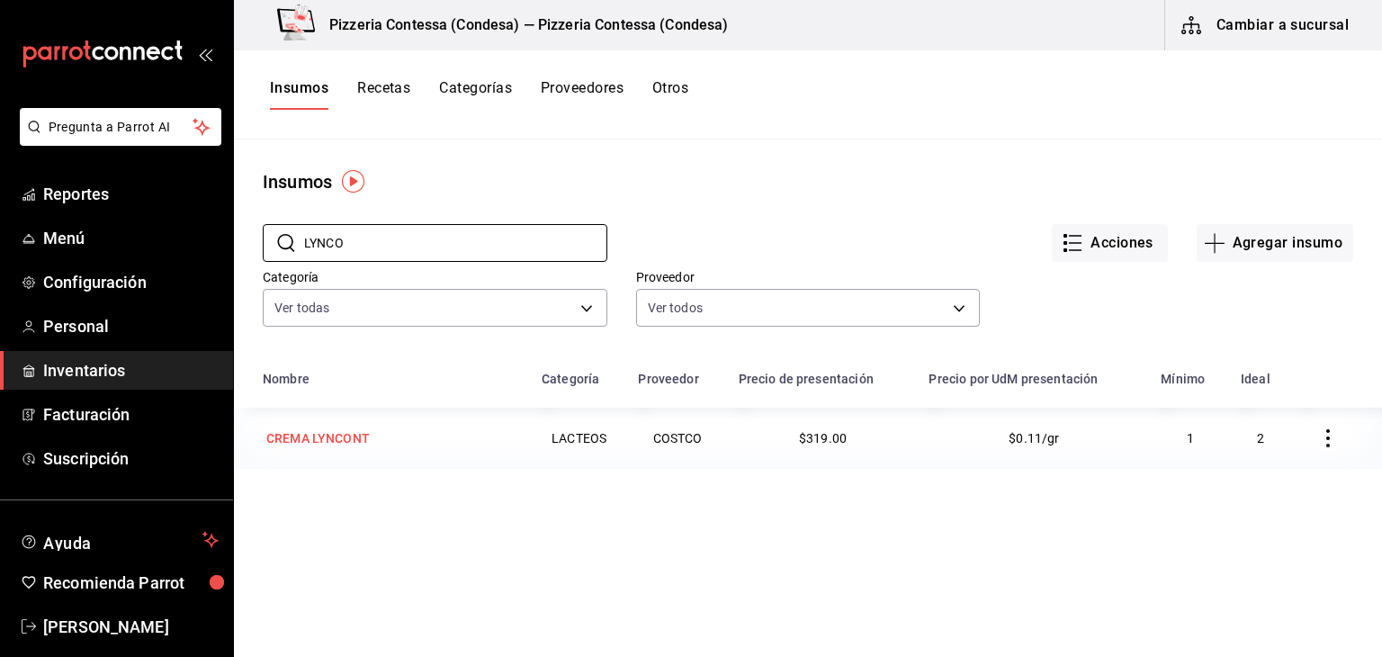
type input "LYNCO"
click at [352, 454] on td "CREMA LYNCONT" at bounding box center [382, 438] width 297 height 61
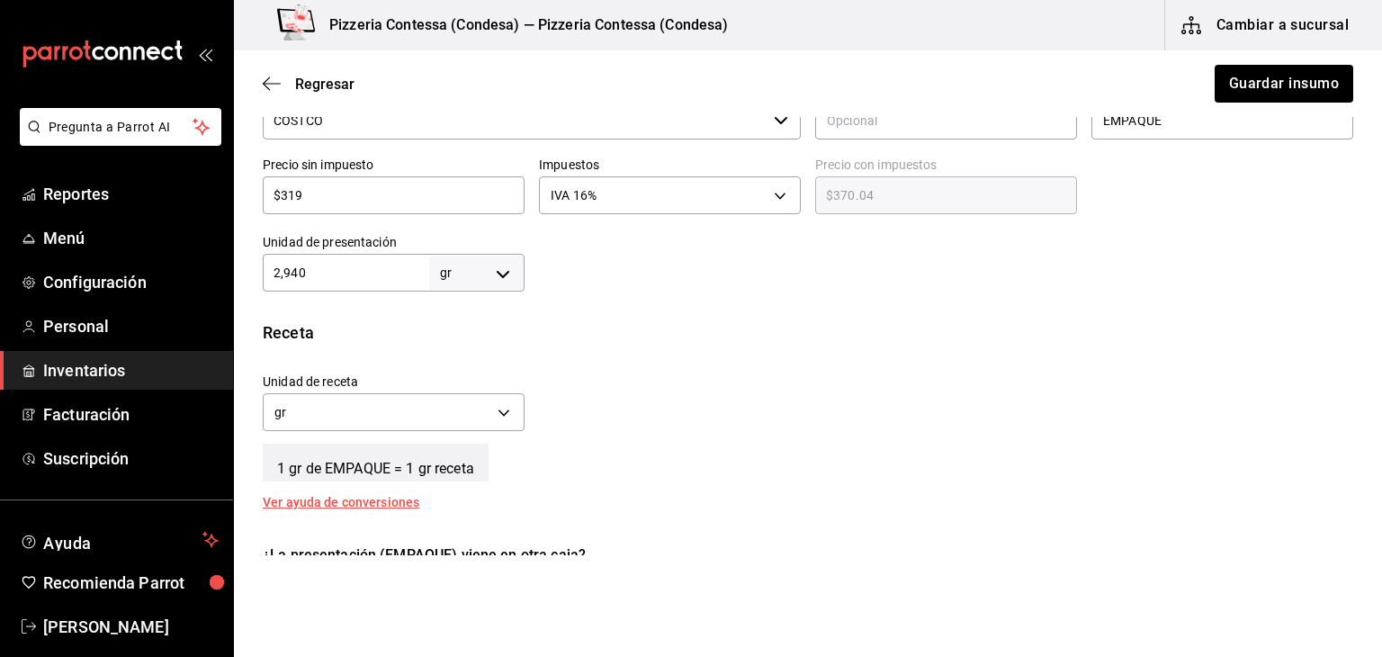
scroll to position [413, 0]
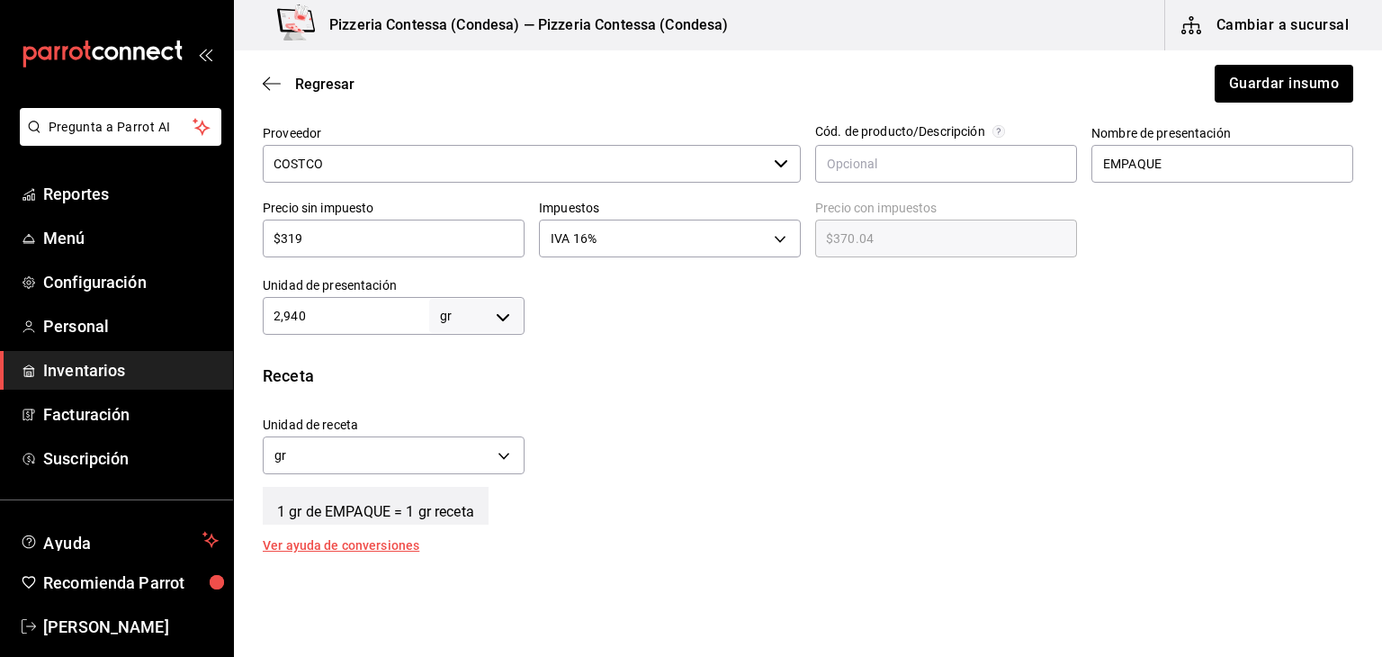
click at [472, 313] on body "Pregunta a Parrot AI Reportes Menú Configuración Personal Inventarios Facturaci…" at bounding box center [691, 277] width 1382 height 555
click at [453, 455] on li "lt" at bounding box center [474, 460] width 94 height 30
type input "LITER"
click at [454, 446] on body "Pregunta a Parrot AI Reportes Menú Configuración Personal Inventarios Facturaci…" at bounding box center [691, 277] width 1382 height 555
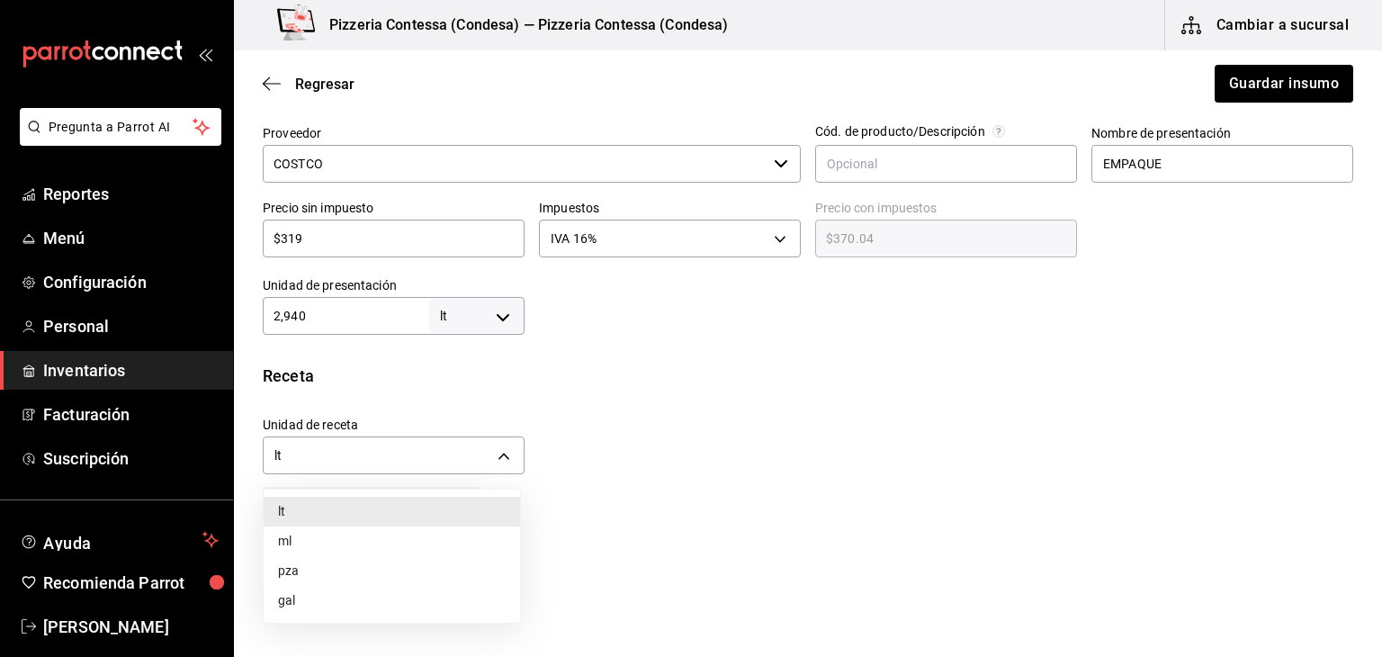
click at [486, 309] on div at bounding box center [691, 328] width 1382 height 657
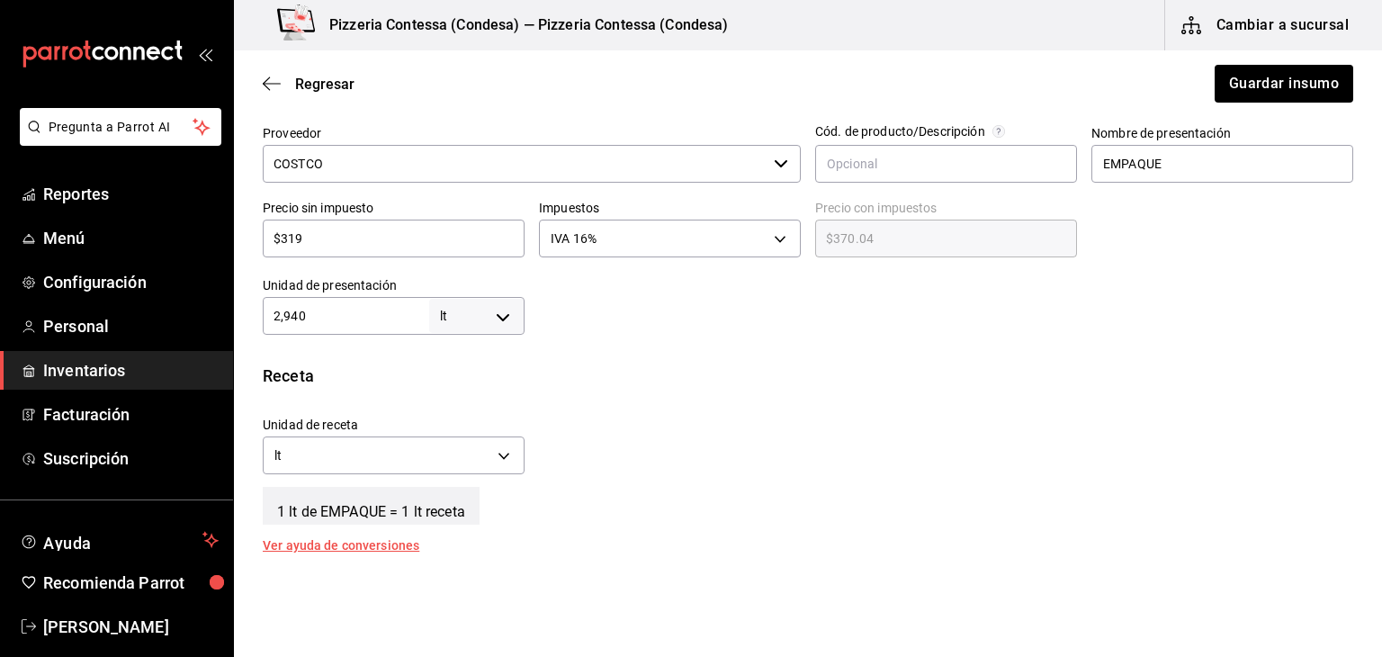
click at [496, 312] on body "Pregunta a Parrot AI Reportes Menú Configuración Personal Inventarios Facturaci…" at bounding box center [691, 277] width 1382 height 555
click at [481, 432] on li "gr" at bounding box center [474, 430] width 94 height 30
type input "GRAM"
drag, startPoint x: 328, startPoint y: 313, endPoint x: 208, endPoint y: 318, distance: 120.7
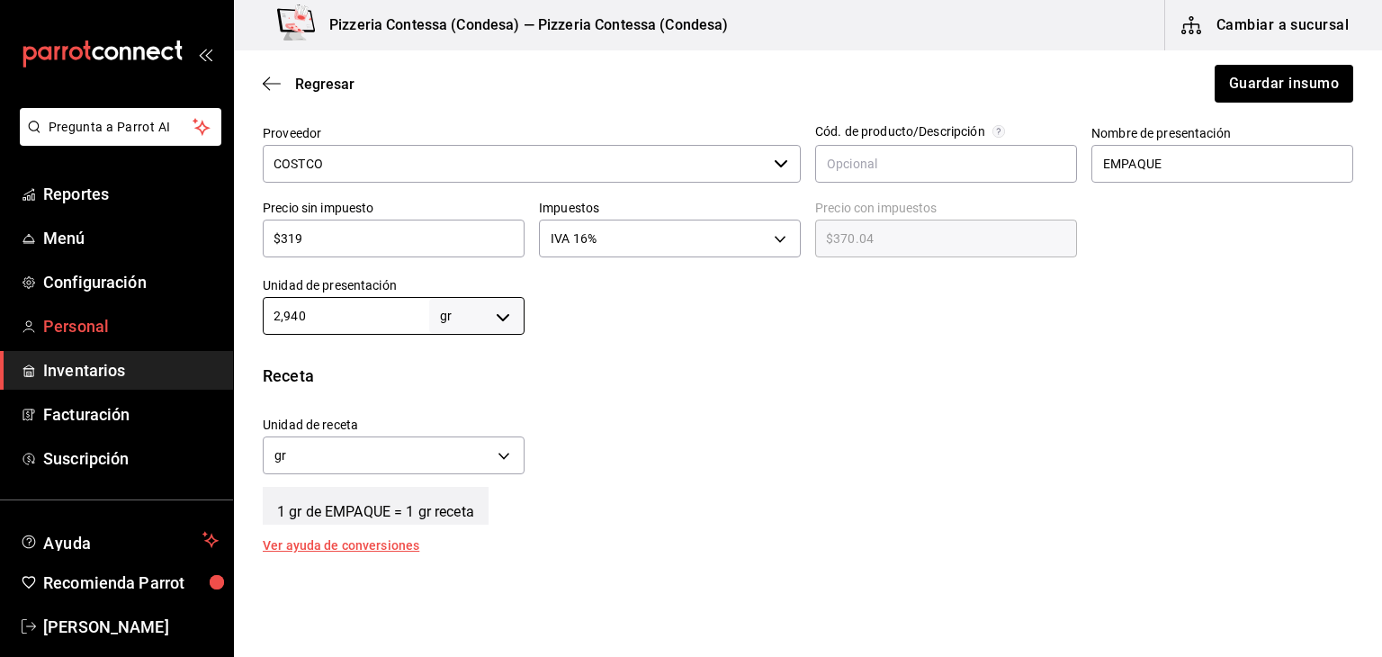
click at [208, 318] on div "Pregunta a Parrot AI Reportes Menú Configuración Personal Inventarios Facturaci…" at bounding box center [691, 277] width 1382 height 555
type input "9"
type input "98"
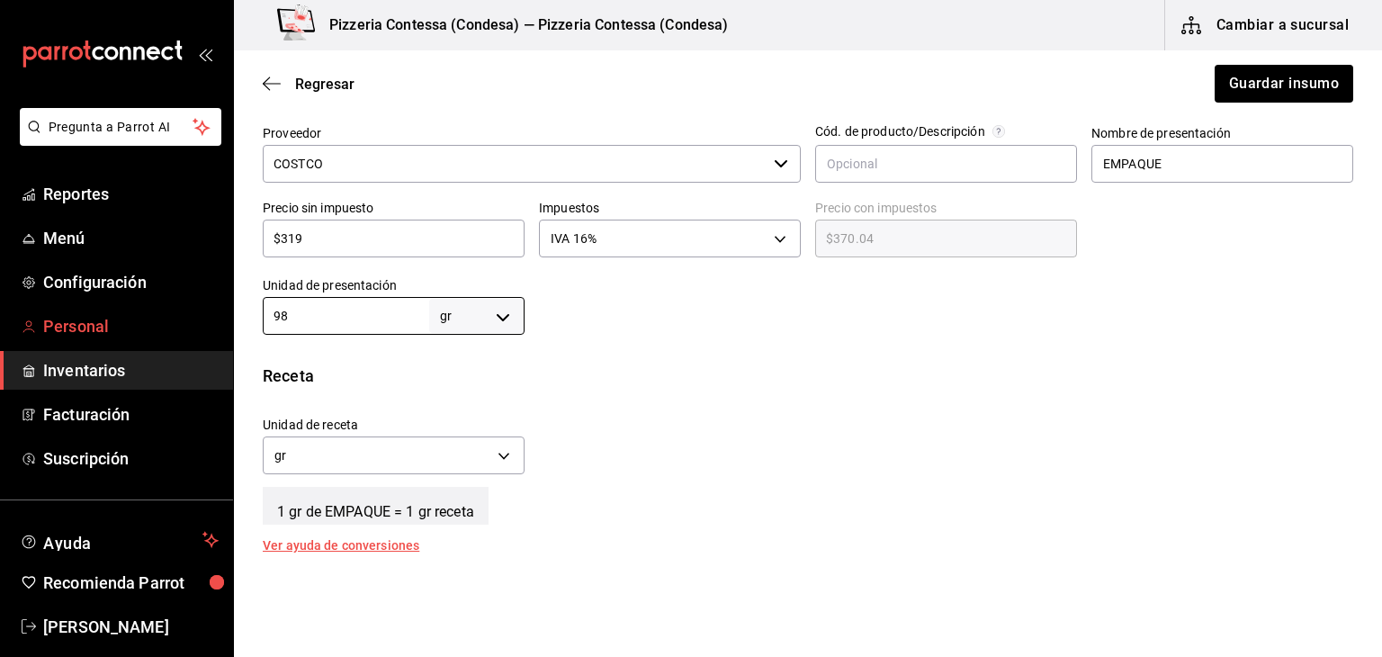
type input "980"
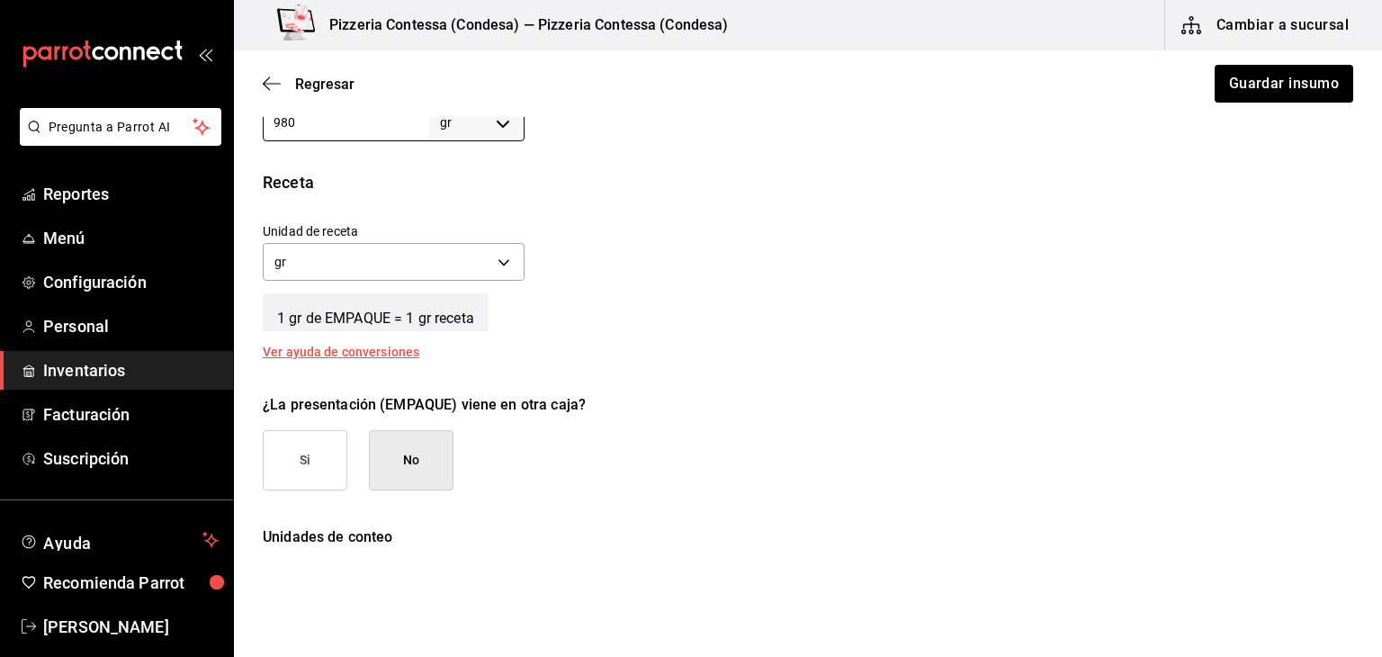
type input "980"
click at [665, 382] on div "¿La presentación (EMPAQUE) viene en otra caja? Si No" at bounding box center [800, 435] width 1105 height 111
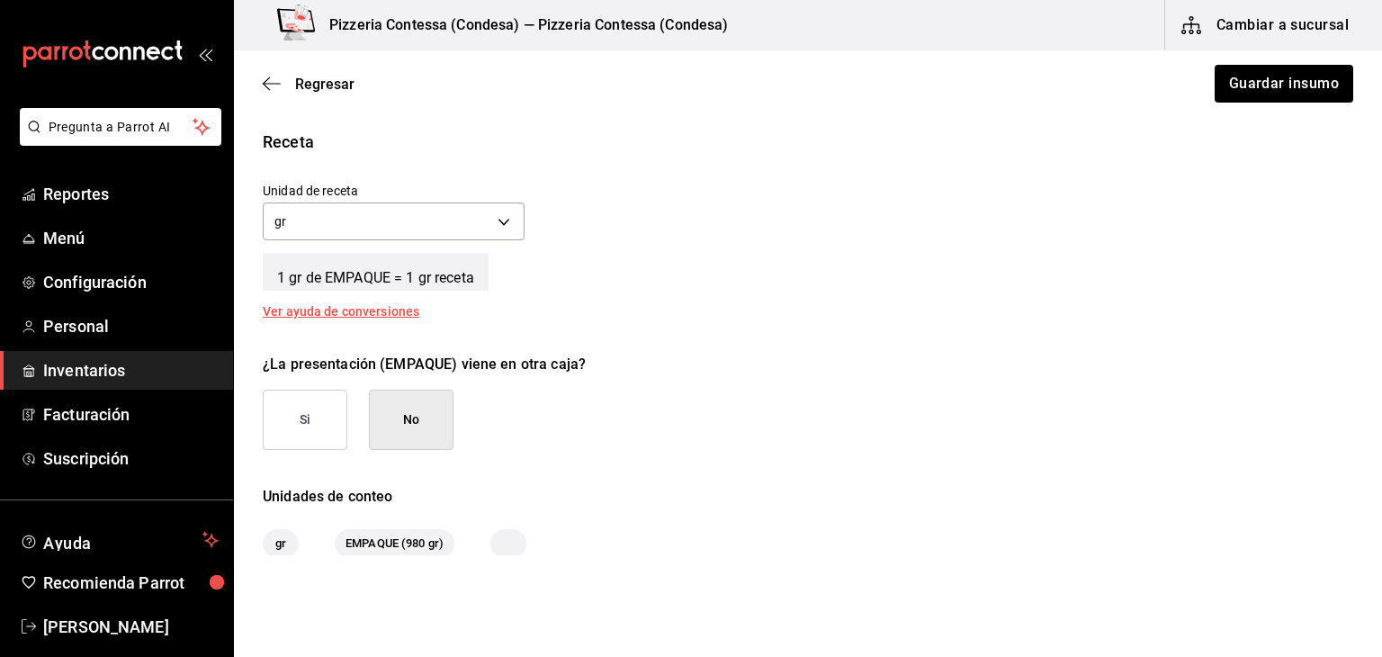
click at [313, 407] on button "Si" at bounding box center [305, 420] width 85 height 60
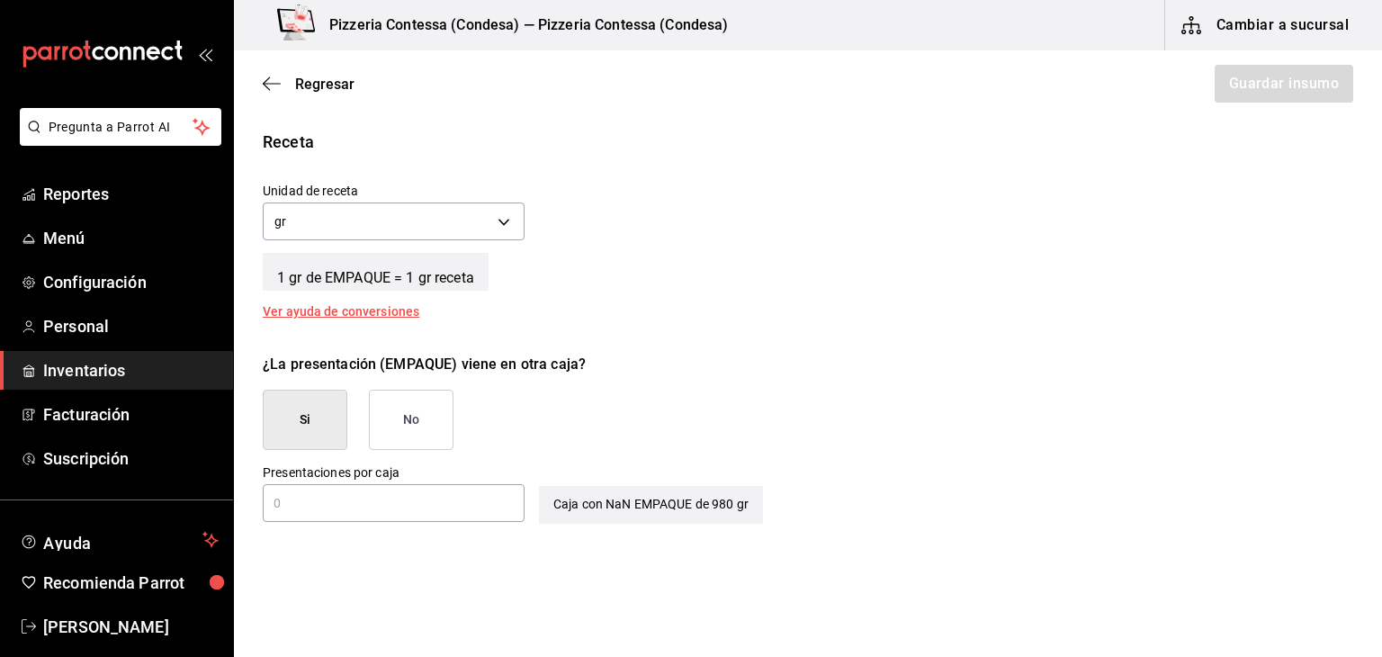
click at [392, 492] on input "text" at bounding box center [394, 503] width 262 height 22
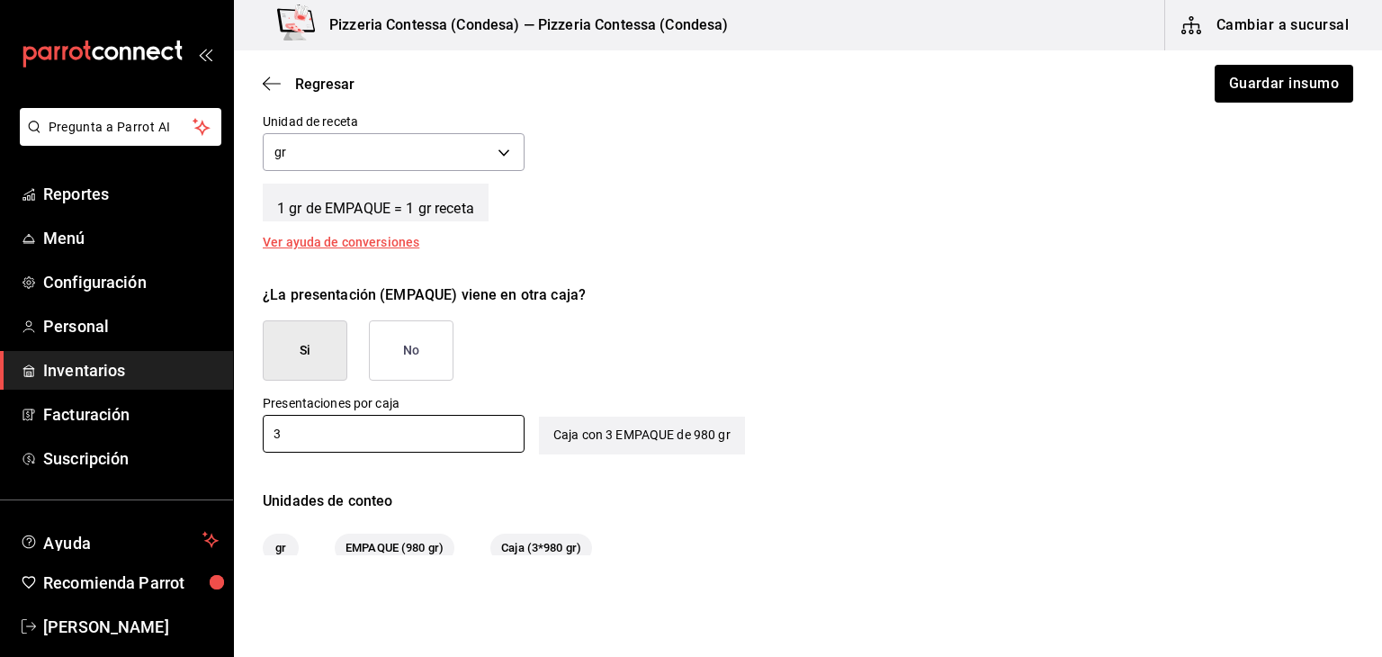
scroll to position [794, 0]
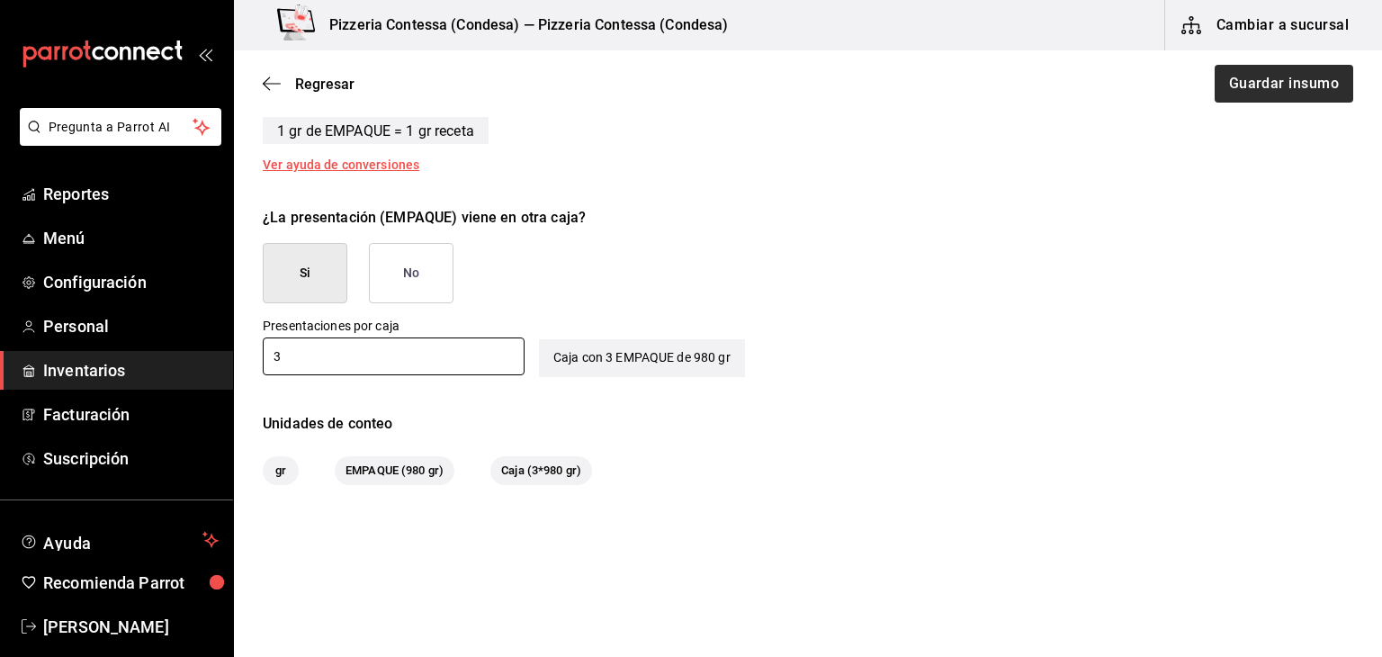
type input "3"
click at [1271, 76] on button "Guardar insumo" at bounding box center [1283, 84] width 140 height 38
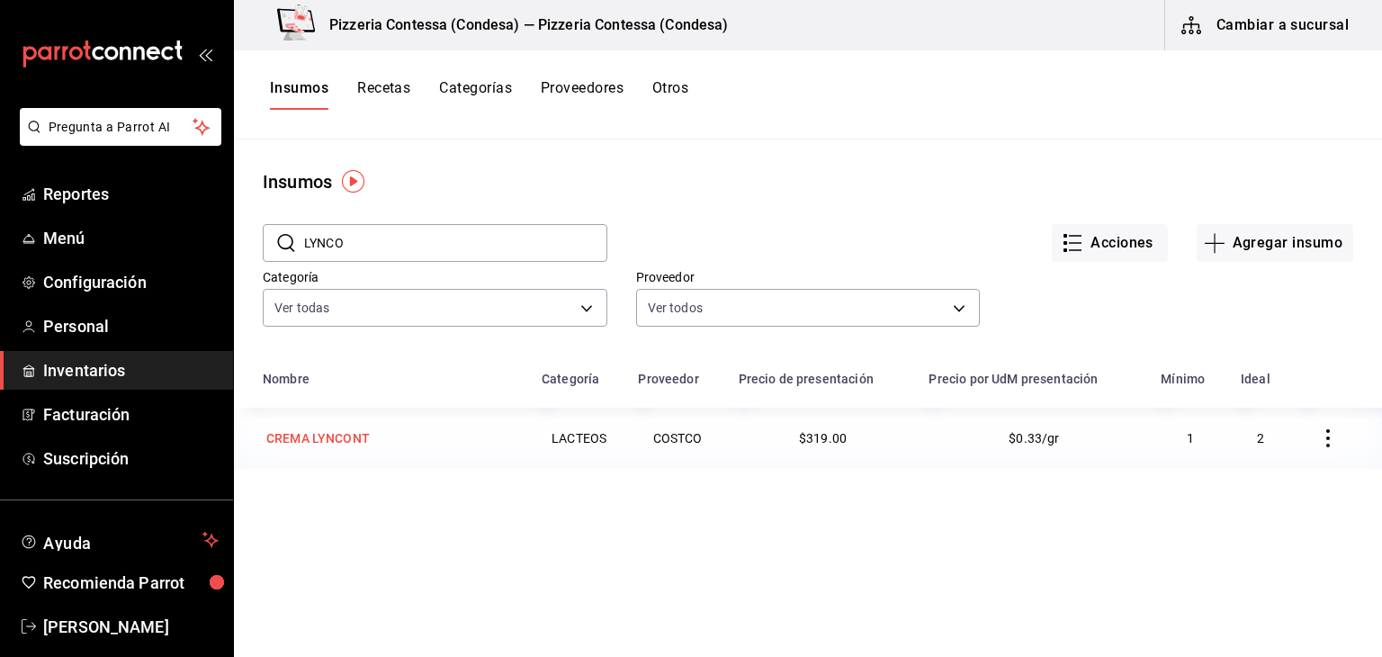
click at [303, 445] on div "CREMA LYNCONT" at bounding box center [317, 438] width 103 height 18
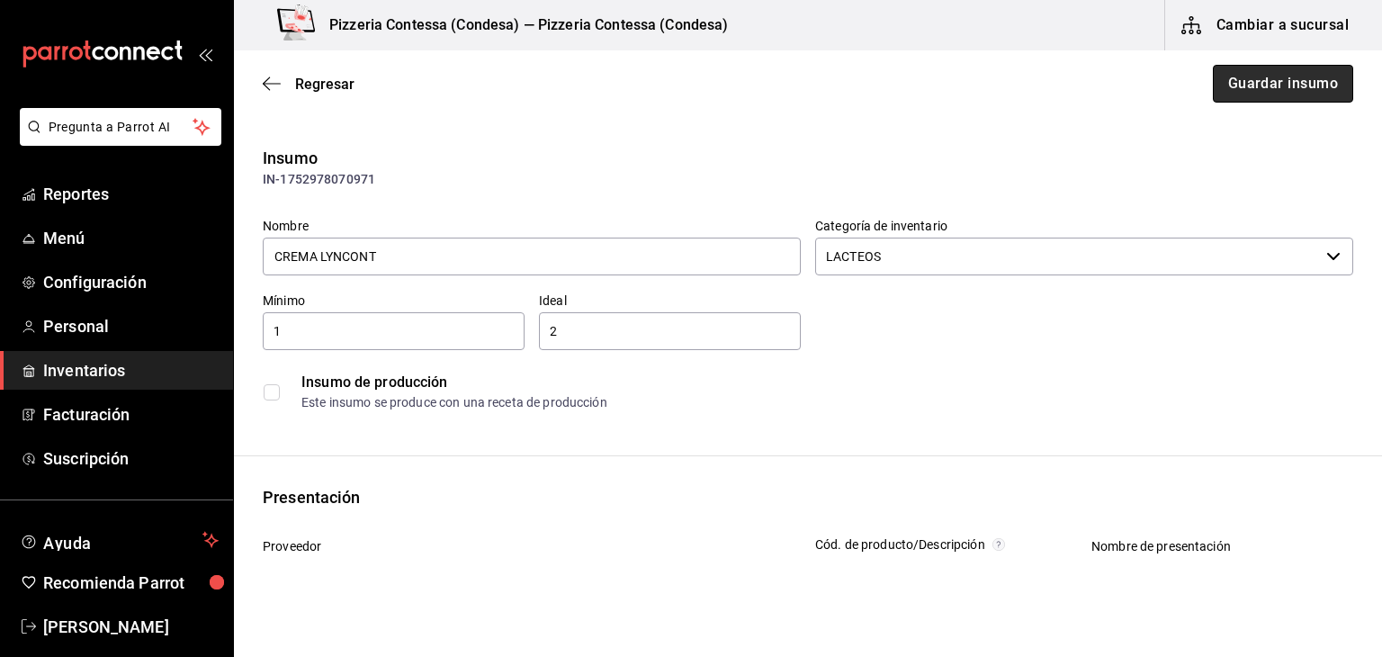
click at [1280, 98] on button "Guardar insumo" at bounding box center [1283, 84] width 140 height 38
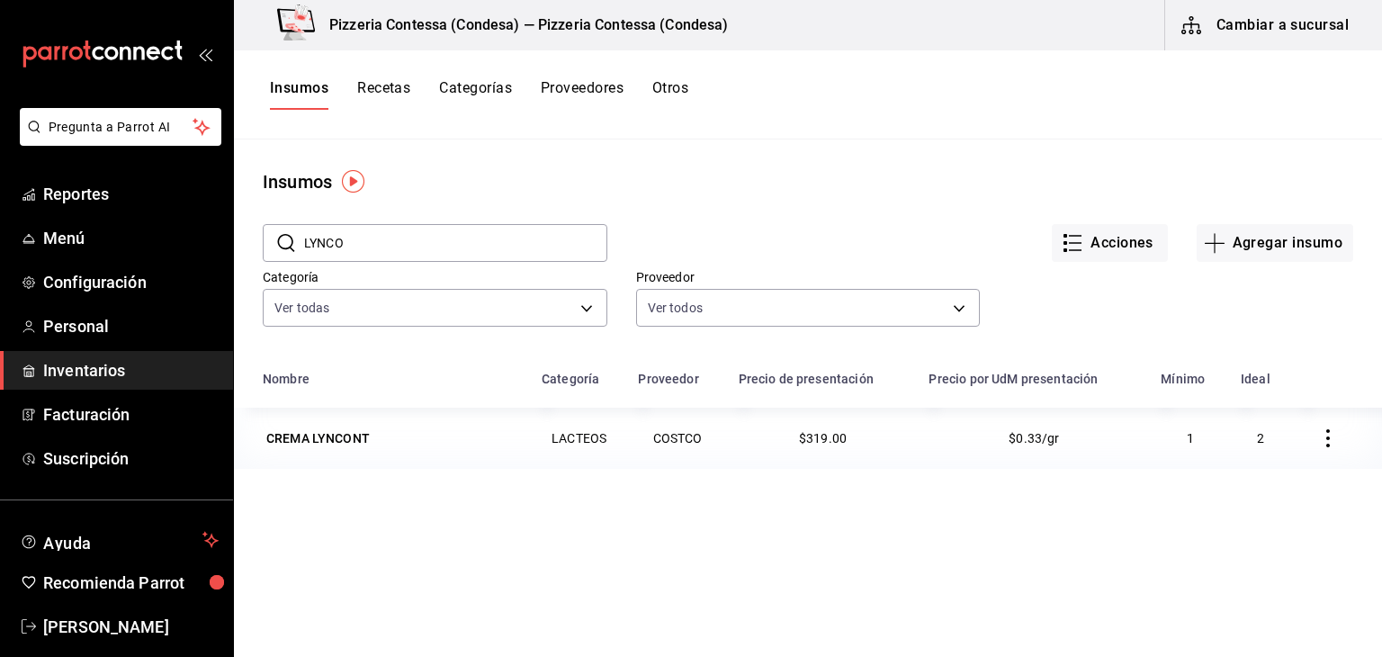
drag, startPoint x: 353, startPoint y: 241, endPoint x: 318, endPoint y: 238, distance: 35.2
click at [318, 238] on input "LYNCO" at bounding box center [455, 243] width 303 height 36
type input "L"
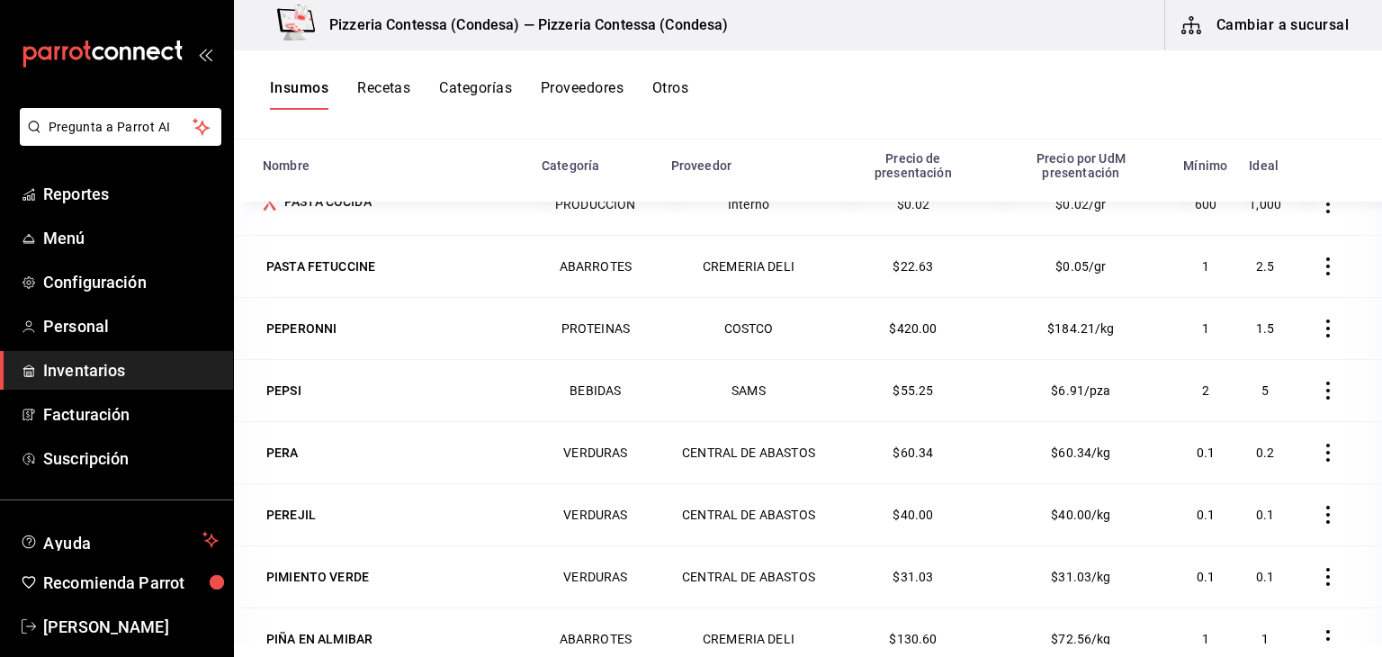
scroll to position [4004, 0]
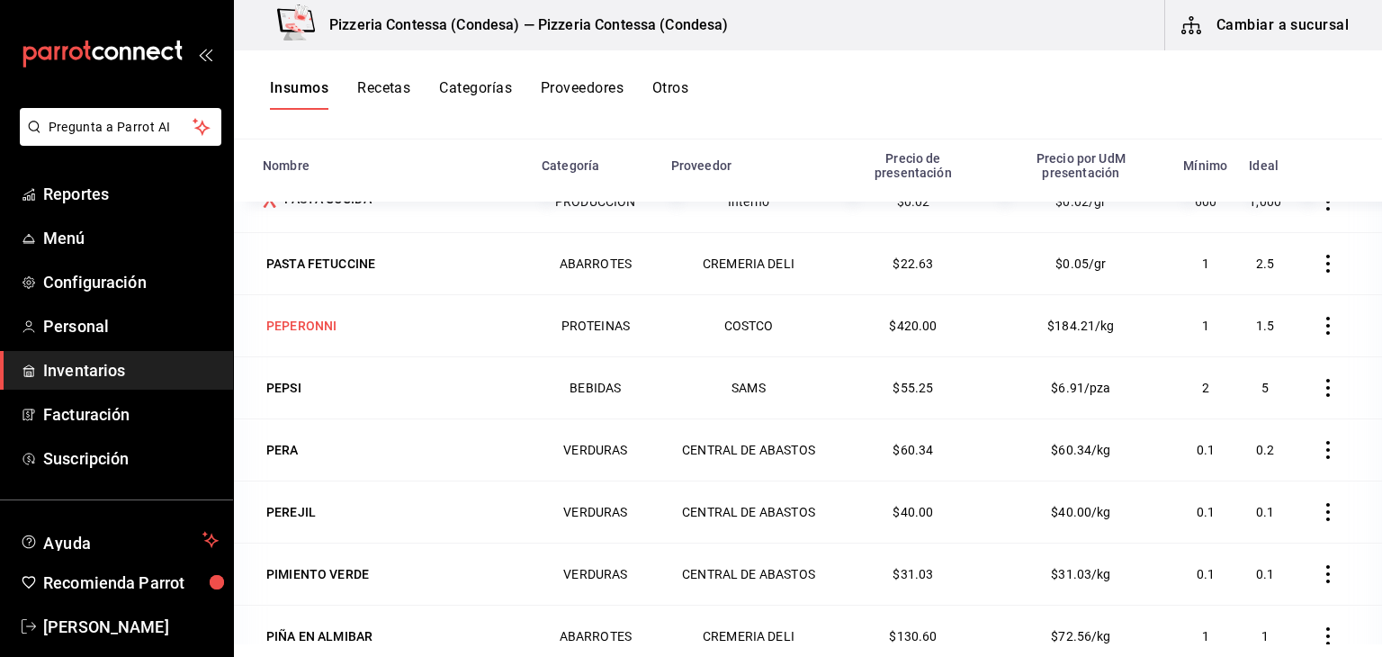
click at [320, 321] on div "PEPERONNI" at bounding box center [301, 326] width 70 height 18
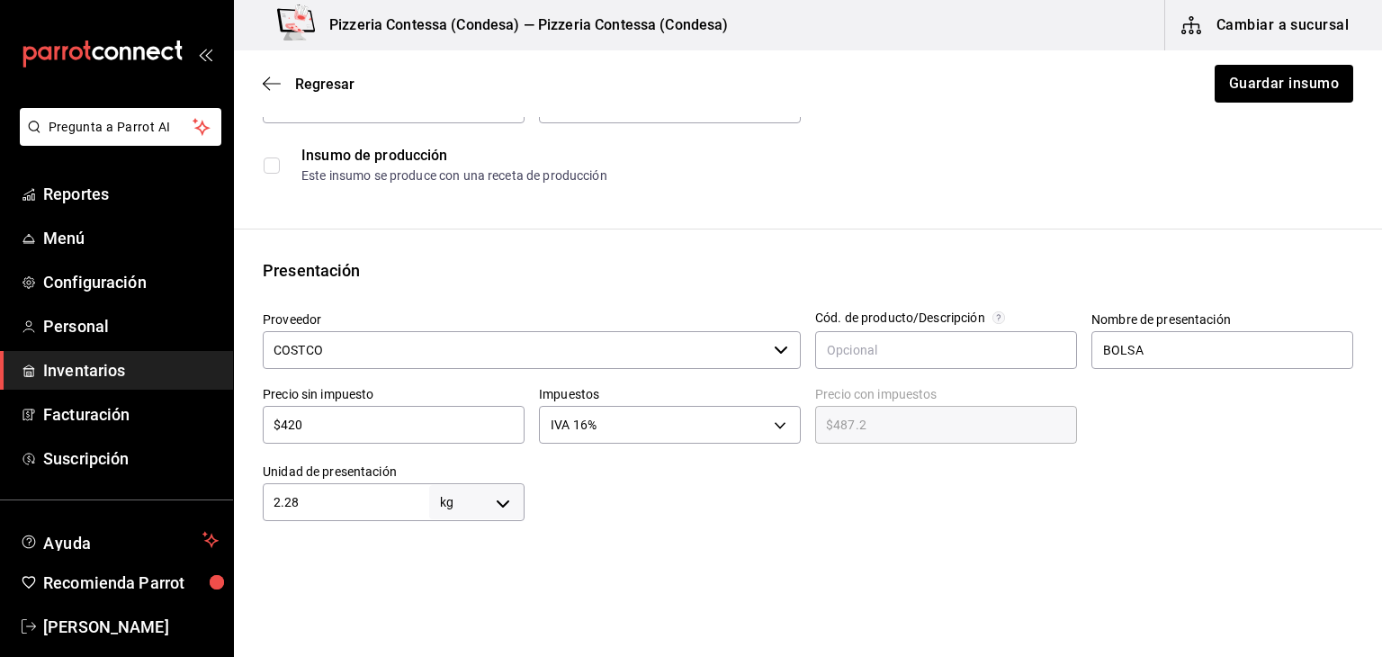
scroll to position [224, 0]
click at [1262, 99] on button "Guardar insumo" at bounding box center [1283, 84] width 140 height 38
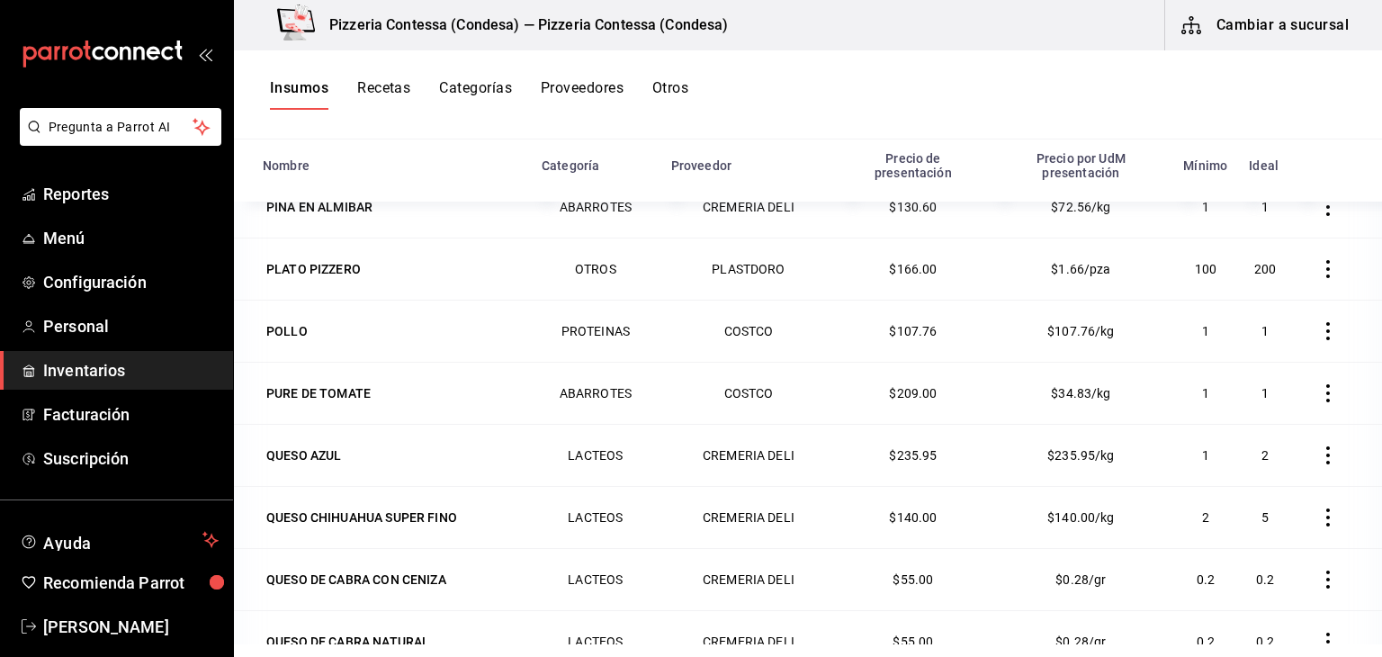
scroll to position [4435, 0]
click at [340, 386] on div "PURE DE TOMATE" at bounding box center [318, 391] width 104 height 18
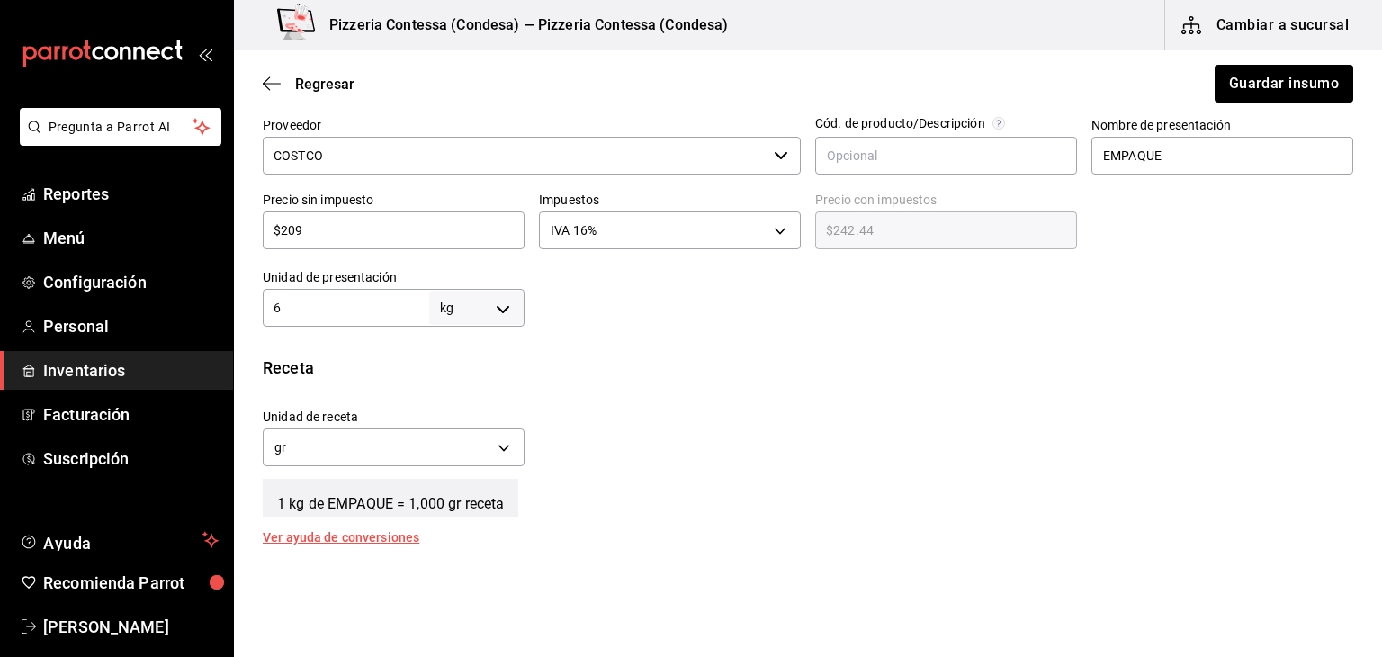
scroll to position [424, 0]
click at [384, 301] on input "6" at bounding box center [346, 305] width 166 height 22
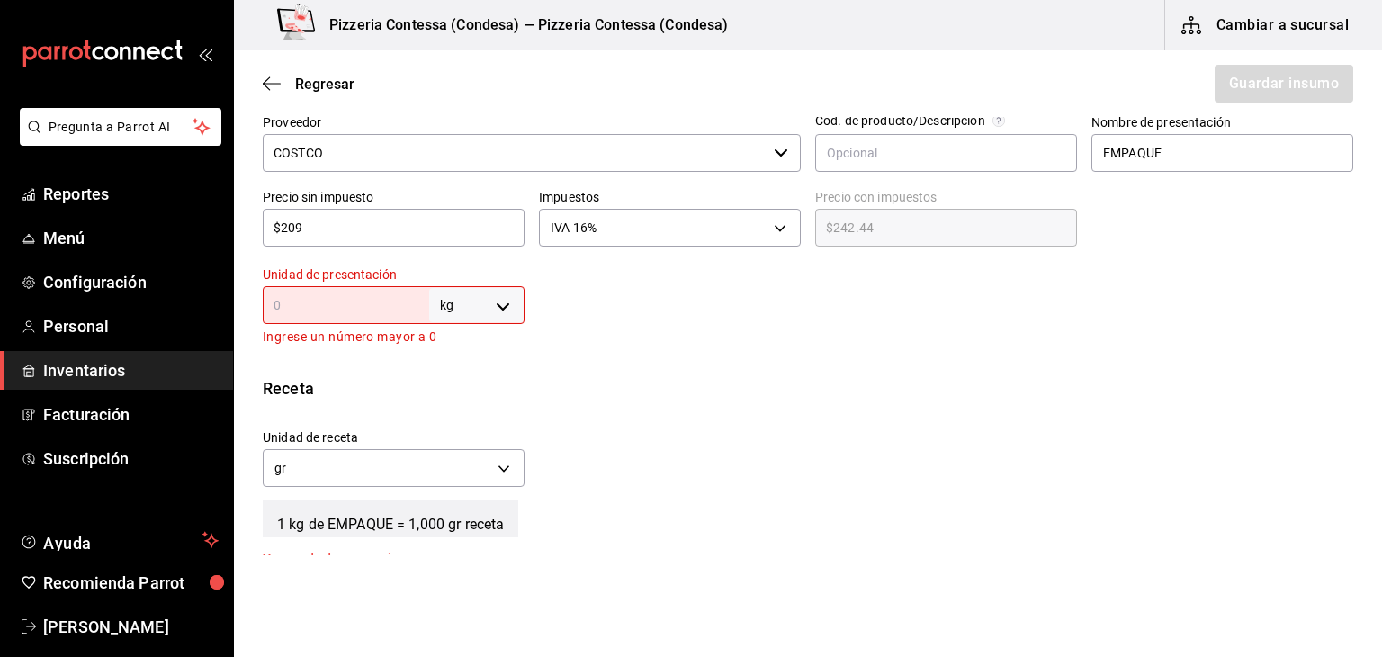
type input "1"
type input "1,000"
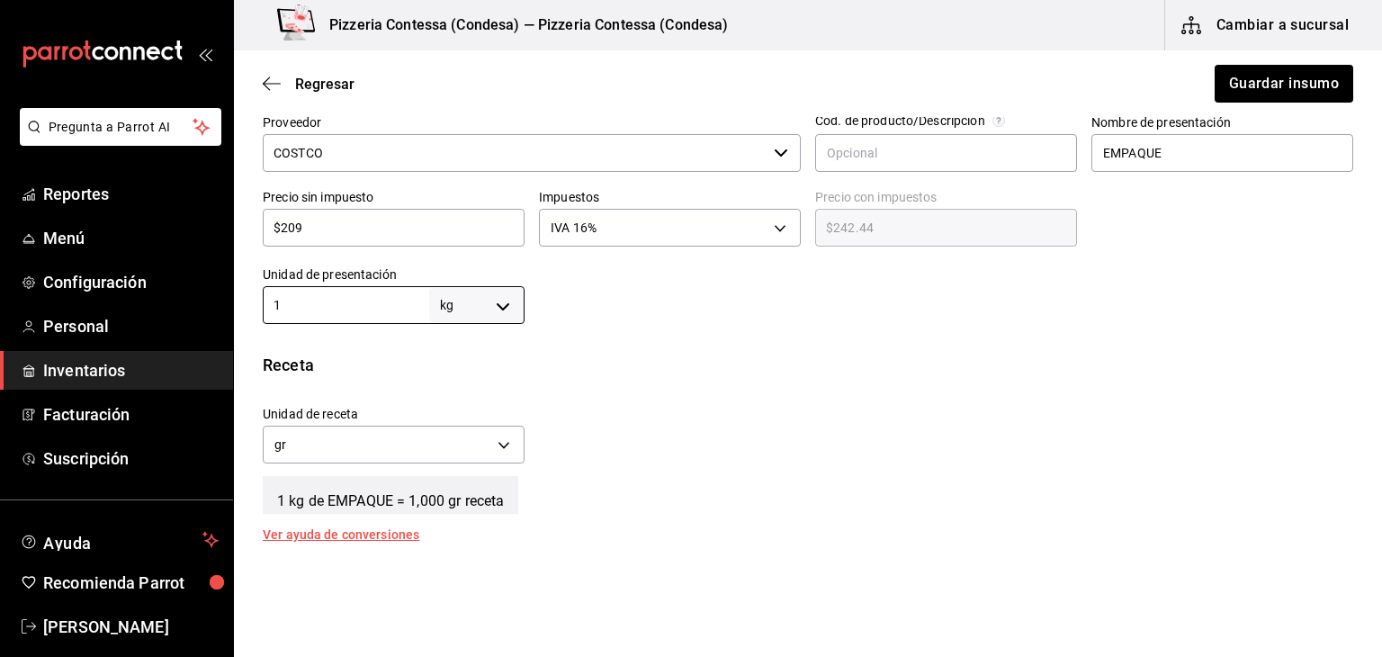
type input "1"
click at [619, 354] on div "Receta" at bounding box center [808, 365] width 1091 height 24
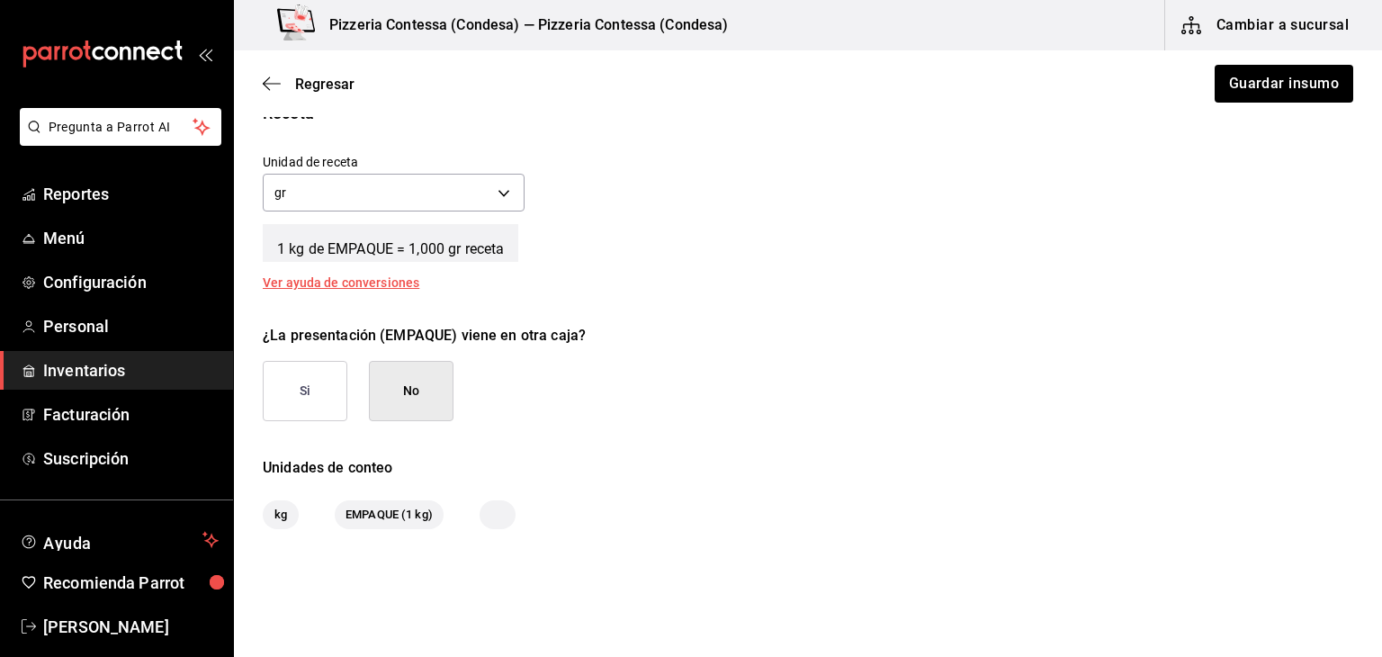
scroll to position [678, 0]
click at [313, 386] on button "Si" at bounding box center [305, 388] width 85 height 60
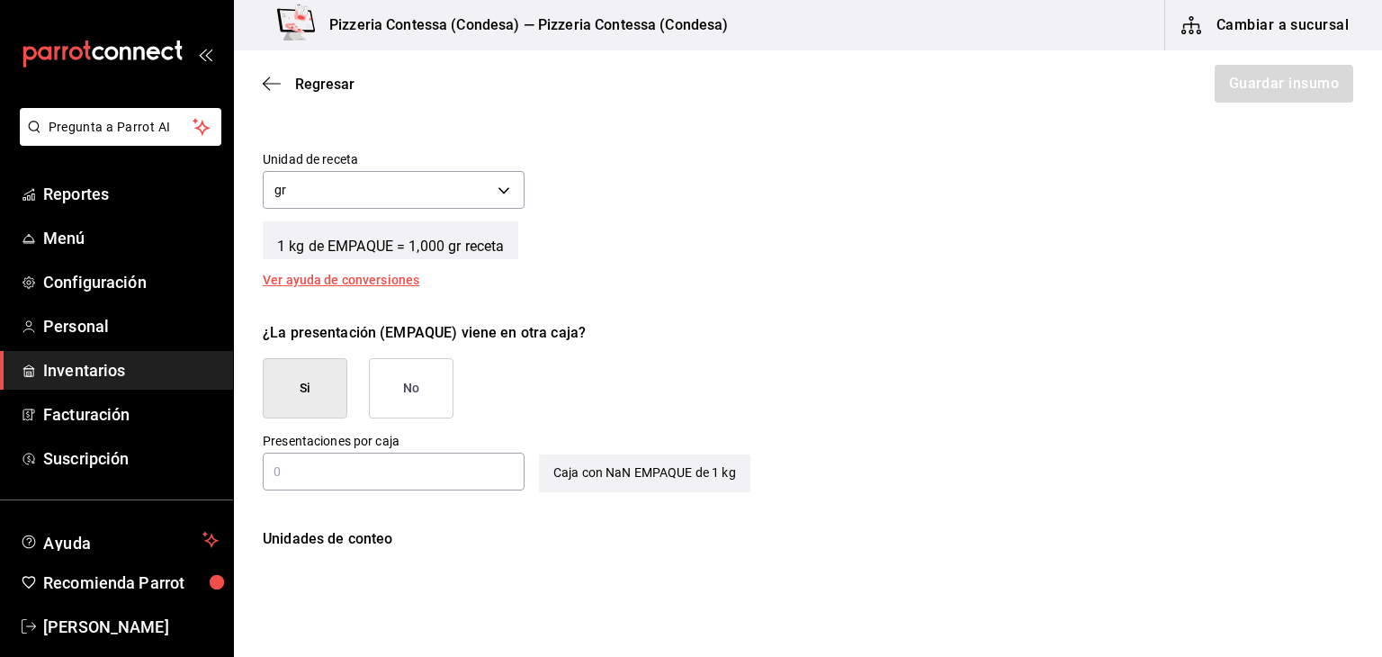
click at [378, 472] on input "text" at bounding box center [394, 472] width 262 height 22
type input "3"
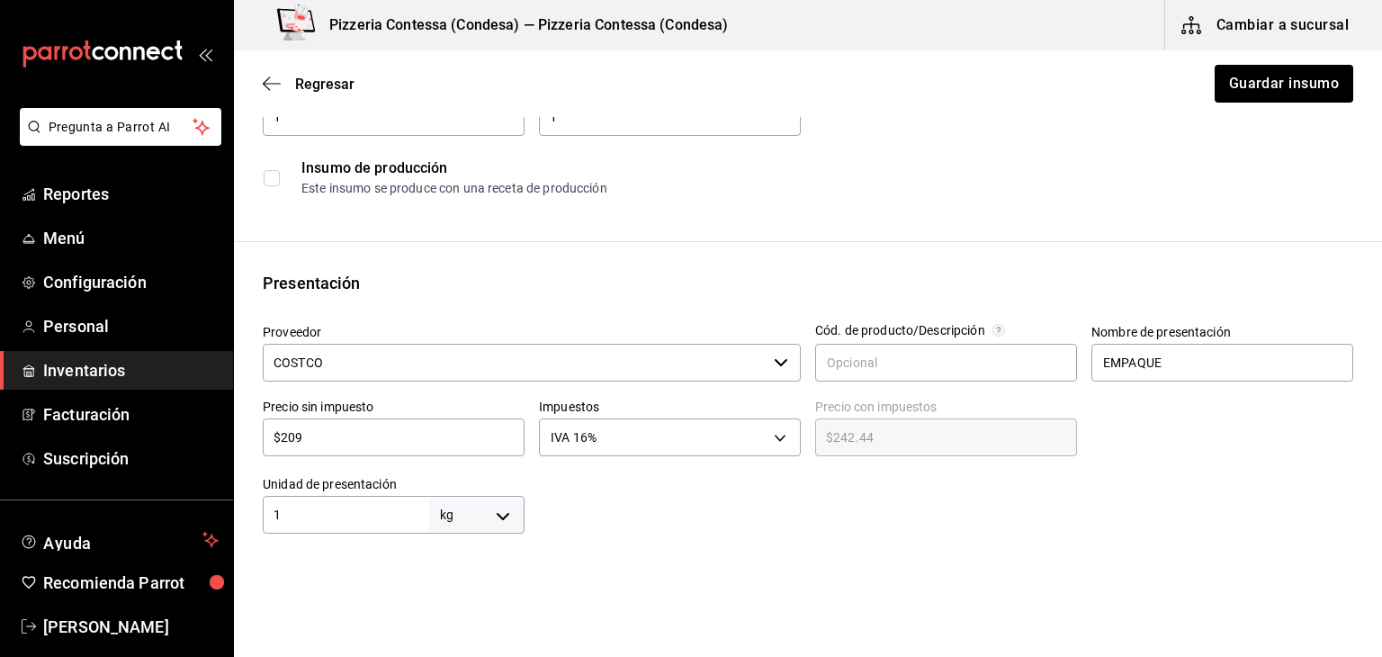
scroll to position [212, 0]
type input "6"
click at [1245, 83] on button "Guardar insumo" at bounding box center [1283, 84] width 140 height 38
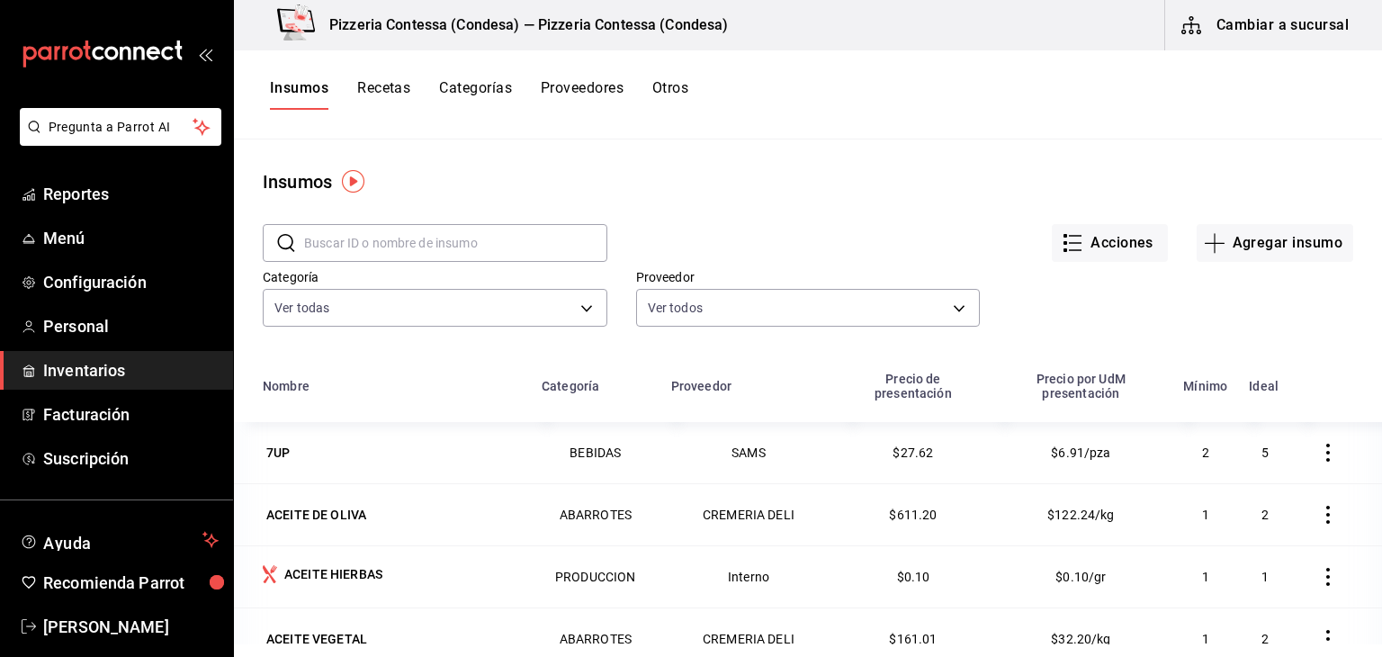
click at [435, 231] on input "text" at bounding box center [455, 243] width 303 height 36
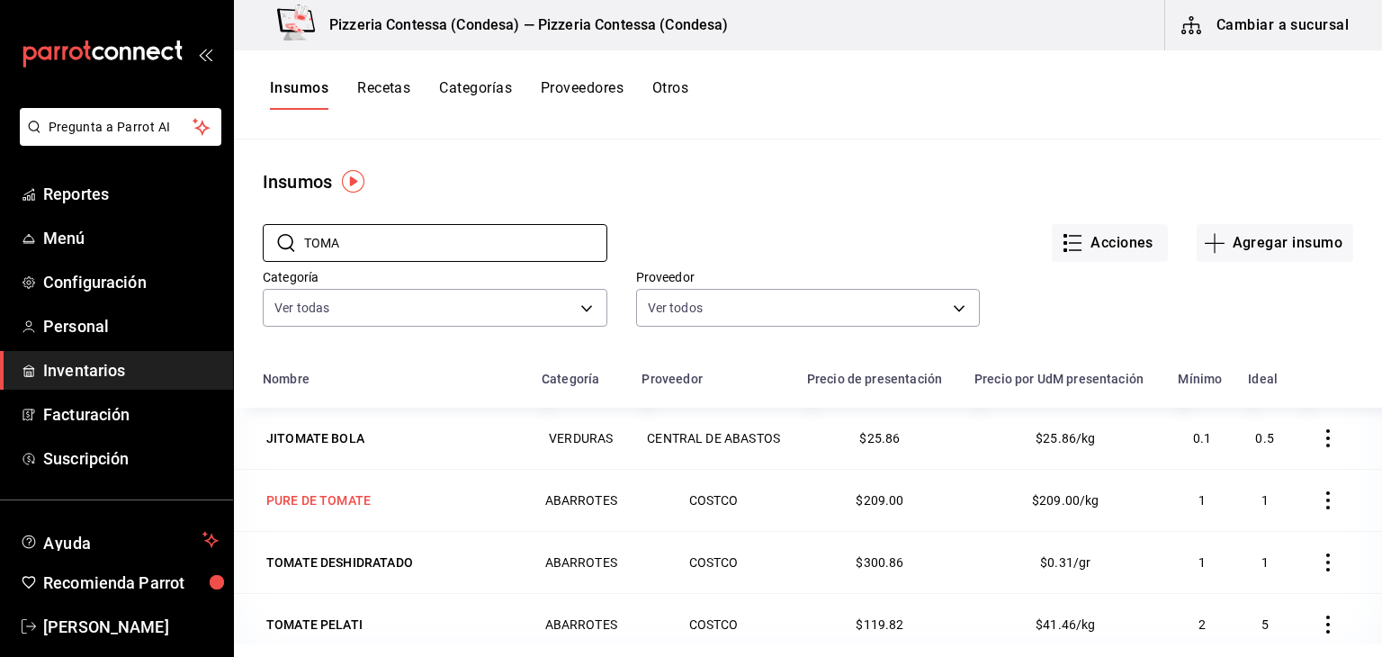
type input "TOMA"
click at [308, 492] on div "PURE DE TOMATE" at bounding box center [318, 500] width 104 height 18
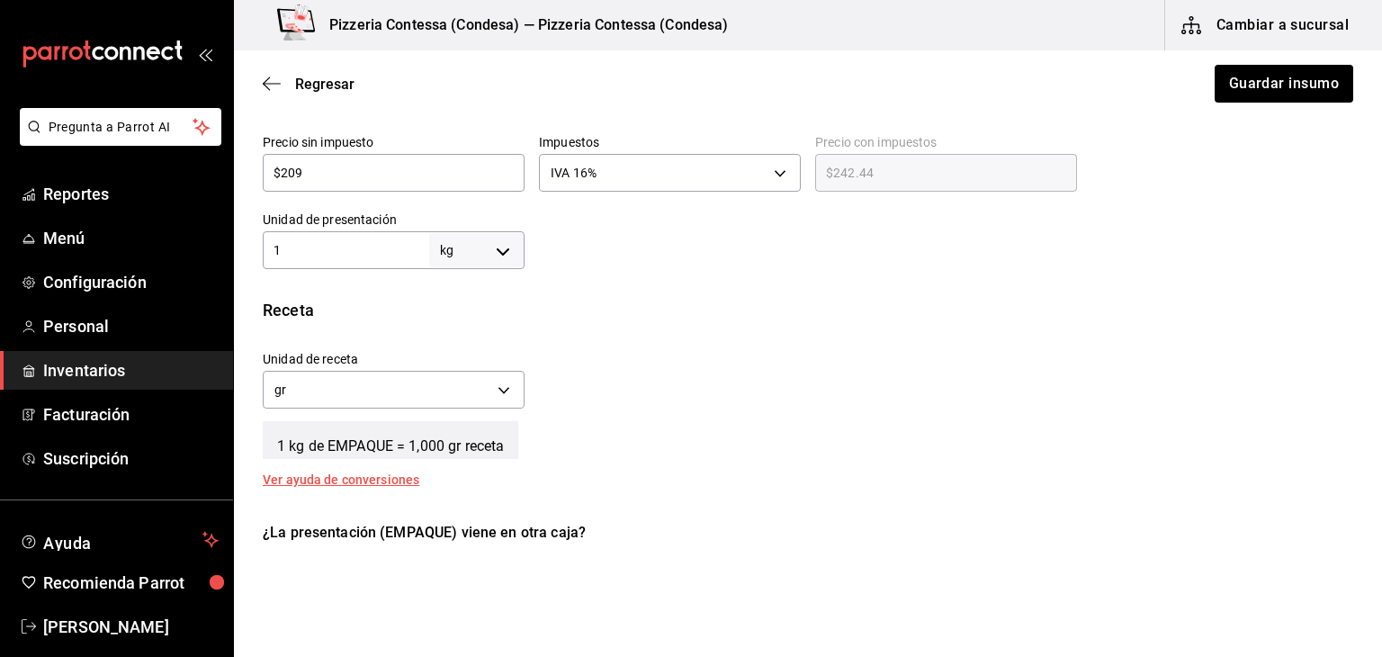
scroll to position [478, 0]
drag, startPoint x: 301, startPoint y: 243, endPoint x: 233, endPoint y: 246, distance: 68.4
click at [233, 246] on div "Pregunta a Parrot AI Reportes Menú Configuración Personal Inventarios Facturaci…" at bounding box center [691, 277] width 1382 height 555
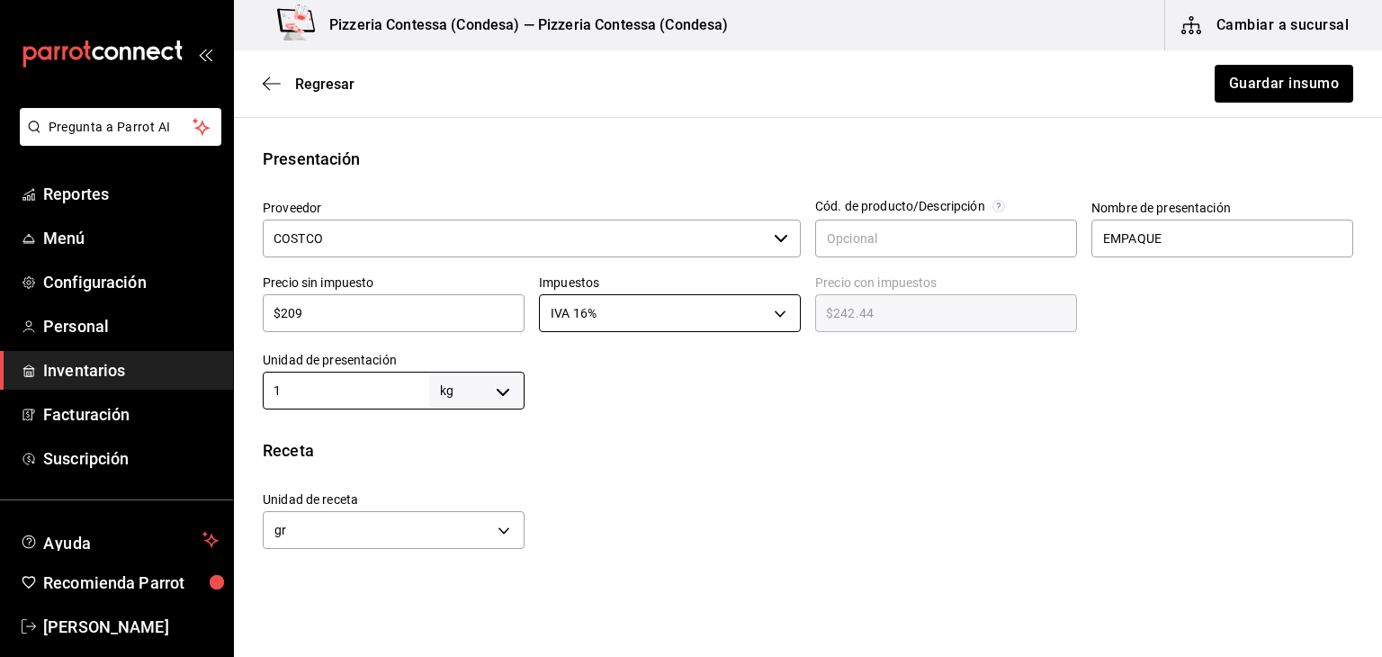
scroll to position [337, 0]
click at [755, 398] on div at bounding box center [939, 374] width 829 height 72
click at [282, 87] on span "Regresar" at bounding box center [309, 84] width 92 height 17
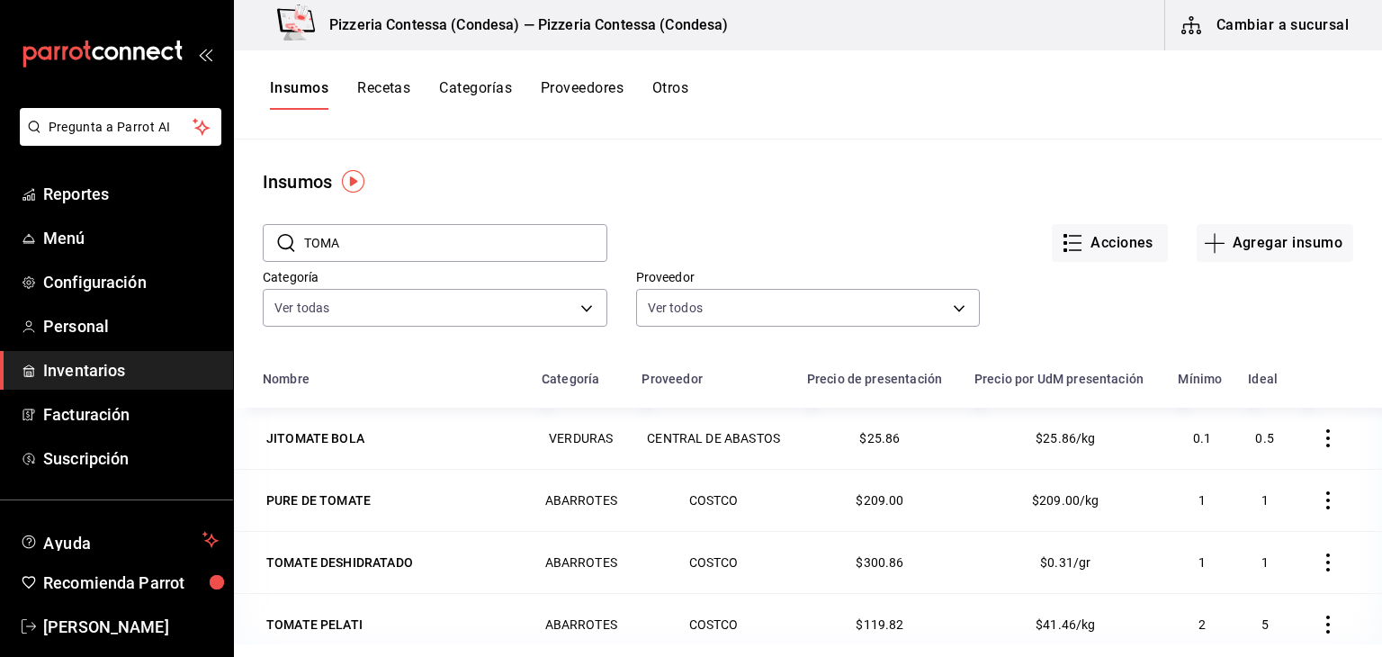
drag, startPoint x: 418, startPoint y: 236, endPoint x: 289, endPoint y: 259, distance: 131.7
click at [289, 259] on div "​ TOMA ​" at bounding box center [435, 243] width 345 height 38
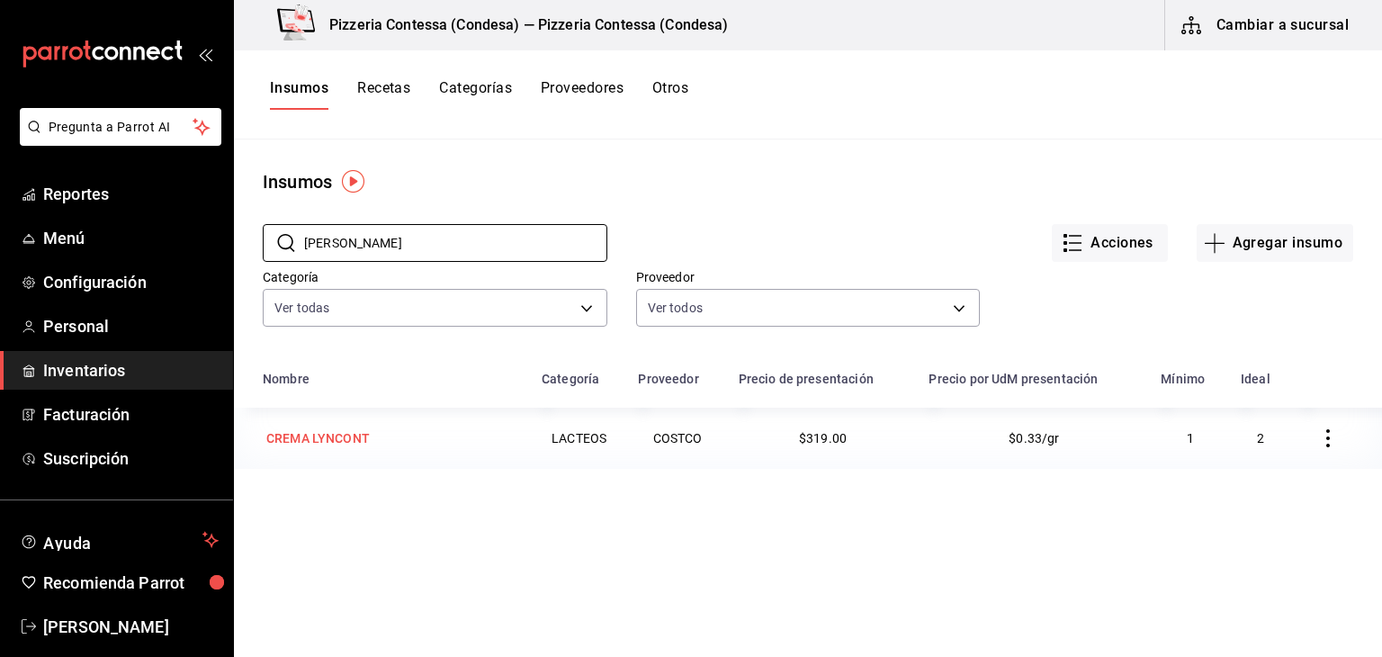
type input "[PERSON_NAME]"
click at [343, 410] on td "CREMA LYNCONT" at bounding box center [382, 438] width 297 height 61
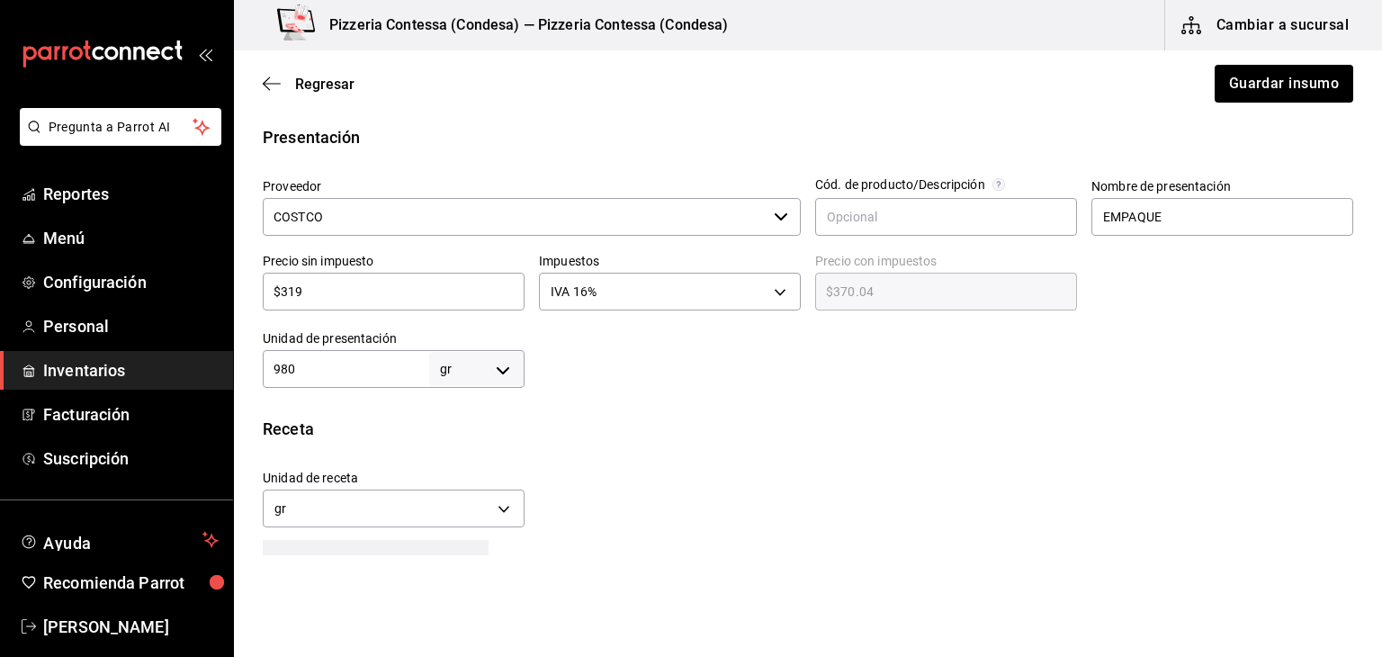
scroll to position [359, 0]
click at [1290, 84] on button "Guardar insumo" at bounding box center [1283, 84] width 140 height 38
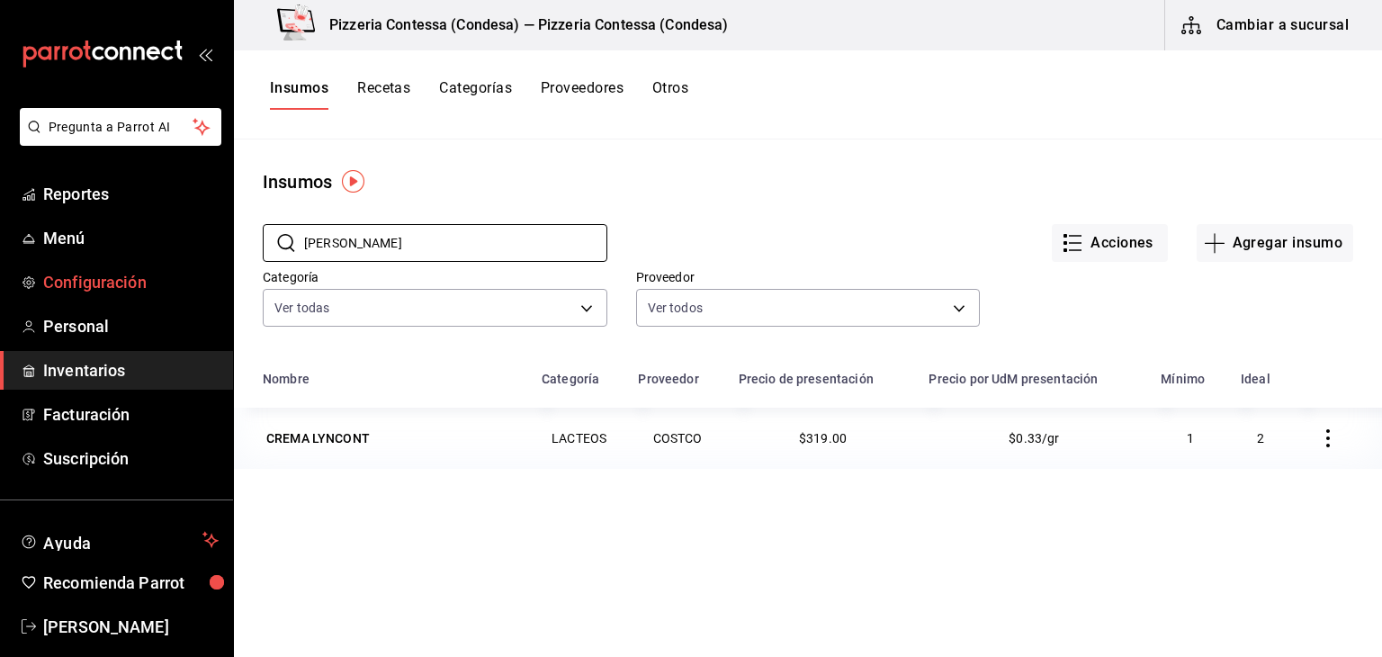
drag, startPoint x: 409, startPoint y: 249, endPoint x: 215, endPoint y: 295, distance: 199.7
click at [215, 295] on div "Pregunta a Parrot AI Reportes Menú Configuración Personal Inventarios Facturaci…" at bounding box center [691, 322] width 1382 height 644
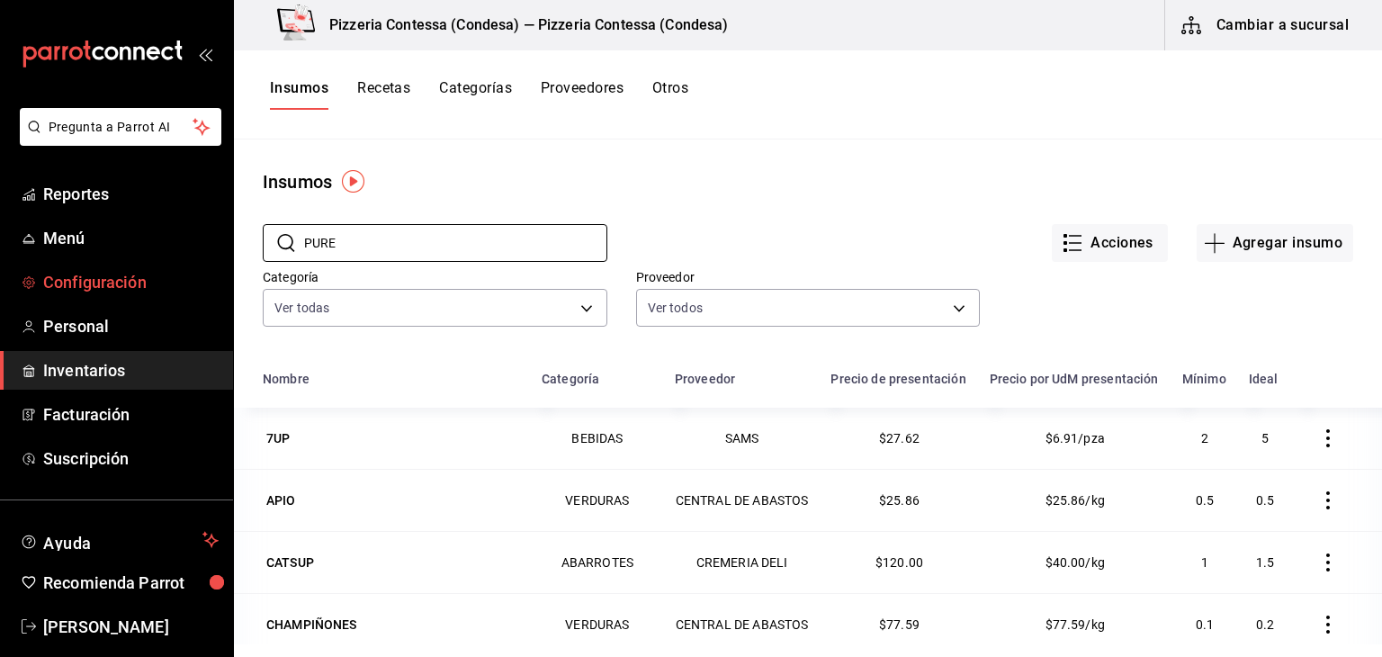
type input "PURE"
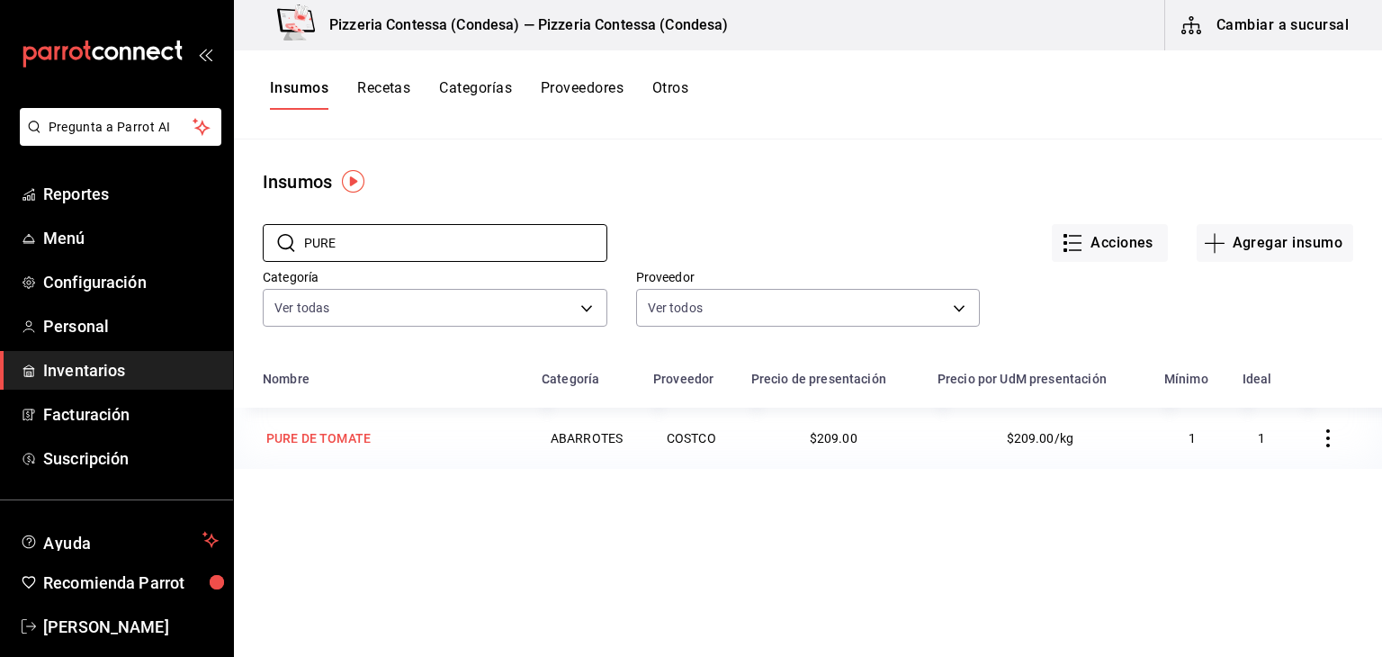
click at [357, 423] on td "PURE DE TOMATE" at bounding box center [382, 438] width 297 height 61
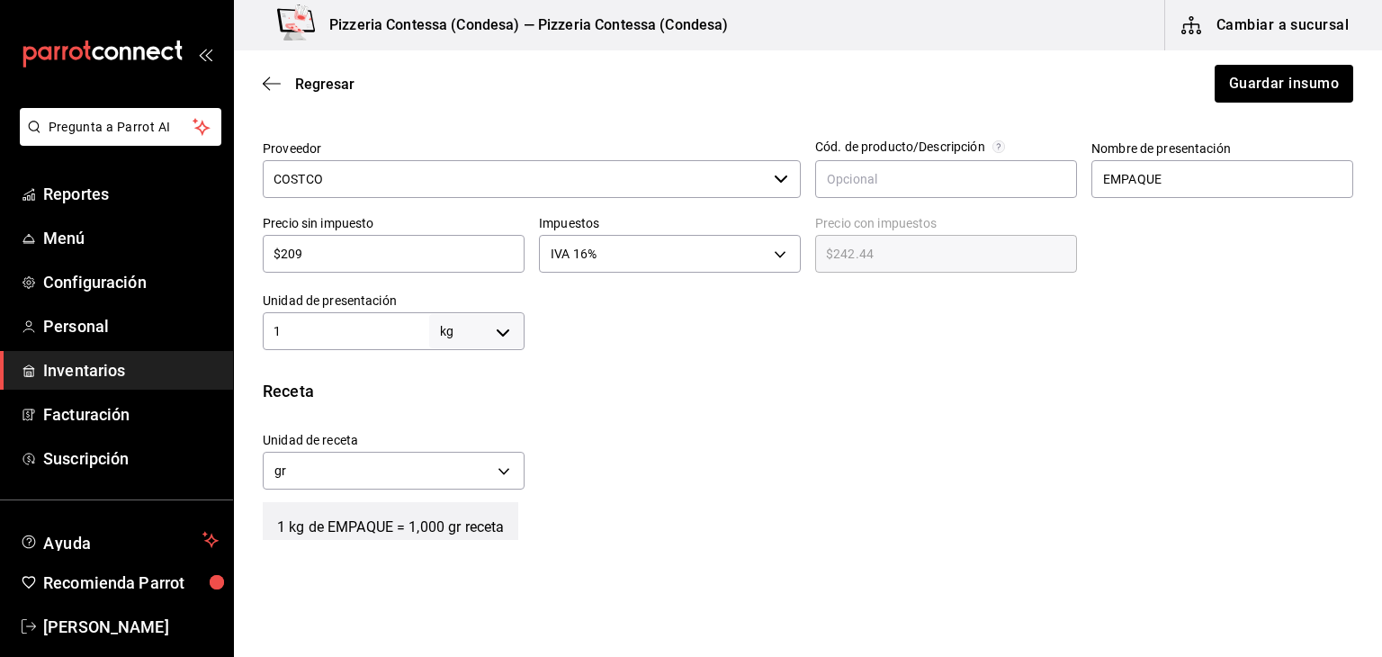
scroll to position [399, 0]
click at [464, 332] on body "Pregunta a Parrot AI Reportes Menú Configuración Personal Inventarios Facturaci…" at bounding box center [691, 277] width 1382 height 555
click at [458, 440] on li "gr" at bounding box center [474, 444] width 94 height 30
type input "GRAM"
type input "1"
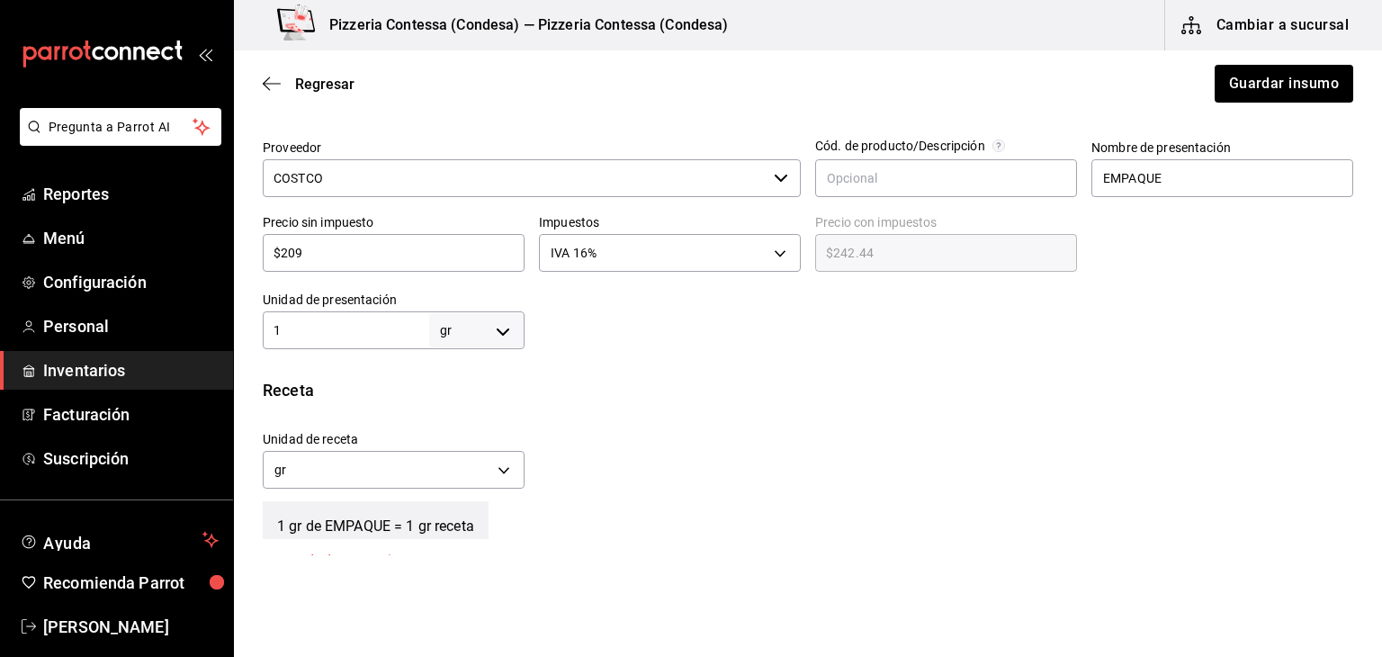
click at [315, 308] on div "Unidad de presentación 1 gr GRAM ​" at bounding box center [394, 321] width 262 height 58
click at [310, 318] on div "1 gr GRAM ​" at bounding box center [394, 330] width 262 height 38
type input "10"
type input "100"
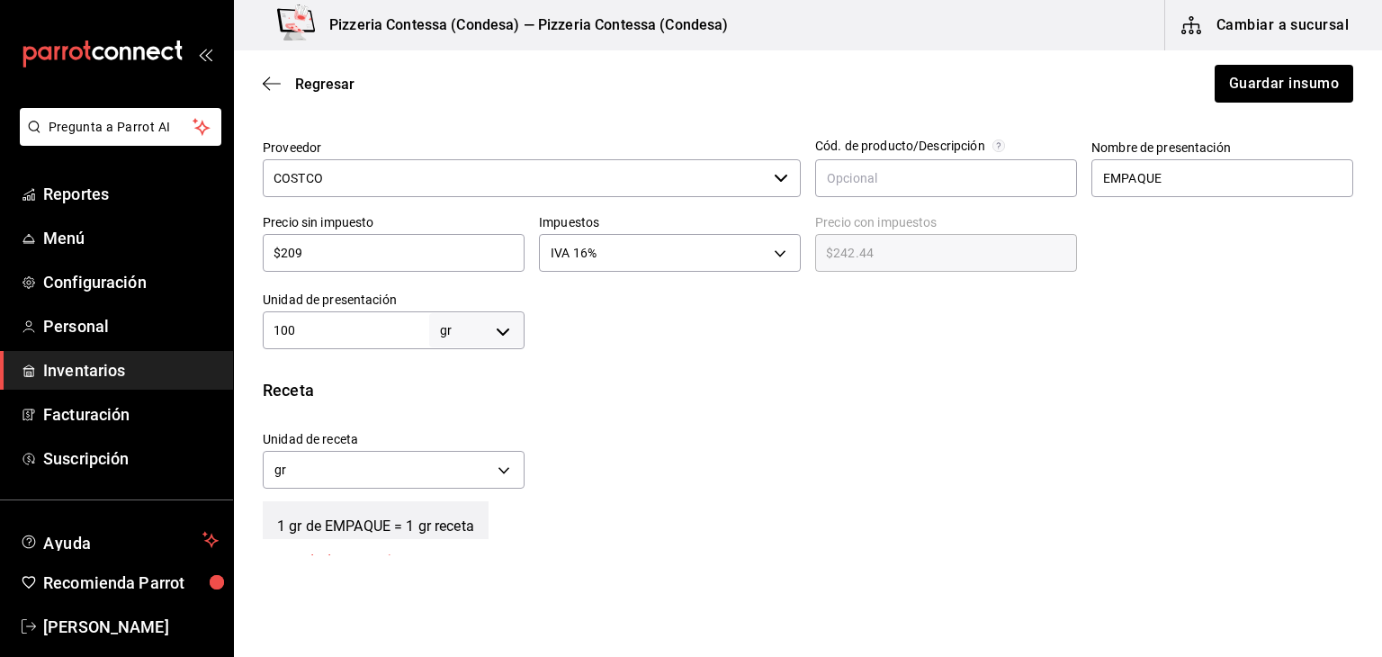
type input "100"
type input "1,000"
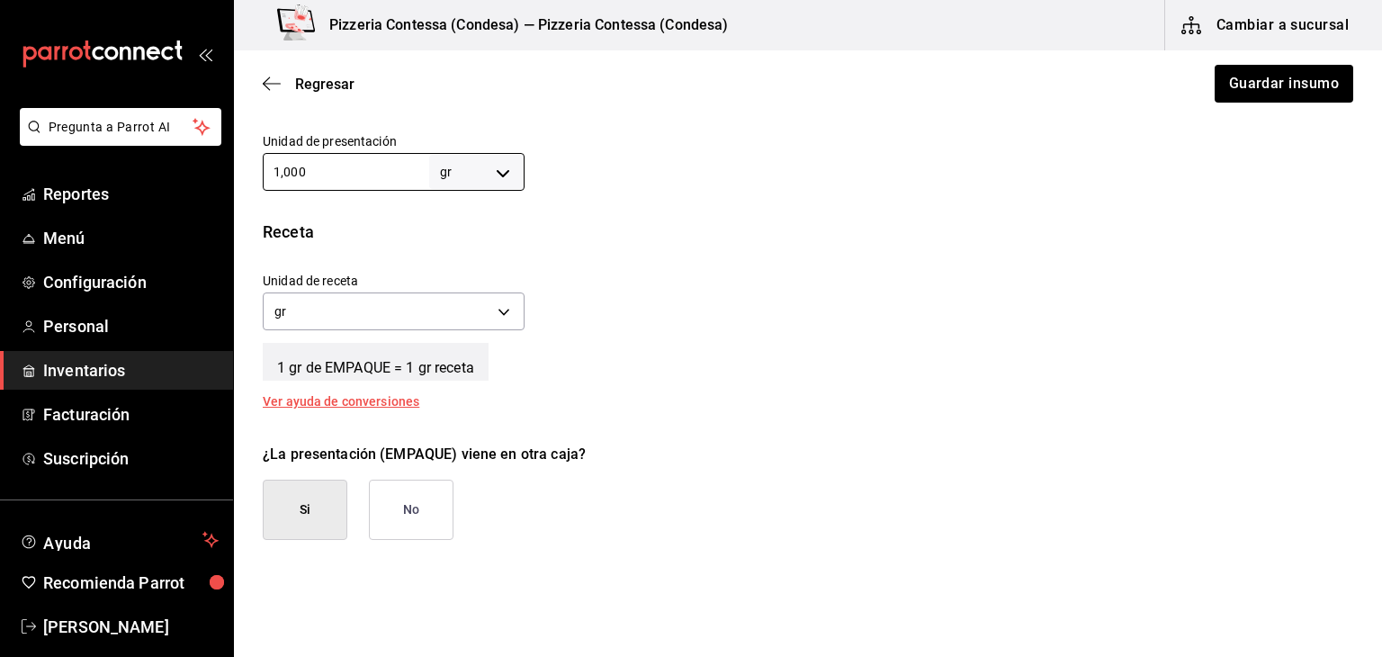
scroll to position [554, 0]
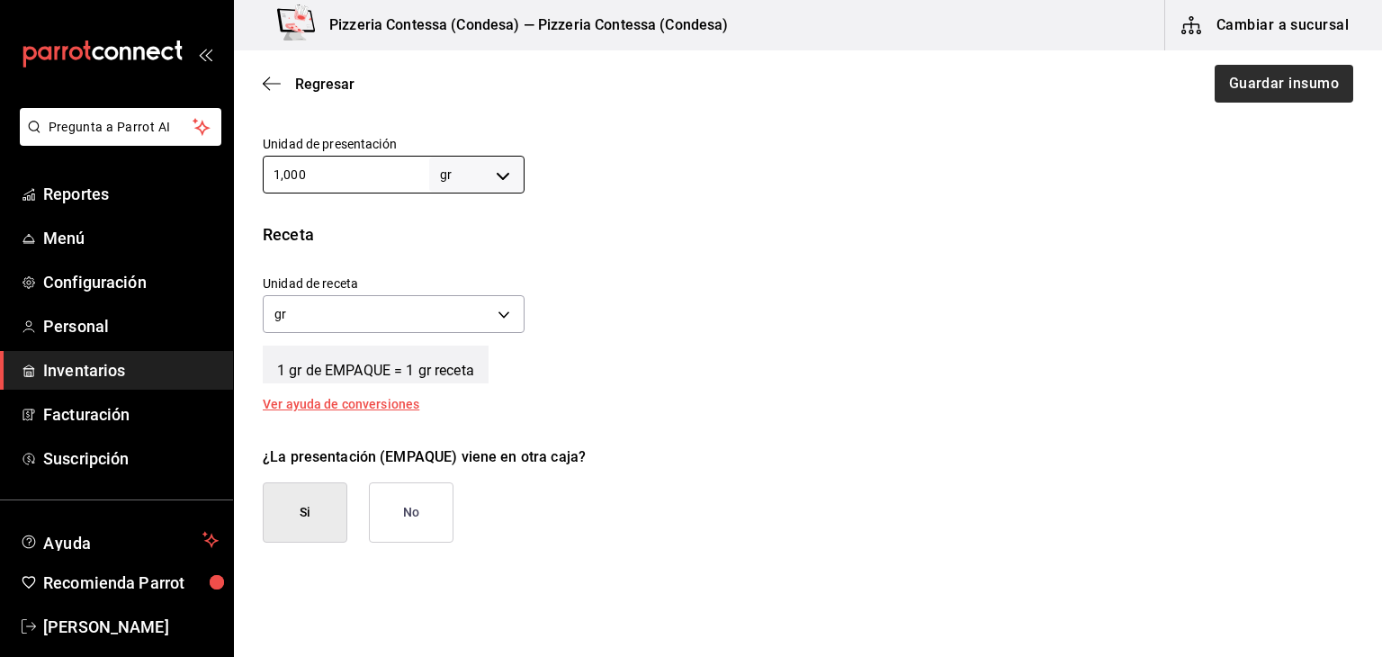
type input "1,000"
click at [1269, 92] on button "Guardar insumo" at bounding box center [1283, 84] width 140 height 38
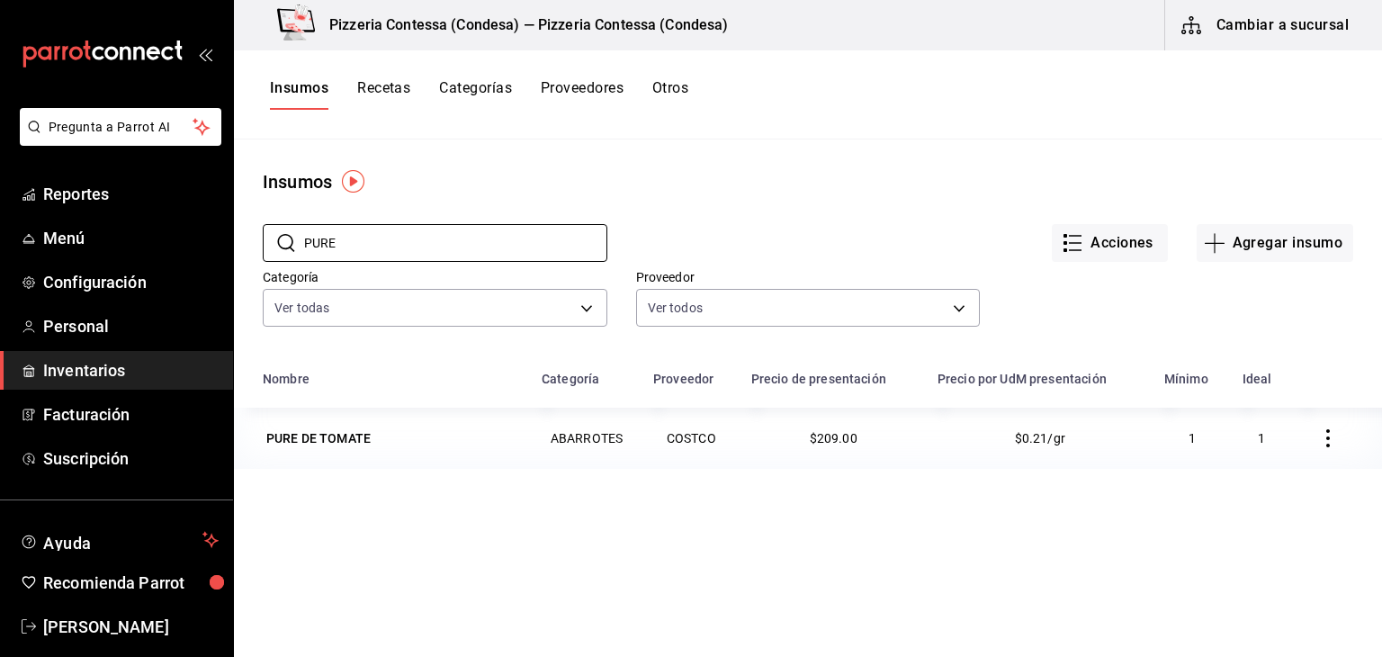
drag, startPoint x: 451, startPoint y: 255, endPoint x: 94, endPoint y: 166, distance: 368.2
click at [94, 166] on div "Pregunta a Parrot AI Reportes Menú Configuración Personal Inventarios Facturaci…" at bounding box center [691, 322] width 1382 height 644
type input "LYNCO"
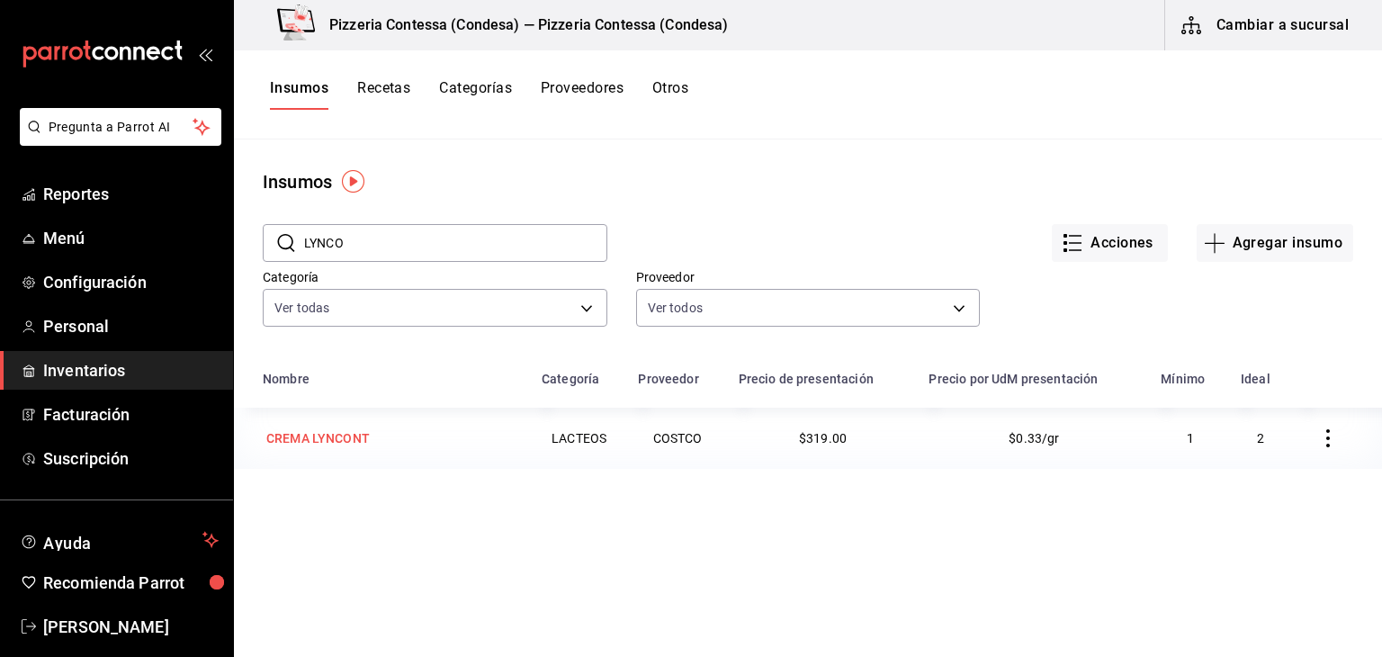
click at [321, 436] on div "CREMA LYNCONT" at bounding box center [317, 438] width 103 height 18
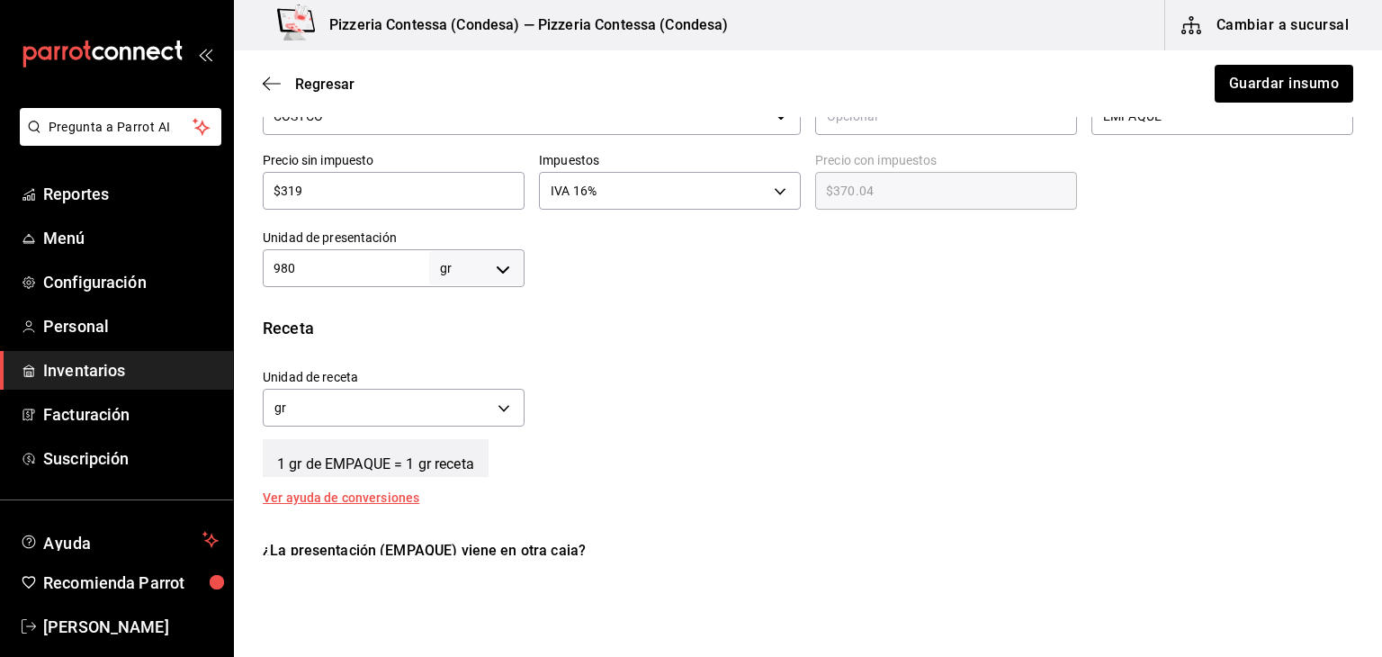
scroll to position [463, 0]
drag, startPoint x: 306, startPoint y: 263, endPoint x: 220, endPoint y: 274, distance: 87.2
click at [220, 274] on div "Pregunta a Parrot AI Reportes Menú Configuración Personal Inventarios Facturaci…" at bounding box center [691, 277] width 1382 height 555
click at [494, 244] on div "Unidad de presentación 980 gr GRAM ​" at bounding box center [394, 256] width 262 height 58
click at [494, 250] on body "Pregunta a Parrot AI Reportes Menú Configuración Personal Inventarios Facturaci…" at bounding box center [691, 277] width 1382 height 555
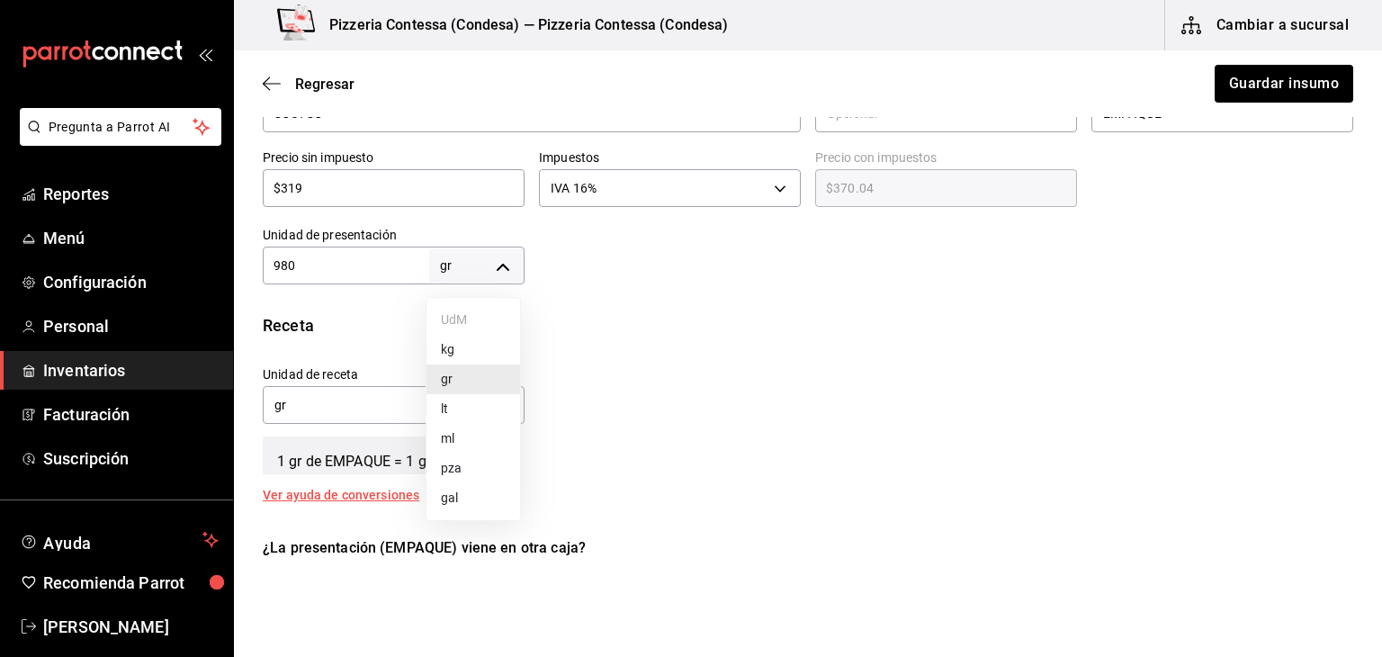
click at [612, 291] on div at bounding box center [691, 328] width 1382 height 657
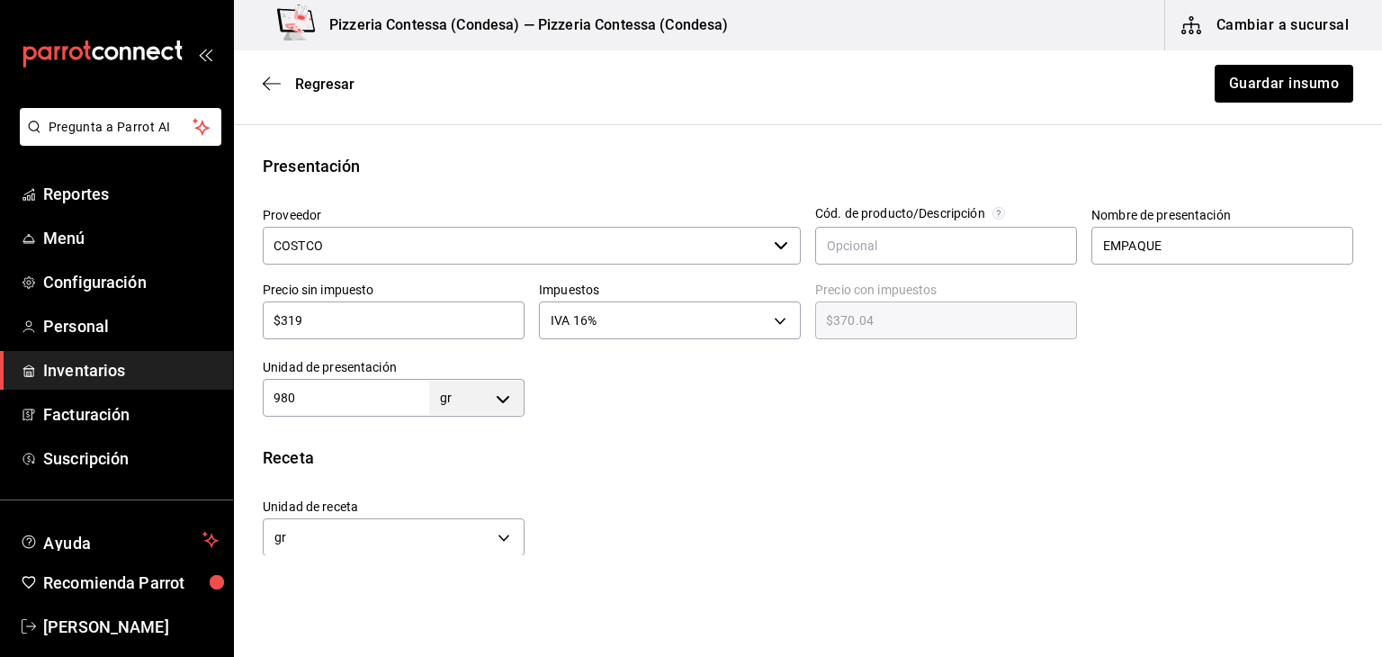
scroll to position [331, 0]
click at [315, 83] on span "Regresar" at bounding box center [324, 84] width 59 height 17
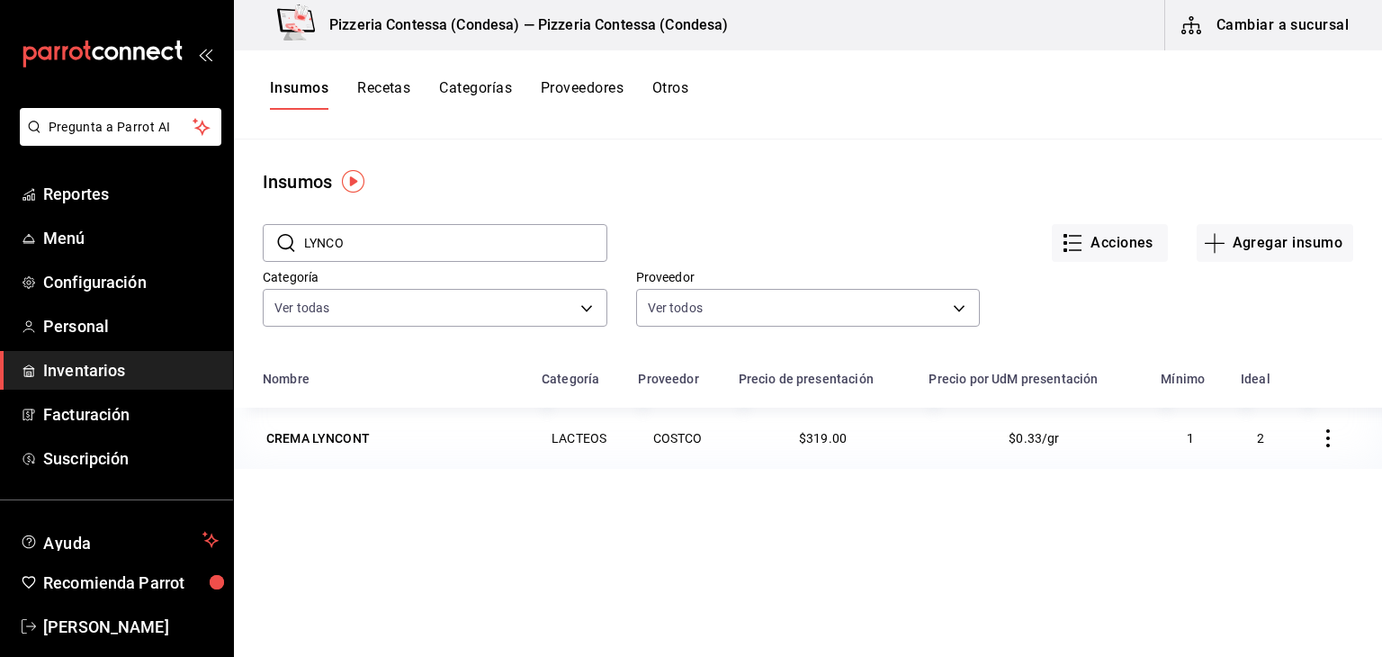
drag, startPoint x: 382, startPoint y: 238, endPoint x: 285, endPoint y: 258, distance: 98.5
click at [285, 258] on div "​ LYNCO ​" at bounding box center [435, 243] width 345 height 38
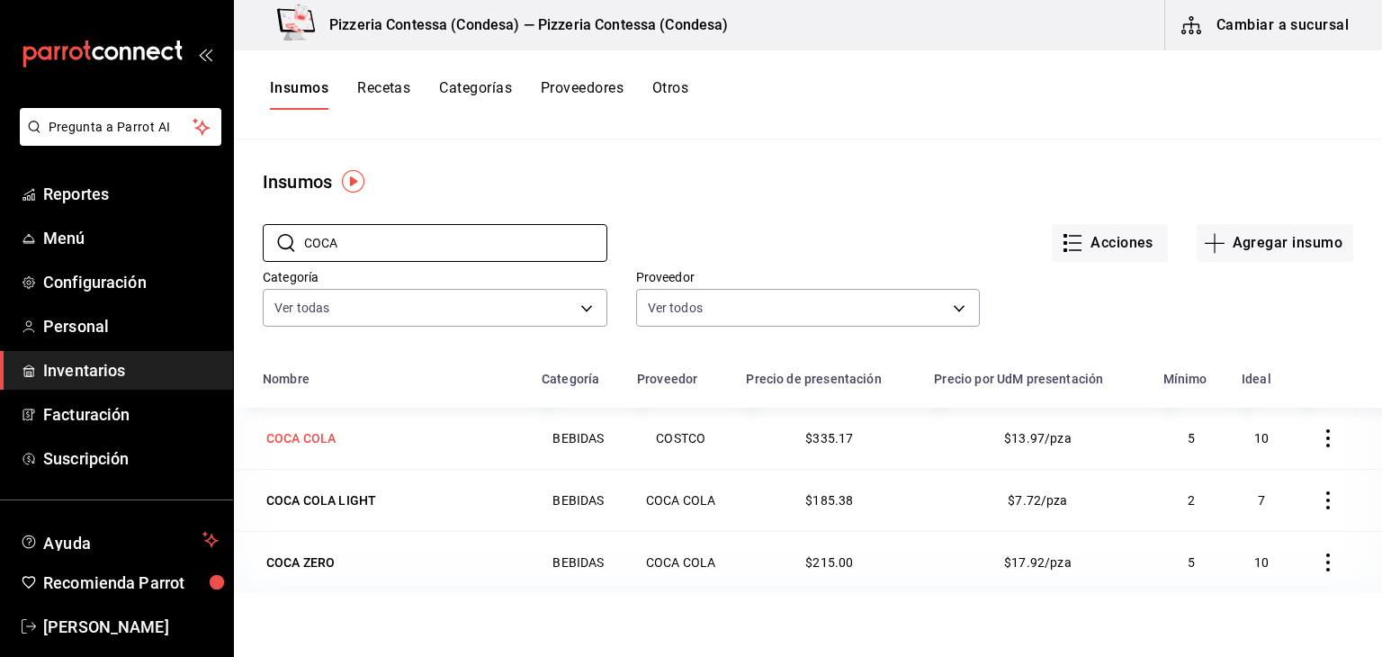
type input "COCA"
click at [364, 430] on div "COCA COLA" at bounding box center [391, 438] width 257 height 25
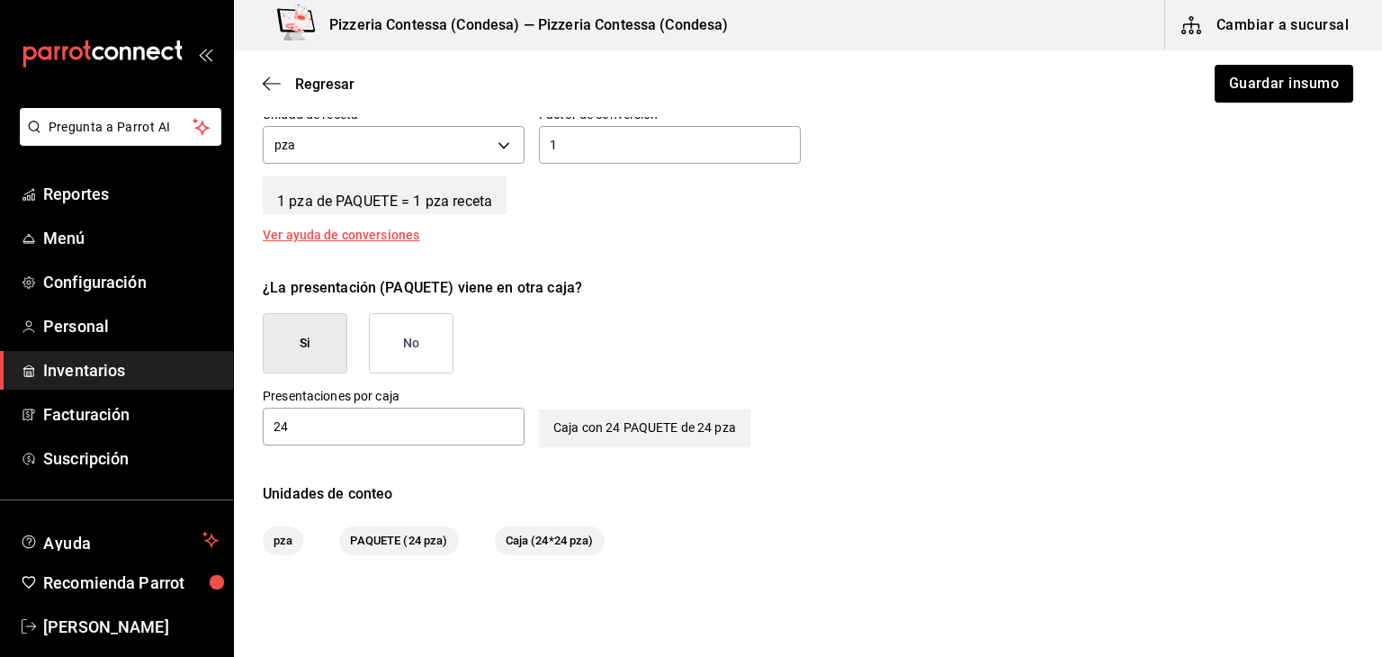
scroll to position [777, 0]
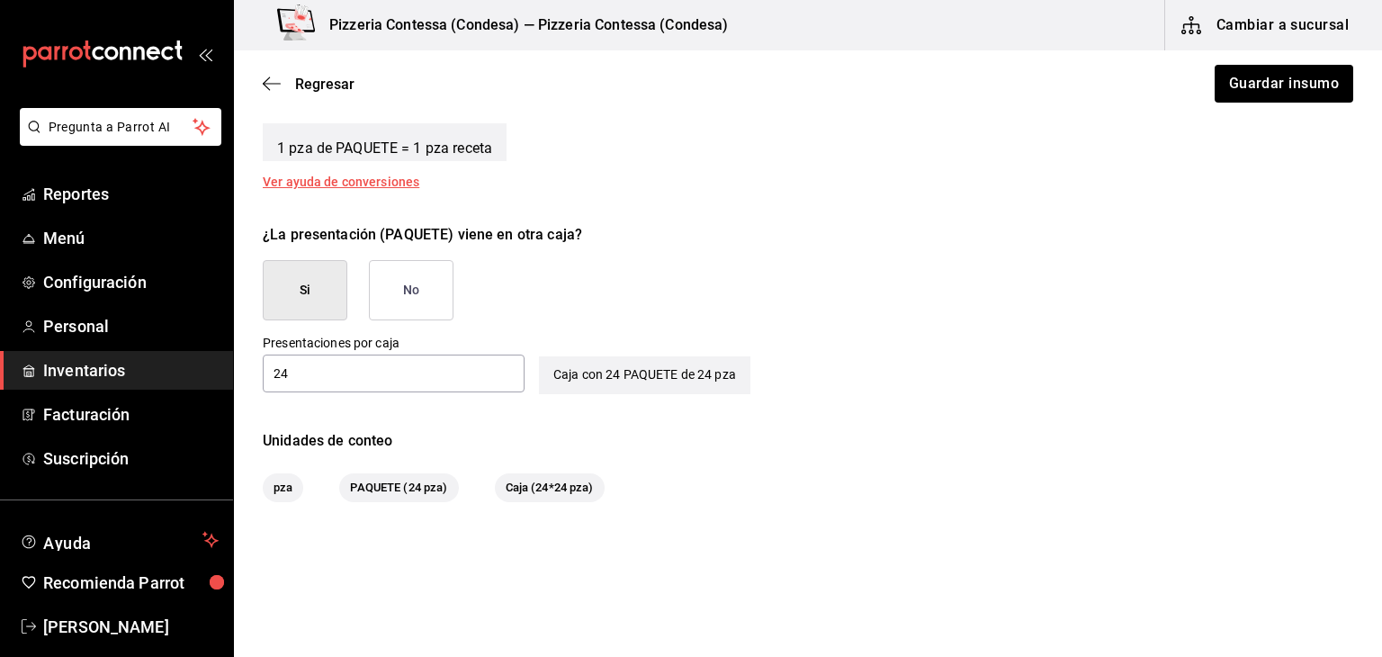
click at [444, 296] on button "No" at bounding box center [411, 290] width 85 height 60
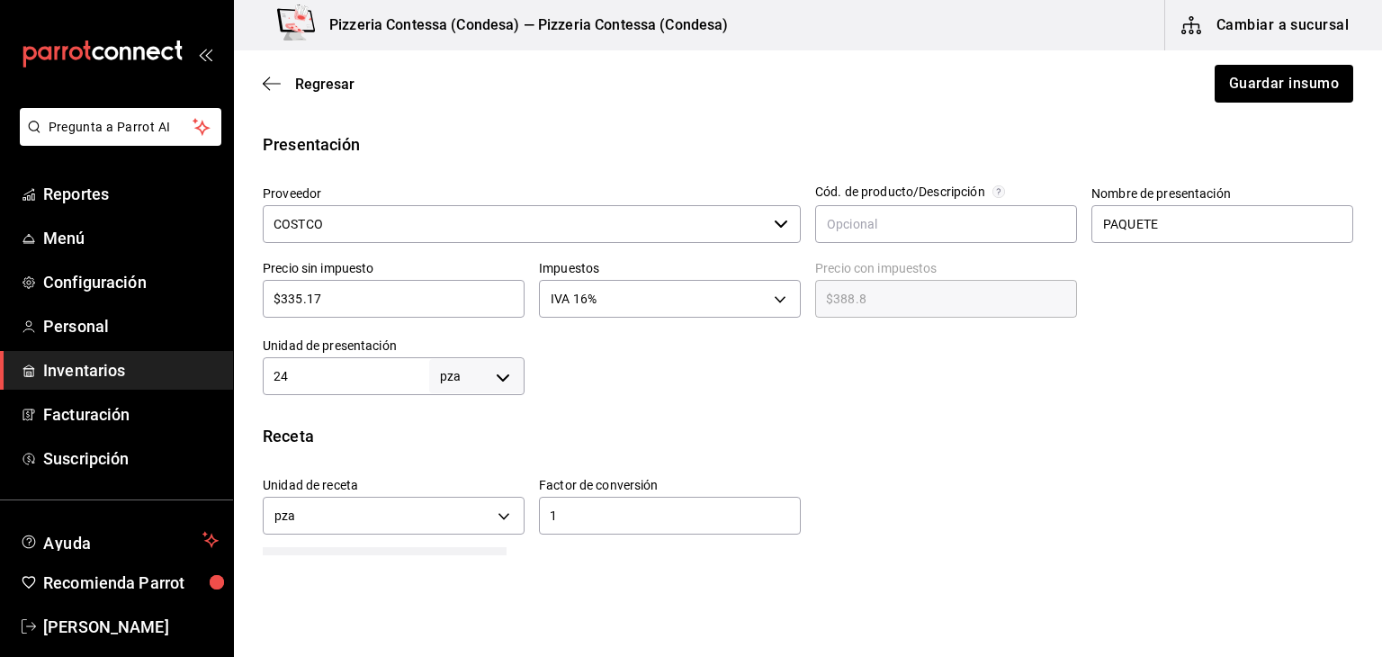
scroll to position [351, 0]
click at [1317, 85] on button "Guardar insumo" at bounding box center [1283, 84] width 140 height 38
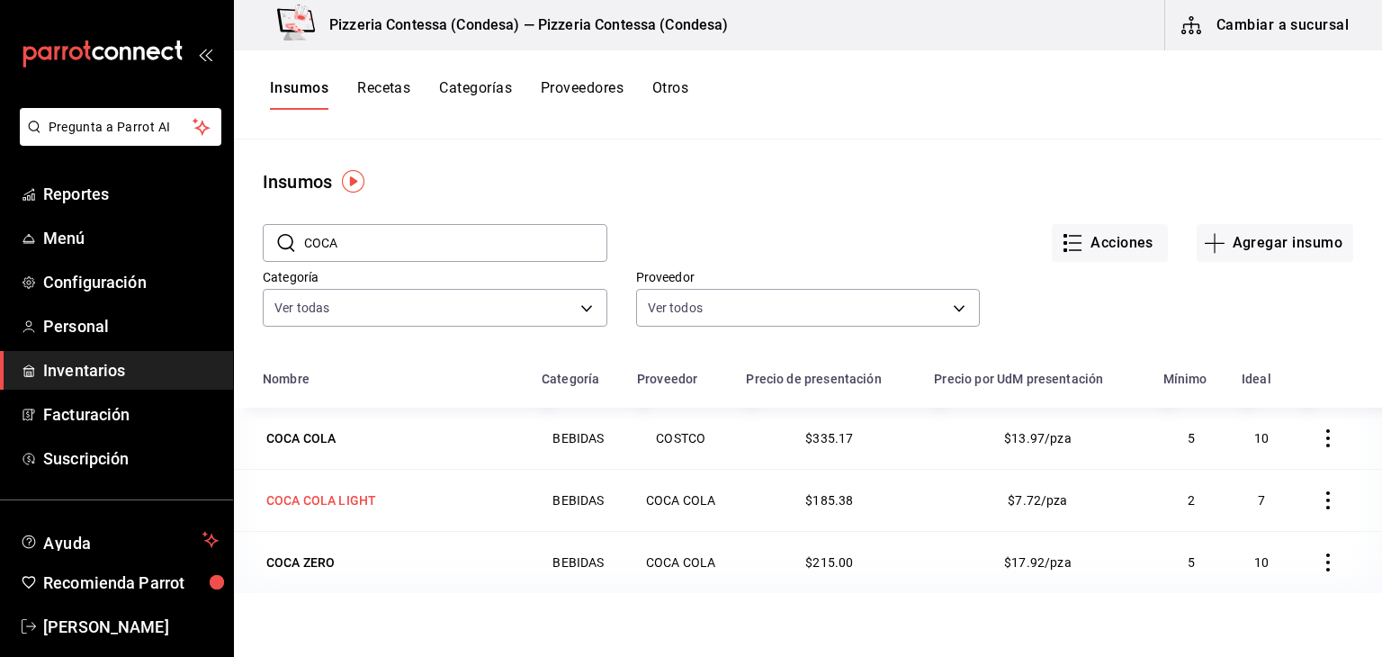
click at [367, 502] on div "COCA COLA LIGHT" at bounding box center [321, 500] width 110 height 18
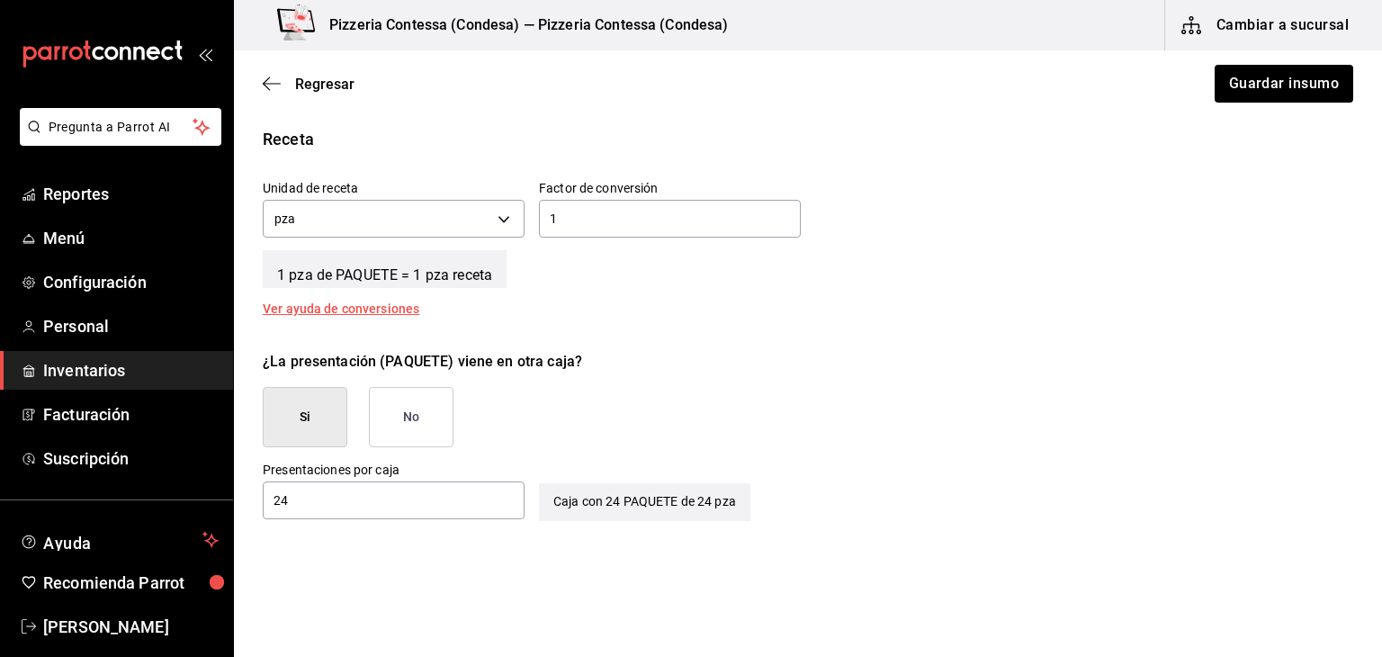
scroll to position [651, 0]
click at [454, 422] on div "¿La presentación (PAQUETE) viene en otra caja? Si No" at bounding box center [800, 391] width 1105 height 111
click at [421, 427] on button "No" at bounding box center [411, 416] width 85 height 60
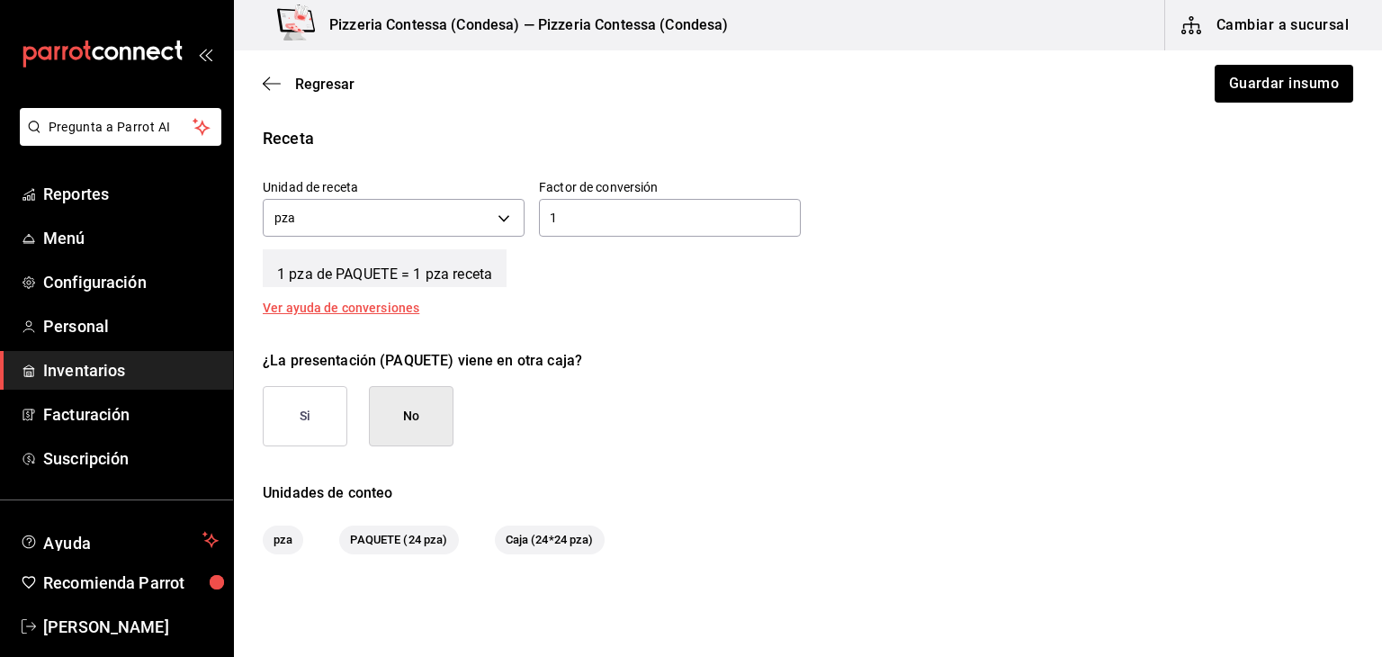
scroll to position [754, 0]
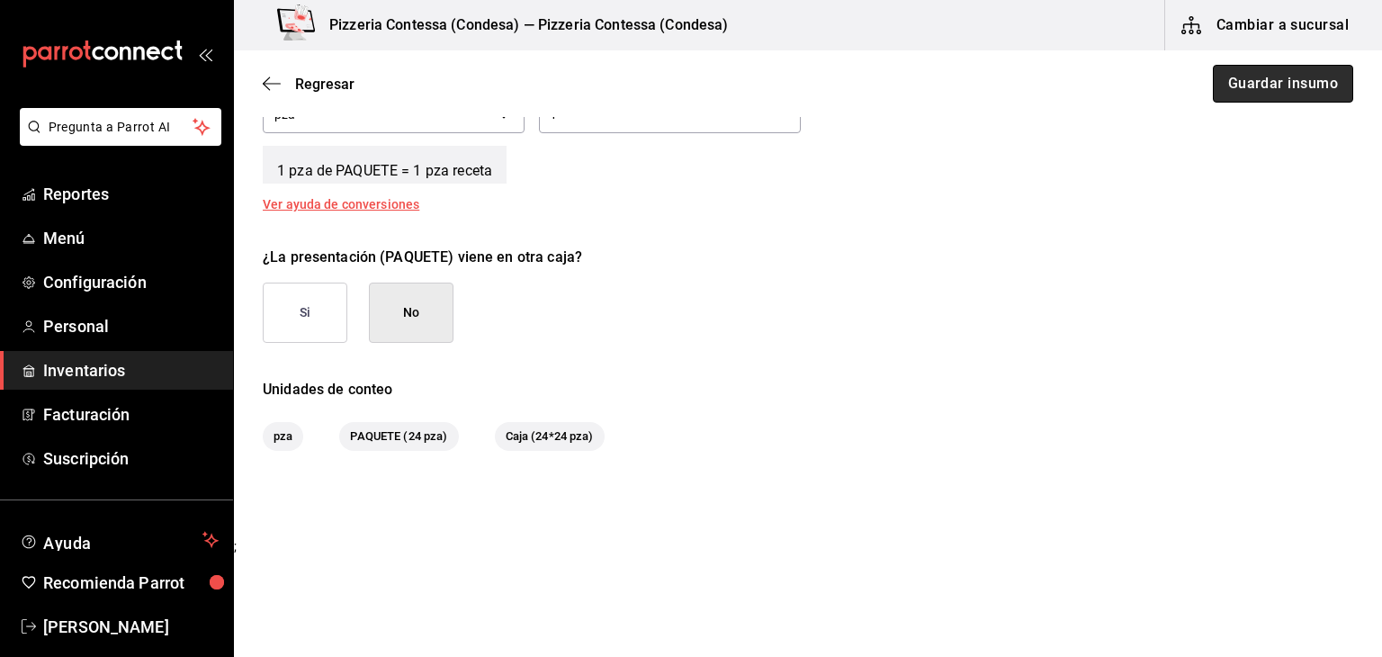
click at [1262, 95] on button "Guardar insumo" at bounding box center [1283, 84] width 140 height 38
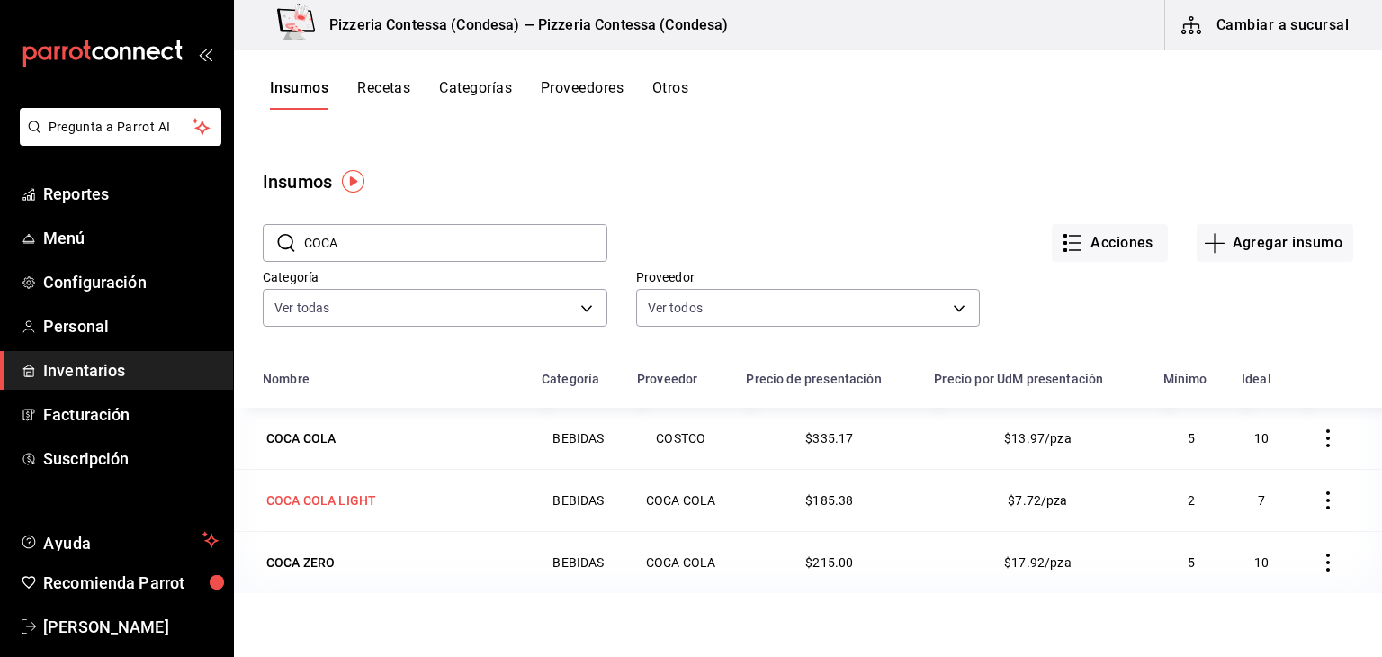
click at [363, 512] on div "COCA COLA LIGHT" at bounding box center [321, 500] width 117 height 25
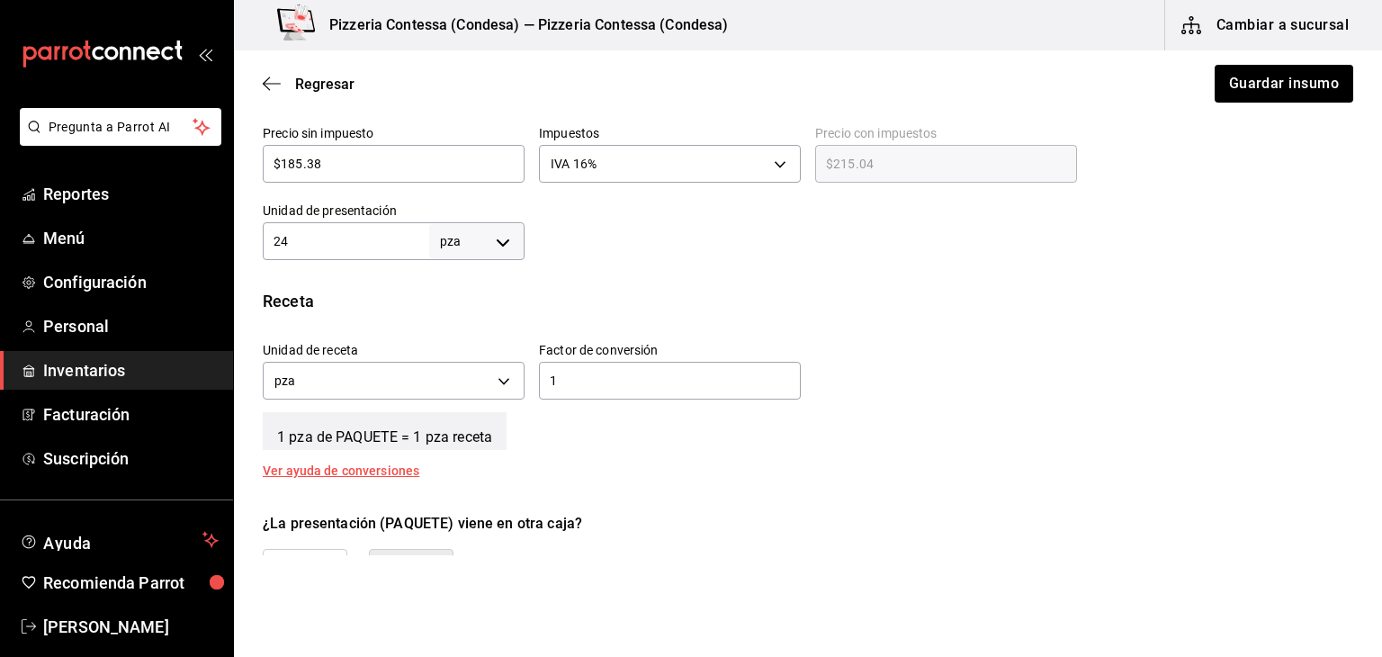
scroll to position [491, 0]
click at [274, 80] on icon "button" at bounding box center [272, 84] width 18 height 16
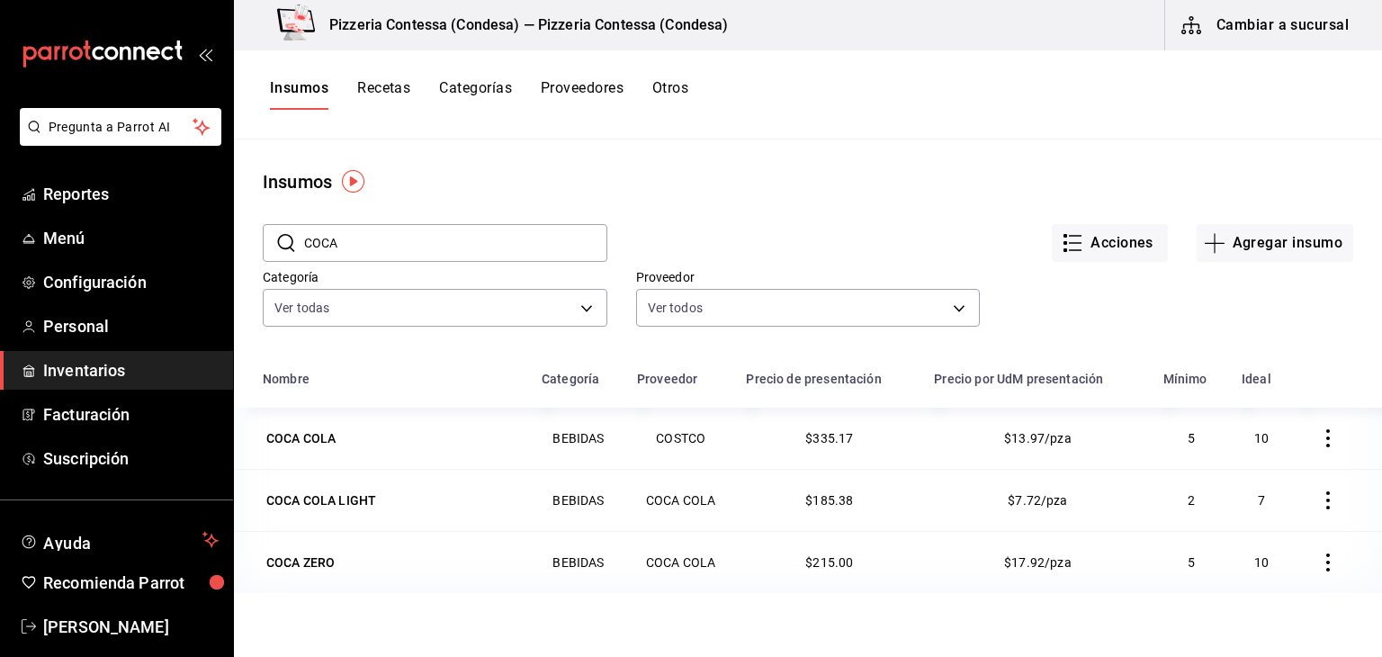
scroll to position [86, 0]
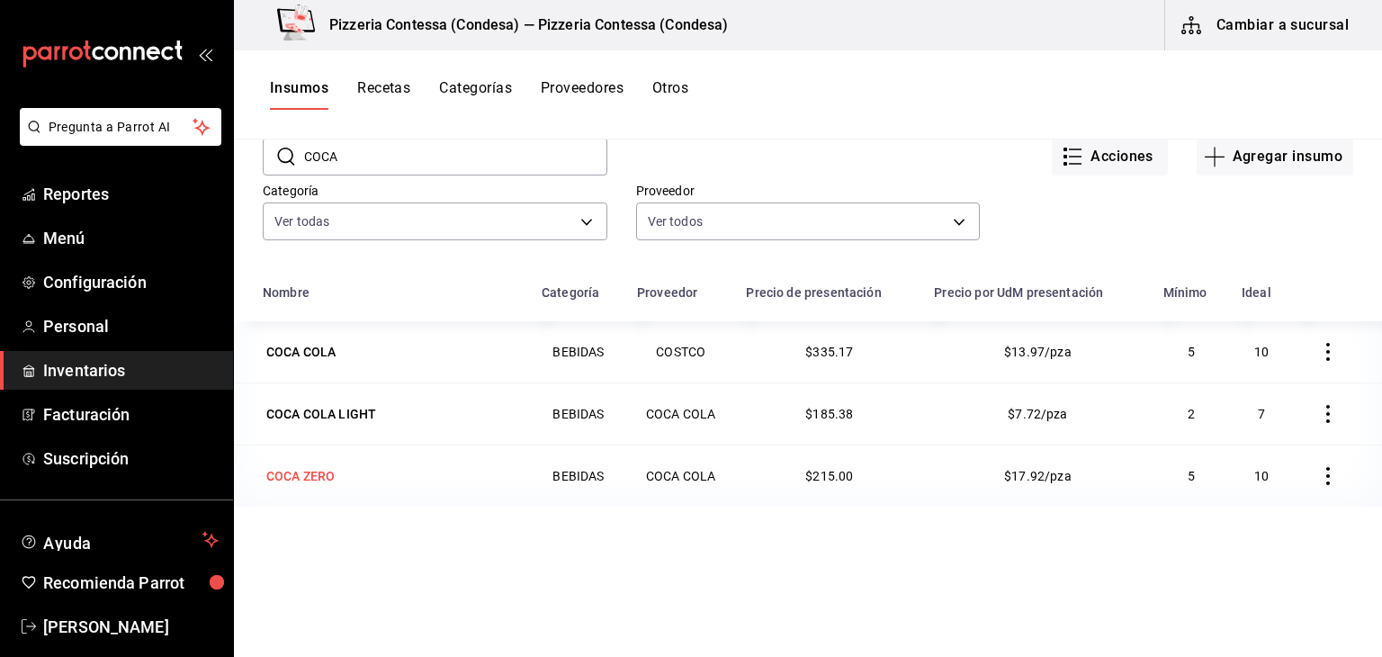
click at [320, 460] on td "COCA ZERO" at bounding box center [382, 476] width 297 height 62
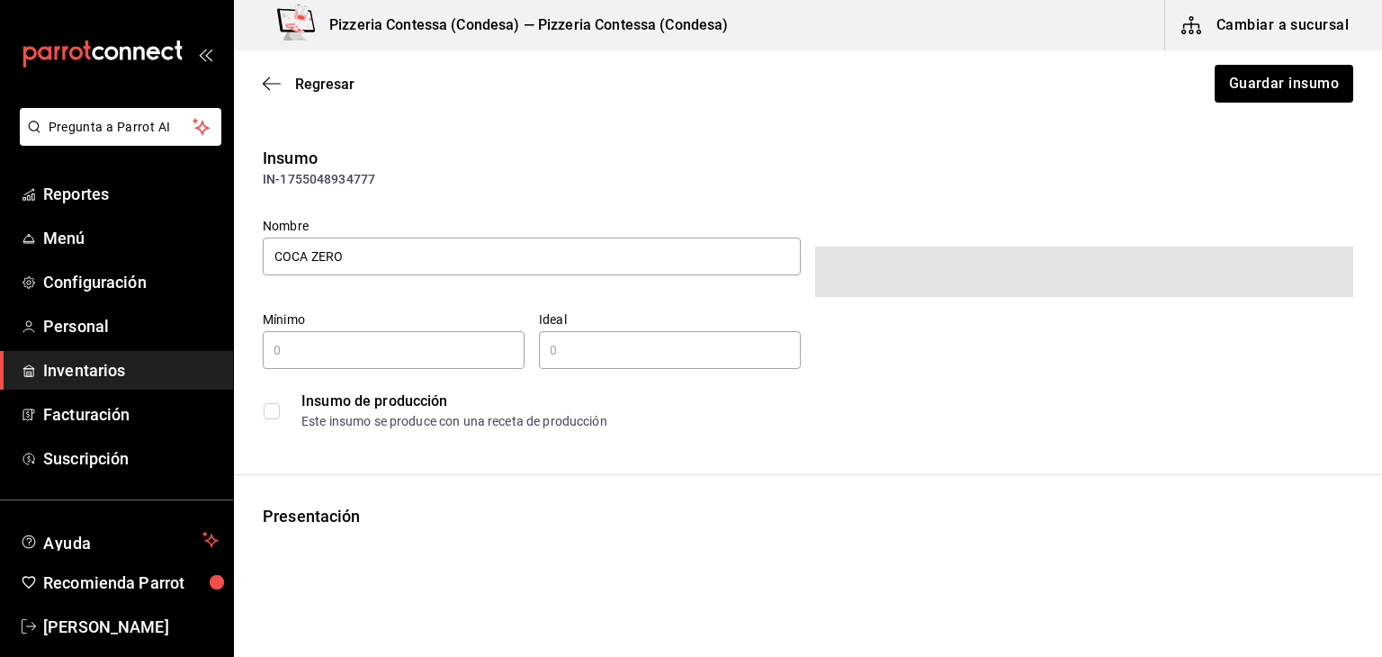
type input "5"
type input "10"
type input "12"
type input "UNIT"
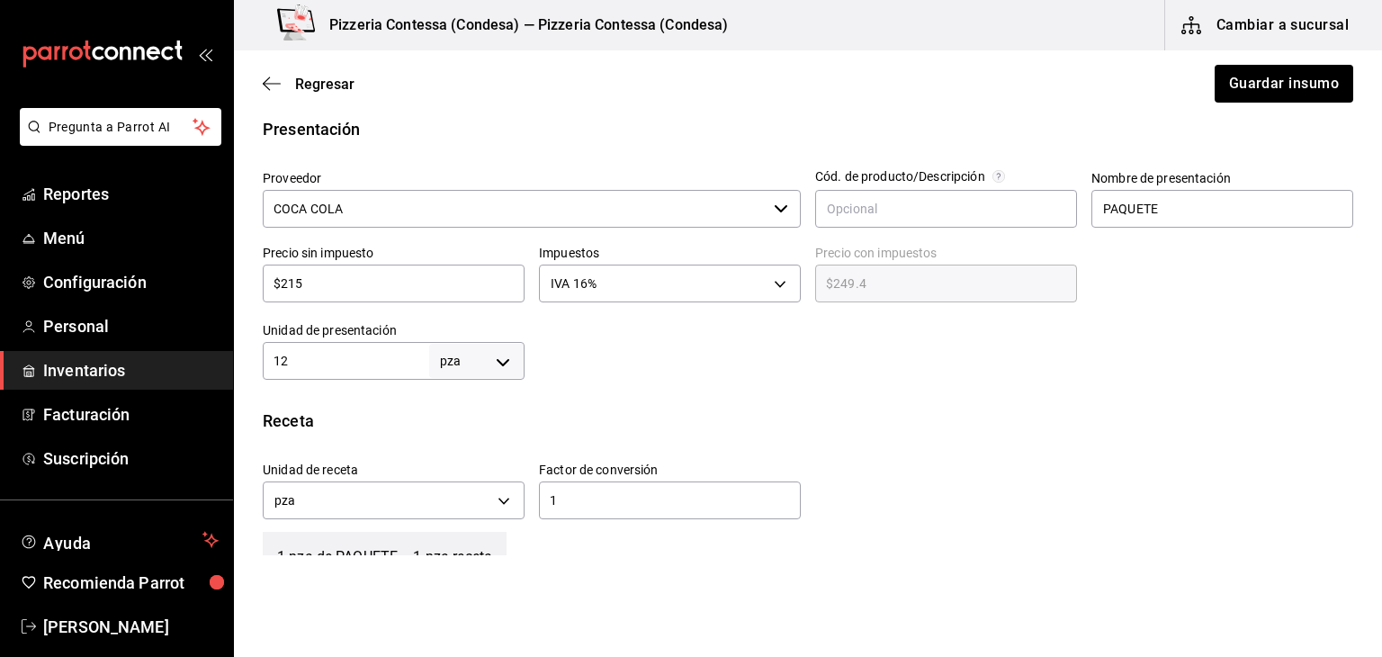
scroll to position [367, 0]
click at [1311, 80] on button "Guardar insumo" at bounding box center [1283, 84] width 140 height 38
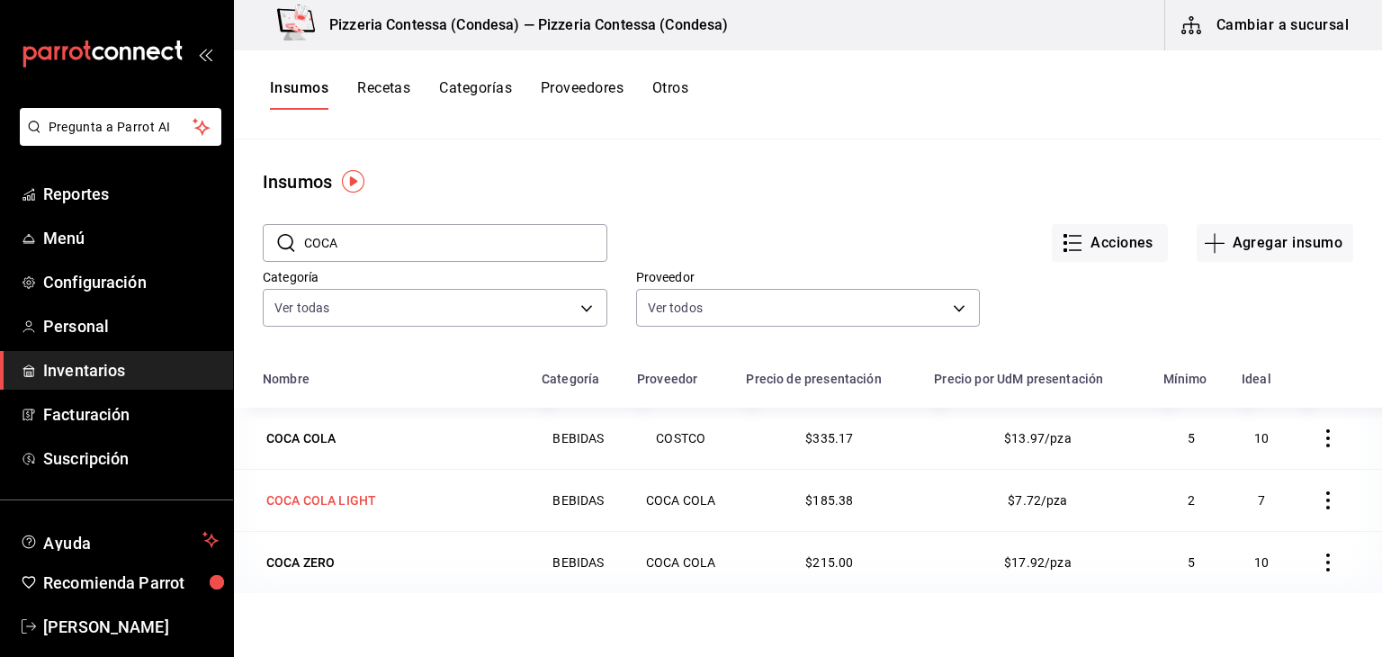
click at [368, 493] on div "COCA COLA LIGHT" at bounding box center [321, 500] width 110 height 18
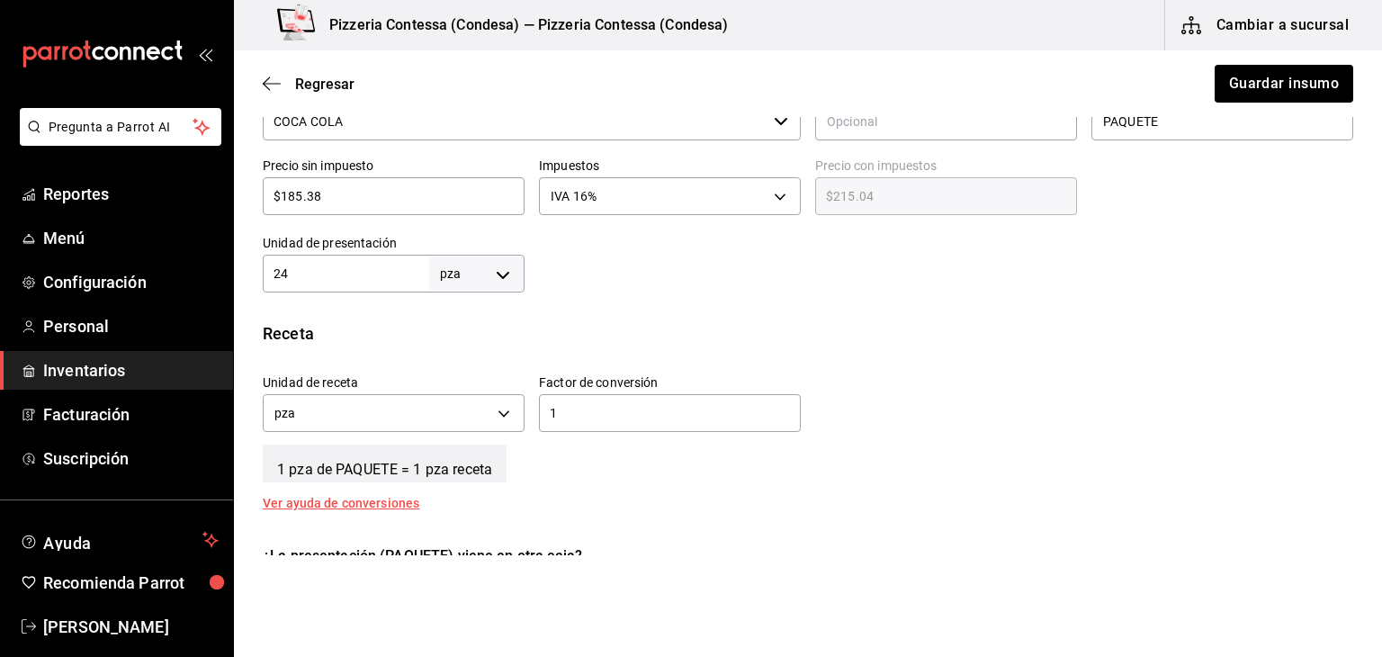
scroll to position [456, 0]
drag, startPoint x: 350, startPoint y: 272, endPoint x: 243, endPoint y: 286, distance: 108.0
click at [243, 286] on div "Presentación Proveedor COCA COLA ​ Cód. de producto/Descripción Nombre de prese…" at bounding box center [808, 160] width 1148 height 263
type input "12"
click at [597, 281] on div at bounding box center [939, 256] width 829 height 72
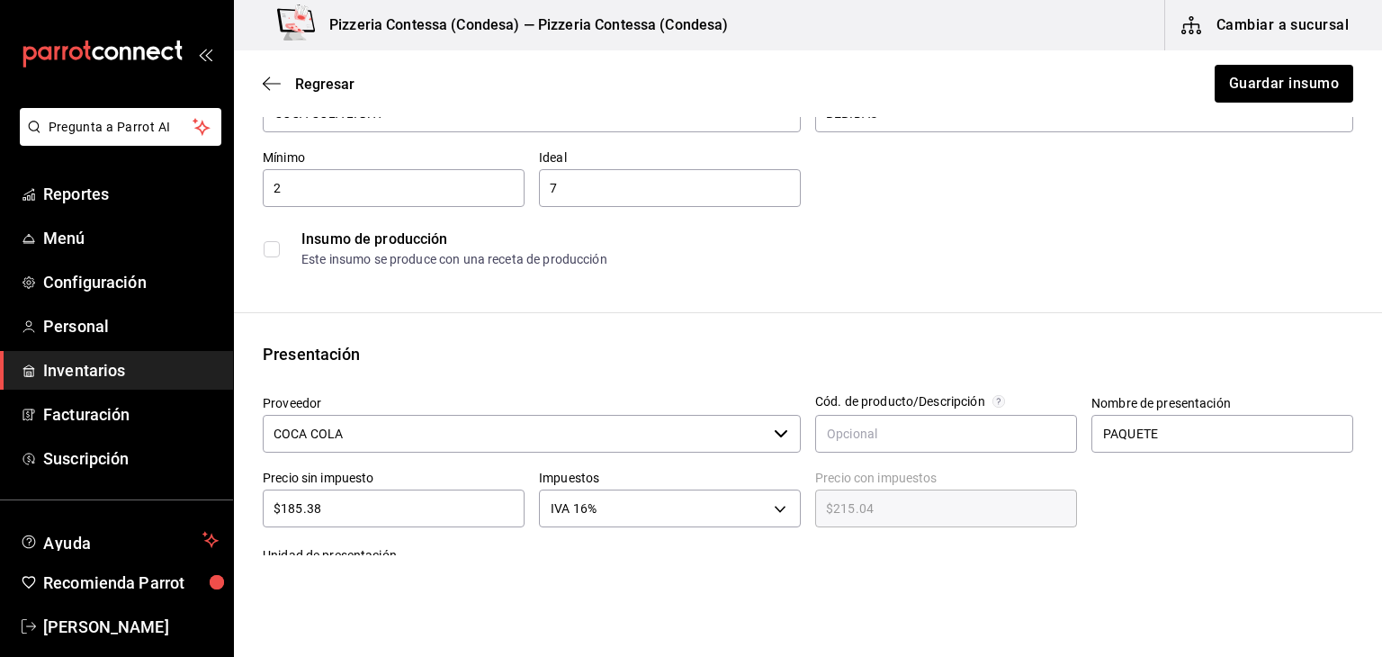
scroll to position [133, 0]
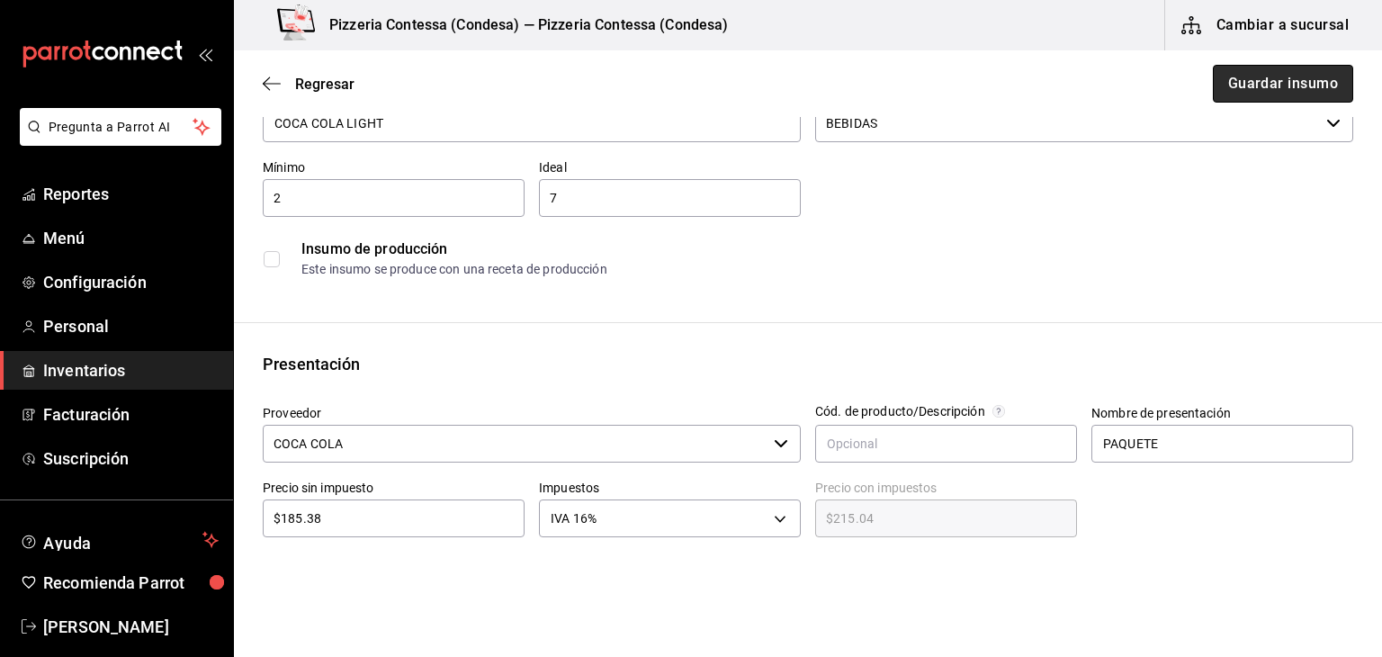
click at [1310, 71] on button "Guardar insumo" at bounding box center [1283, 84] width 140 height 38
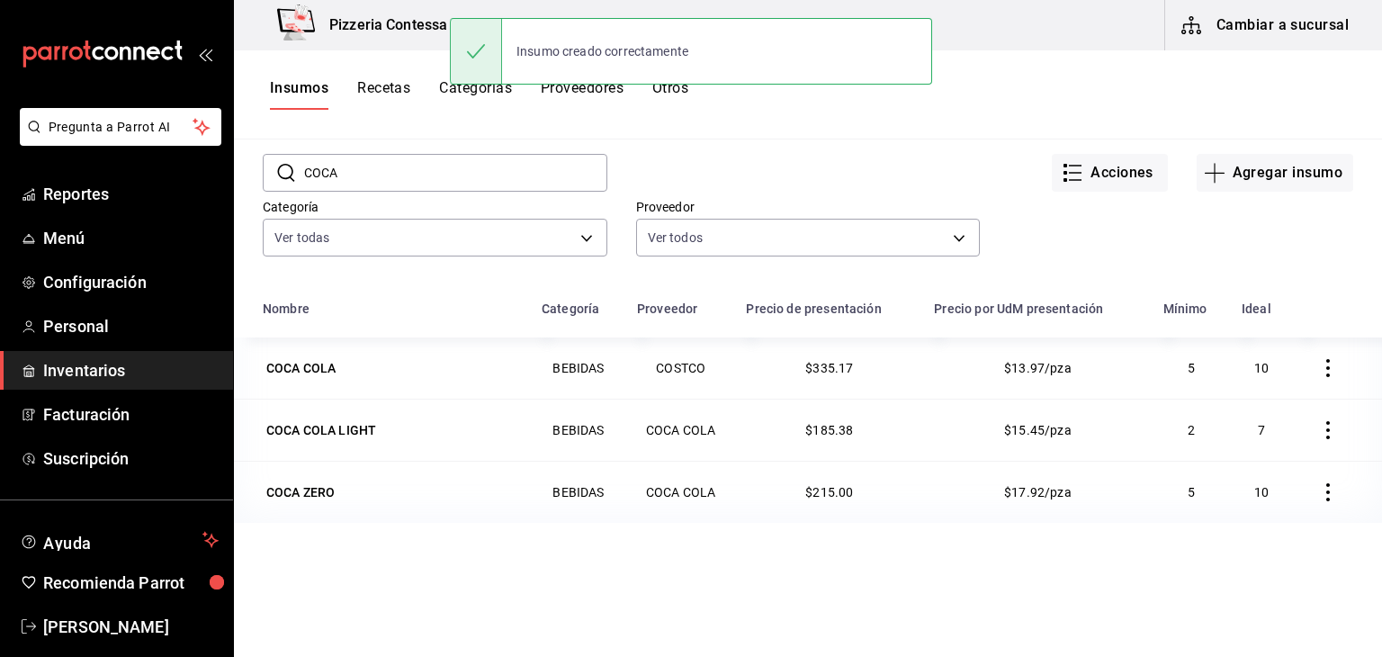
scroll to position [86, 0]
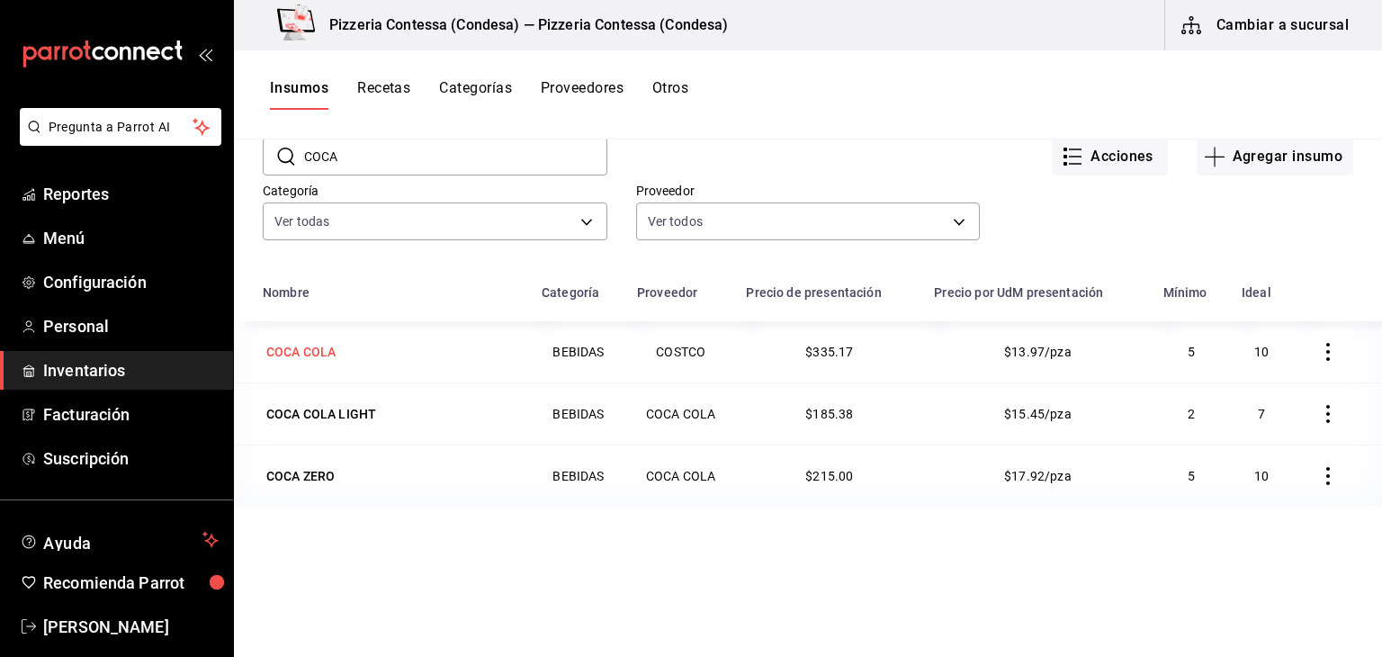
click at [336, 364] on td "COCA COLA" at bounding box center [382, 351] width 297 height 61
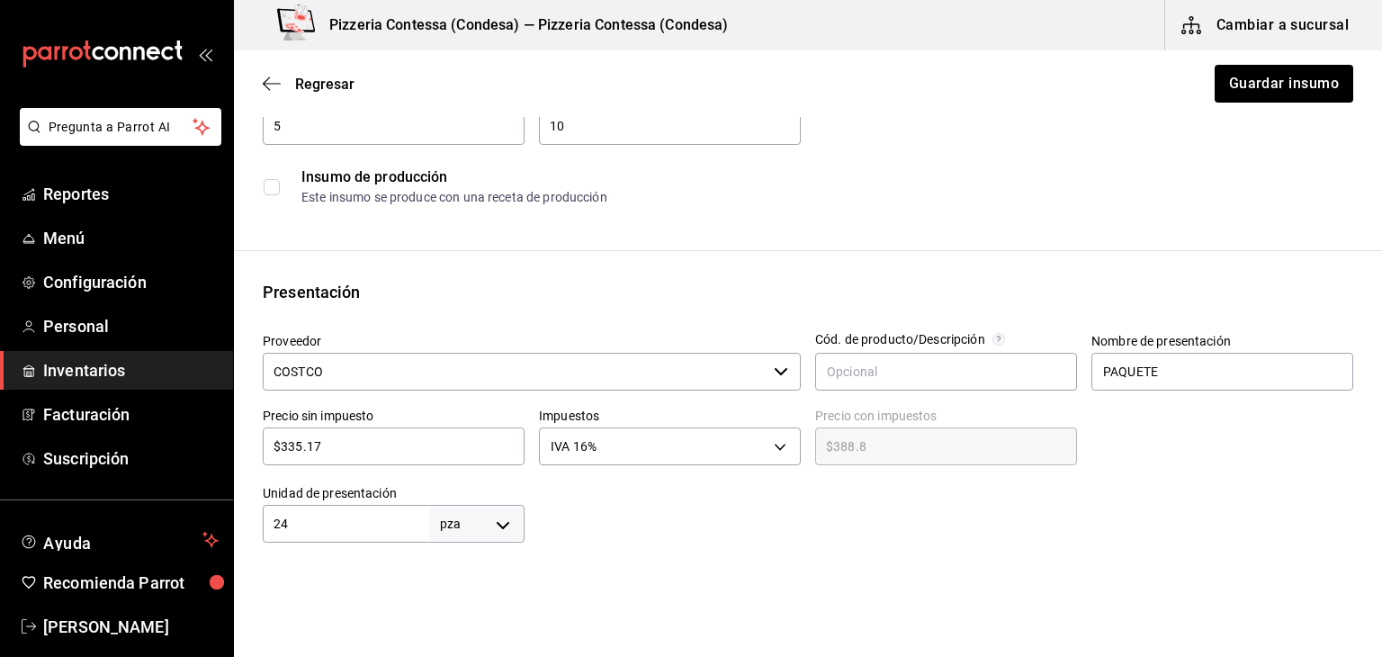
scroll to position [181, 0]
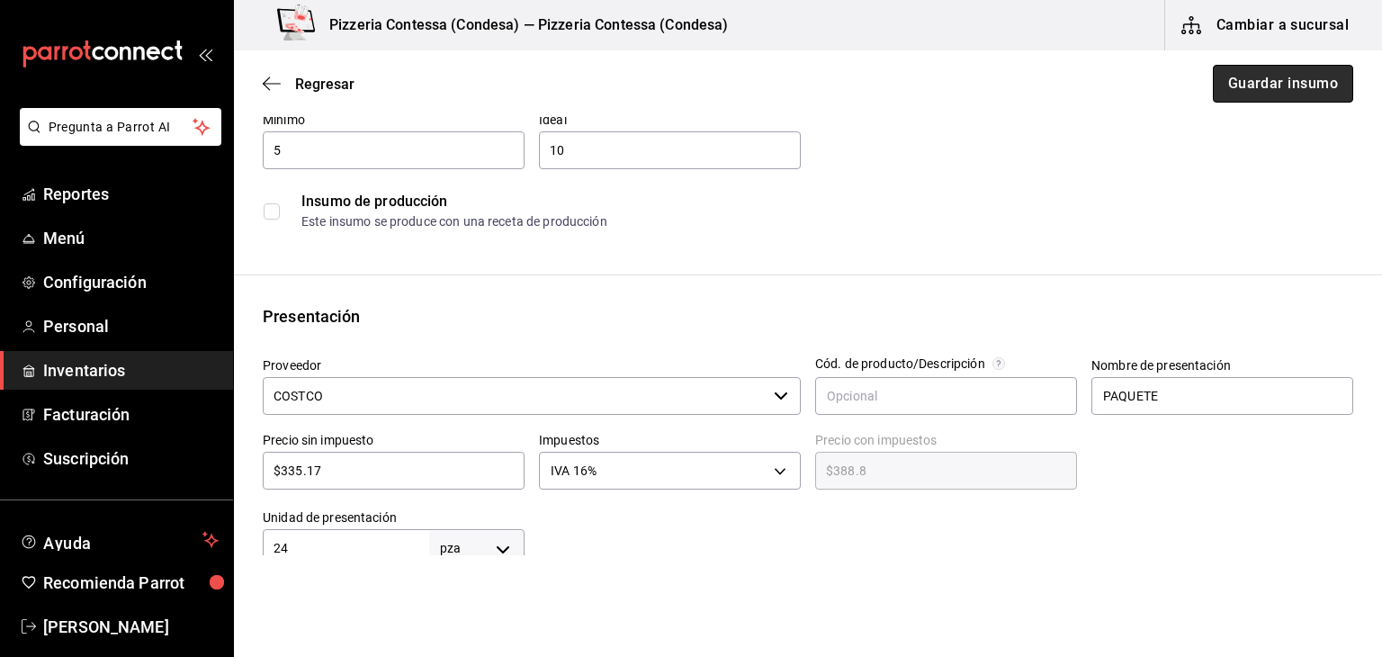
click at [1302, 84] on button "Guardar insumo" at bounding box center [1283, 84] width 140 height 38
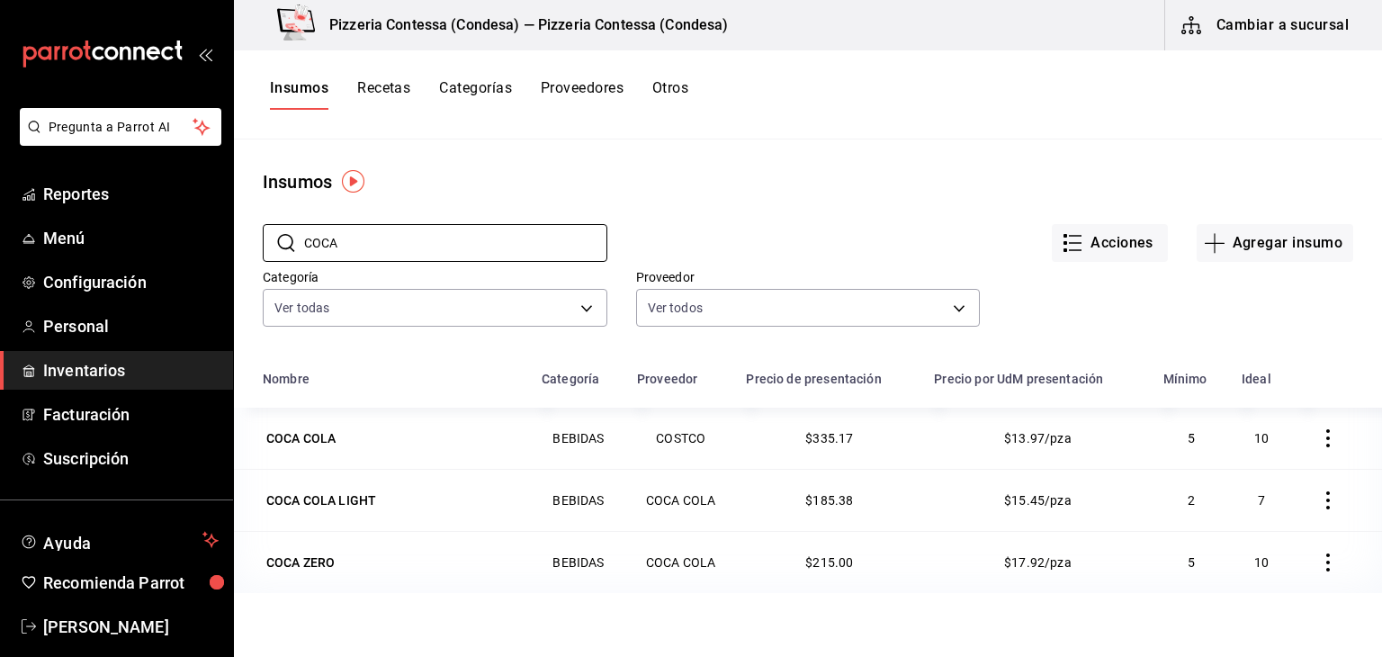
drag, startPoint x: 410, startPoint y: 230, endPoint x: 249, endPoint y: 253, distance: 162.6
click at [249, 253] on div "​ COCA ​ Acciones Agregar insumo Categoría Ver todas adbb1f52-8470-42d1-af23-a3…" at bounding box center [808, 278] width 1148 height 166
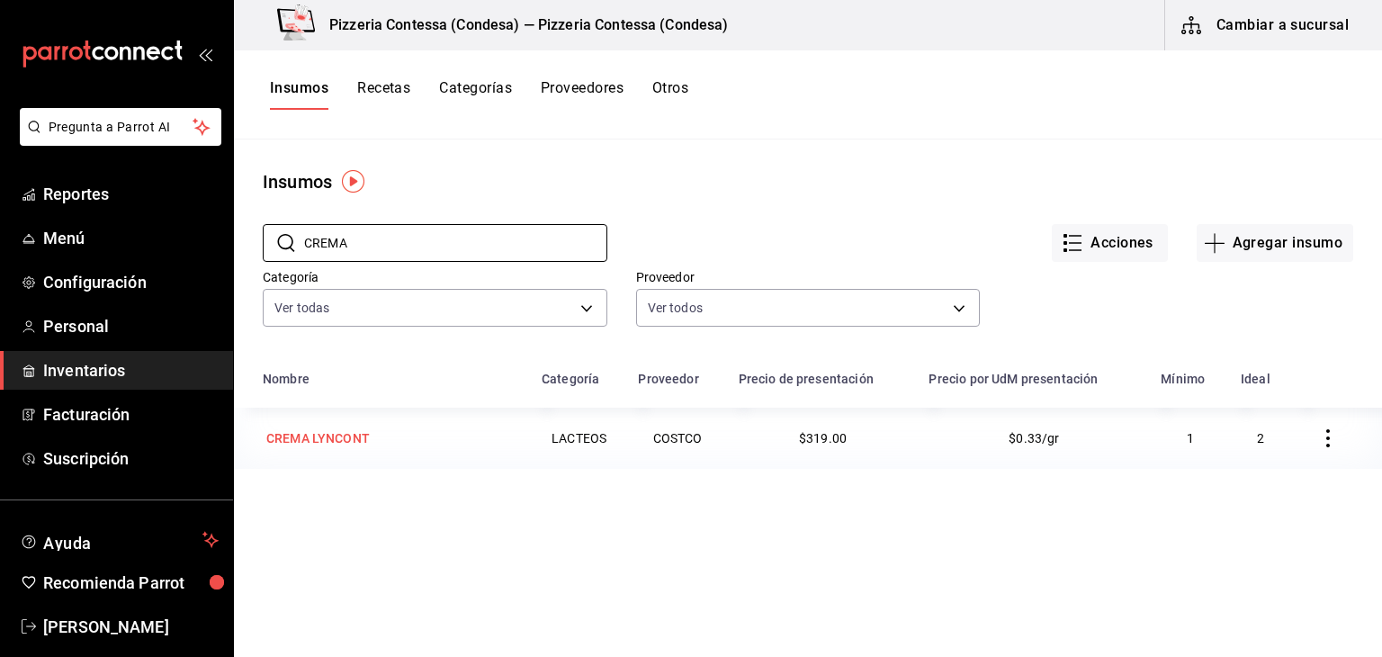
type input "CREMA"
click at [306, 445] on div "CREMA LYNCONT" at bounding box center [317, 438] width 103 height 18
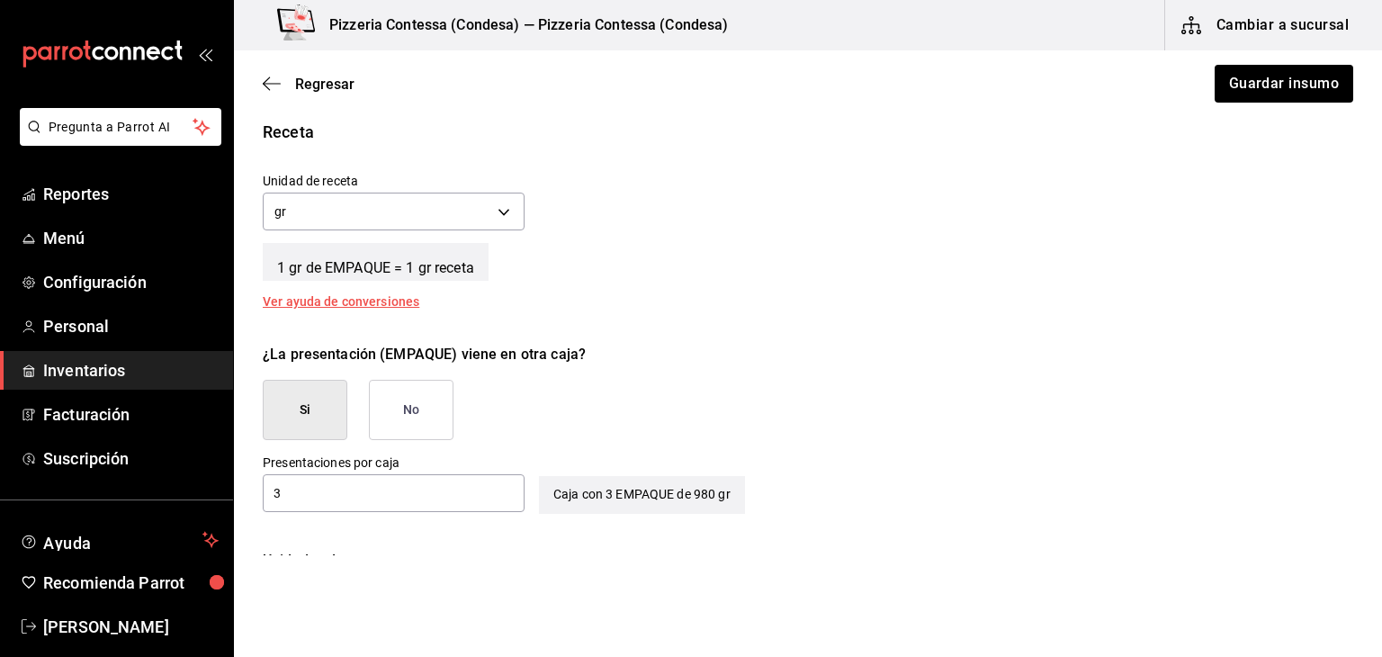
scroll to position [659, 0]
click at [427, 403] on button "No" at bounding box center [411, 408] width 85 height 60
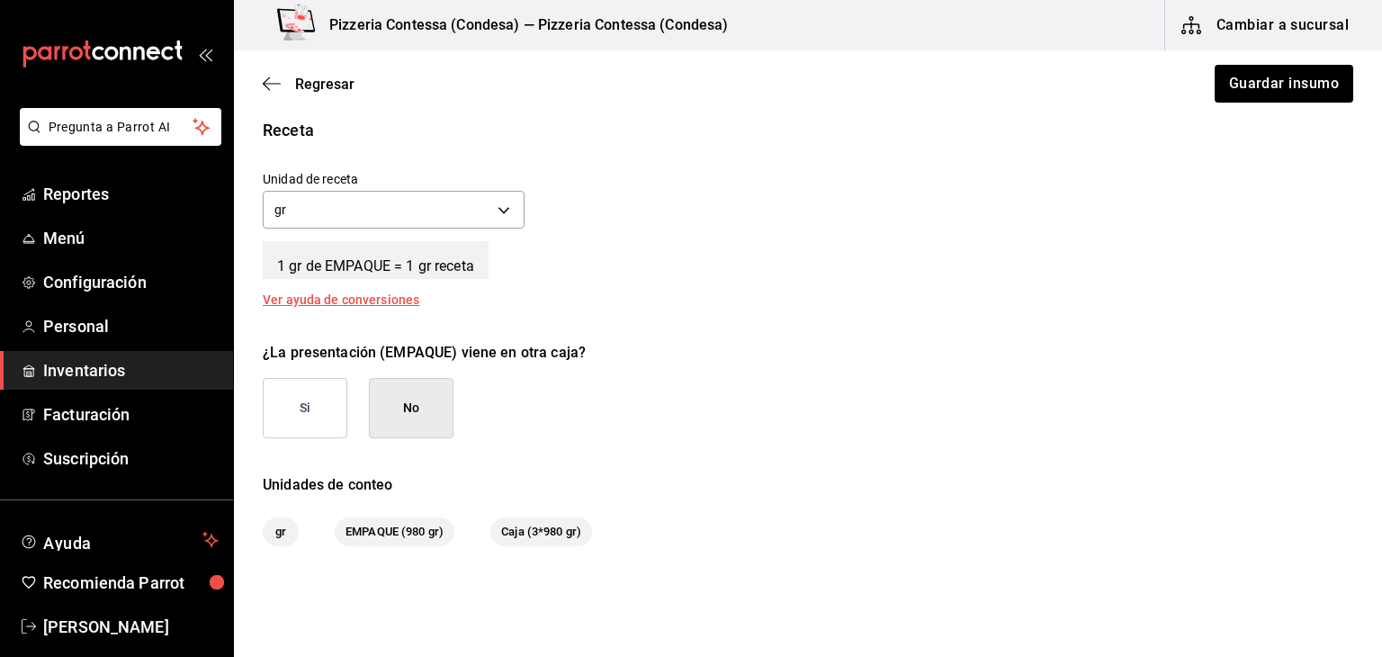
scroll to position [734, 0]
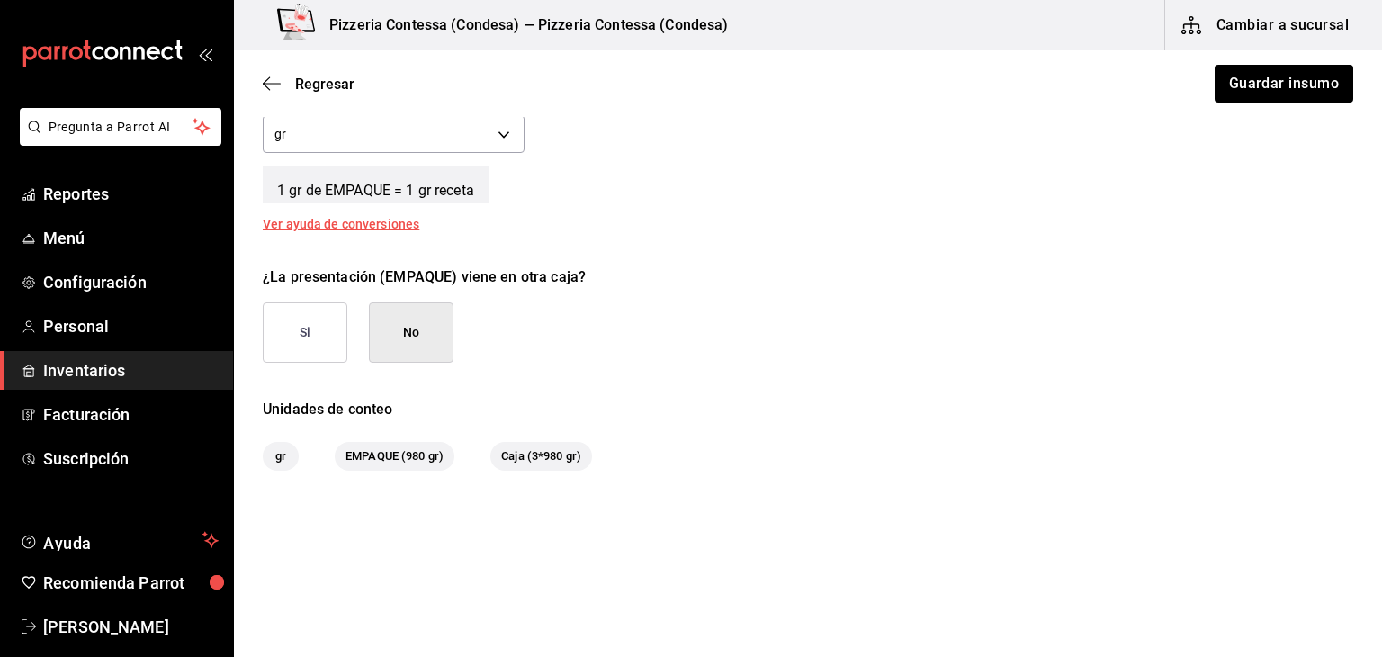
click at [320, 321] on button "Si" at bounding box center [305, 332] width 85 height 60
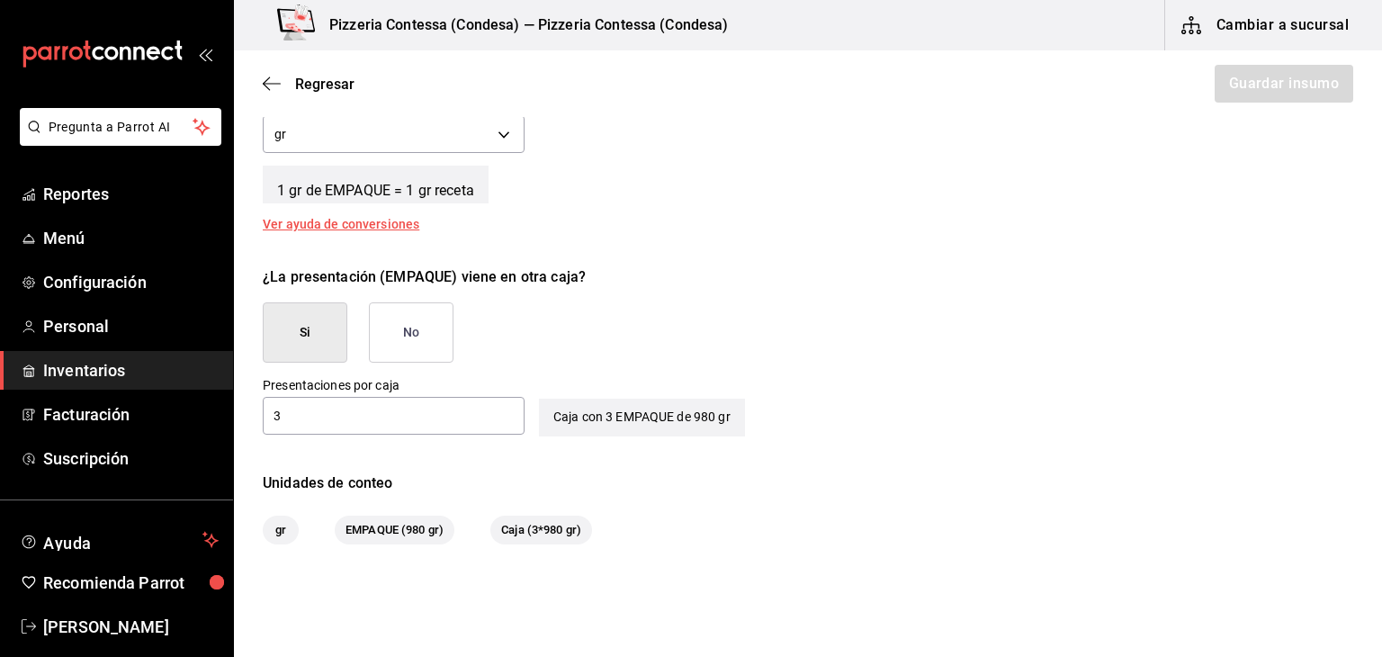
click at [382, 326] on button "No" at bounding box center [411, 332] width 85 height 60
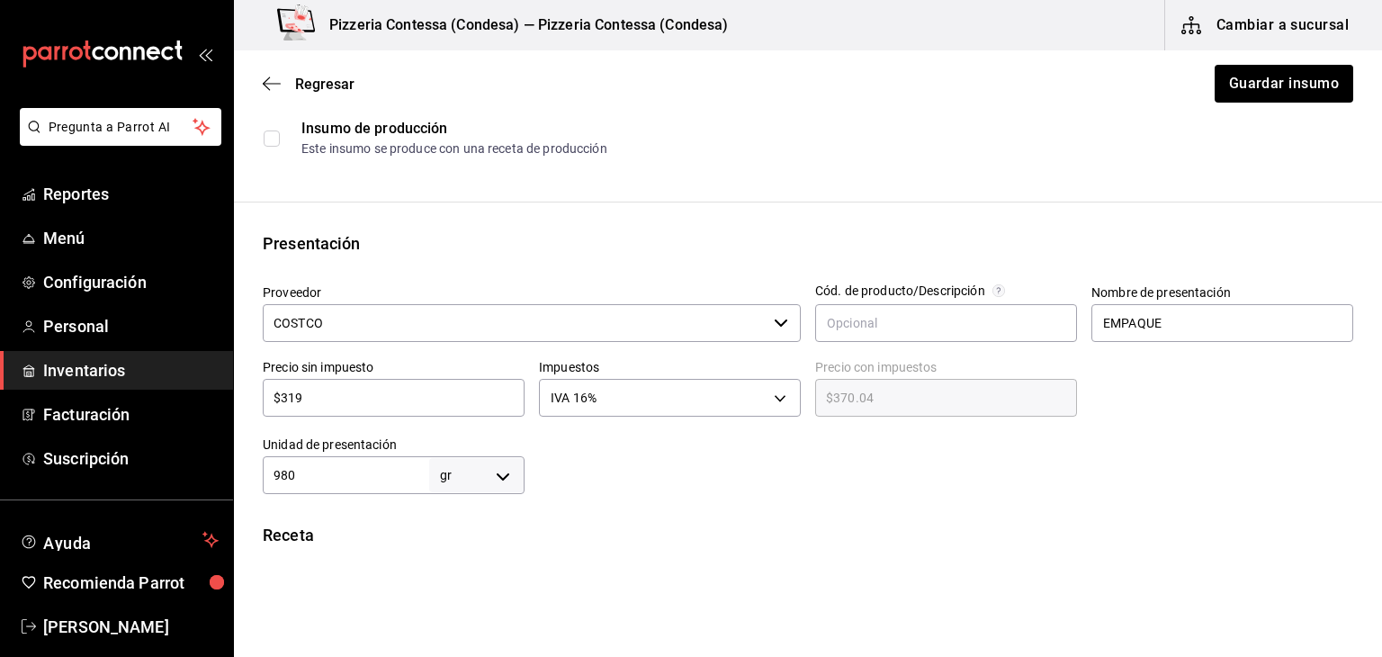
scroll to position [251, 0]
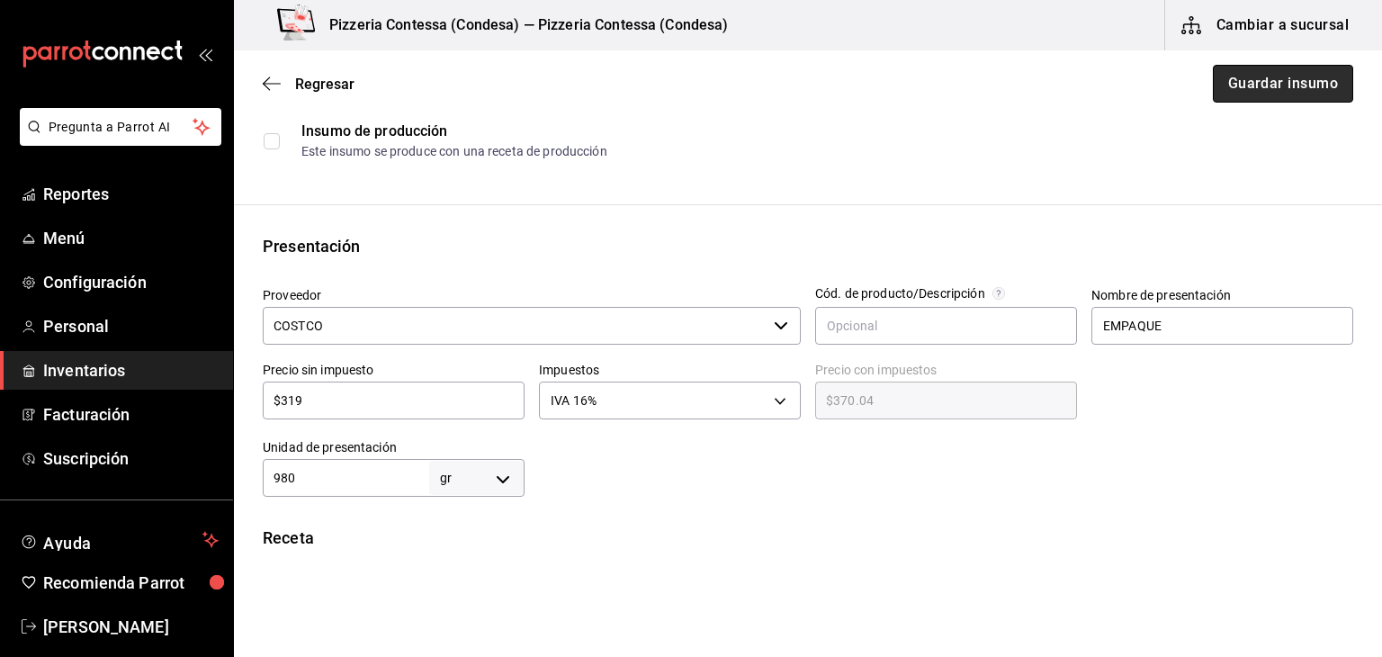
click at [1273, 85] on button "Guardar insumo" at bounding box center [1283, 84] width 140 height 38
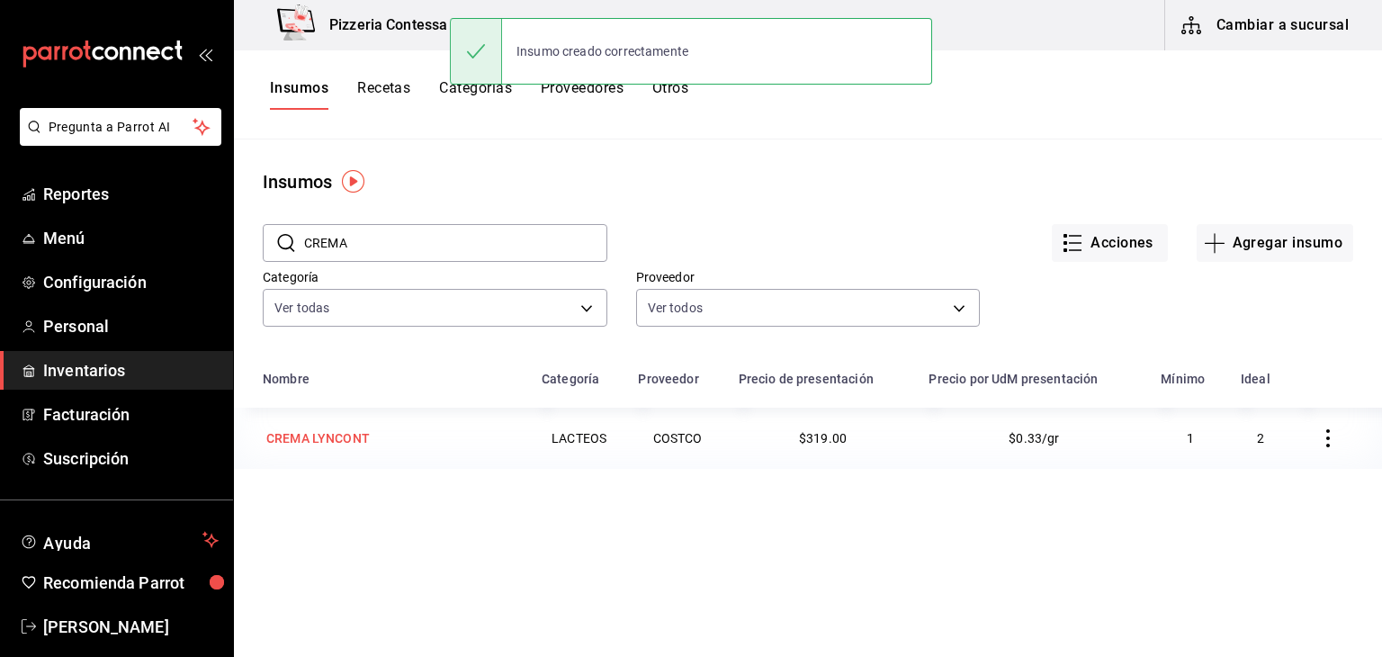
click at [303, 451] on div "CREMA LYNCONT" at bounding box center [318, 438] width 111 height 25
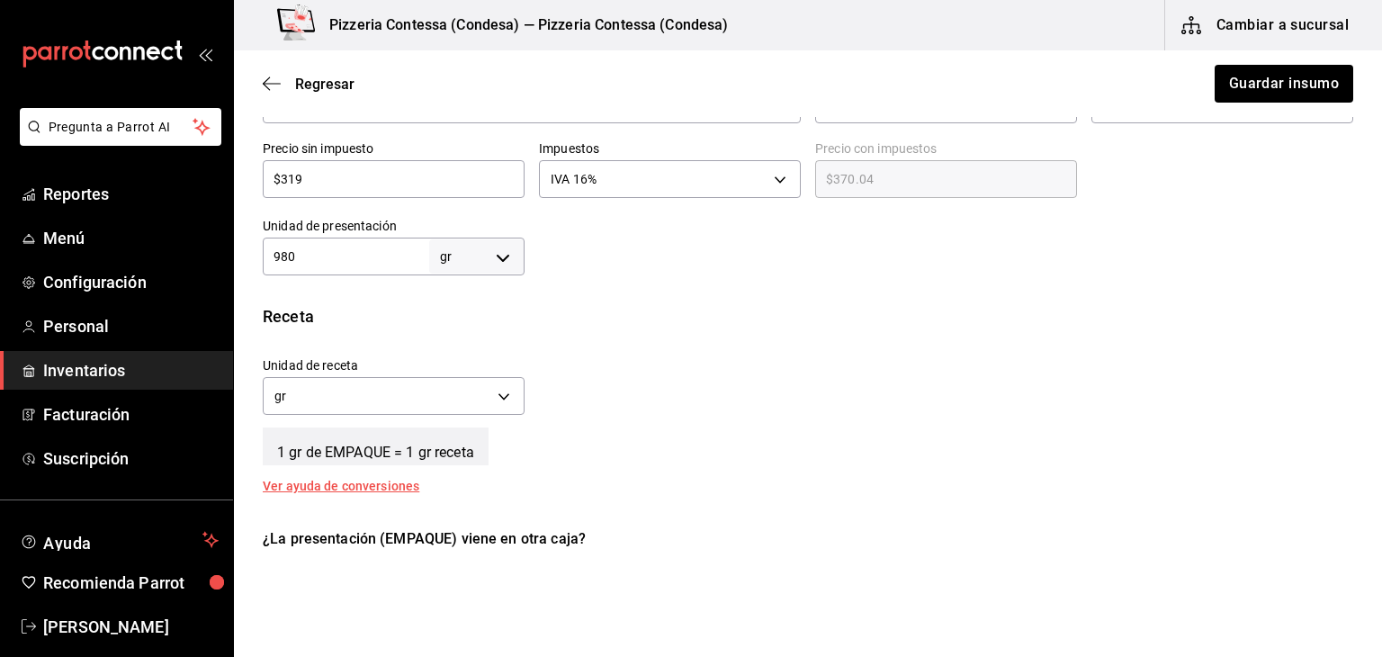
scroll to position [471, 0]
click at [470, 265] on body "Pregunta a Parrot AI Reportes Menú Configuración Personal Inventarios Facturaci…" at bounding box center [691, 277] width 1382 height 555
click at [471, 345] on li "kg" at bounding box center [474, 343] width 94 height 30
type input "KILOGRAM"
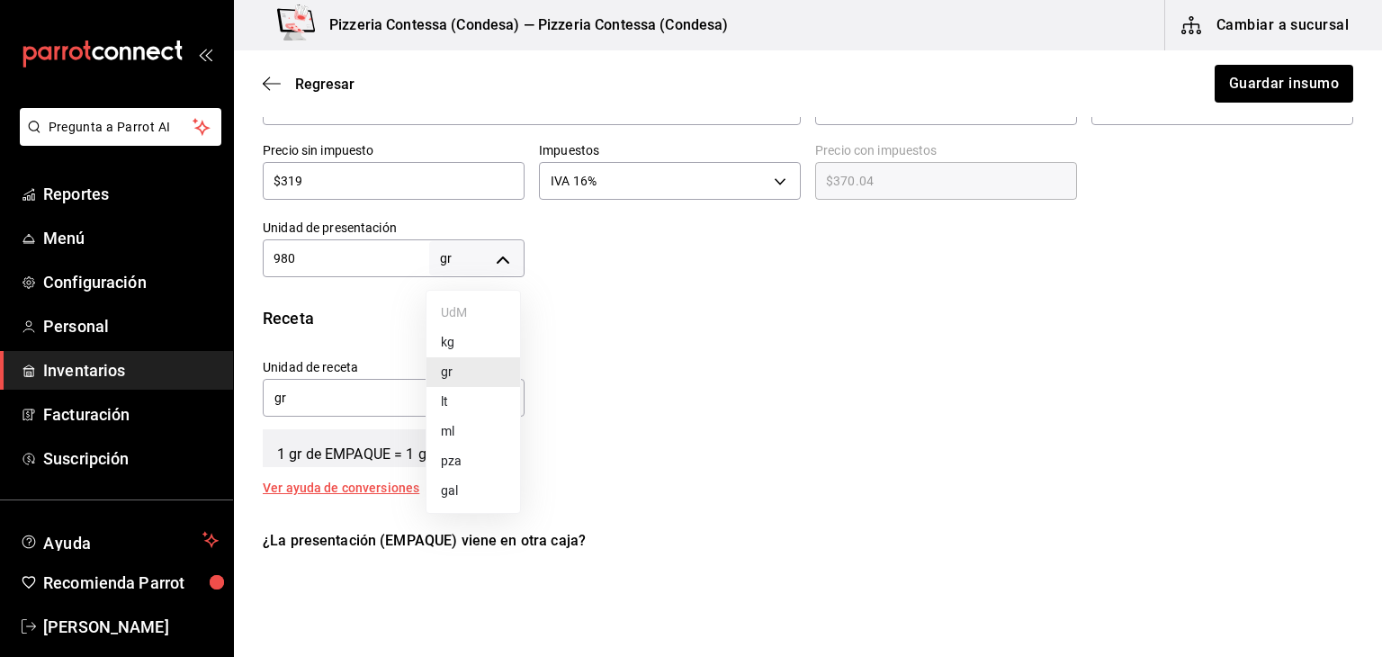
type input "980"
drag, startPoint x: 309, startPoint y: 251, endPoint x: 232, endPoint y: 255, distance: 76.6
click at [232, 255] on div "Pregunta a Parrot AI Reportes Menú Configuración Personal Inventarios Facturaci…" at bounding box center [691, 277] width 1382 height 555
type input "2"
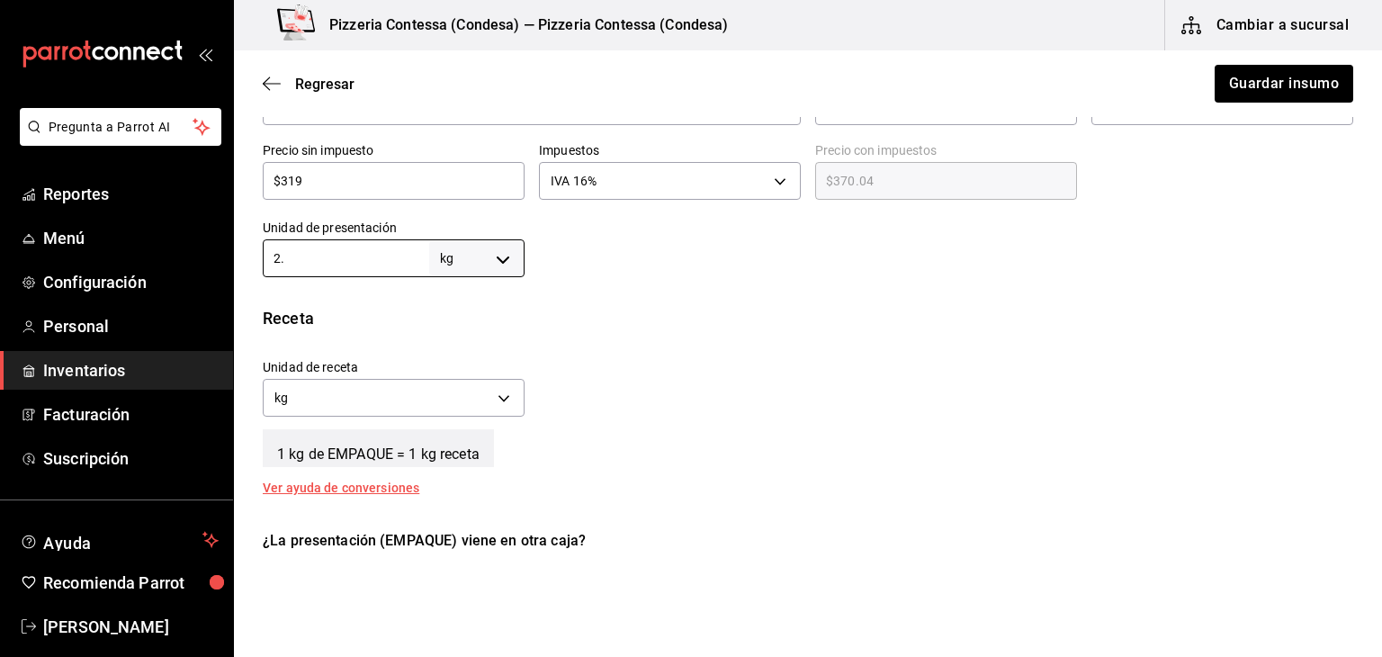
type input "2.9"
type input "2.94"
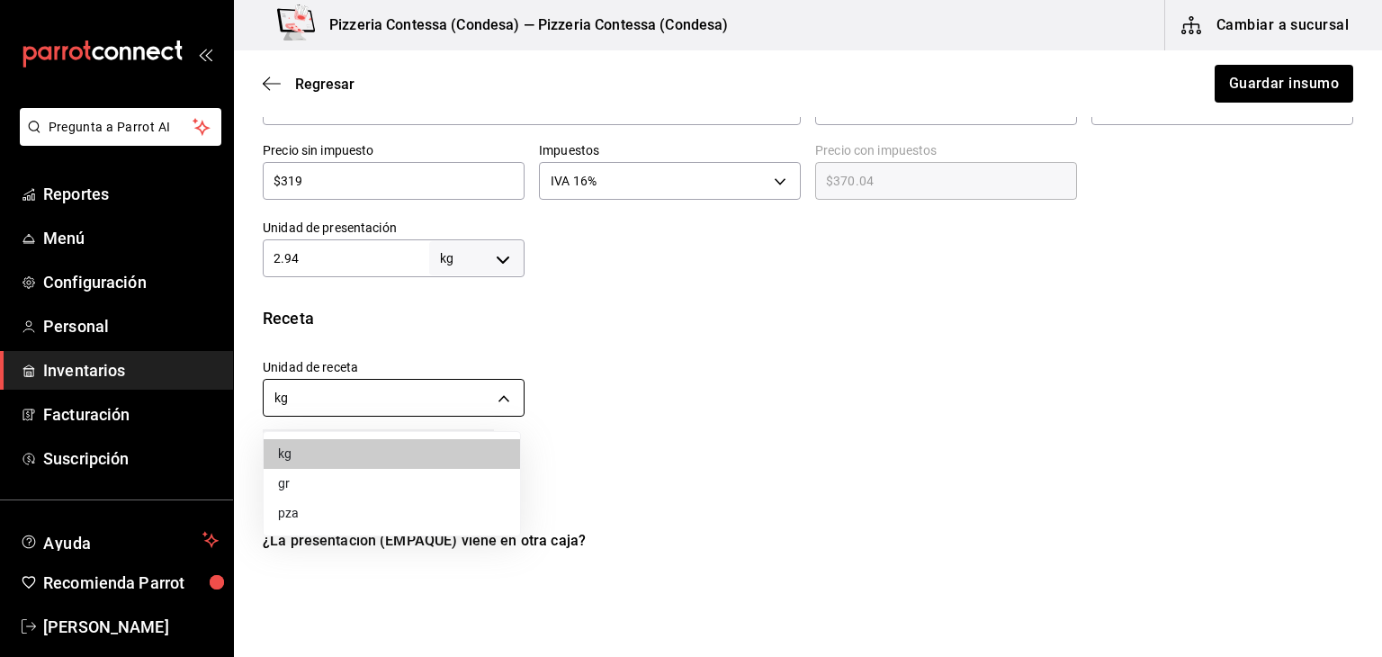
click at [401, 387] on body "Pregunta a Parrot AI Reportes Menú Configuración Personal Inventarios Facturaci…" at bounding box center [691, 277] width 1382 height 555
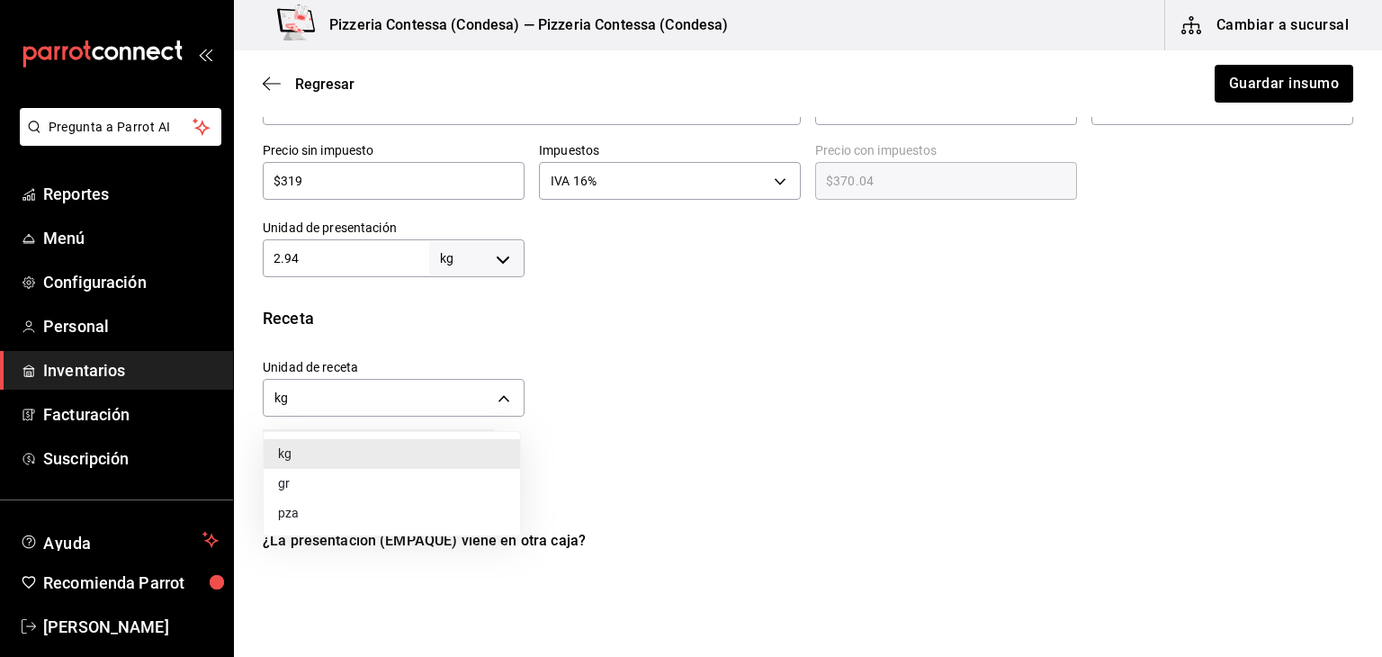
click at [387, 481] on li "gr" at bounding box center [392, 484] width 256 height 30
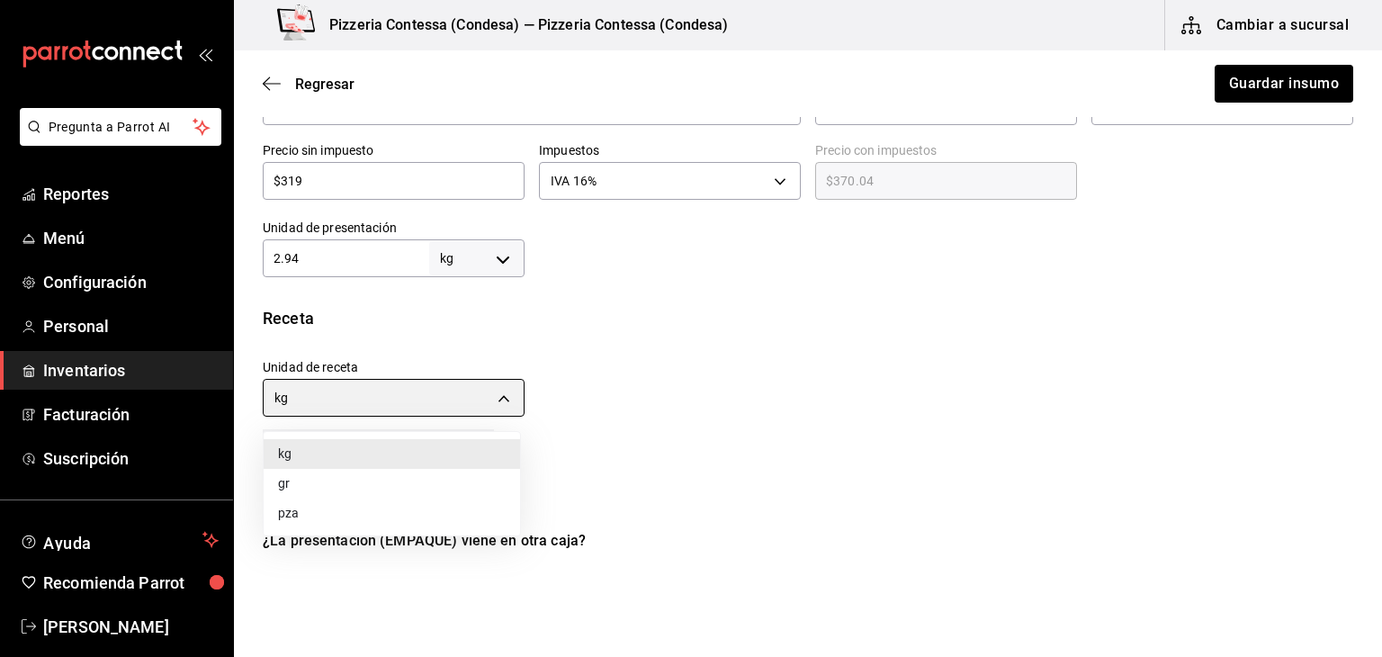
type input "GRAM"
type input "2,940"
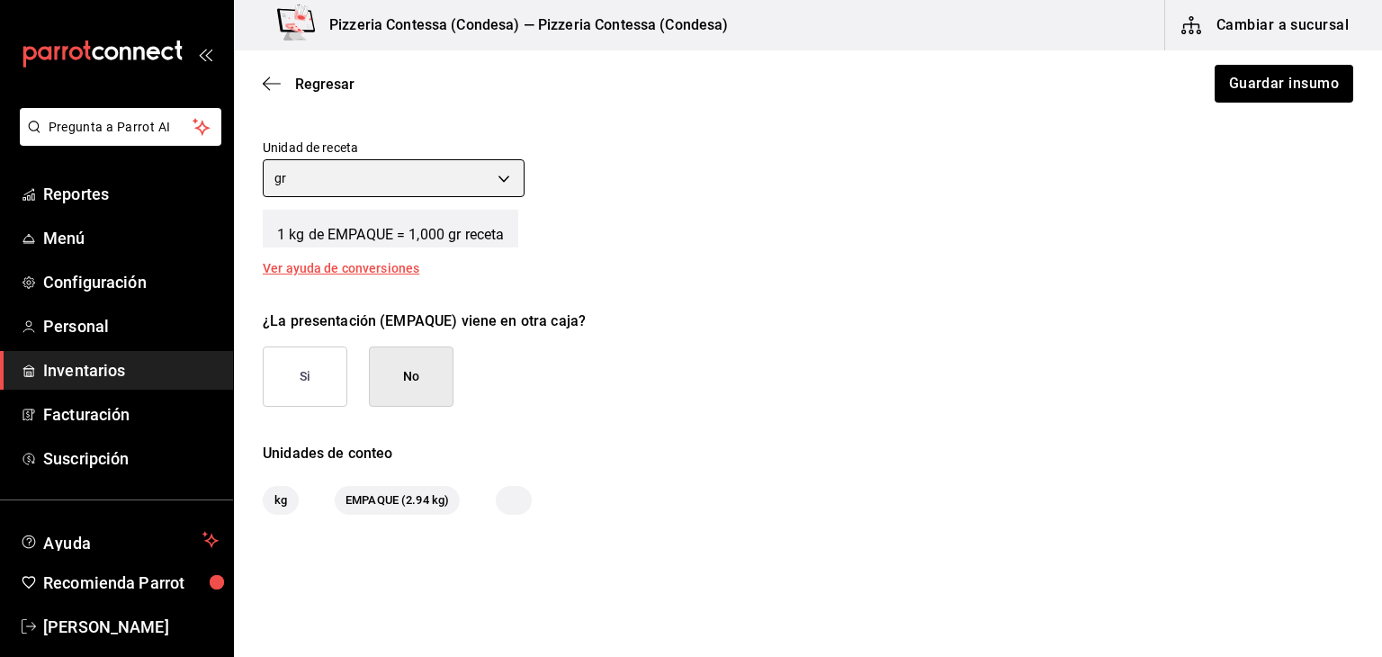
scroll to position [691, 0]
click at [332, 380] on button "Si" at bounding box center [305, 376] width 85 height 60
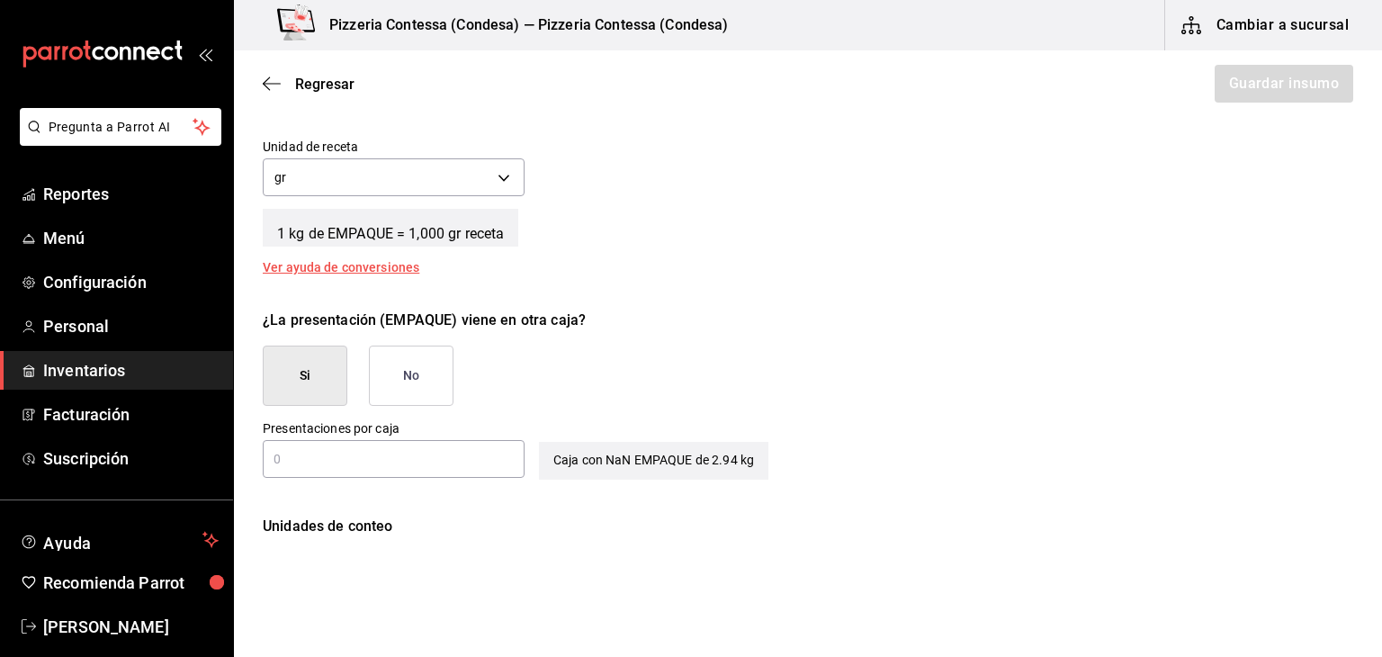
click at [422, 467] on input "text" at bounding box center [394, 459] width 262 height 22
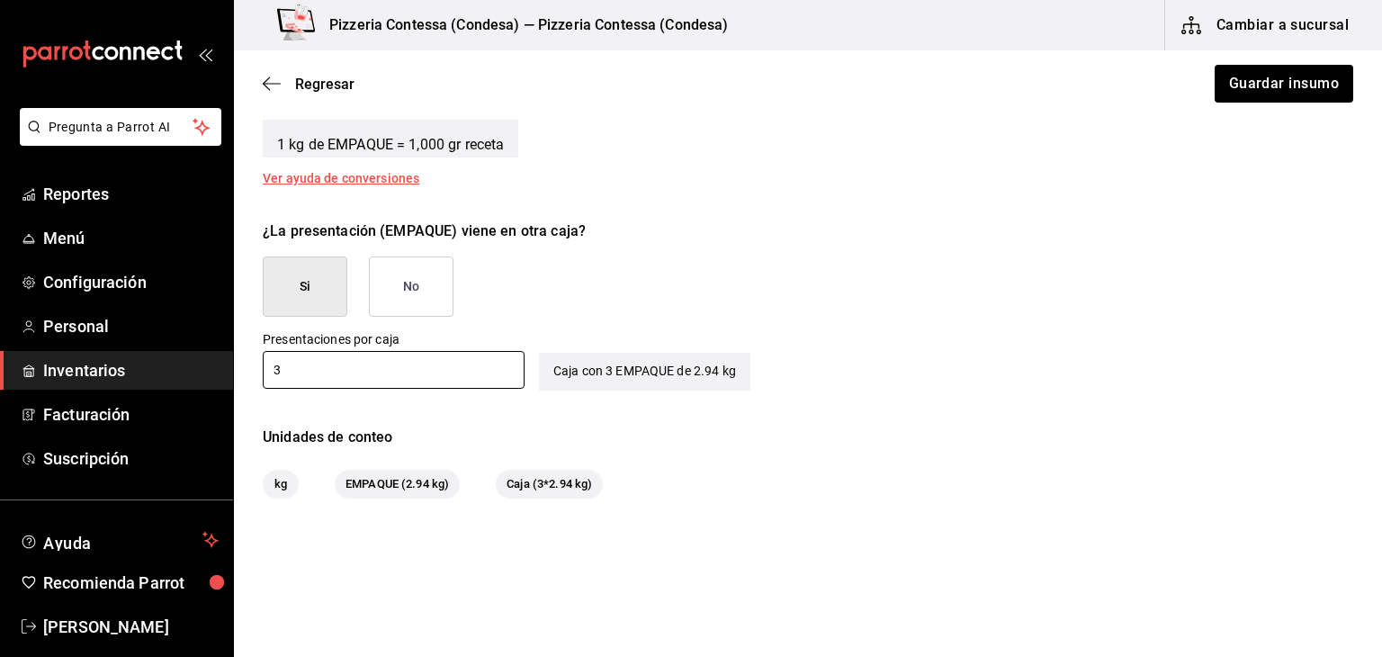
scroll to position [828, 0]
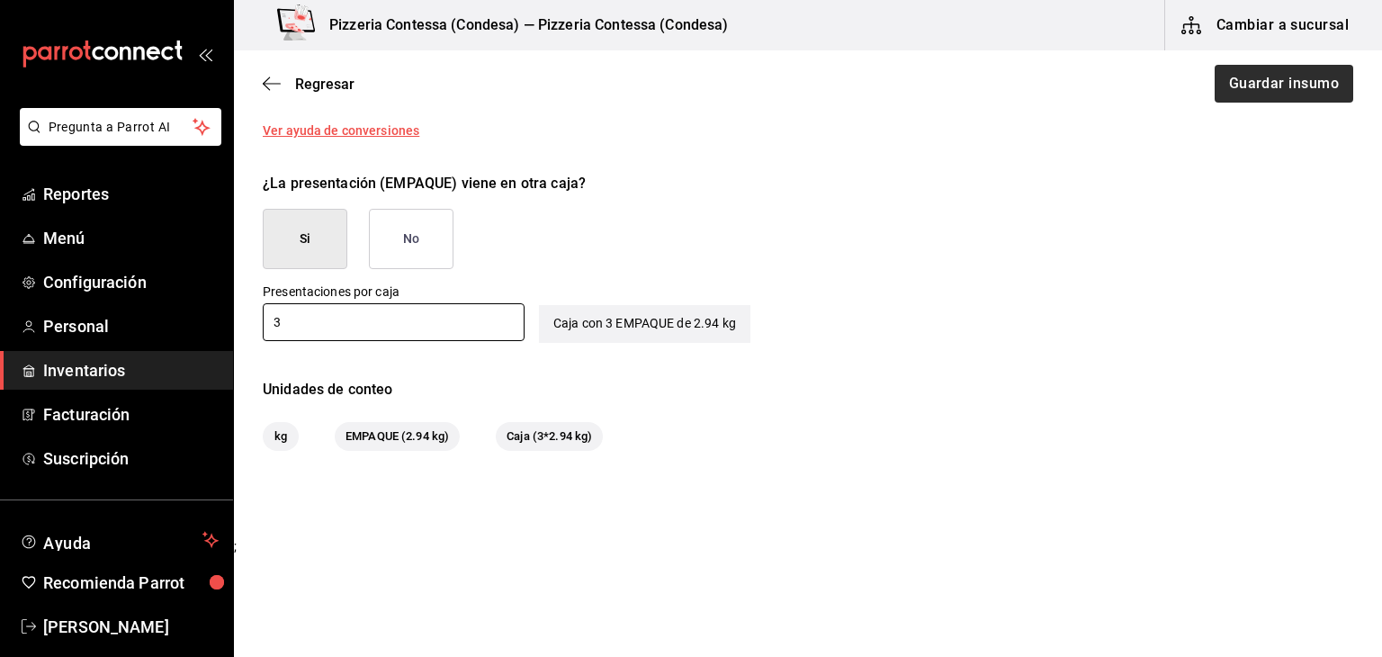
type input "3"
click at [1267, 85] on button "Guardar insumo" at bounding box center [1283, 84] width 140 height 38
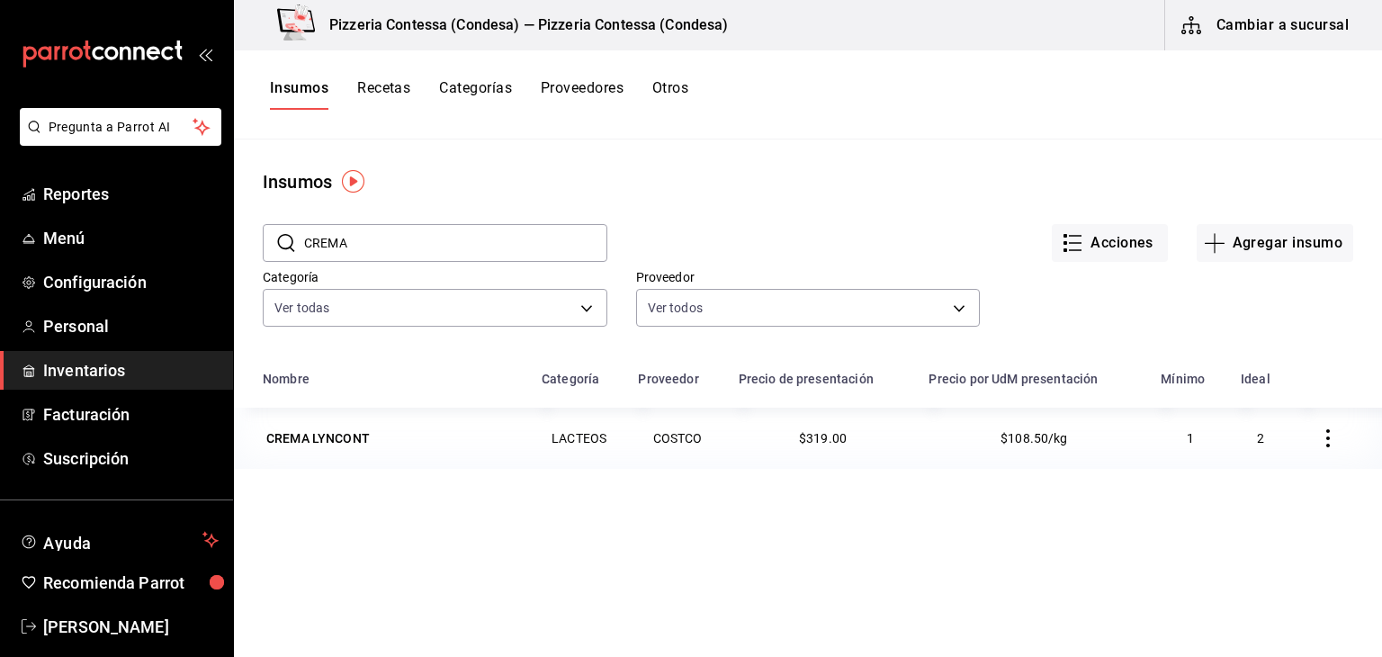
drag, startPoint x: 369, startPoint y: 246, endPoint x: 270, endPoint y: 244, distance: 99.0
click at [270, 244] on div "​ CREMA ​" at bounding box center [435, 243] width 345 height 38
type input "PURE"
click at [333, 435] on div "PURE DE TOMATE" at bounding box center [318, 438] width 104 height 18
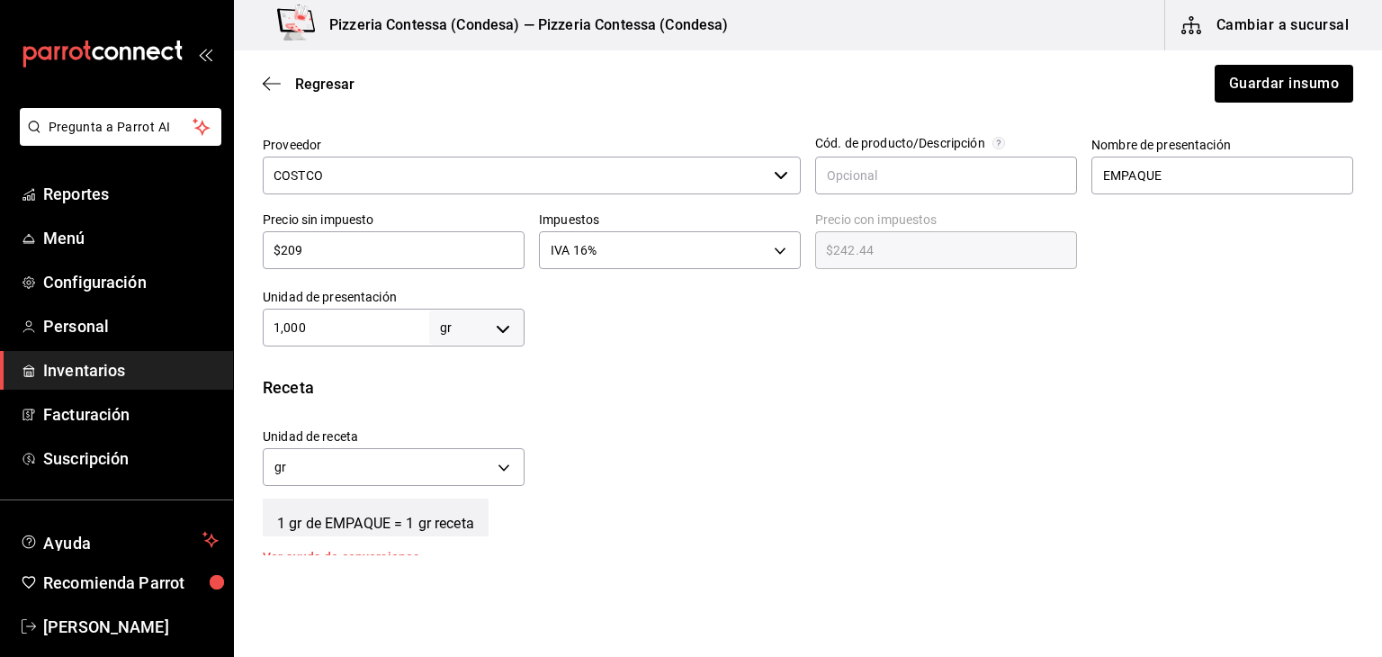
scroll to position [401, 0]
click at [484, 338] on body "Pregunta a Parrot AI Reportes Menú Configuración Personal Inventarios Facturaci…" at bounding box center [691, 277] width 1382 height 555
click at [472, 409] on li "kg" at bounding box center [474, 411] width 94 height 30
type input "KILOGRAM"
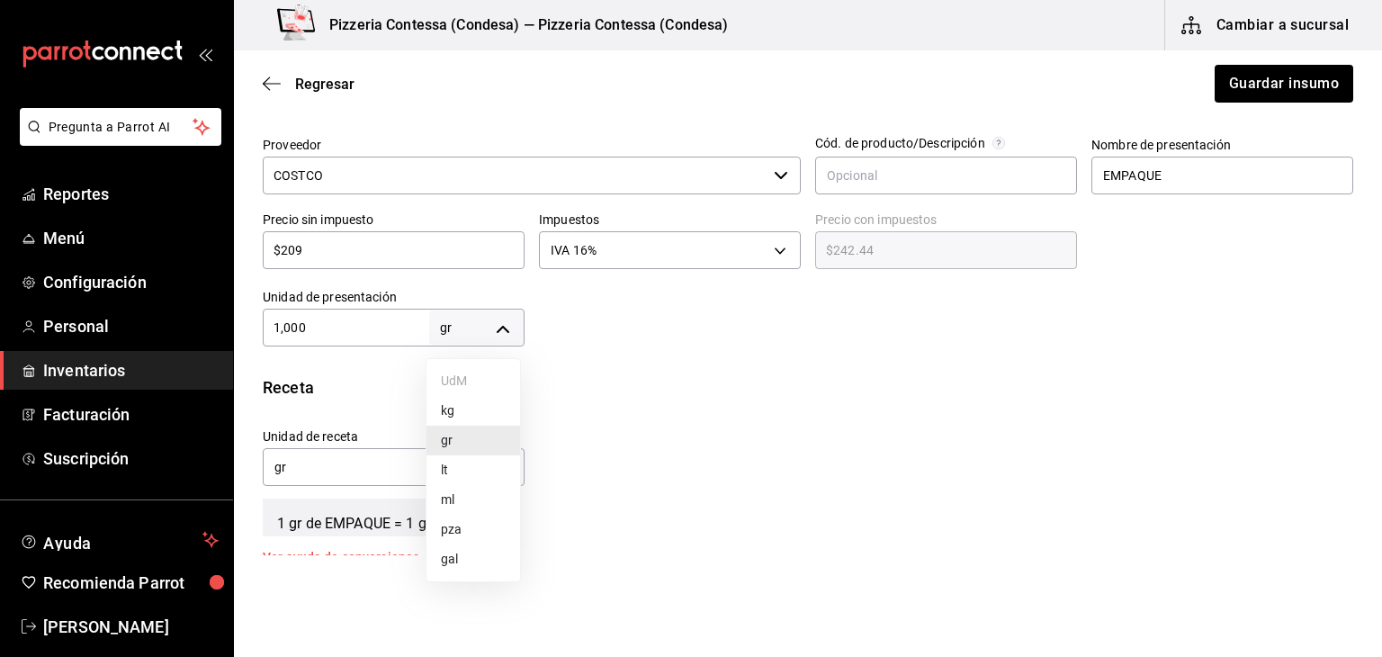
type input "1,000"
drag, startPoint x: 321, startPoint y: 309, endPoint x: 249, endPoint y: 330, distance: 75.2
click at [249, 330] on div "Unidad de presentación 1,000 kg KILOGRAM ​" at bounding box center [386, 310] width 276 height 72
drag, startPoint x: 325, startPoint y: 328, endPoint x: 216, endPoint y: 340, distance: 109.5
click at [216, 340] on div "Pregunta a Parrot AI Reportes Menú Configuración Personal Inventarios Facturaci…" at bounding box center [691, 277] width 1382 height 555
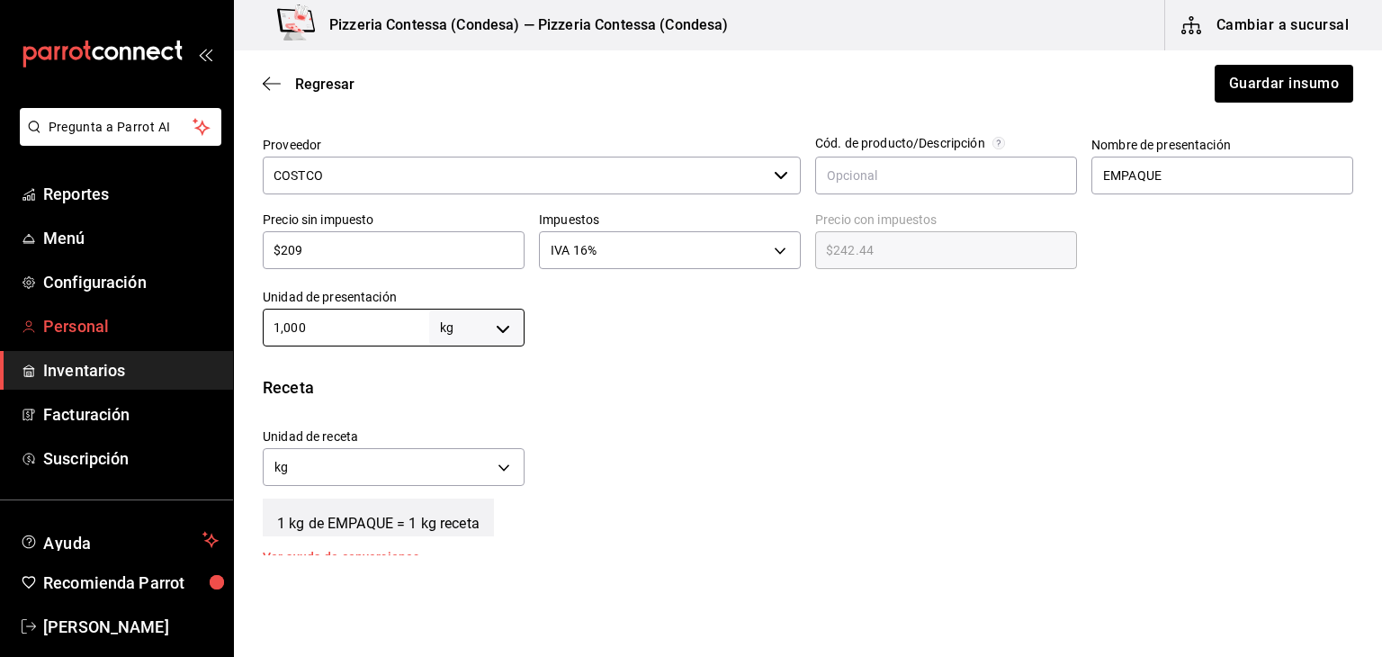
type input "6"
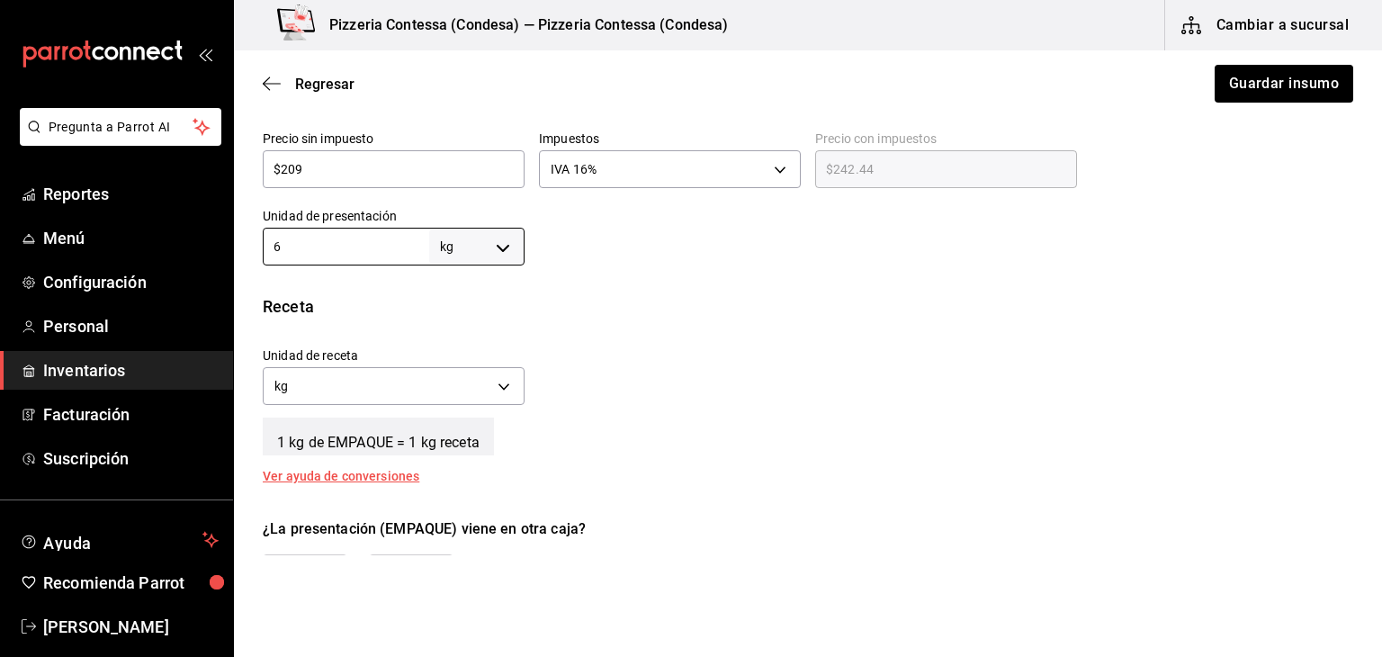
scroll to position [481, 0]
type input "6"
click at [500, 391] on body "Pregunta a Parrot AI Reportes Menú Configuración Personal Inventarios Facturaci…" at bounding box center [691, 277] width 1382 height 555
click at [406, 481] on li "gr" at bounding box center [392, 473] width 256 height 30
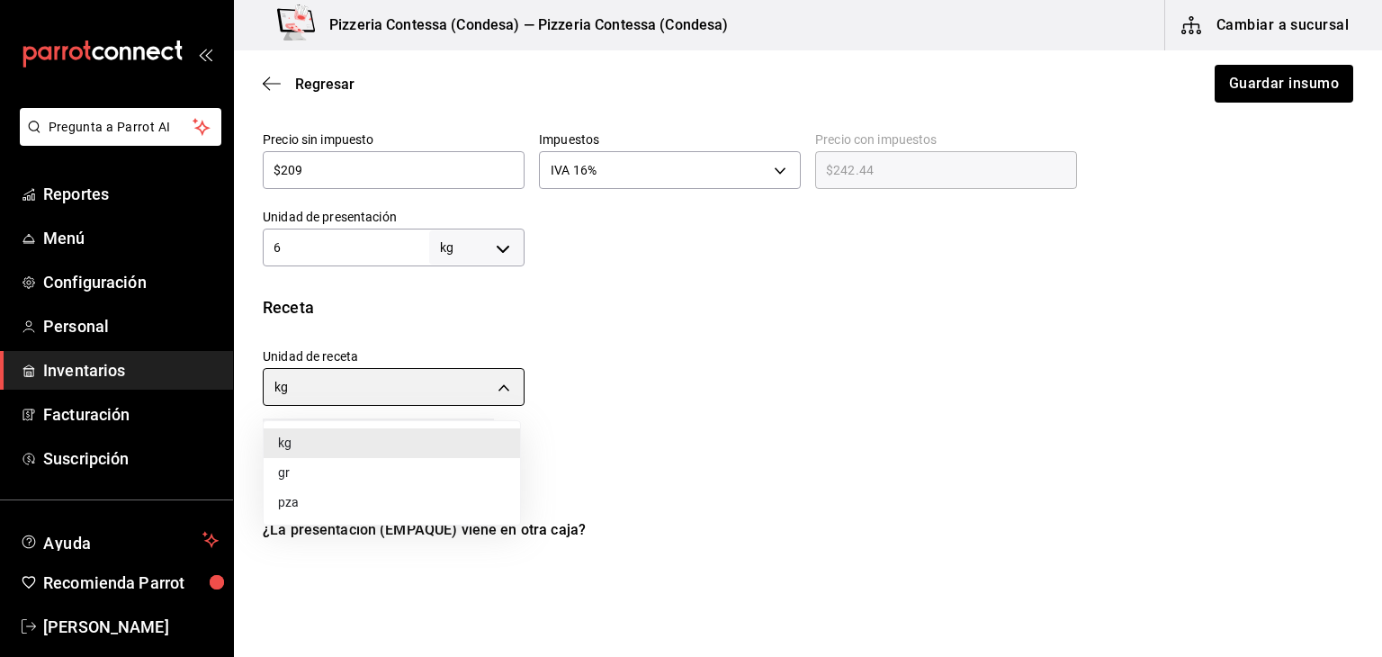
type input "GRAM"
type input "6,000"
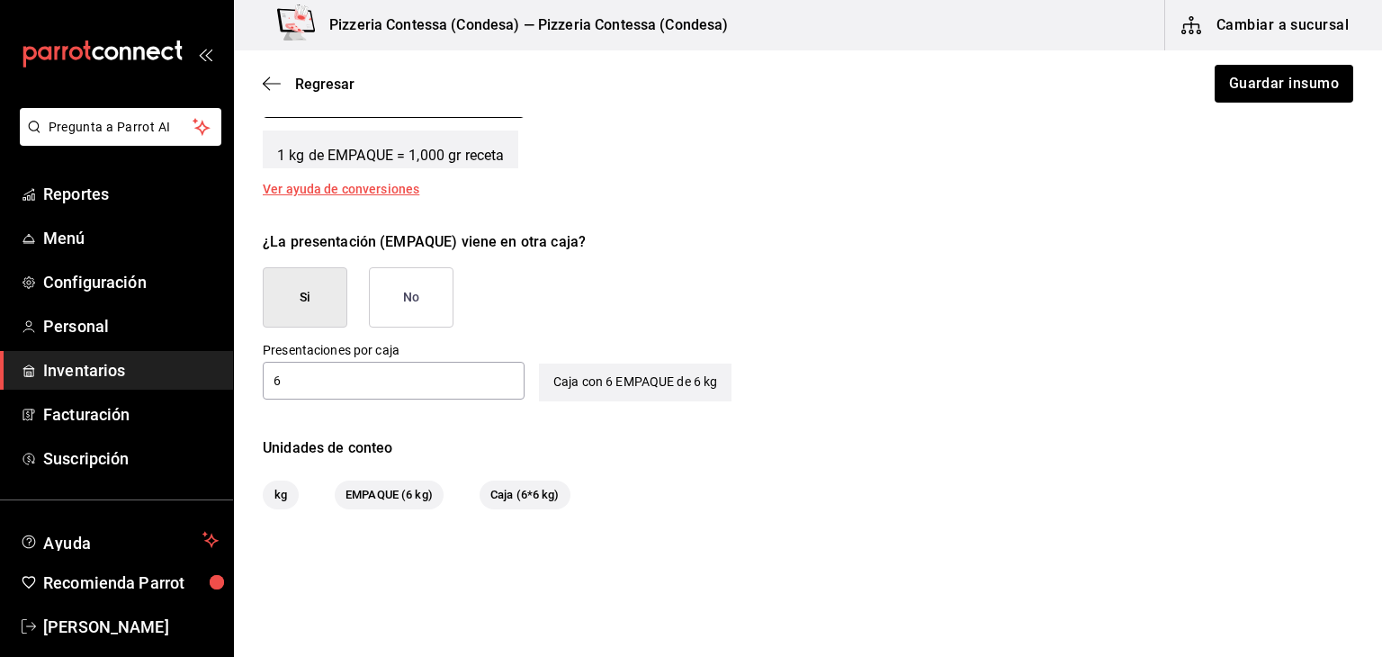
scroll to position [770, 0]
click at [1278, 81] on button "Guardar insumo" at bounding box center [1283, 84] width 140 height 38
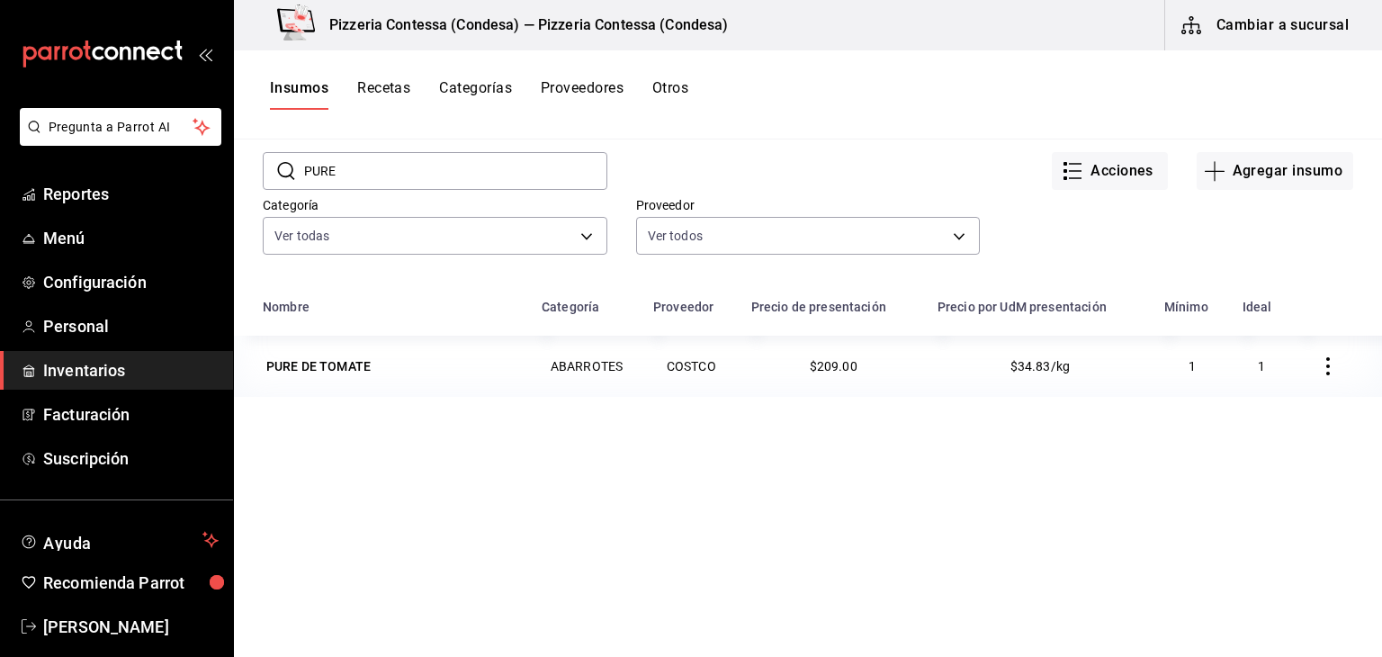
scroll to position [106, 0]
